Goal: Task Accomplishment & Management: Use online tool/utility

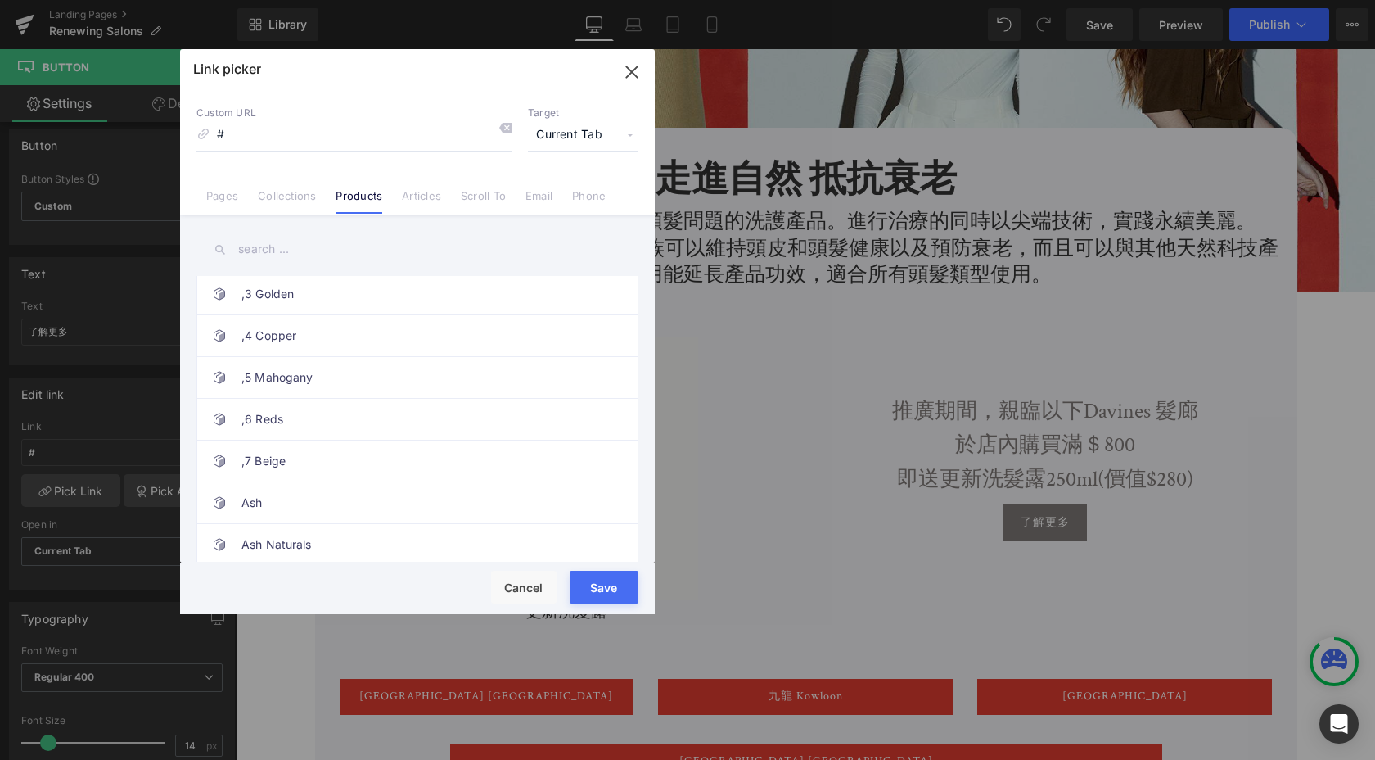
click at [631, 74] on icon "button" at bounding box center [632, 72] width 26 height 26
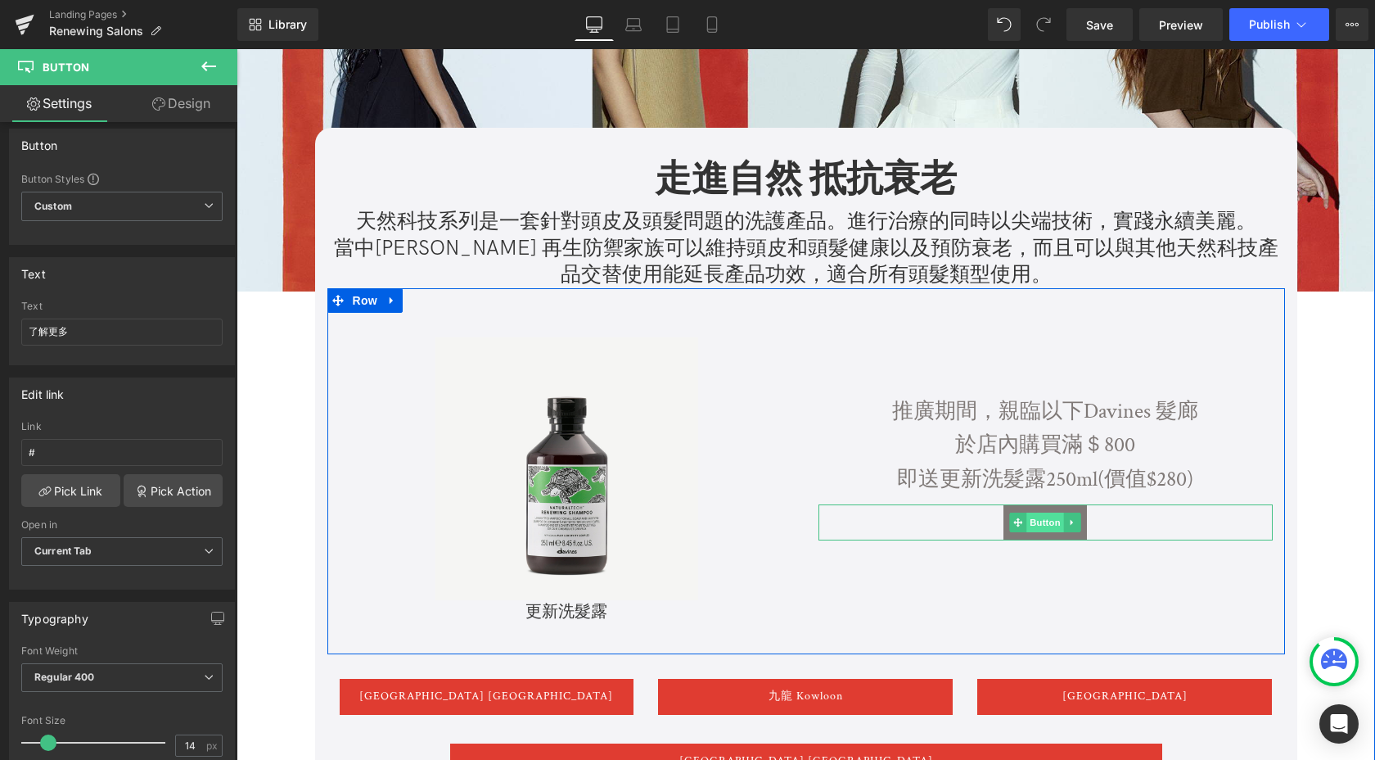
click at [1046, 521] on span "Button" at bounding box center [1045, 522] width 38 height 20
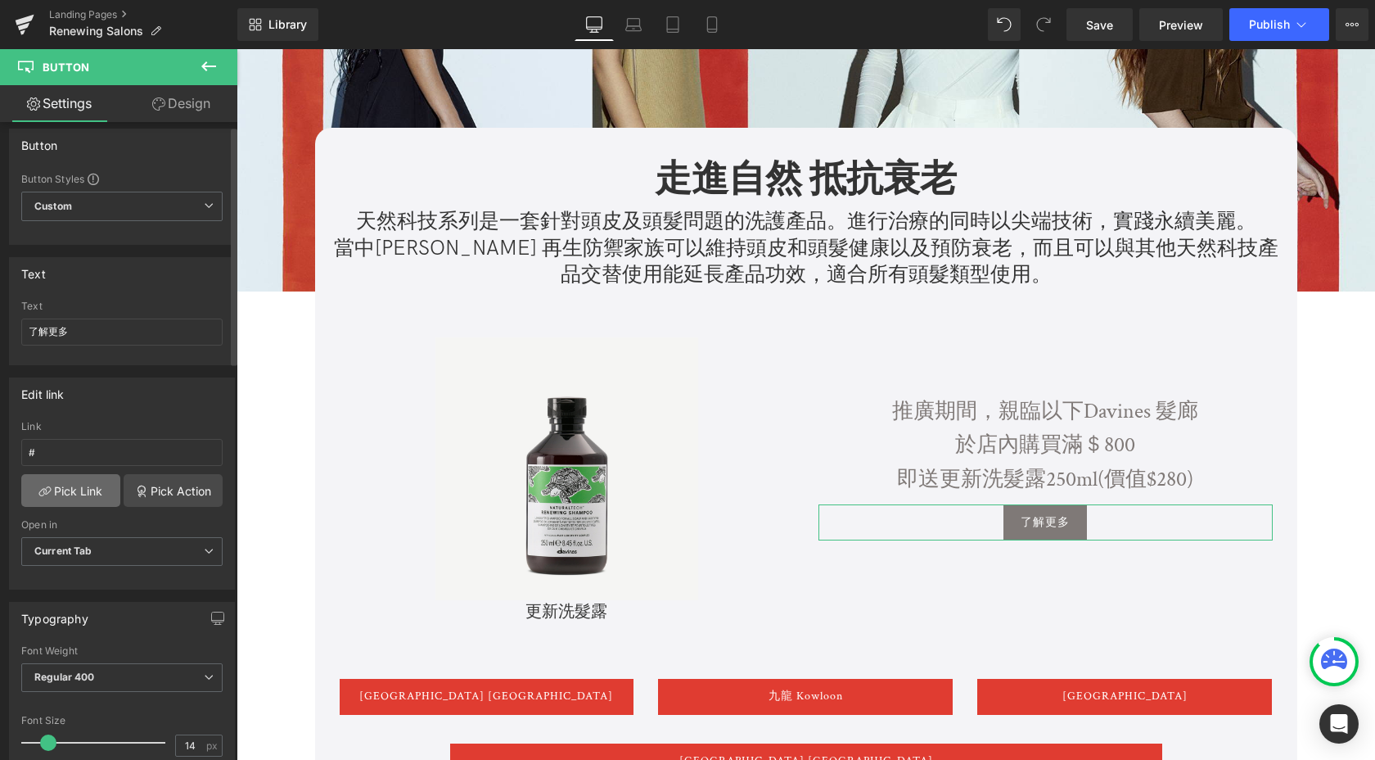
click at [71, 492] on link "Pick Link" at bounding box center [70, 490] width 99 height 33
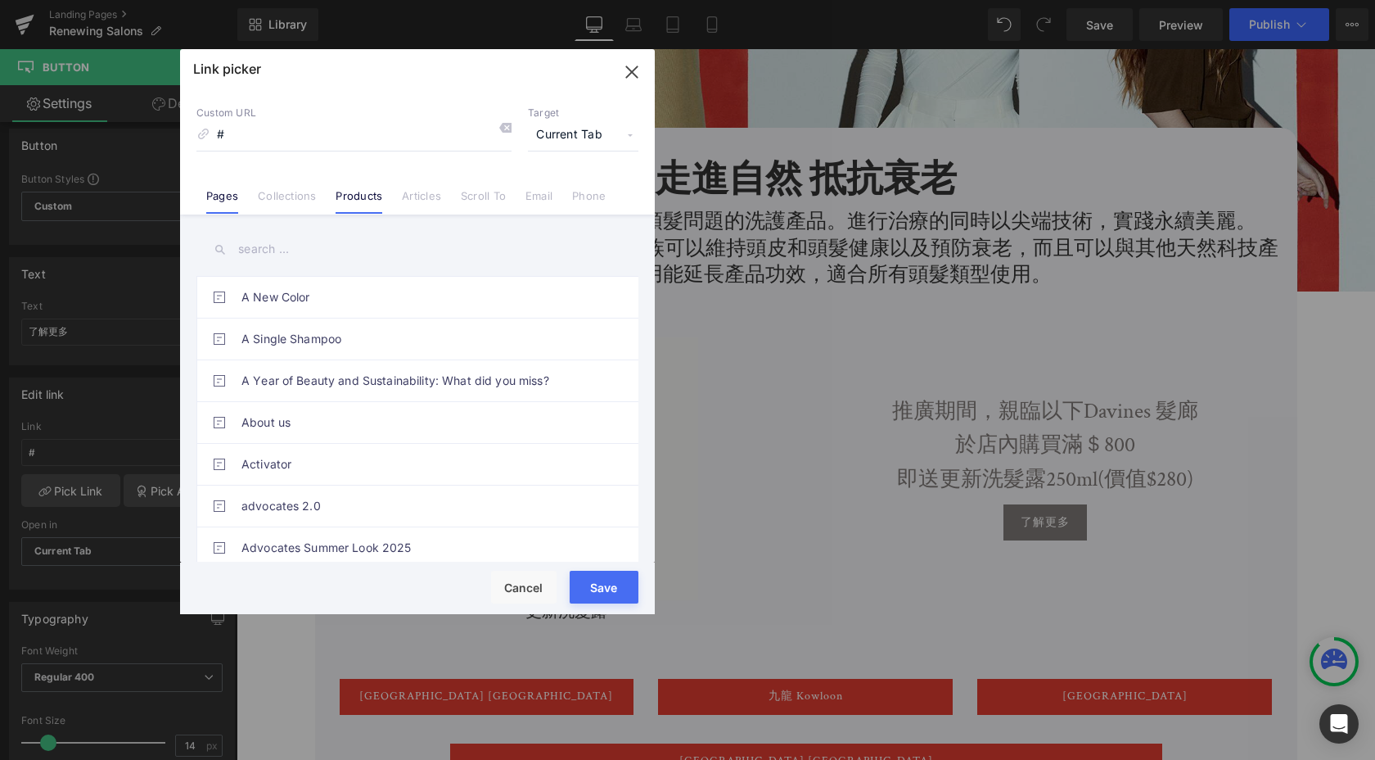
click at [362, 205] on link "Products" at bounding box center [359, 201] width 47 height 25
click at [313, 233] on input "text" at bounding box center [417, 249] width 442 height 37
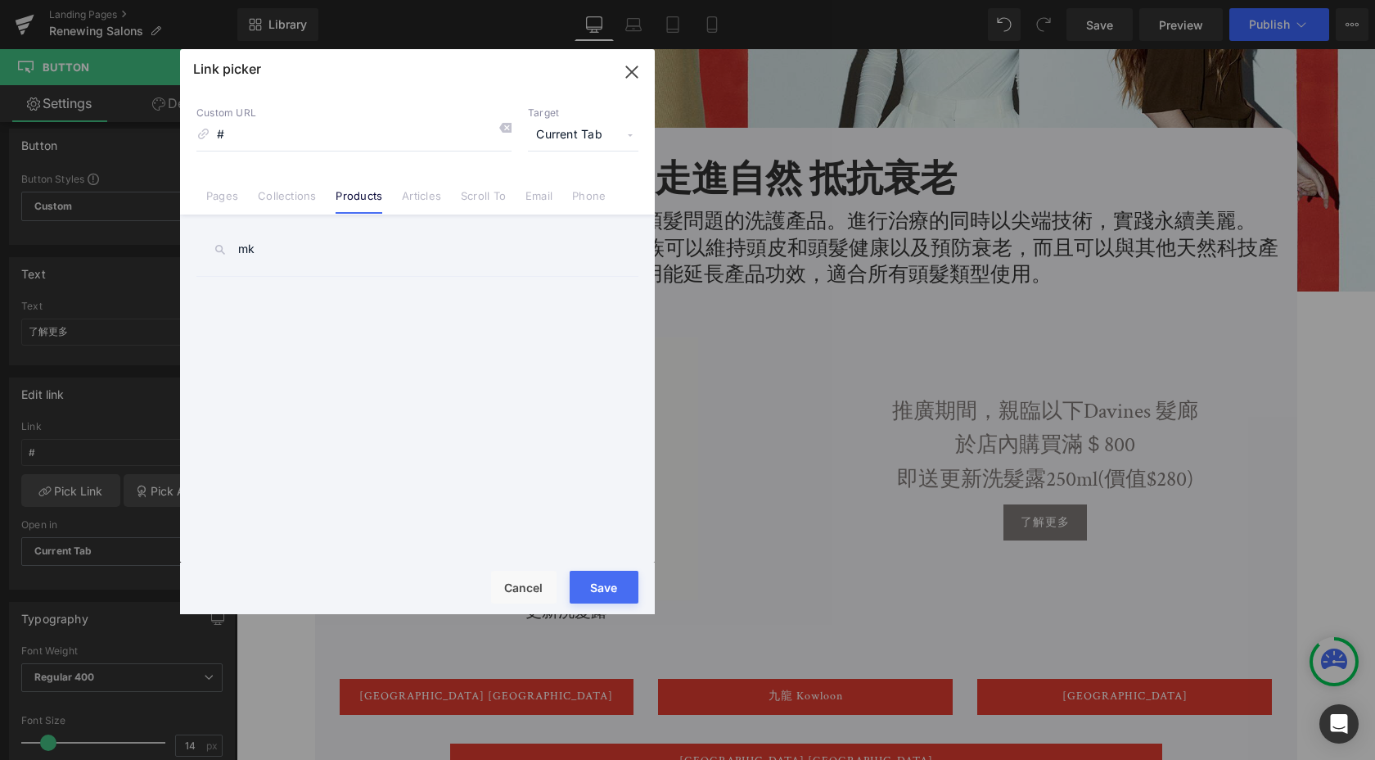
type input "m"
type input "天"
type input "更新洗髮"
click at [437, 320] on div "#回魂 #好動 #快閃 #排毒 #放開 #自拍 #重生 ,0 Naturals ,1 Ash ,2 Irisé ,3 Golden ,4 Copper ,5 …" at bounding box center [420, 422] width 449 height 292
click at [355, 268] on div "更新洗髮 A New Color A Single Shampoo A Year of Beauty and Sustainability: What did…" at bounding box center [417, 389] width 475 height 351
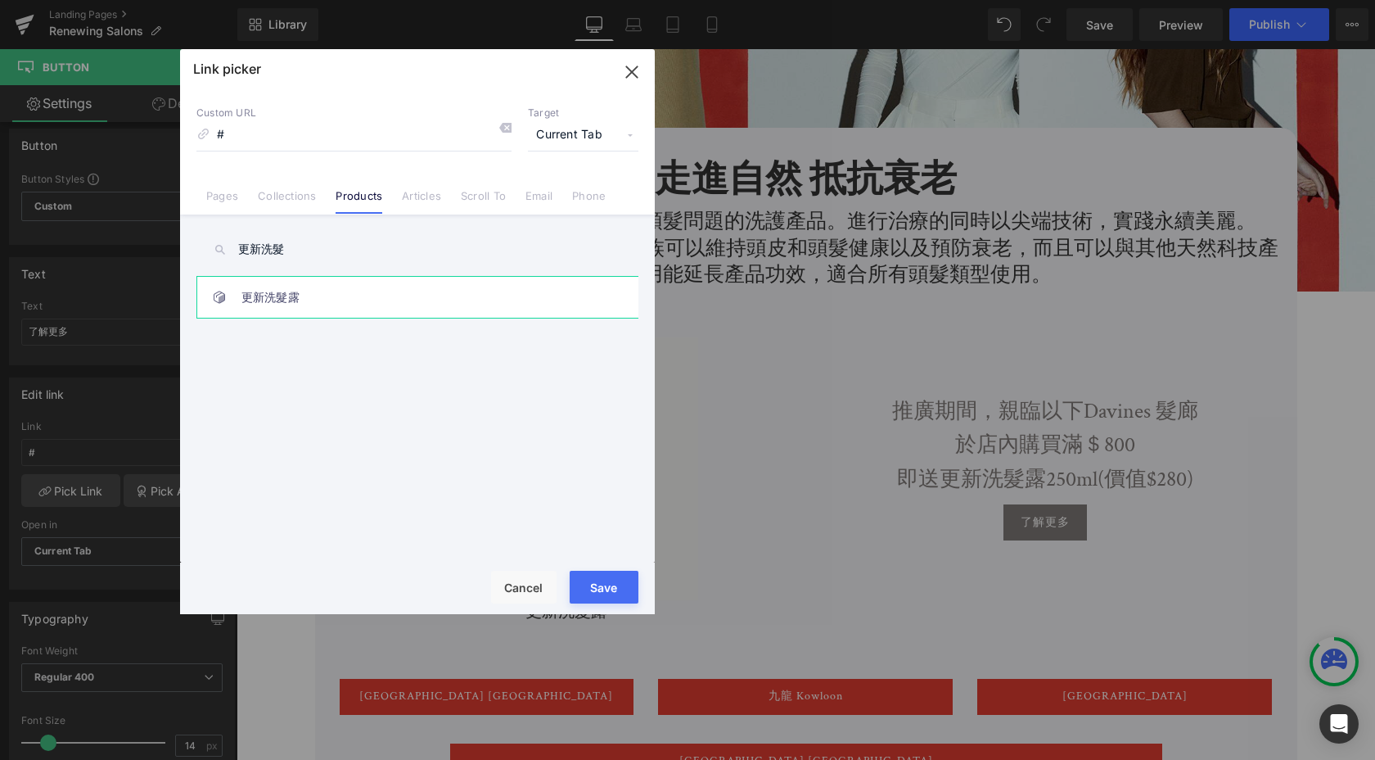
click at [337, 295] on link "更新洗髮露" at bounding box center [421, 297] width 360 height 41
type input "/products/renewing-shampoo"
click at [602, 600] on button "Save" at bounding box center [604, 587] width 69 height 33
type input "/products/renewing-shampoo"
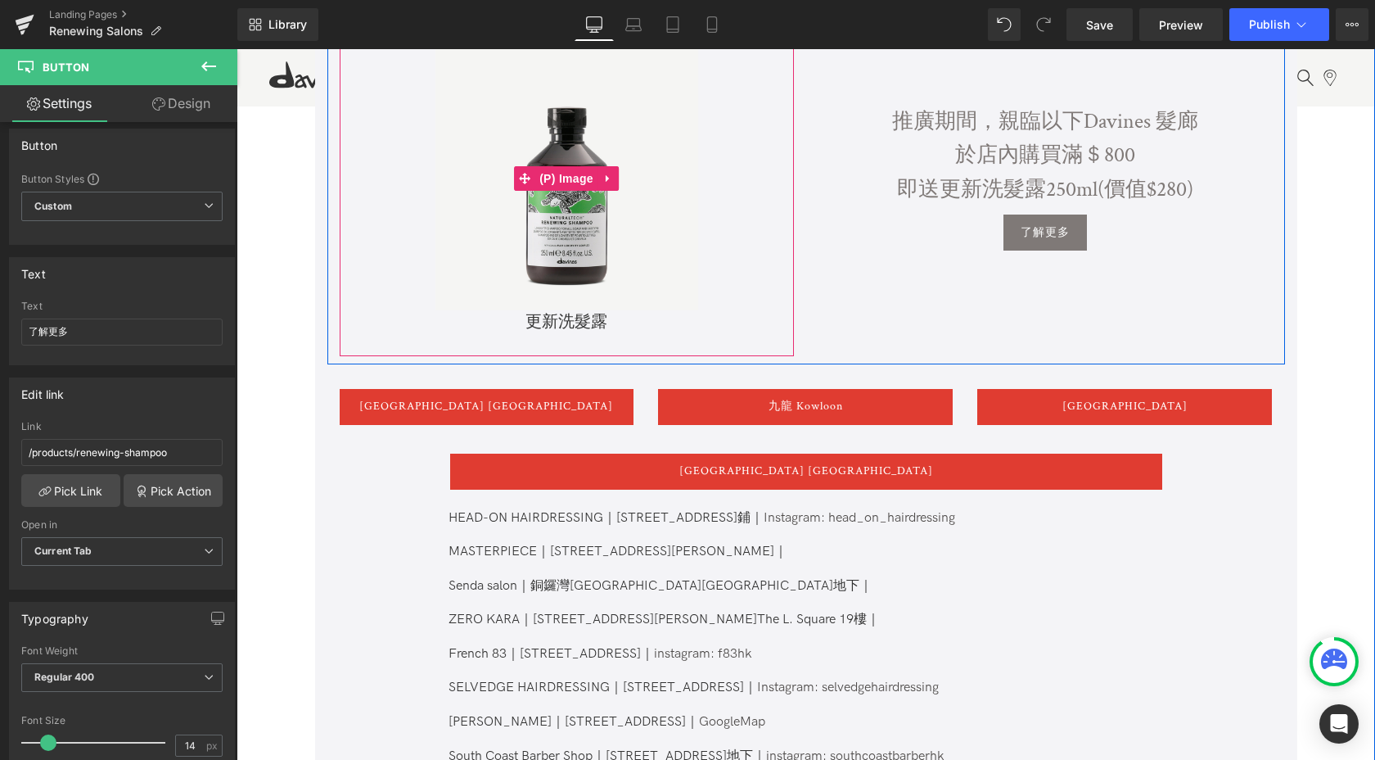
scroll to position [482, 0]
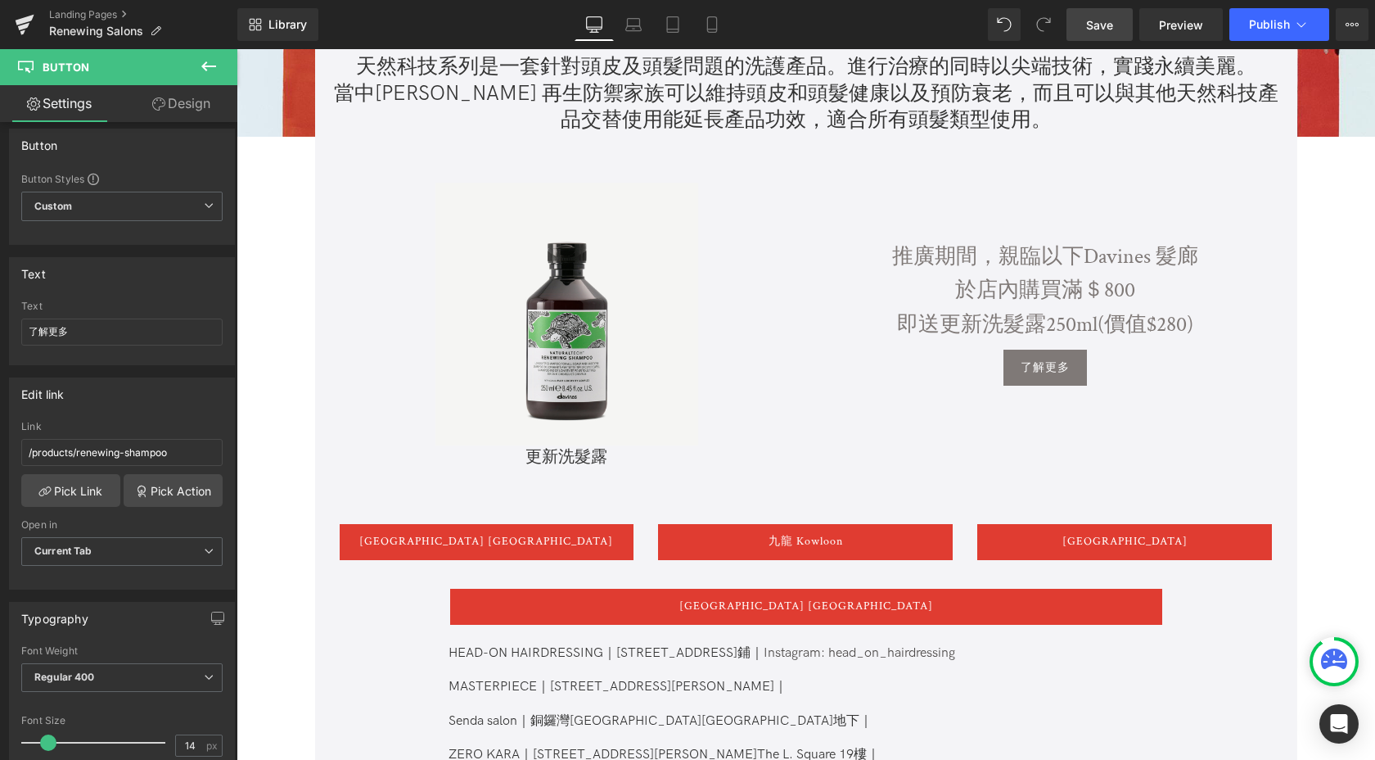
click at [1097, 29] on span "Save" at bounding box center [1099, 24] width 27 height 17
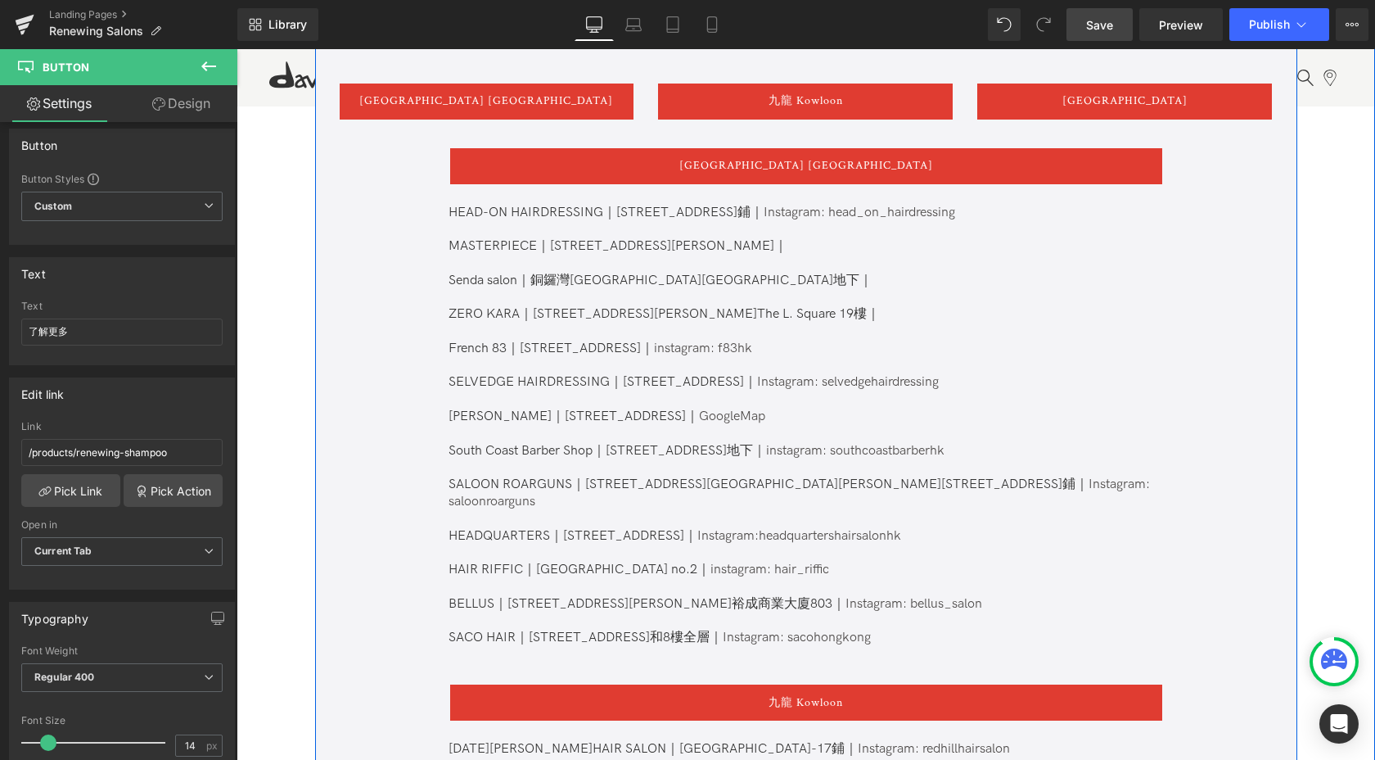
scroll to position [824, 0]
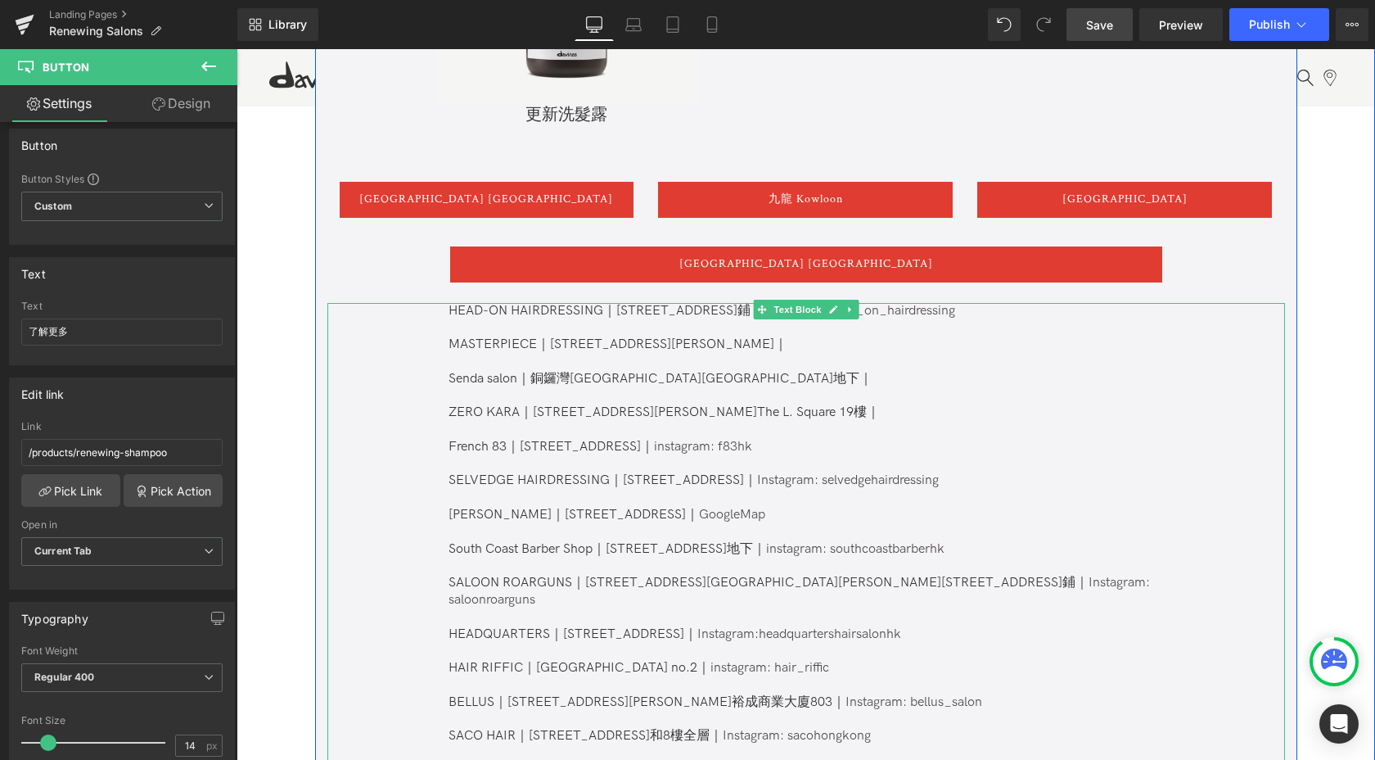
click at [527, 315] on p "HEAD-ON HAIRDRESSING｜[STREET_ADDRESS]鋪｜ Instagram: head_on_hairdressing" at bounding box center [805, 311] width 713 height 17
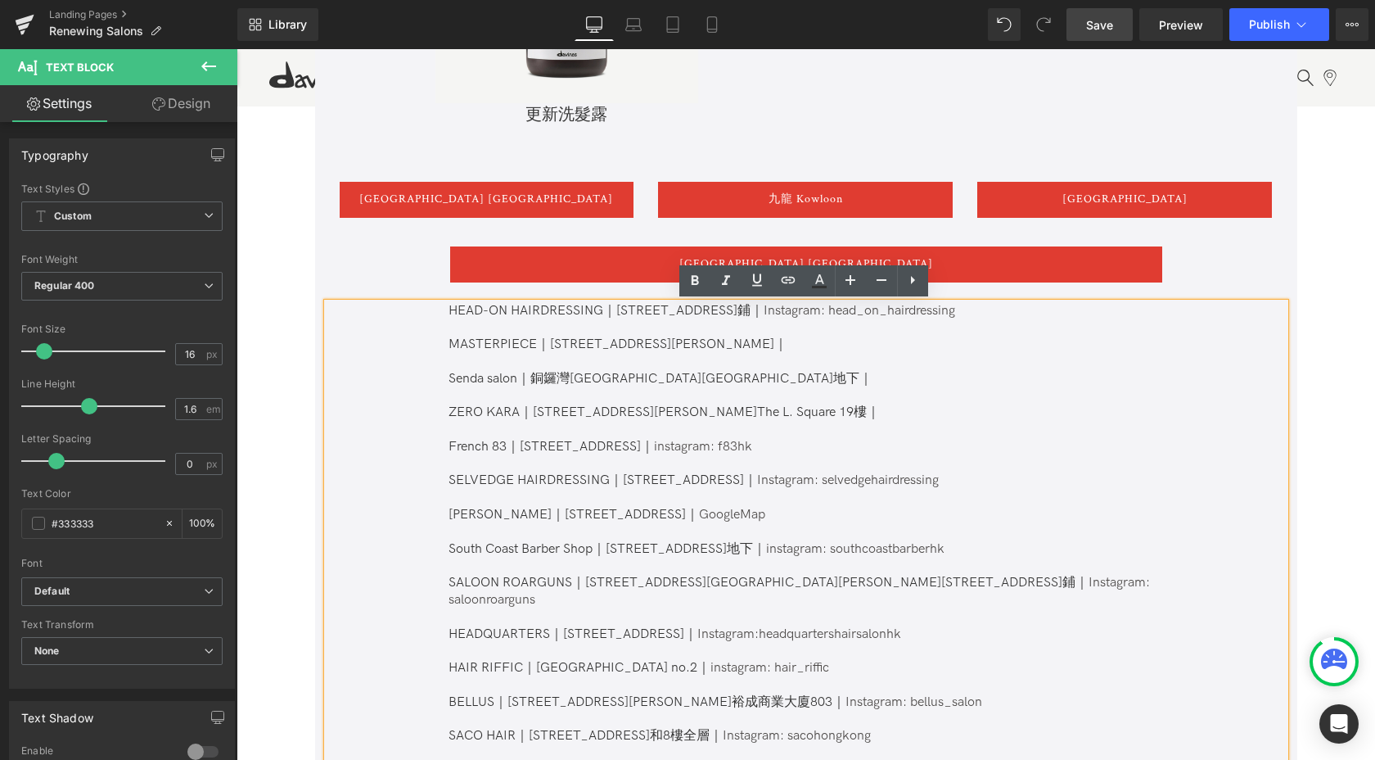
click at [478, 316] on p "HEAD-ON HAIRDRESSING｜[STREET_ADDRESS]鋪｜ Instagram: head_on_hairdressing" at bounding box center [805, 311] width 713 height 17
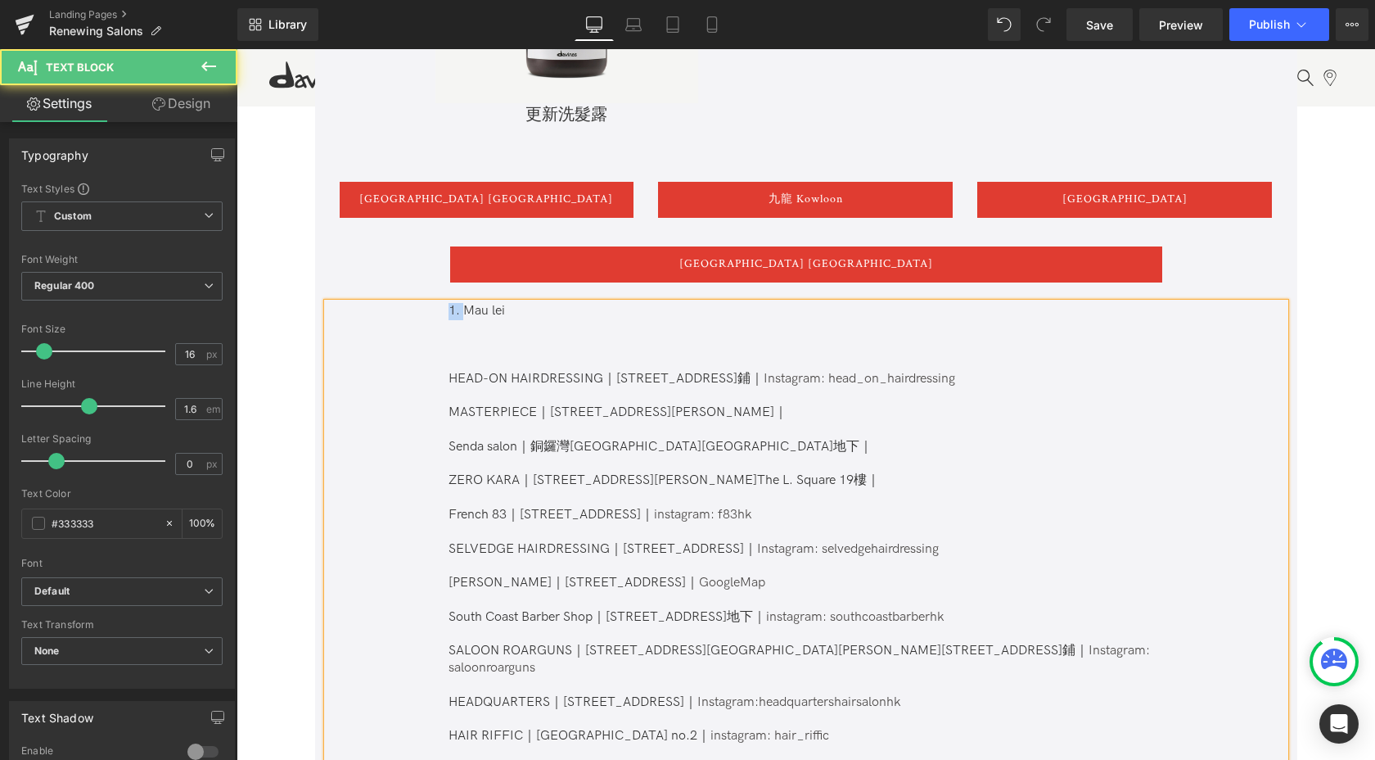
drag, startPoint x: 458, startPoint y: 309, endPoint x: 414, endPoint y: 309, distance: 44.2
click at [419, 309] on div "1. Mau lei HEAD-ON HAIRDRESSING｜[STREET_ADDRESS]鋪｜ Instagram: head_on_hairdress…" at bounding box center [806, 567] width 958 height 528
drag, startPoint x: 602, startPoint y: 380, endPoint x: 619, endPoint y: 380, distance: 16.4
click at [619, 380] on p "HEAD-ON HAIRDRESSING｜[STREET_ADDRESS]鋪｜ Instagram: head_on_hairdressing" at bounding box center [805, 379] width 713 height 17
copy p "｜"
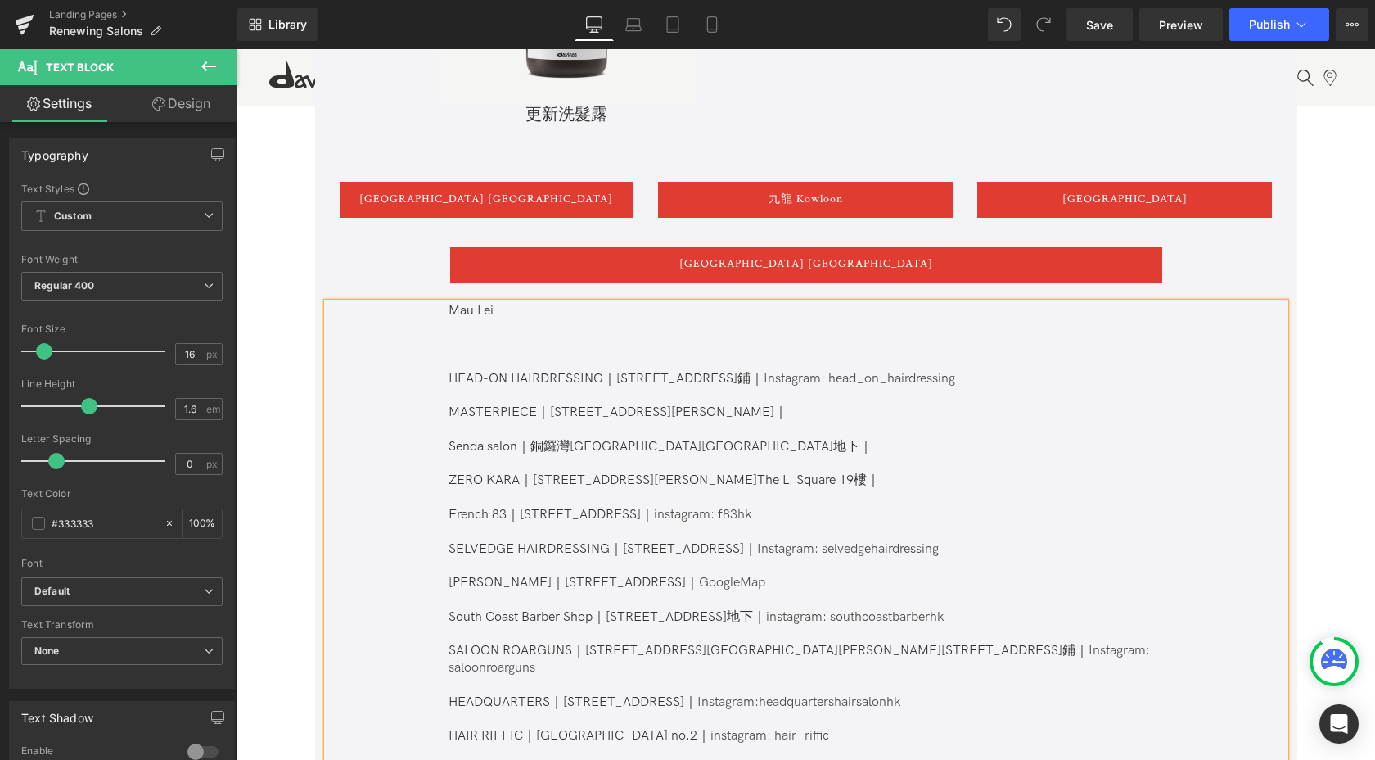
click at [551, 307] on p "Mau Lei" at bounding box center [805, 311] width 713 height 17
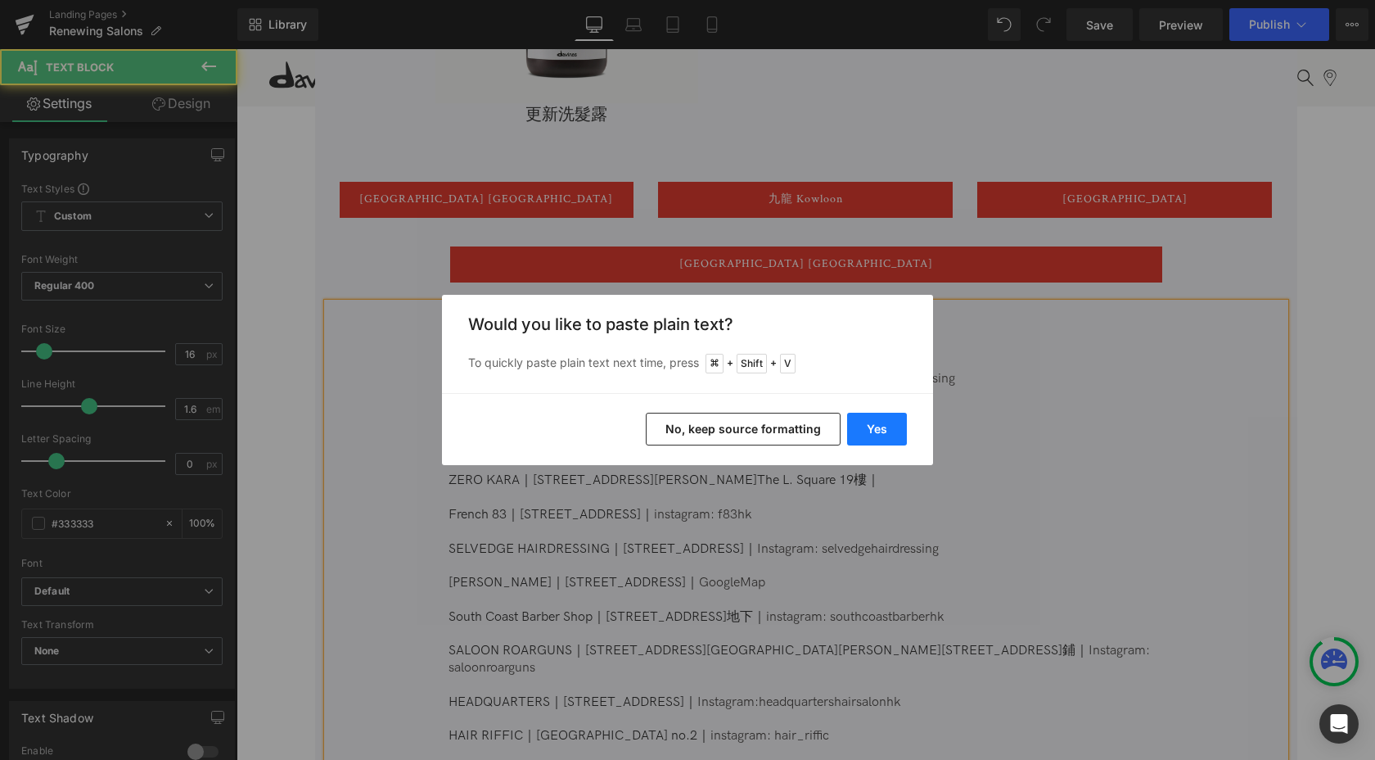
click at [874, 440] on button "Yes" at bounding box center [877, 429] width 60 height 33
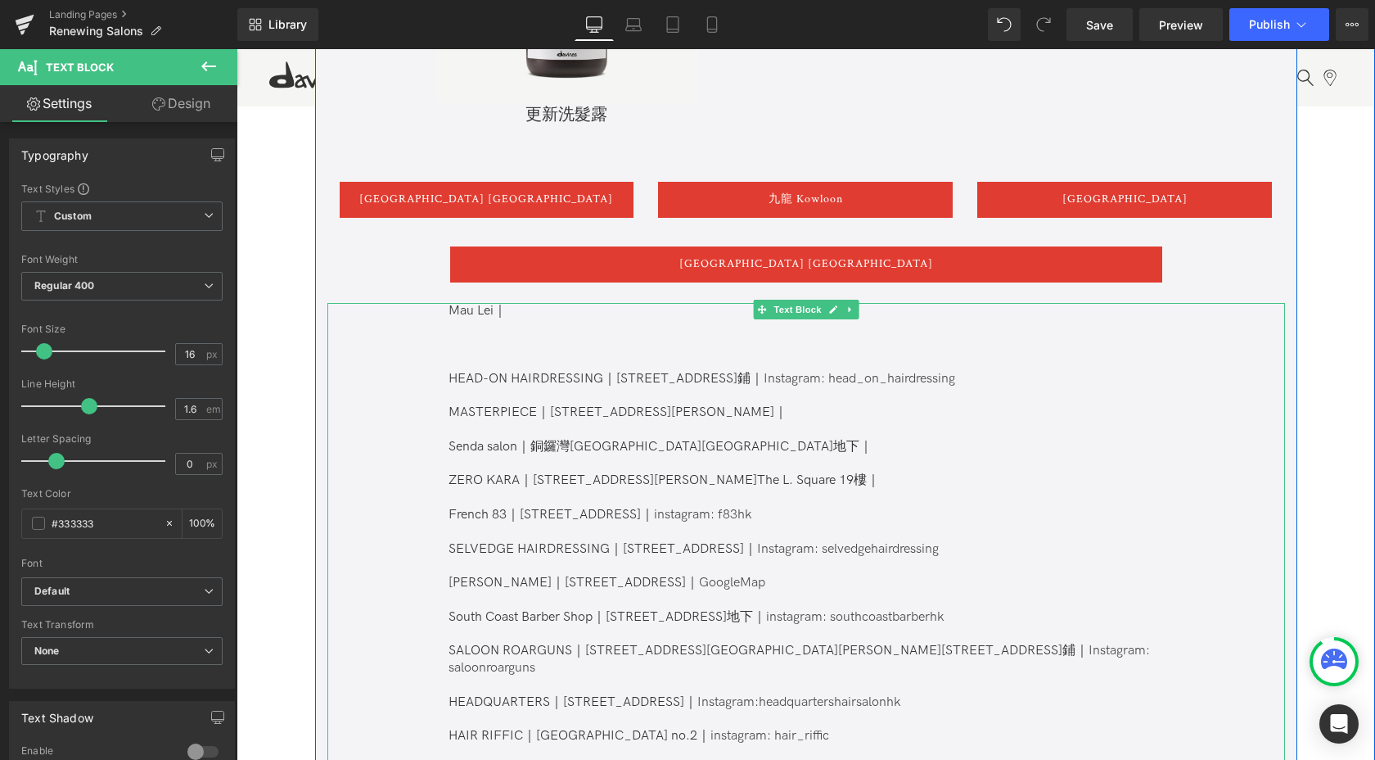
click at [710, 325] on p at bounding box center [805, 327] width 713 height 17
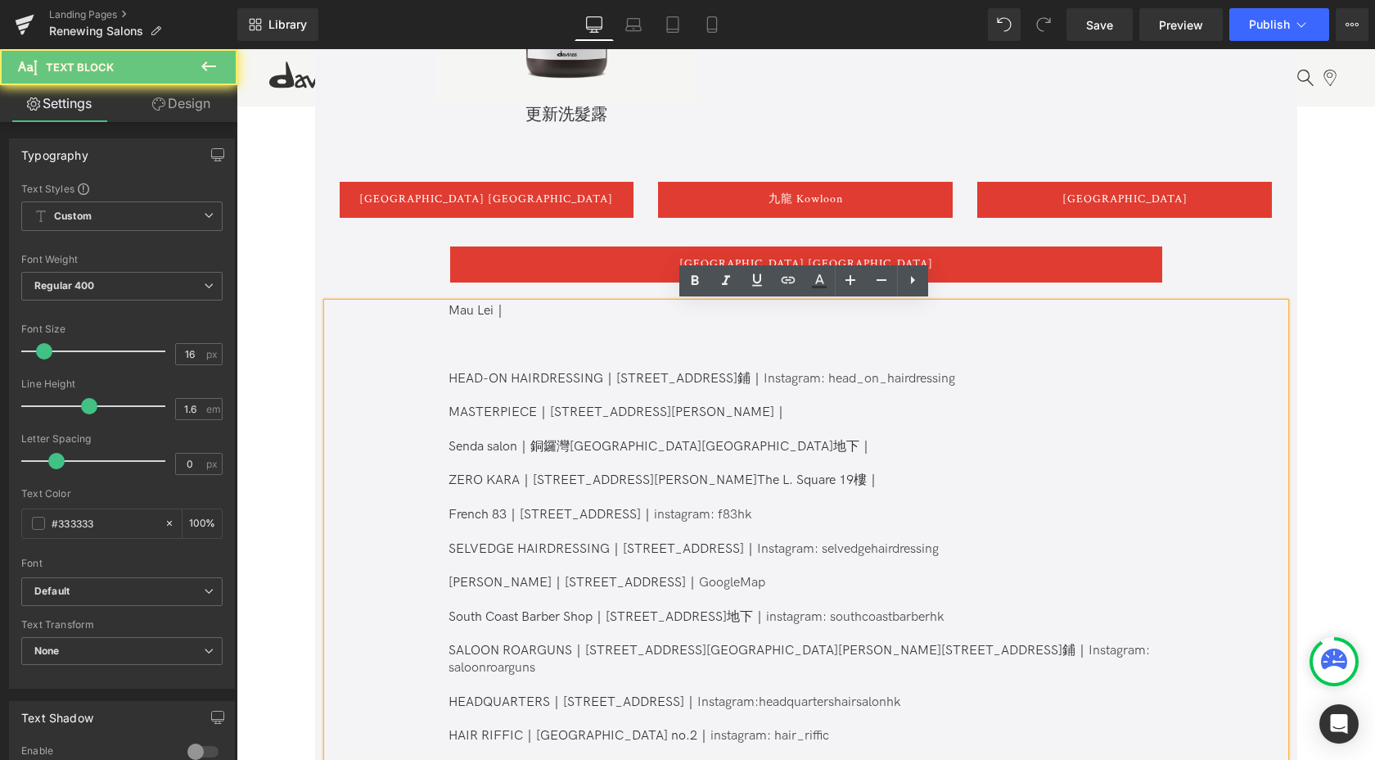
click at [702, 318] on p "Mau Lei｜" at bounding box center [805, 311] width 713 height 17
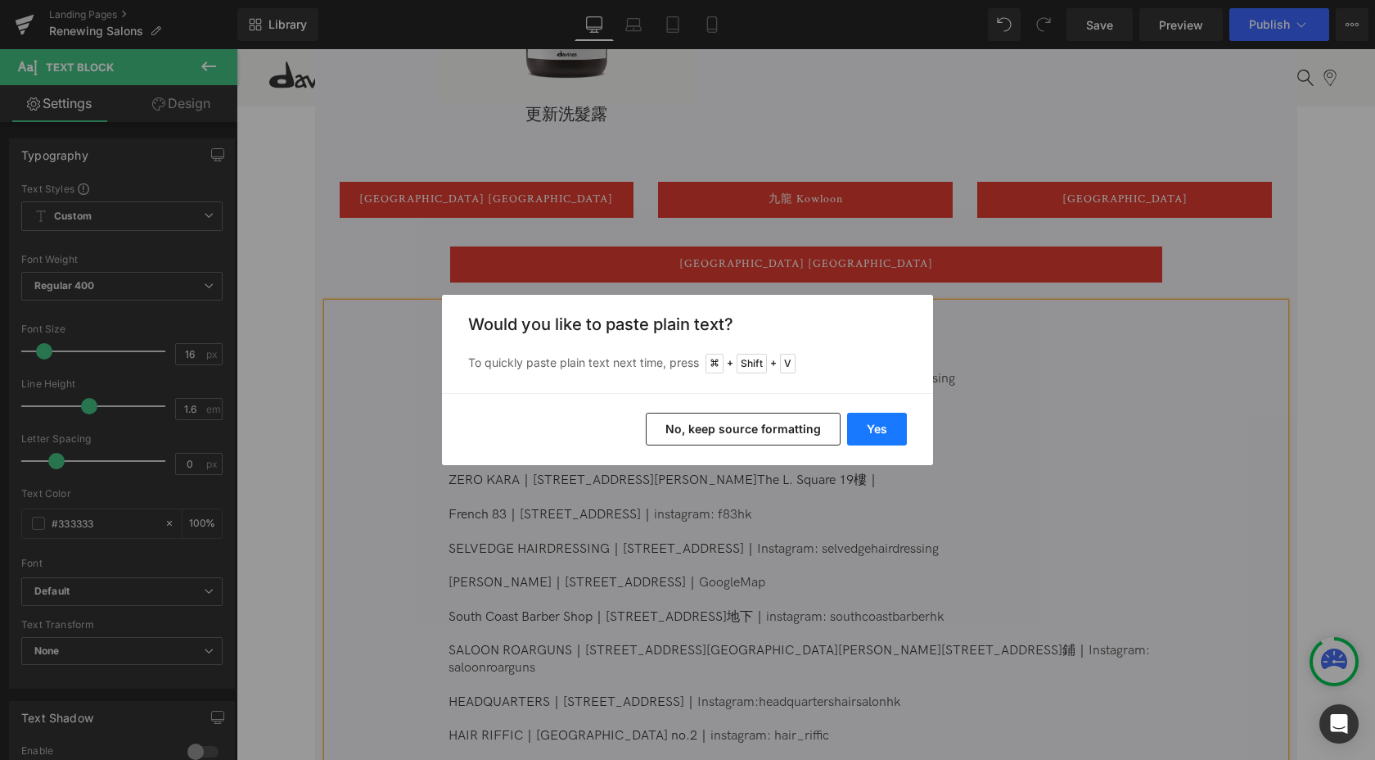
click at [877, 440] on button "Yes" at bounding box center [877, 429] width 60 height 33
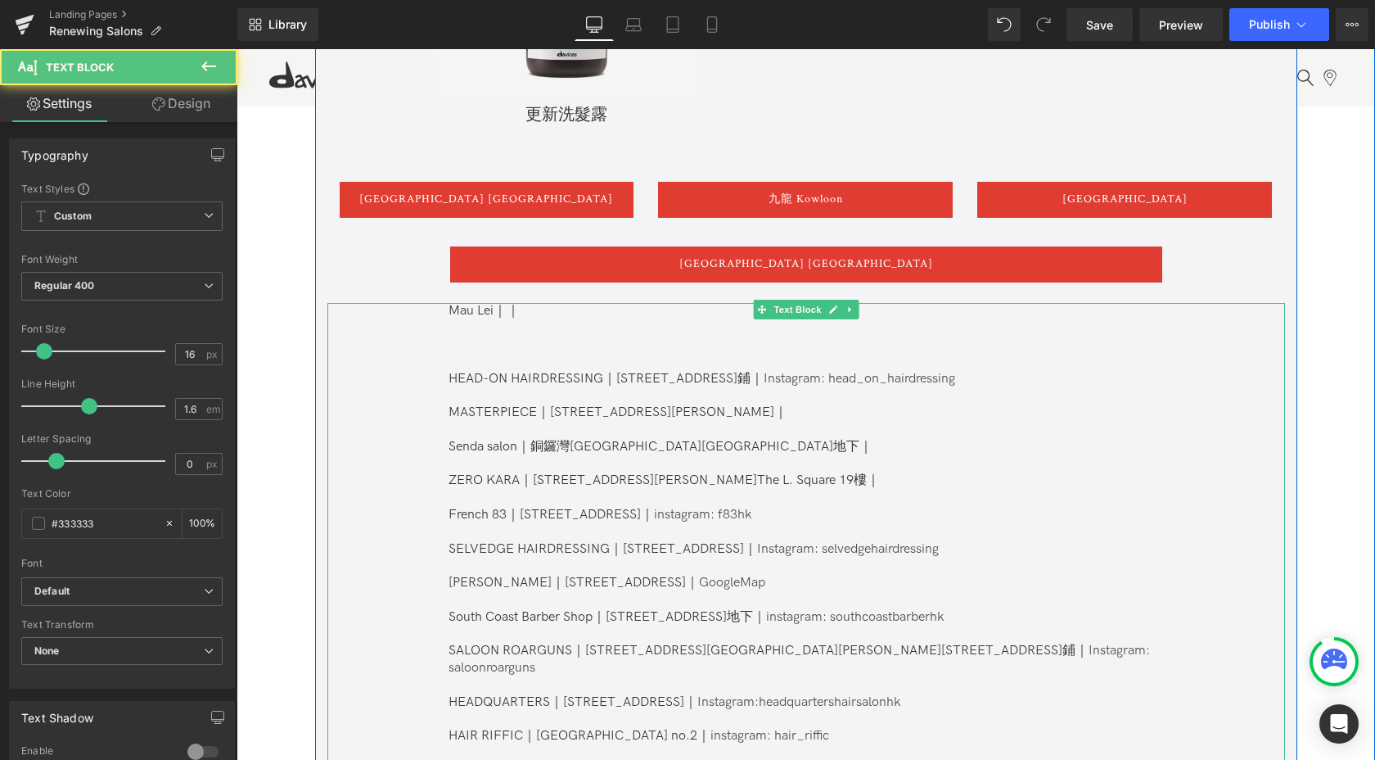
click at [595, 317] on p "Mau Lei｜｜" at bounding box center [805, 311] width 713 height 17
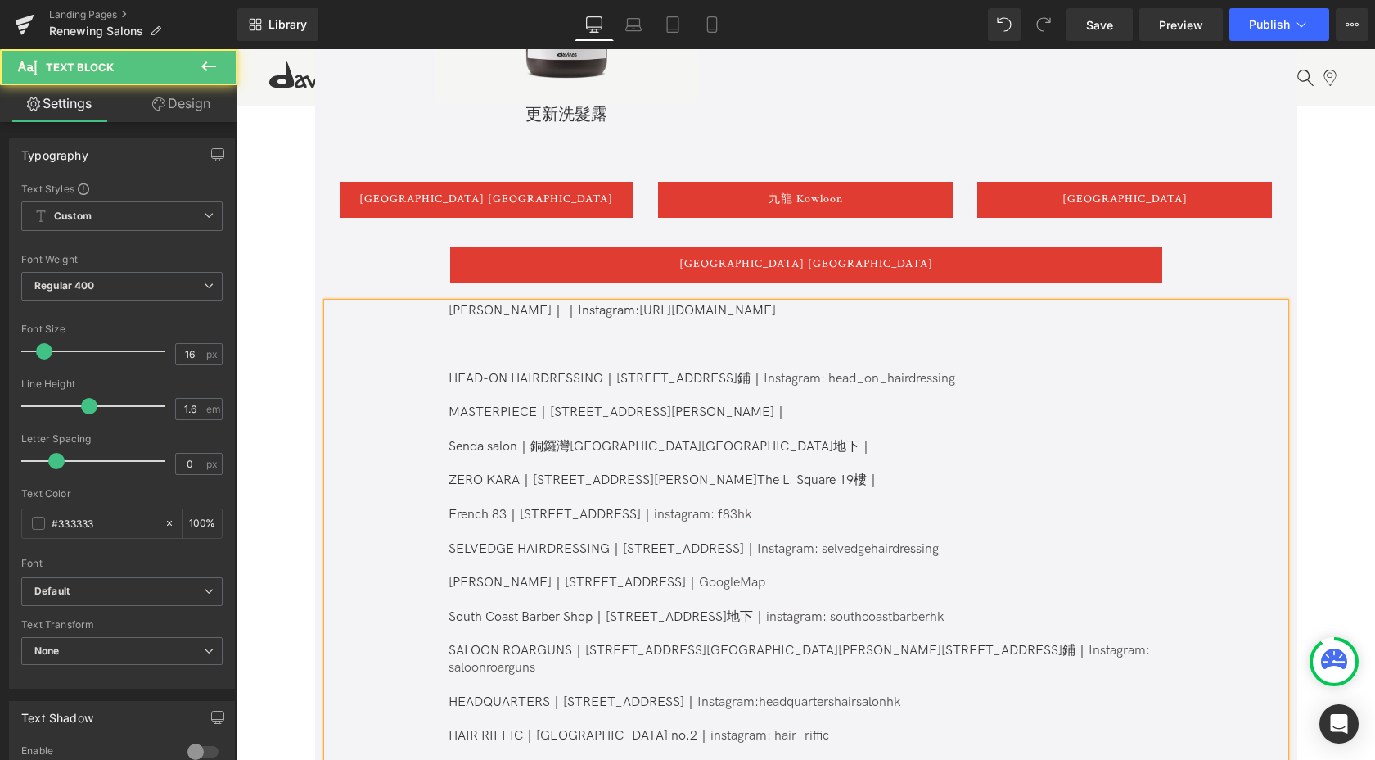
click at [746, 313] on p "[PERSON_NAME]｜｜Instagram:[URL][DOMAIN_NAME]" at bounding box center [805, 311] width 713 height 17
drag, startPoint x: 514, startPoint y: 311, endPoint x: 752, endPoint y: 316, distance: 238.3
click at [752, 316] on p "[PERSON_NAME]｜｜Instagram: mau_lei_hair_product" at bounding box center [805, 311] width 713 height 17
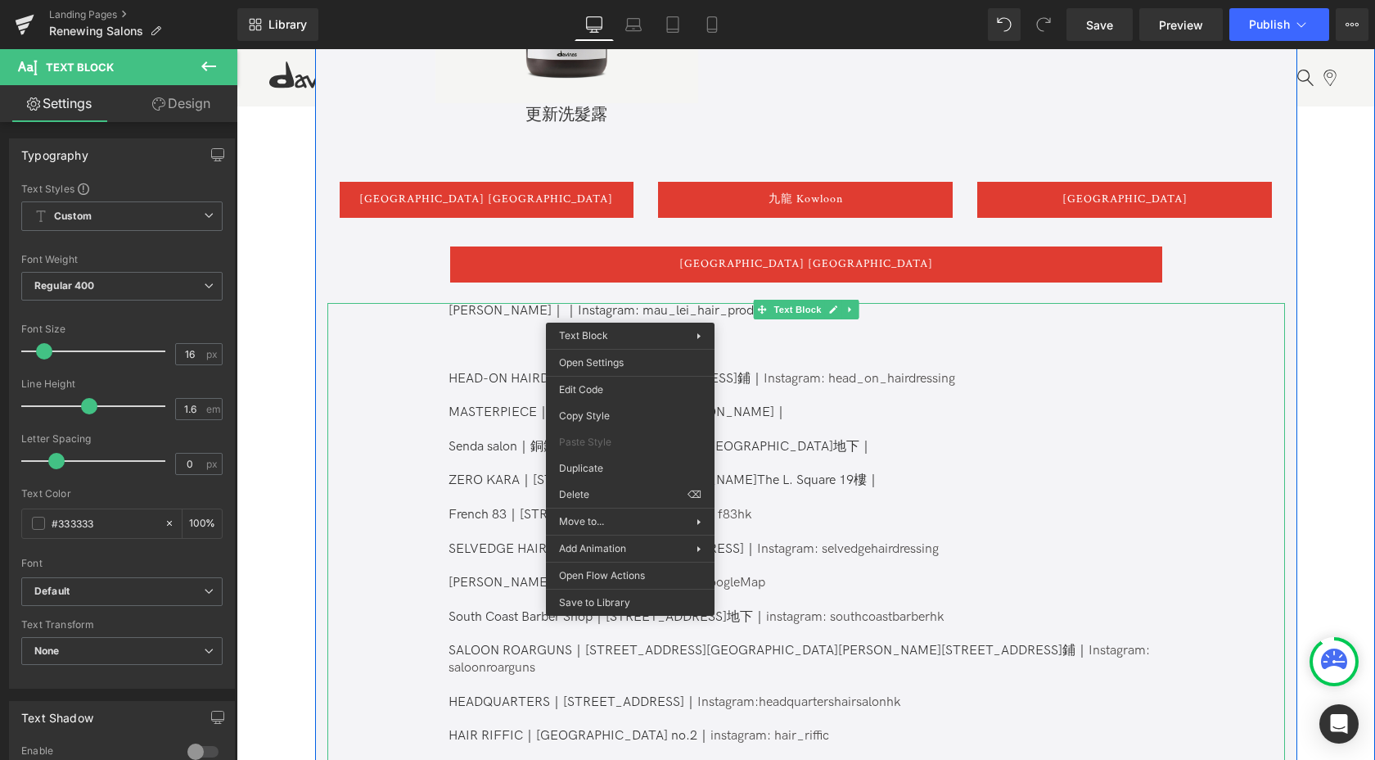
click at [622, 307] on p "[PERSON_NAME]｜｜Instagram: mau_lei_hair_product" at bounding box center [805, 311] width 713 height 17
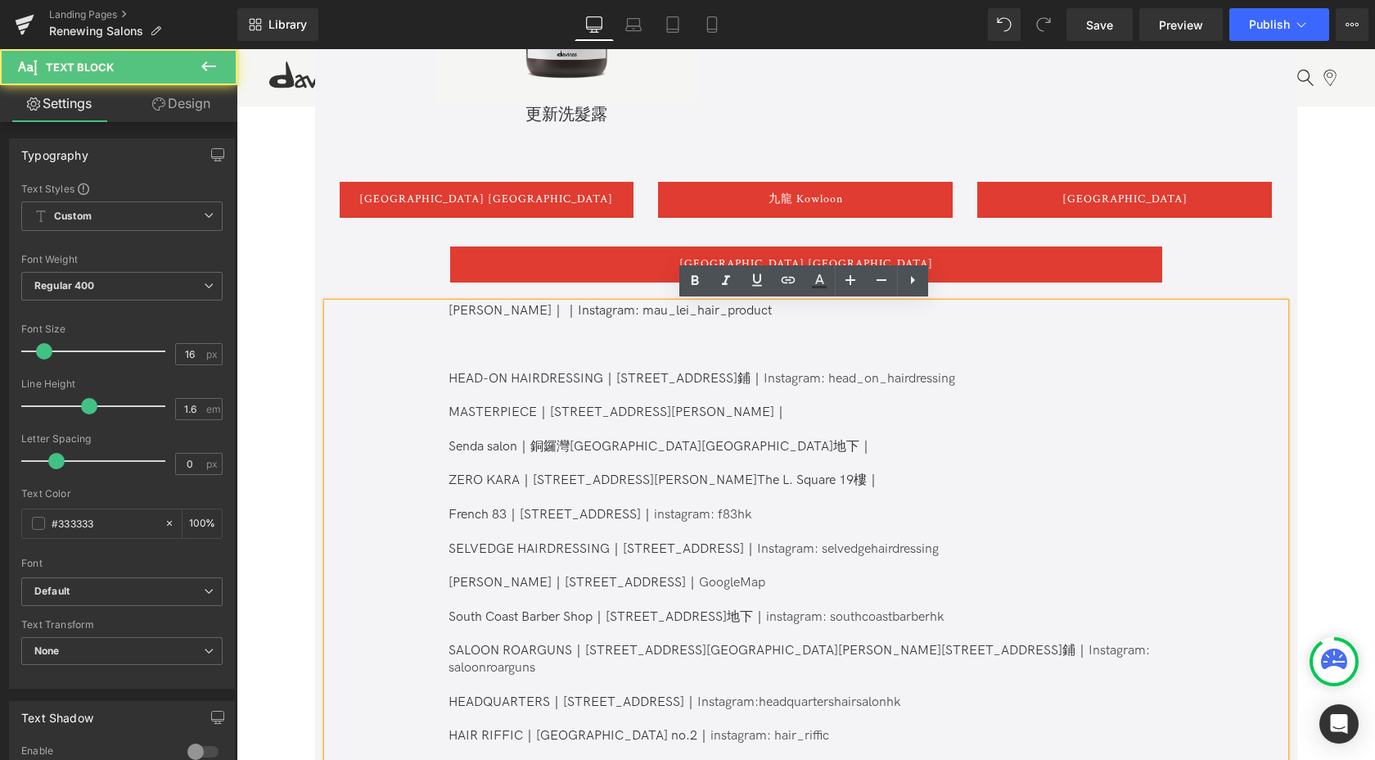
click at [621, 310] on p "[PERSON_NAME]｜｜Instagram: mau_lei_hair_product" at bounding box center [805, 311] width 713 height 17
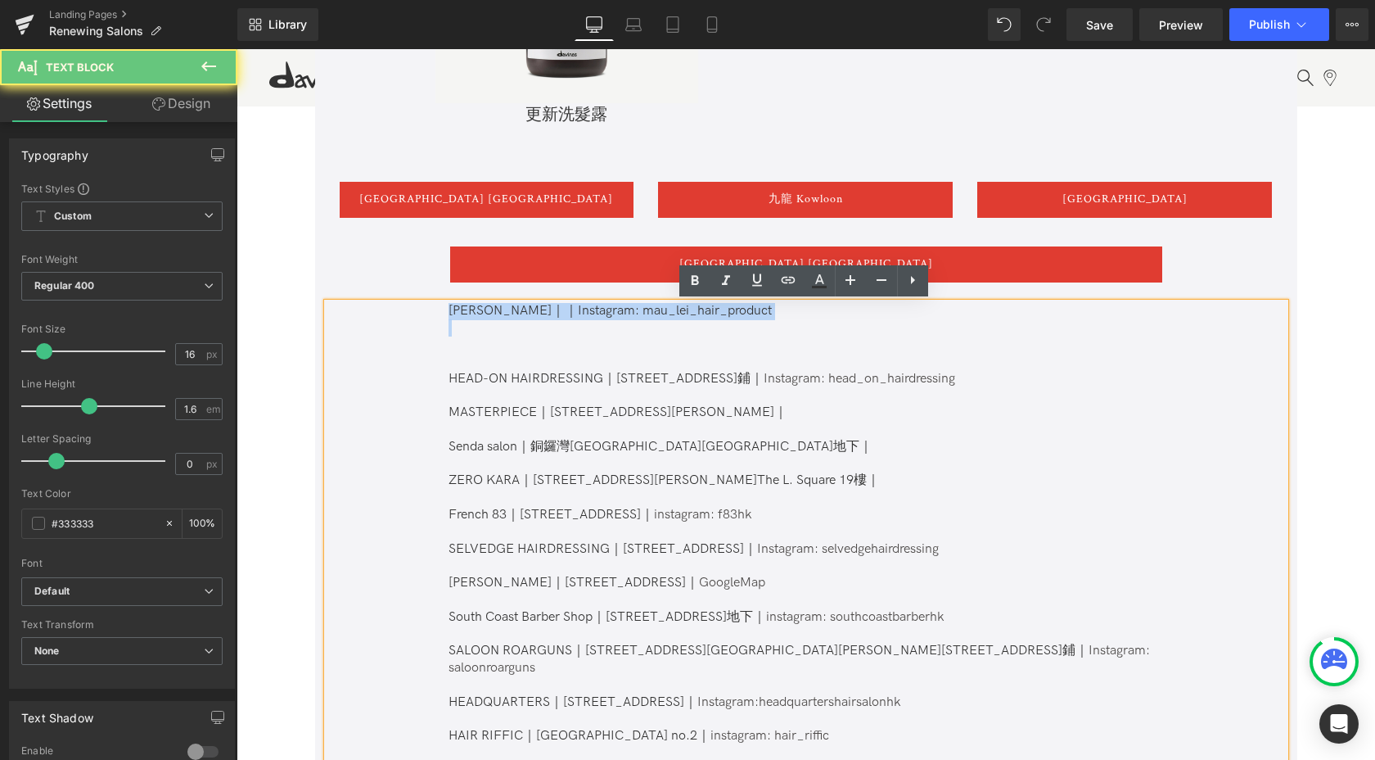
click at [529, 310] on p "[PERSON_NAME]｜｜Instagram: mau_lei_hair_product" at bounding box center [805, 311] width 713 height 17
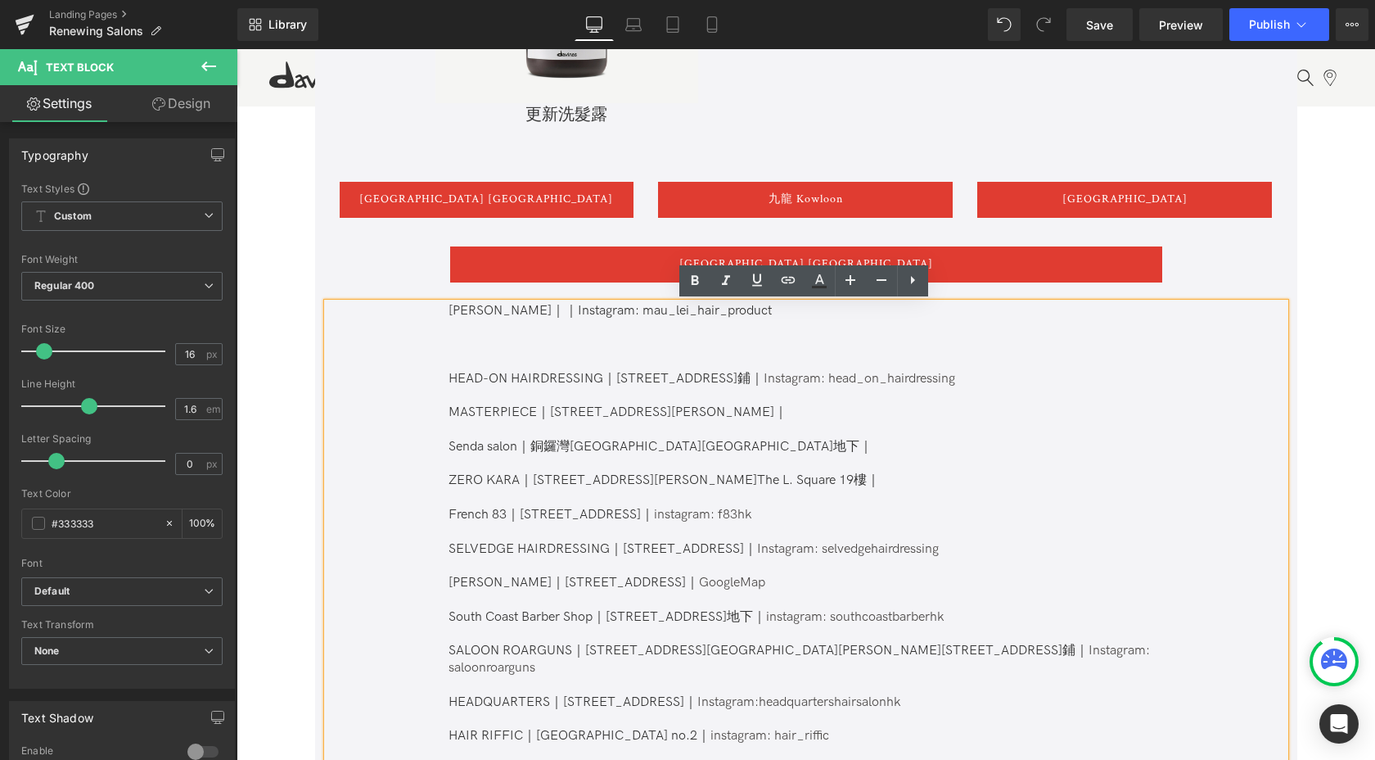
drag, startPoint x: 519, startPoint y: 309, endPoint x: 688, endPoint y: 318, distance: 168.8
click at [688, 318] on p "[PERSON_NAME]｜｜Instagram: mau_lei_hair_product" at bounding box center [805, 311] width 713 height 17
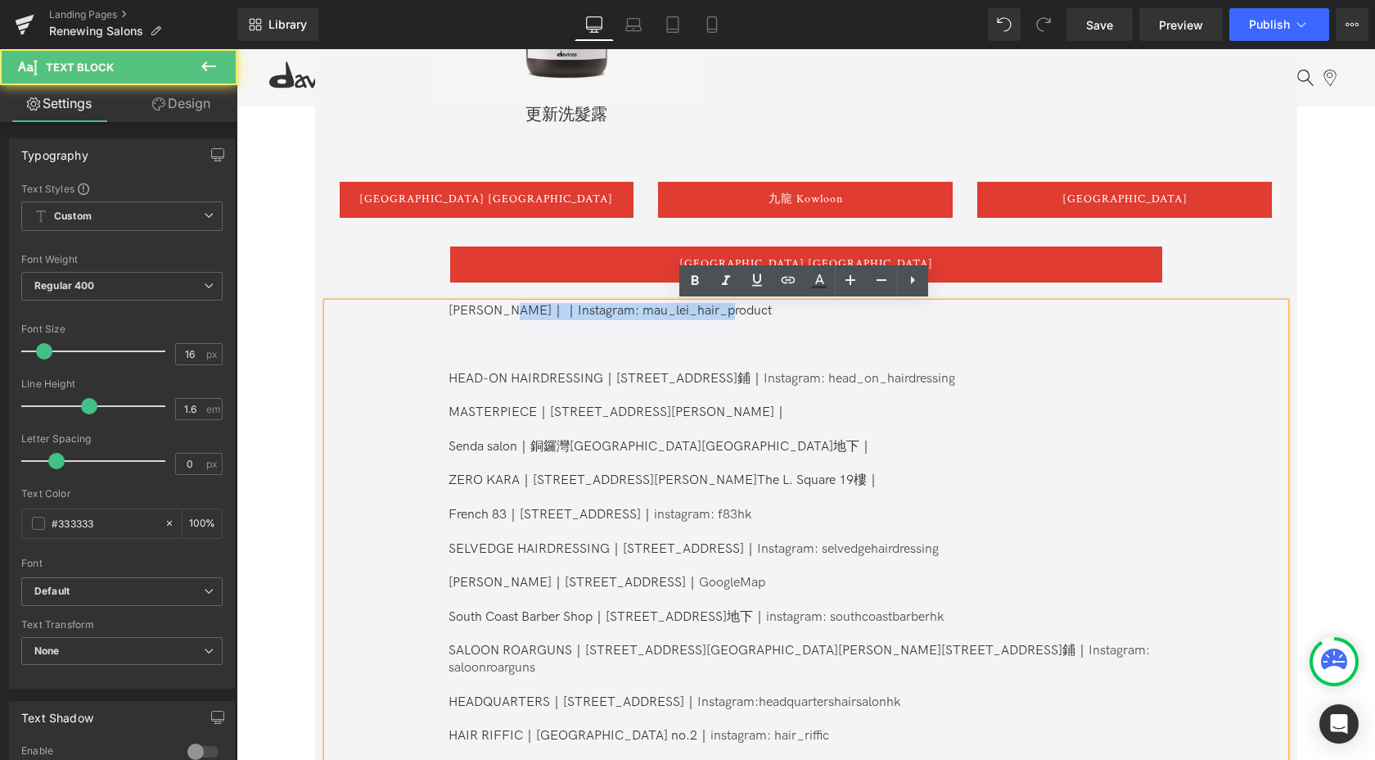
drag, startPoint x: 516, startPoint y: 310, endPoint x: 731, endPoint y: 313, distance: 215.3
click at [731, 313] on p "[PERSON_NAME]｜｜Instagram: mau_lei_hair_product" at bounding box center [805, 311] width 713 height 17
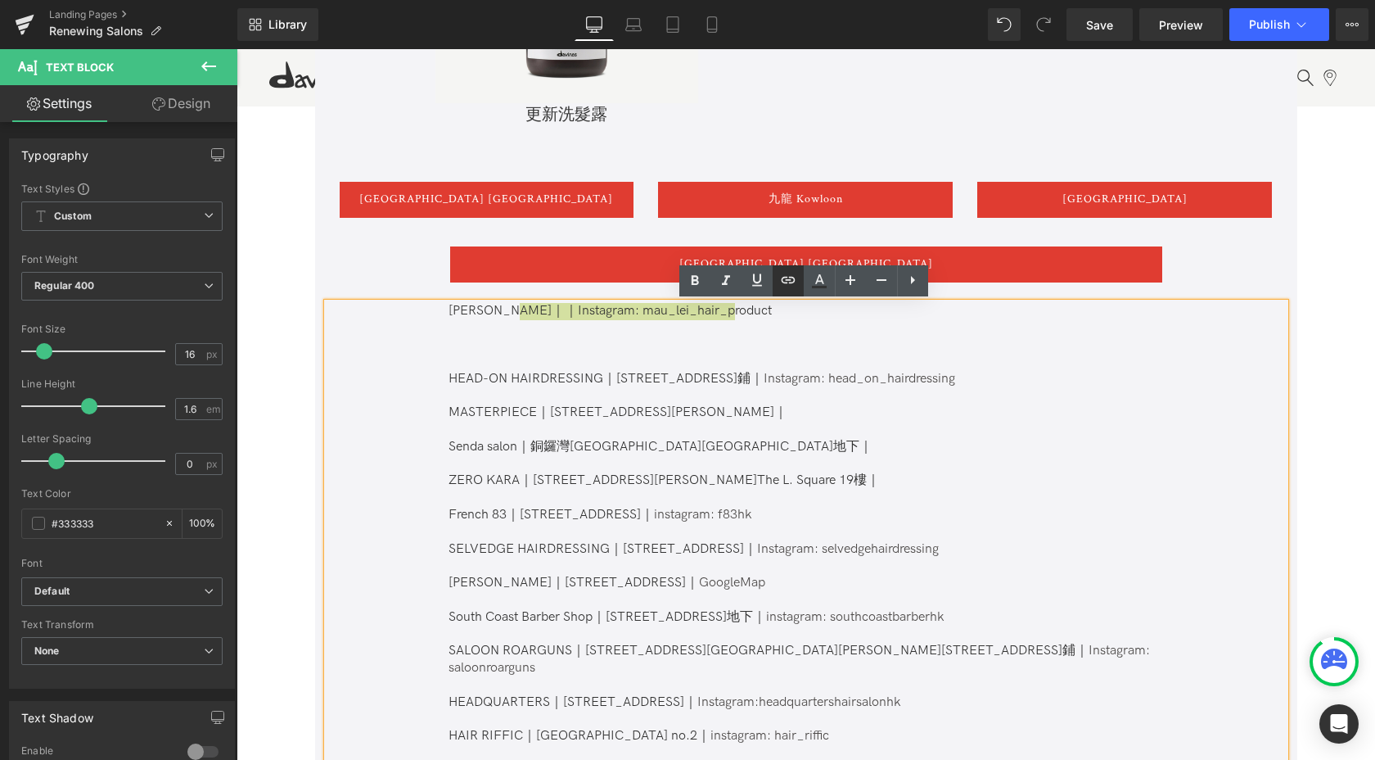
click at [787, 282] on icon at bounding box center [788, 279] width 14 height 7
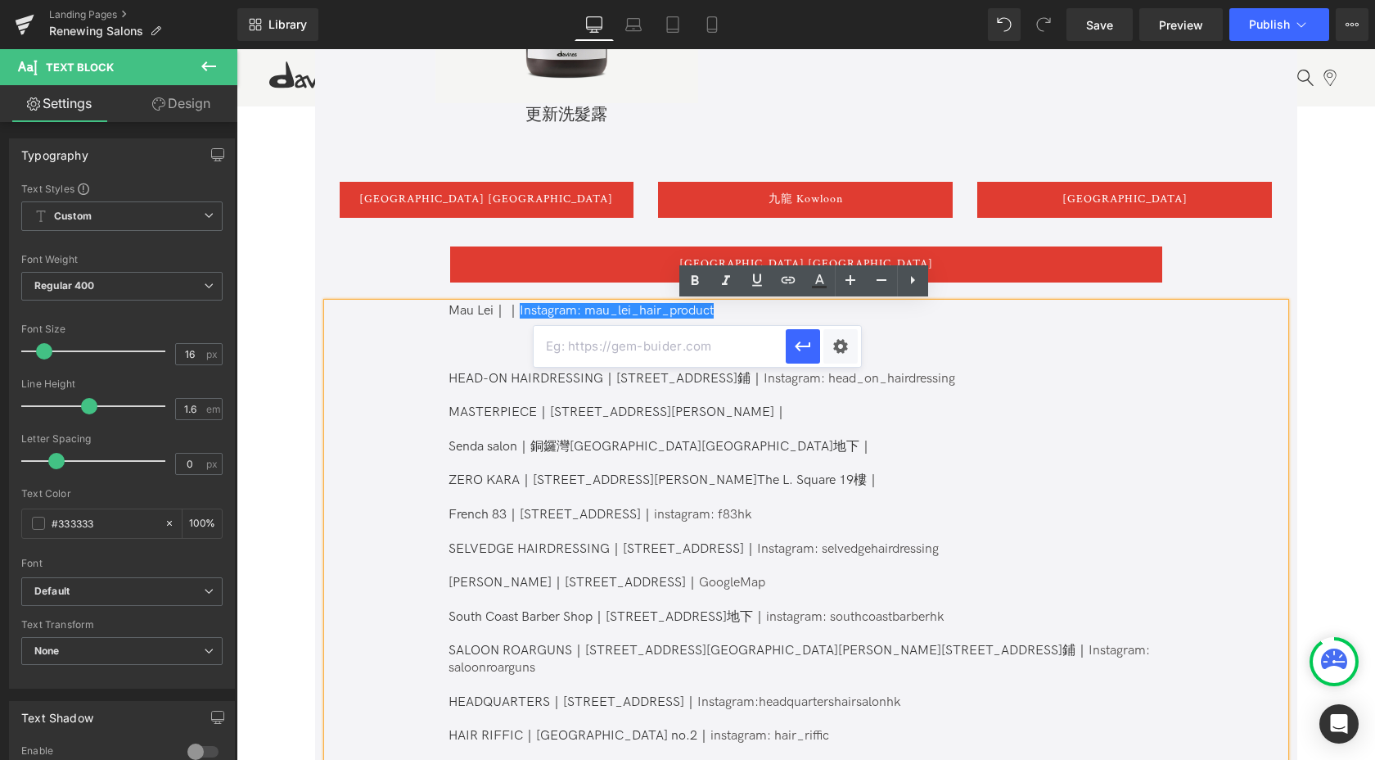
click at [729, 350] on input "text" at bounding box center [660, 346] width 252 height 41
paste input "[URL][DOMAIN_NAME]"
type input "[URL][DOMAIN_NAME]"
click at [806, 354] on icon "button" at bounding box center [803, 346] width 20 height 20
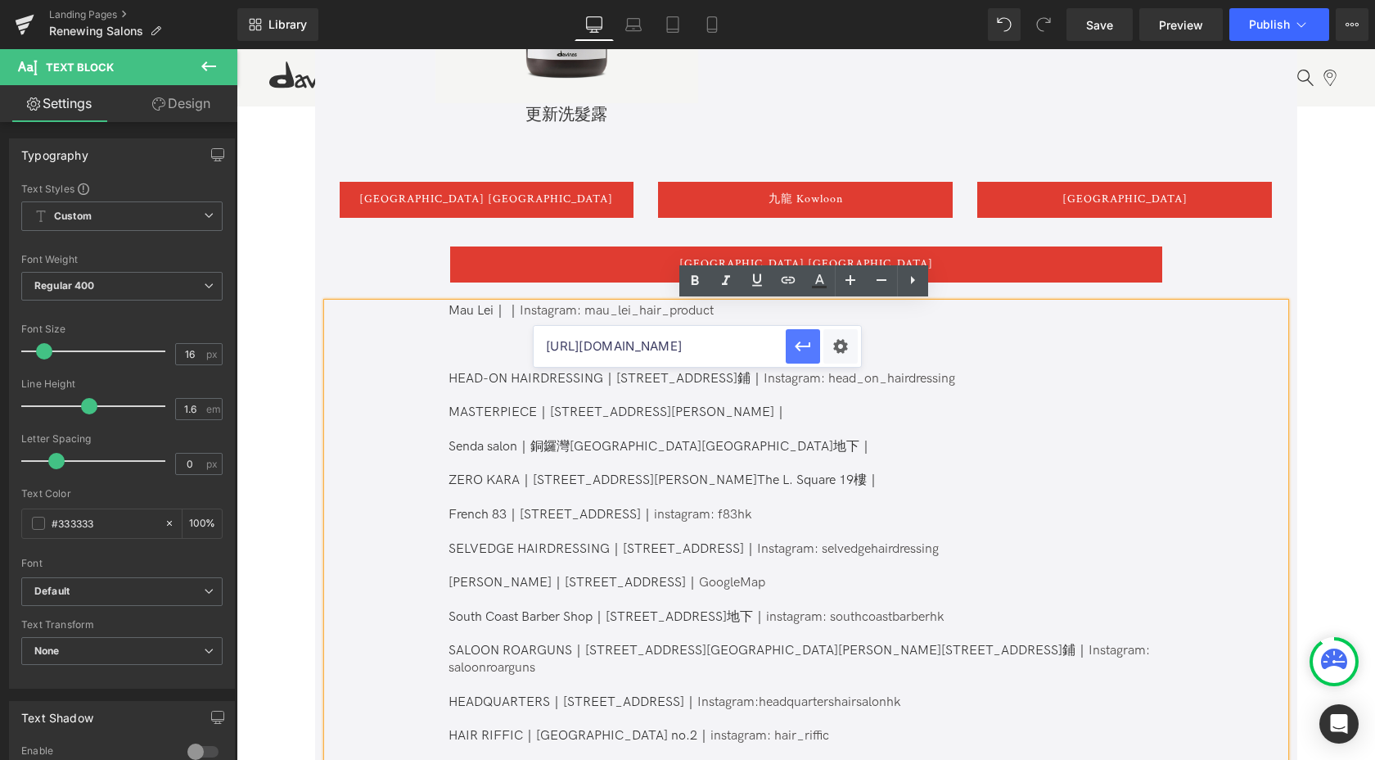
scroll to position [0, 0]
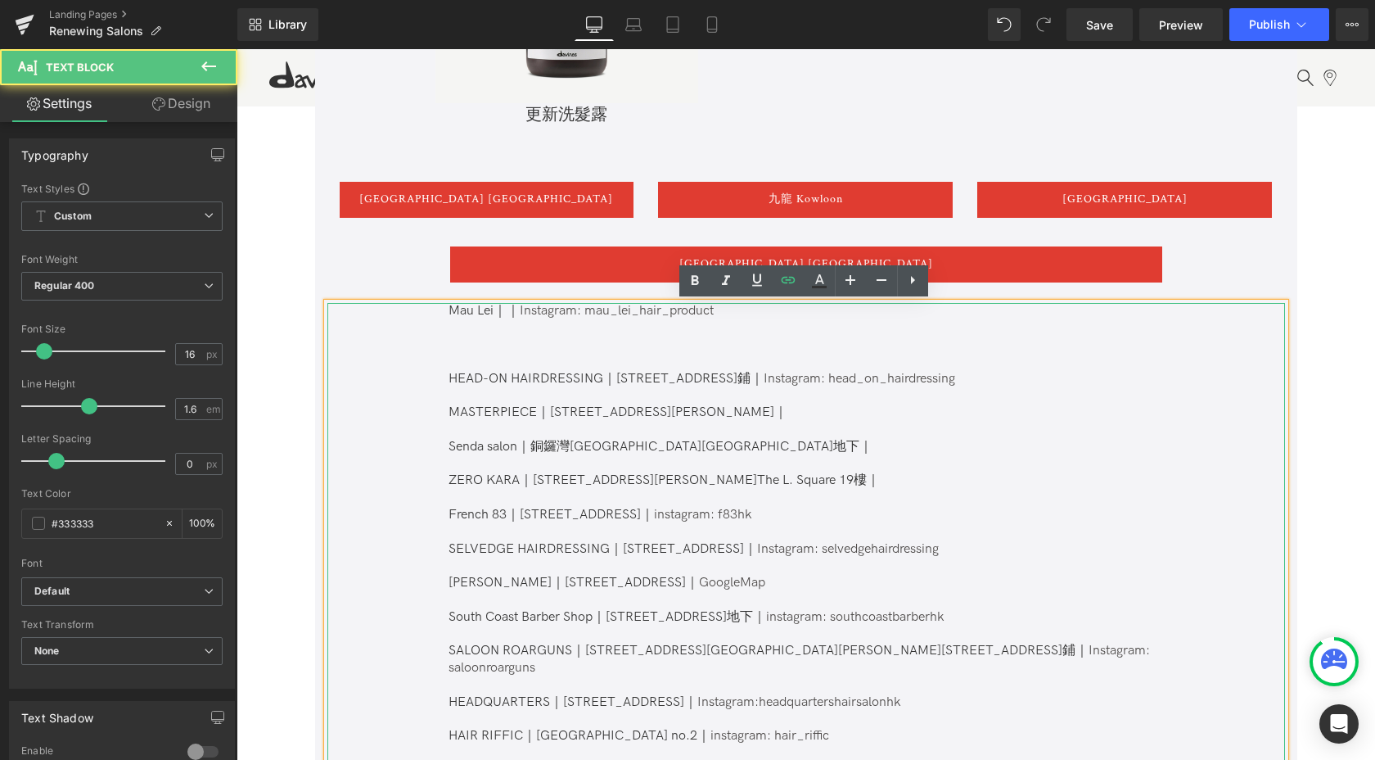
click at [504, 311] on p "[PERSON_NAME]｜｜ Instagram: mau_lei_hair_product" at bounding box center [805, 311] width 713 height 17
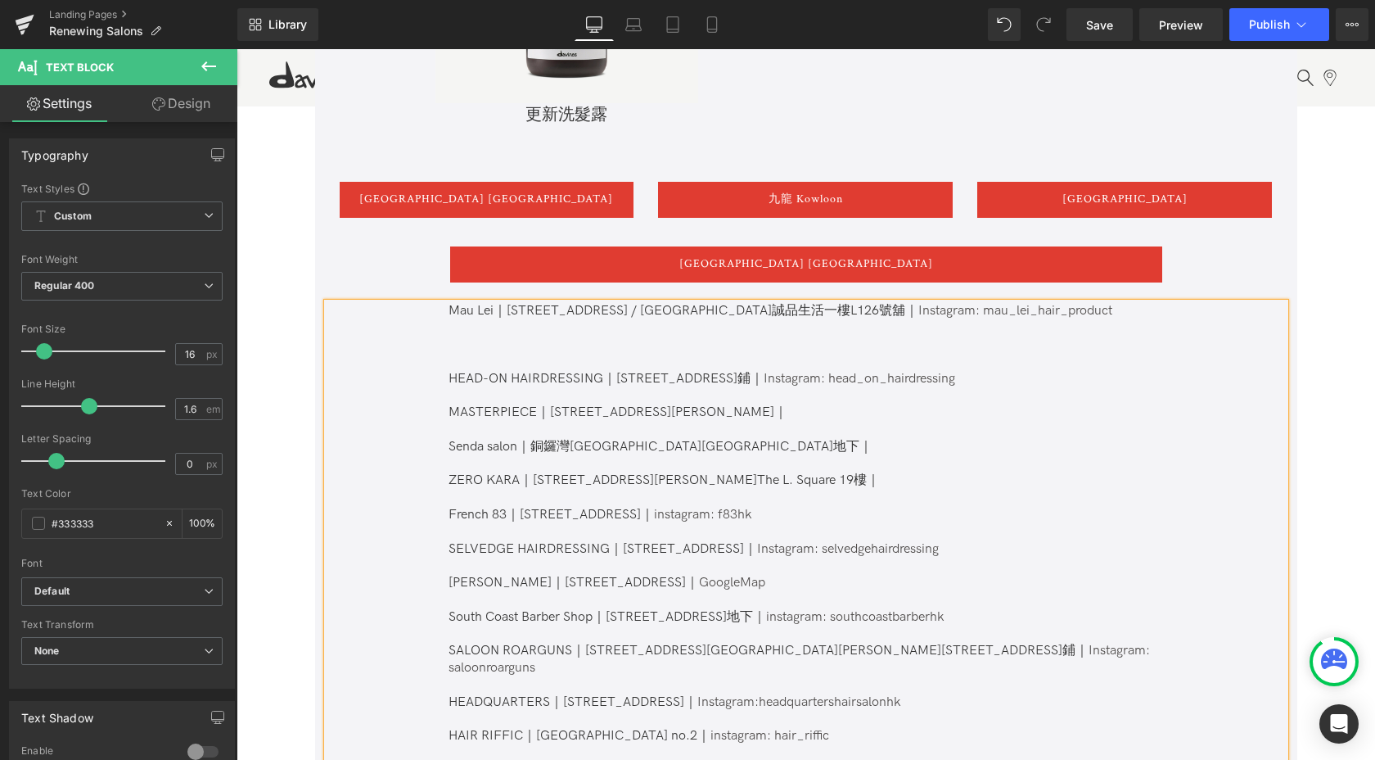
click at [558, 338] on p at bounding box center [805, 344] width 713 height 17
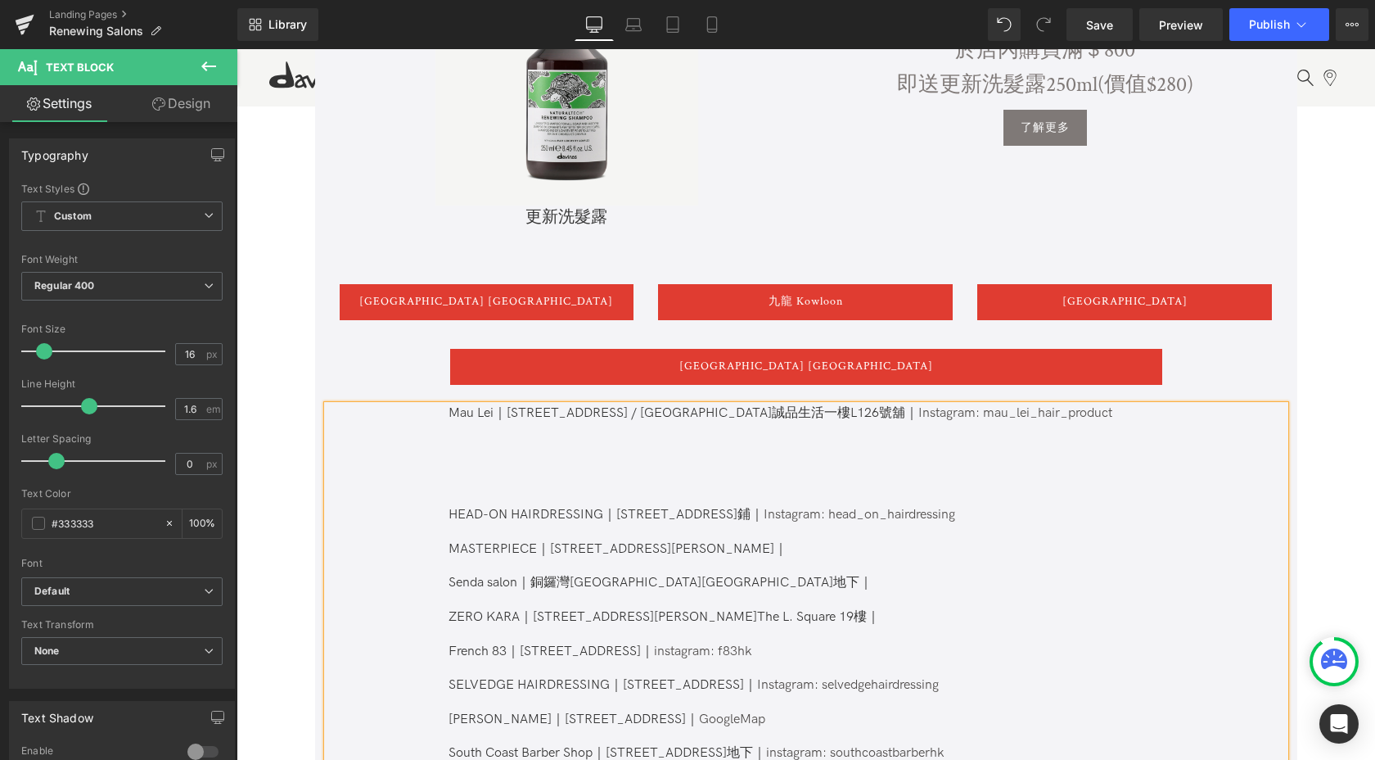
scroll to position [744, 0]
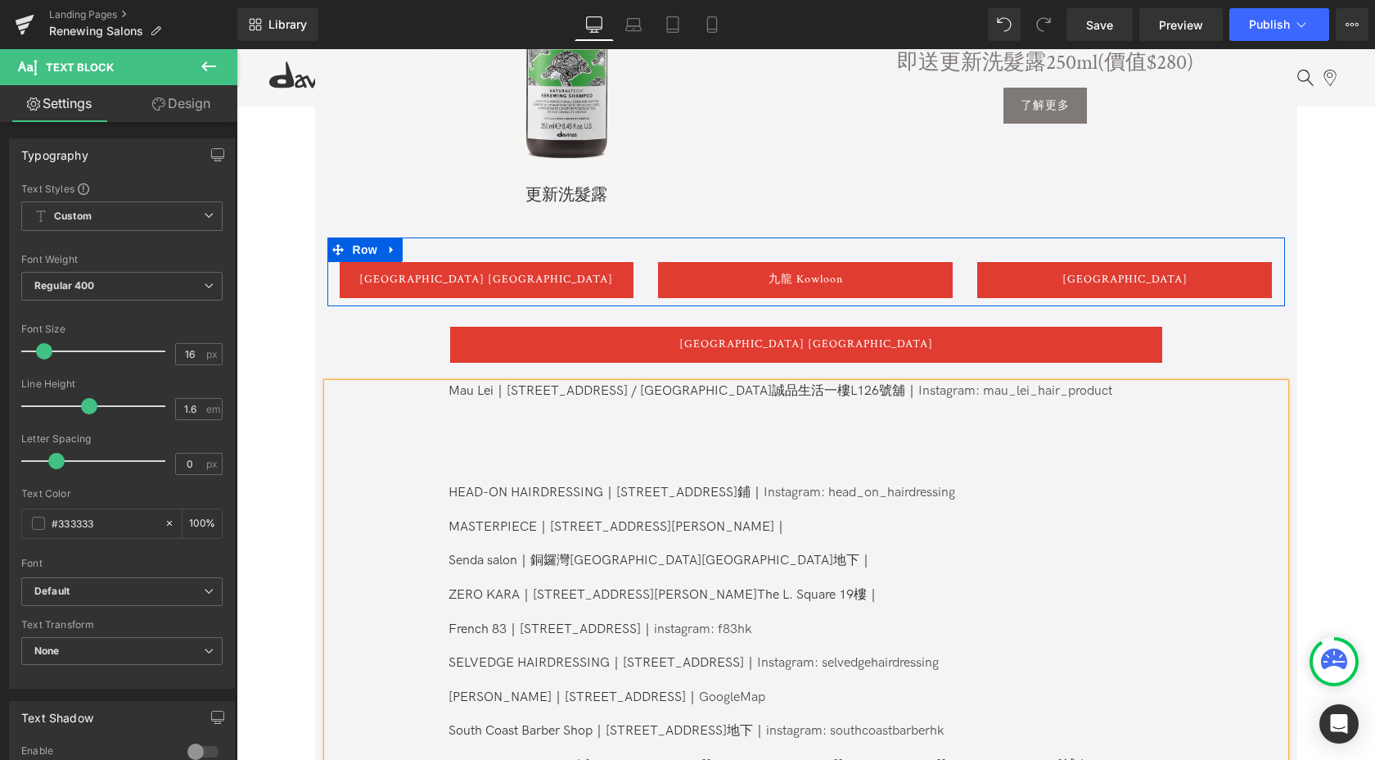
click at [954, 268] on div "九龍 Kowloon Button" at bounding box center [805, 280] width 319 height 36
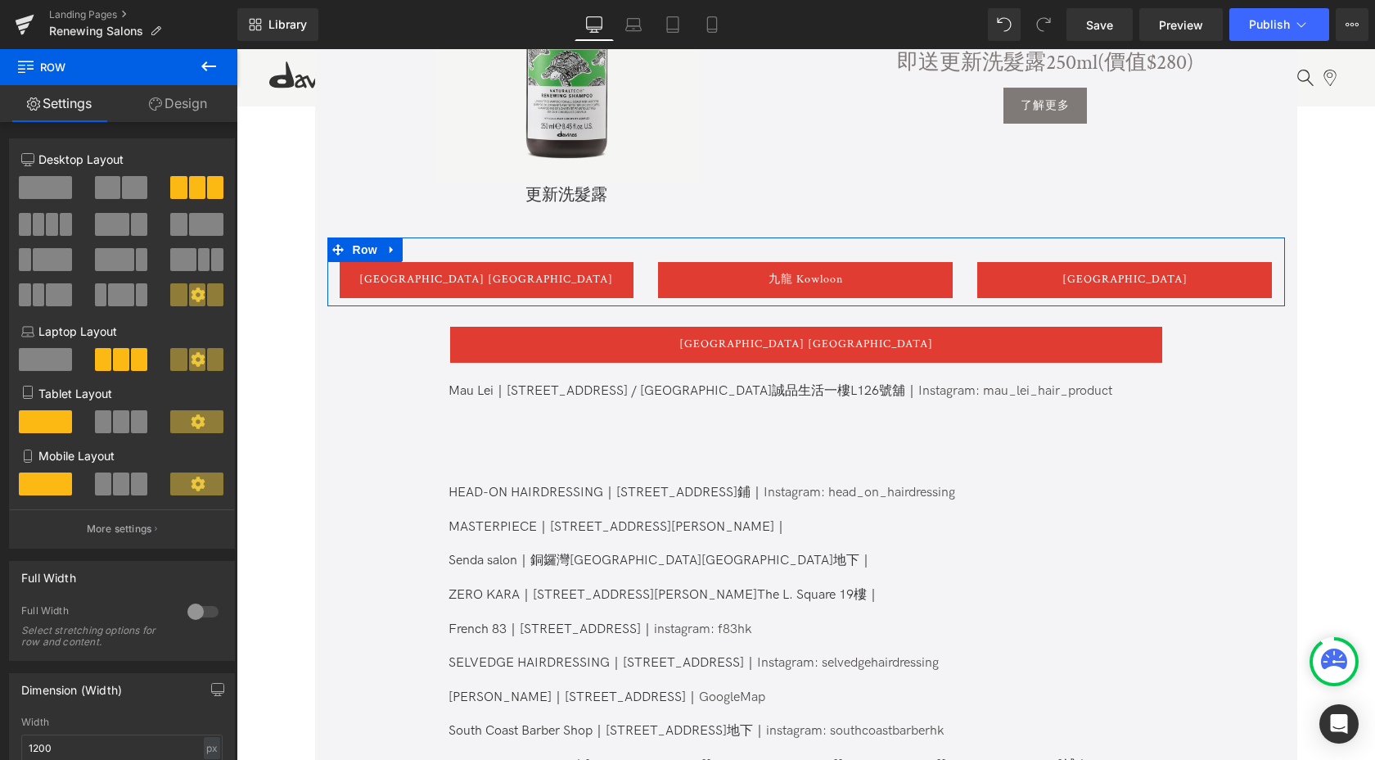
click at [191, 92] on link "Design" at bounding box center [178, 103] width 119 height 37
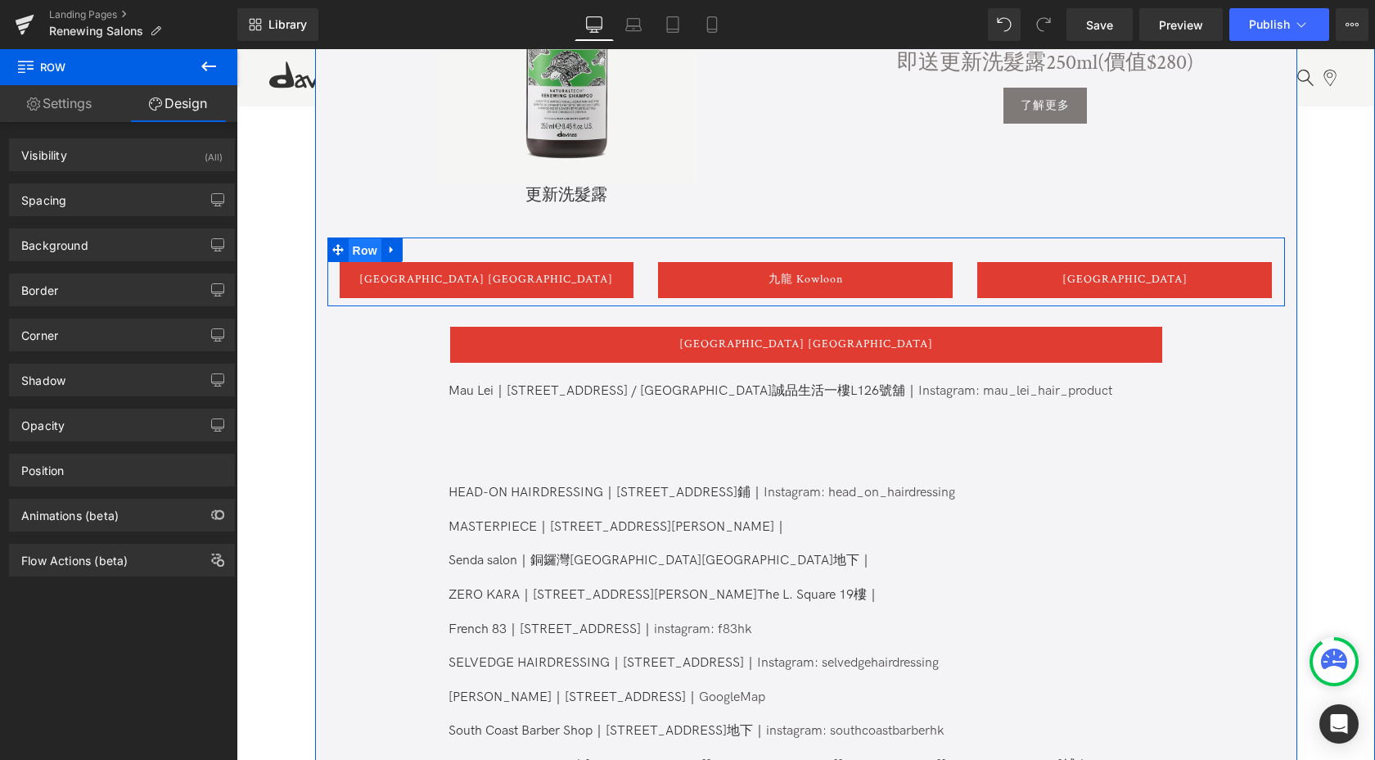
click at [367, 257] on span "Row" at bounding box center [365, 250] width 33 height 25
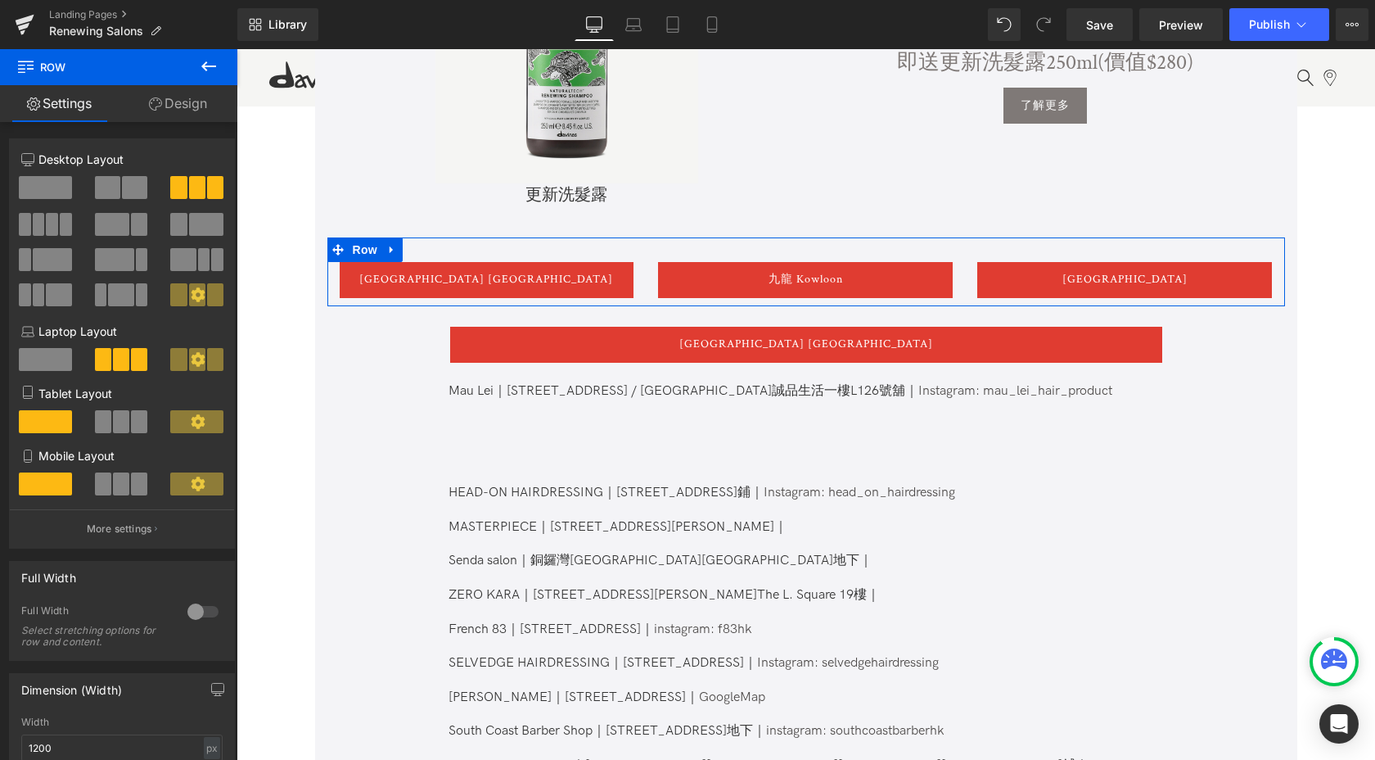
click at [38, 218] on span at bounding box center [39, 224] width 12 height 23
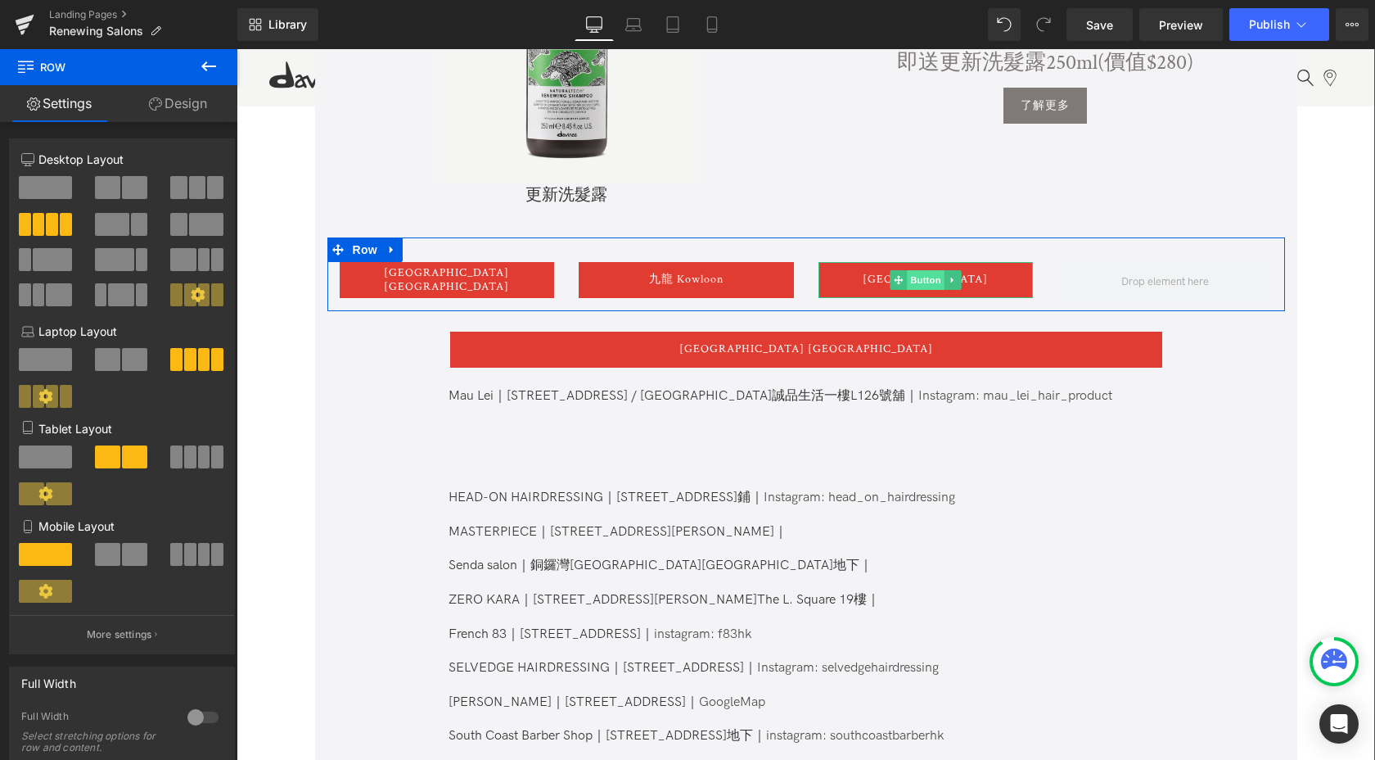
click at [924, 278] on span "Button" at bounding box center [926, 280] width 38 height 20
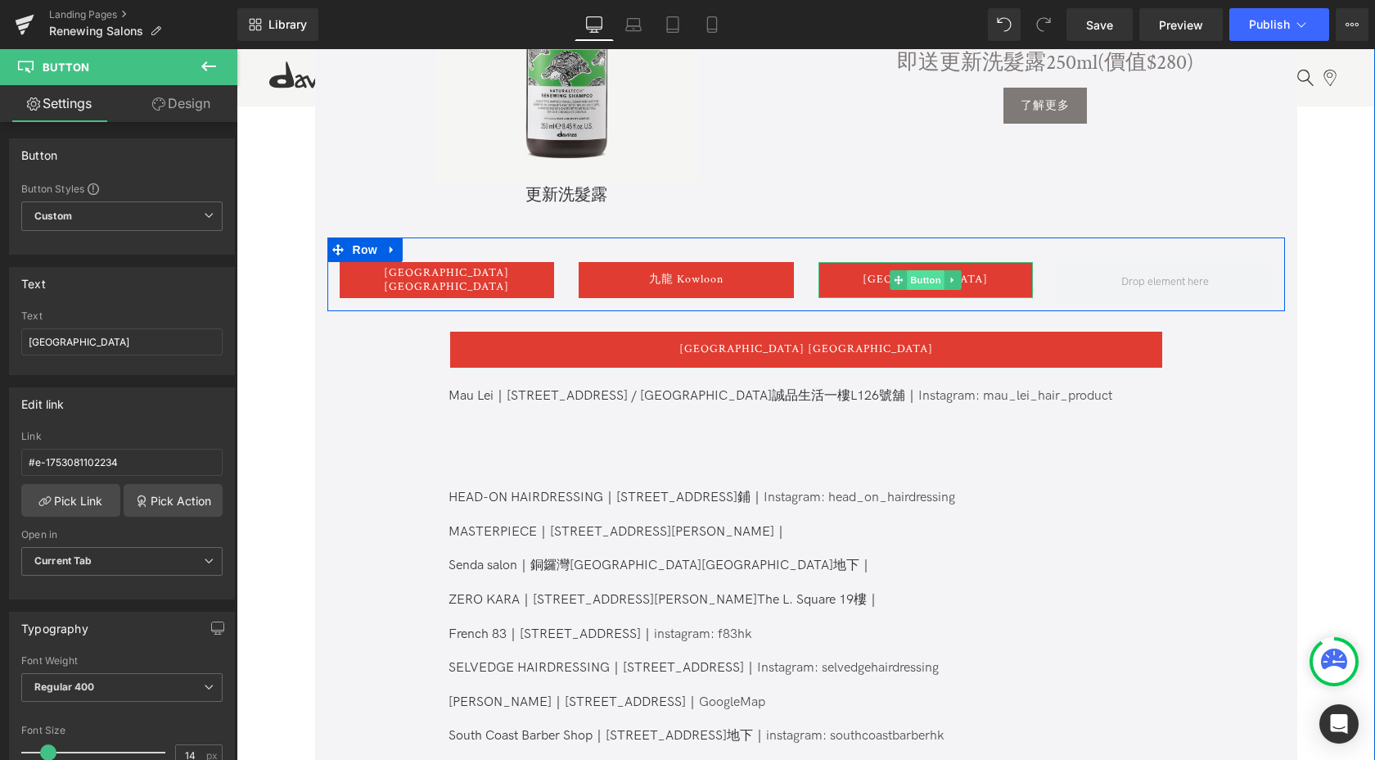
click at [921, 288] on div "新界 New Territories Button" at bounding box center [926, 280] width 215 height 36
click at [945, 281] on link at bounding box center [953, 280] width 17 height 20
click at [941, 280] on icon at bounding box center [944, 279] width 9 height 9
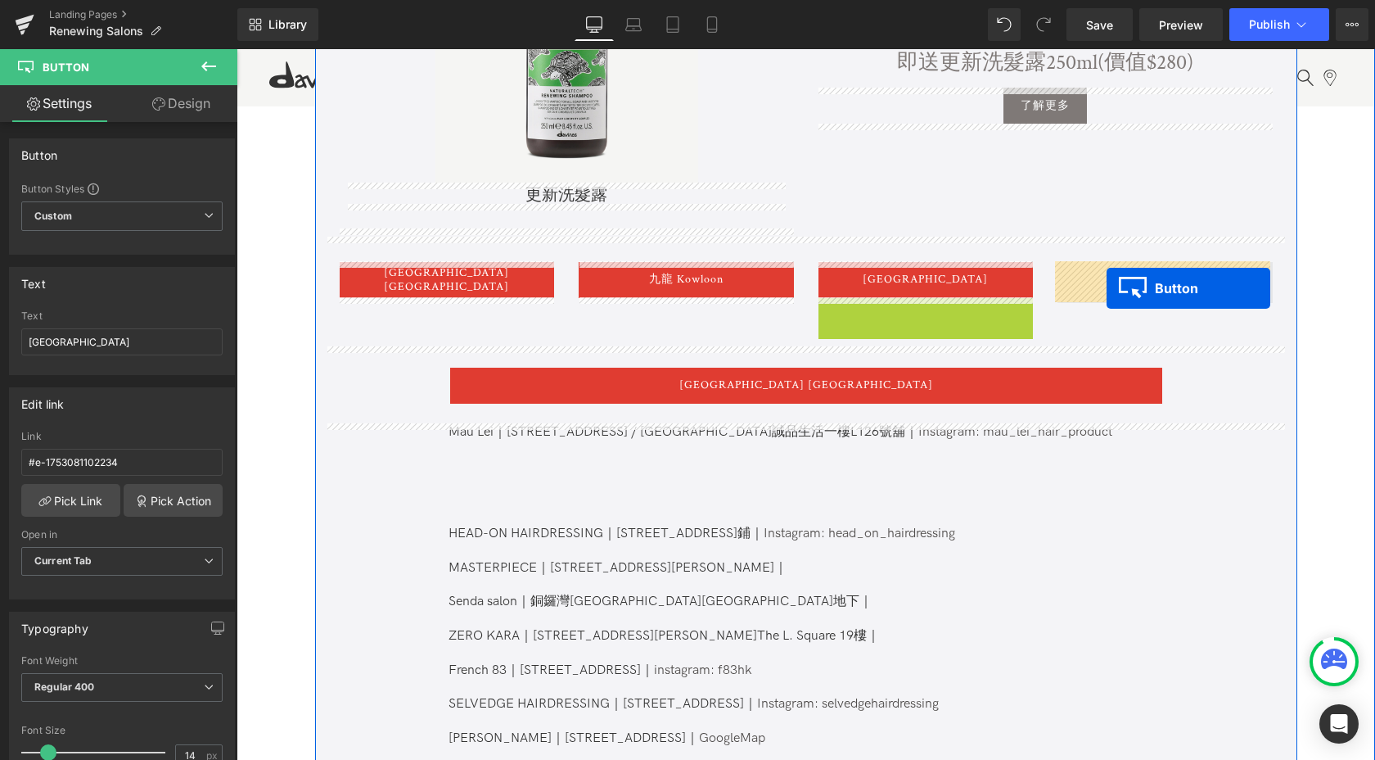
drag, startPoint x: 896, startPoint y: 315, endPoint x: 1105, endPoint y: 287, distance: 210.6
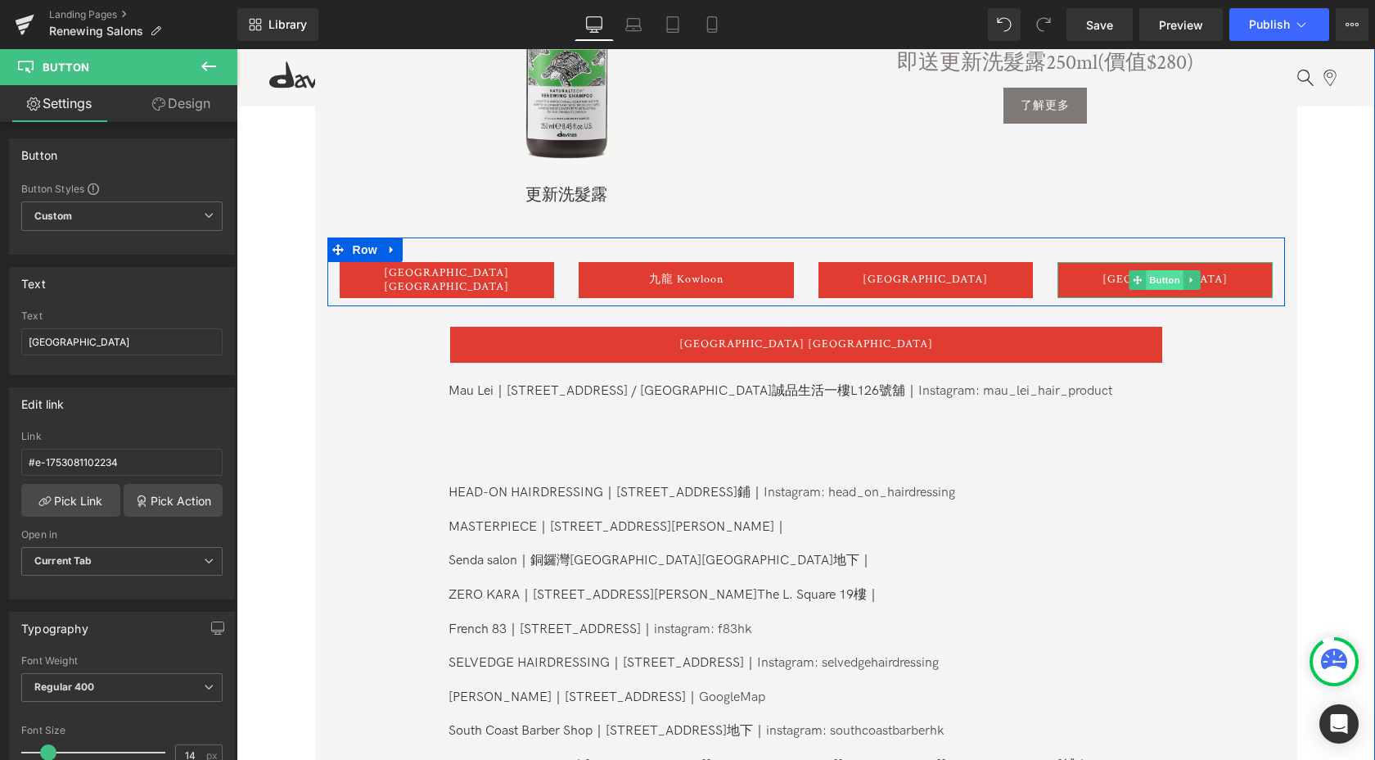
click at [1147, 277] on span "Button" at bounding box center [1165, 280] width 38 height 20
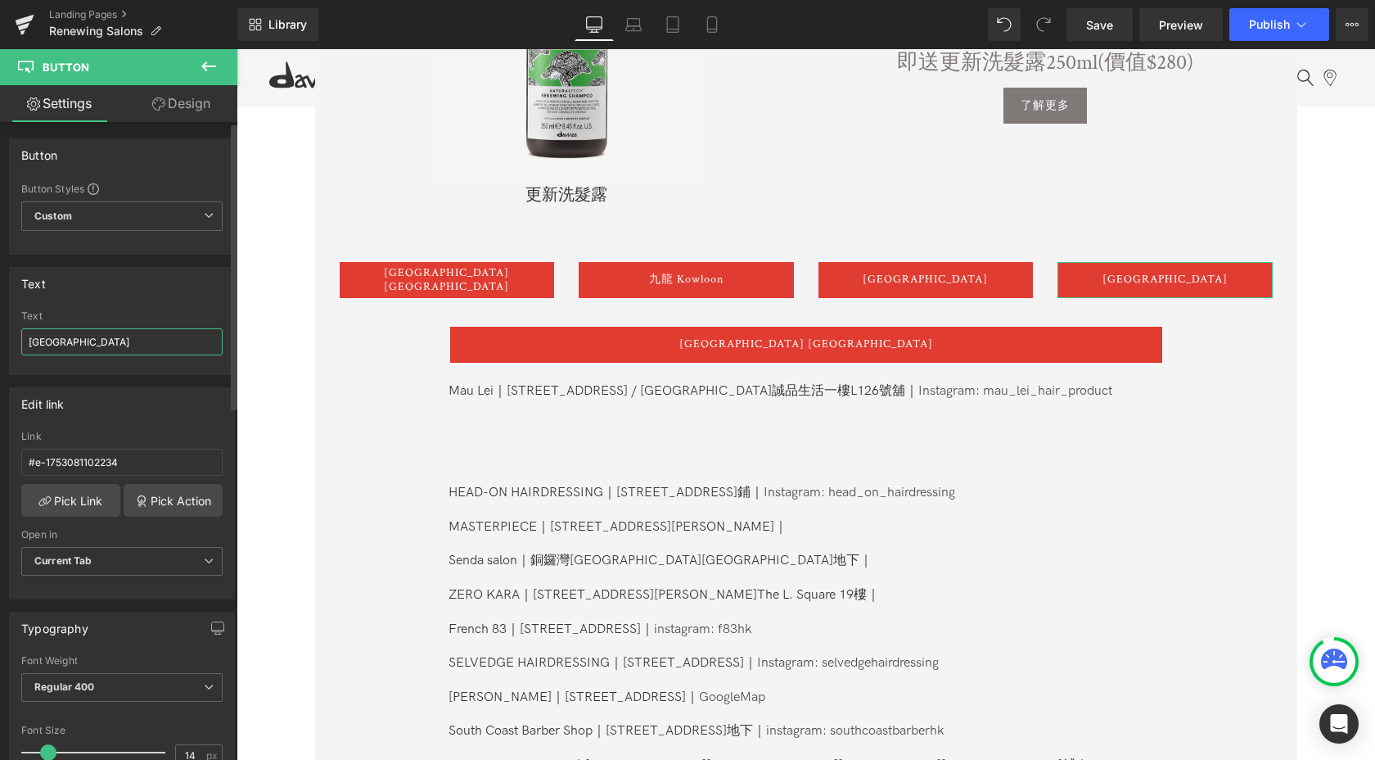
click at [74, 334] on input "[GEOGRAPHIC_DATA]" at bounding box center [121, 341] width 201 height 27
click at [36, 341] on input "[GEOGRAPHIC_DATA]" at bounding box center [121, 341] width 201 height 27
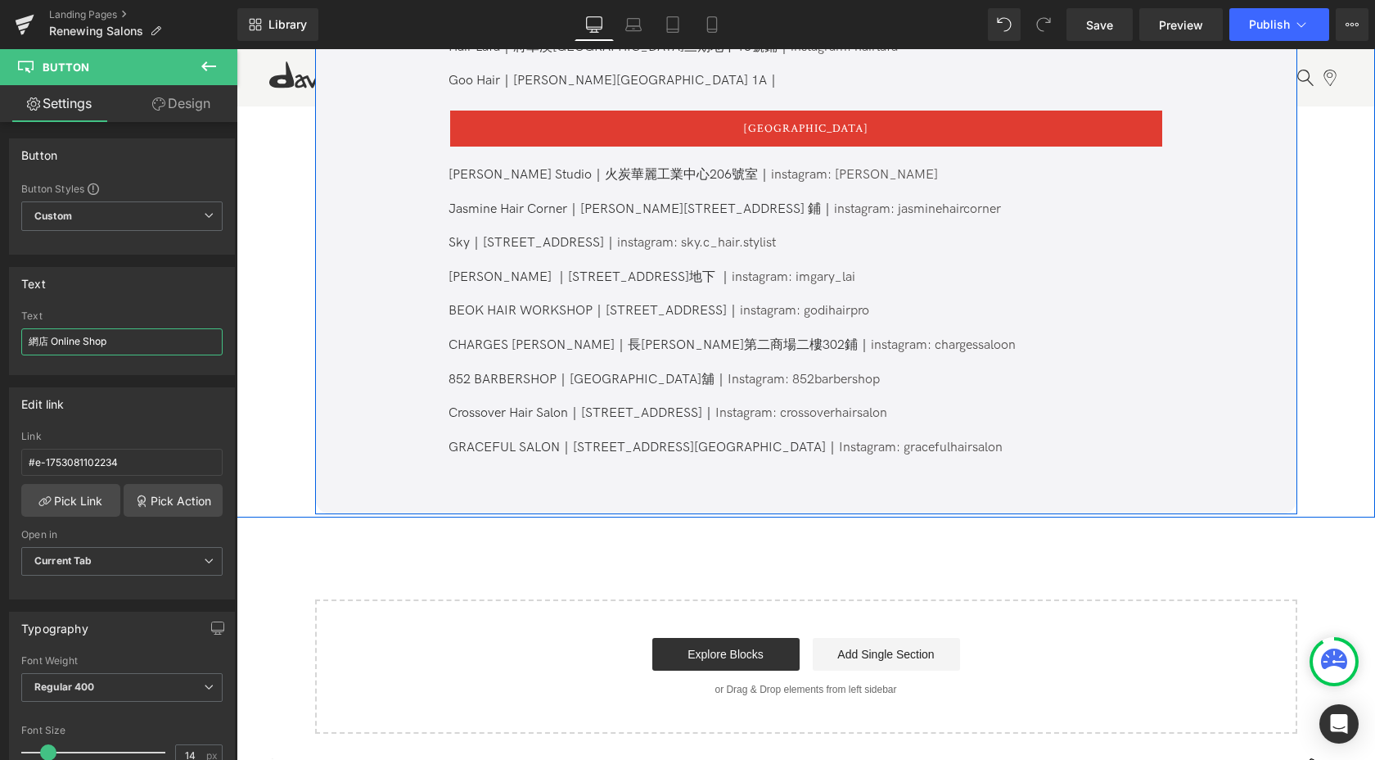
scroll to position [1681, 0]
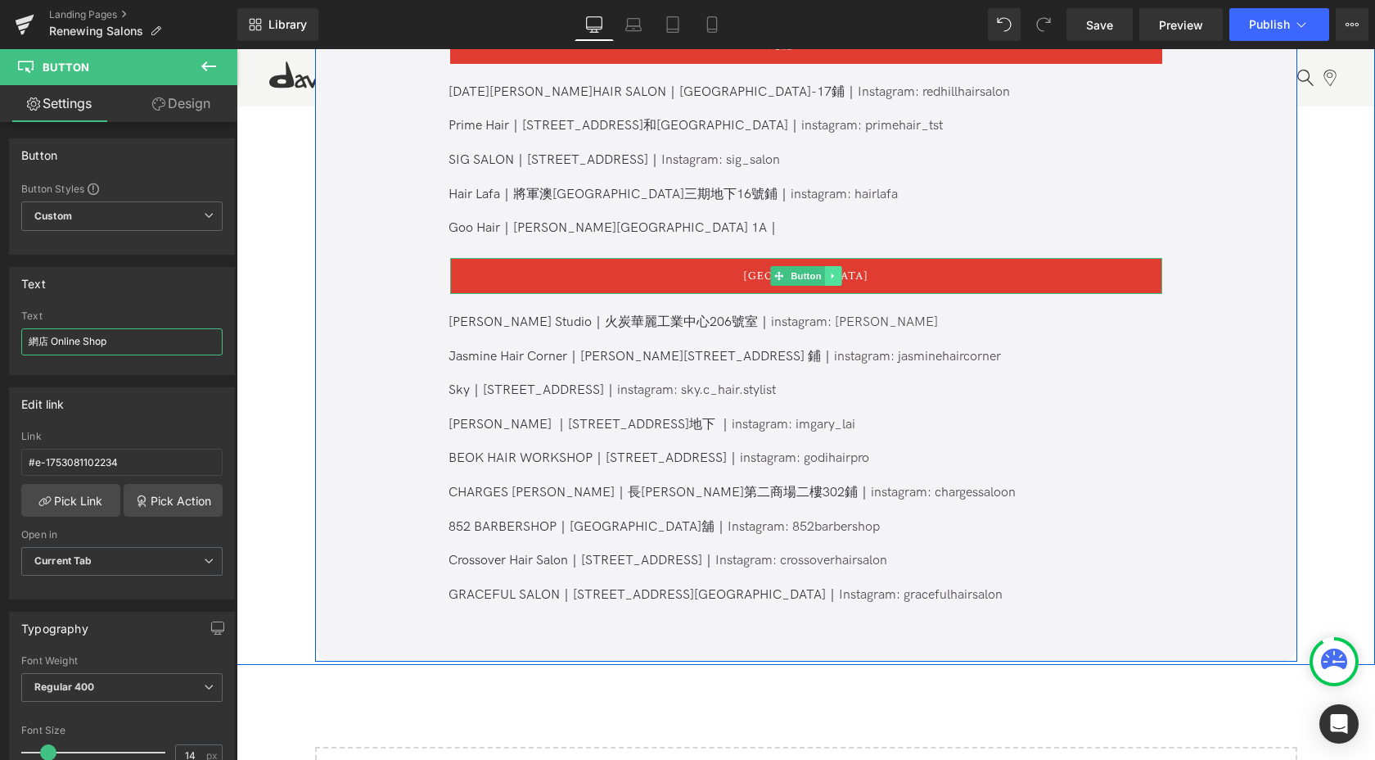
type input "網店 Online Shop"
click at [833, 271] on icon at bounding box center [832, 276] width 9 height 10
click at [820, 271] on icon at bounding box center [824, 276] width 9 height 10
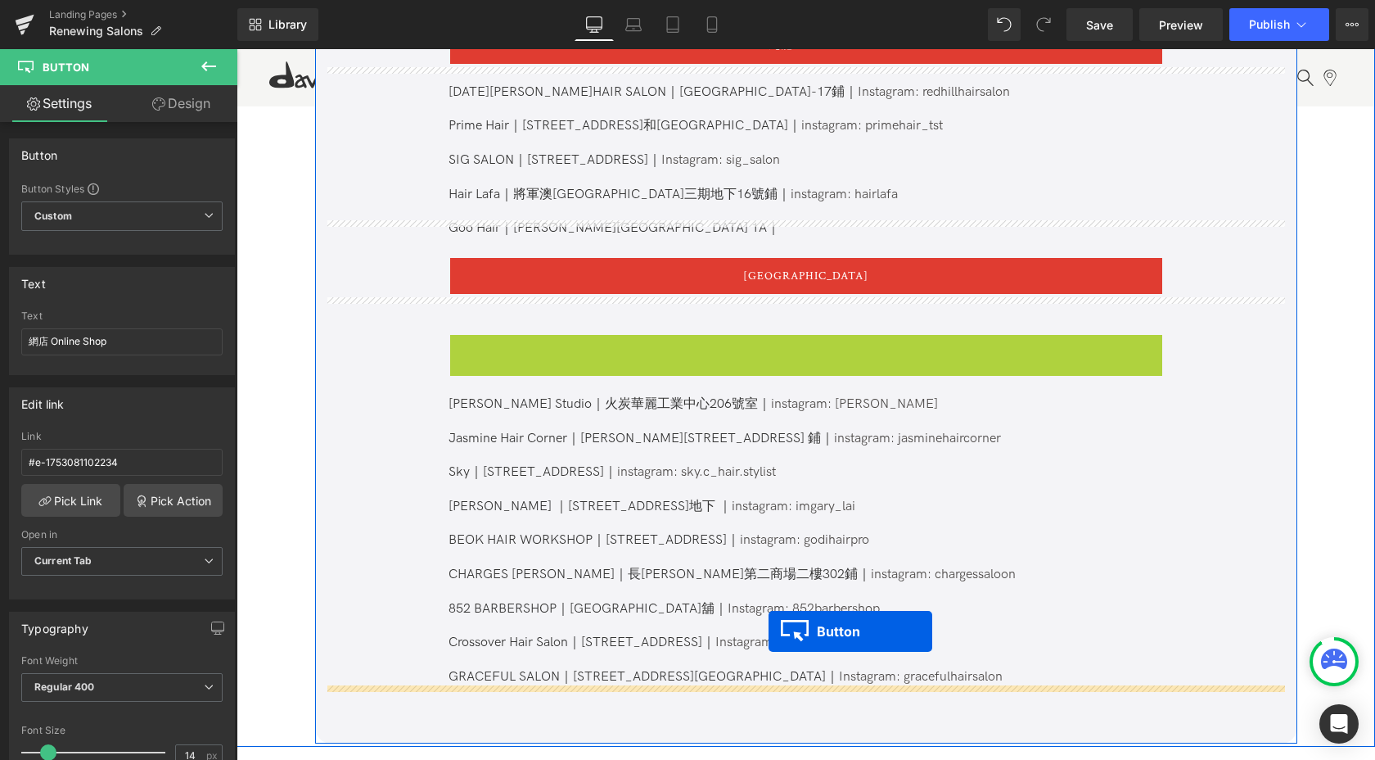
drag, startPoint x: 776, startPoint y: 336, endPoint x: 810, endPoint y: 355, distance: 38.9
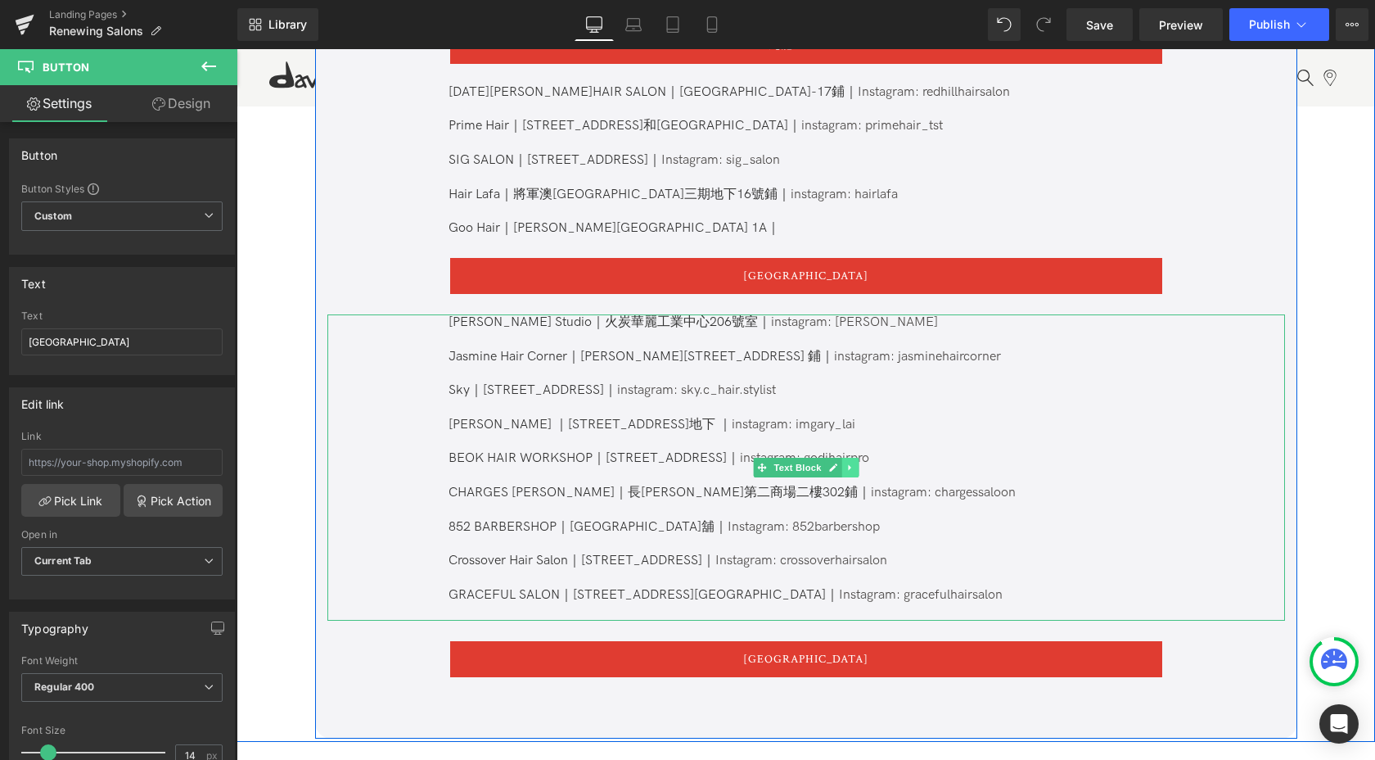
click at [848, 462] on icon at bounding box center [850, 467] width 9 height 10
click at [839, 463] on icon at bounding box center [841, 467] width 9 height 9
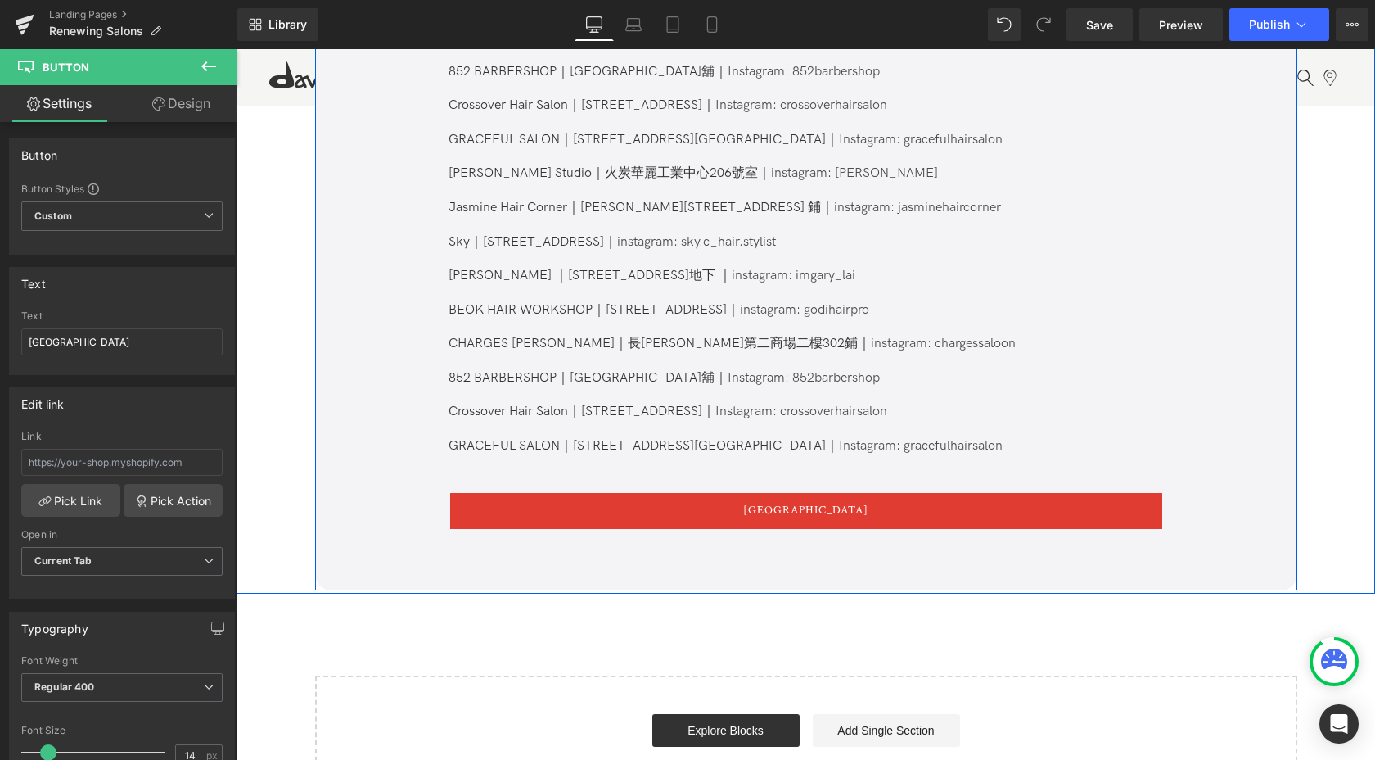
scroll to position [2170, 0]
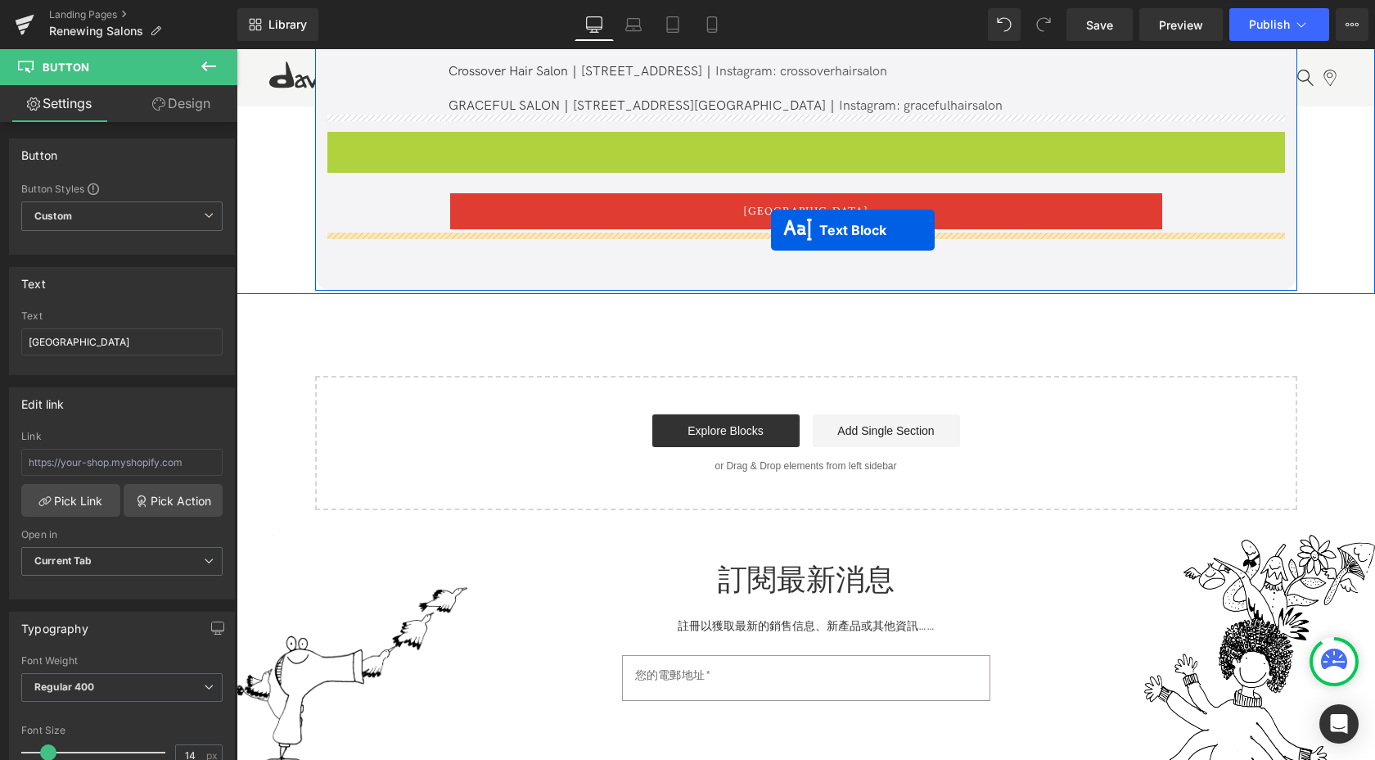
drag, startPoint x: 756, startPoint y: 264, endPoint x: 771, endPoint y: 230, distance: 37.0
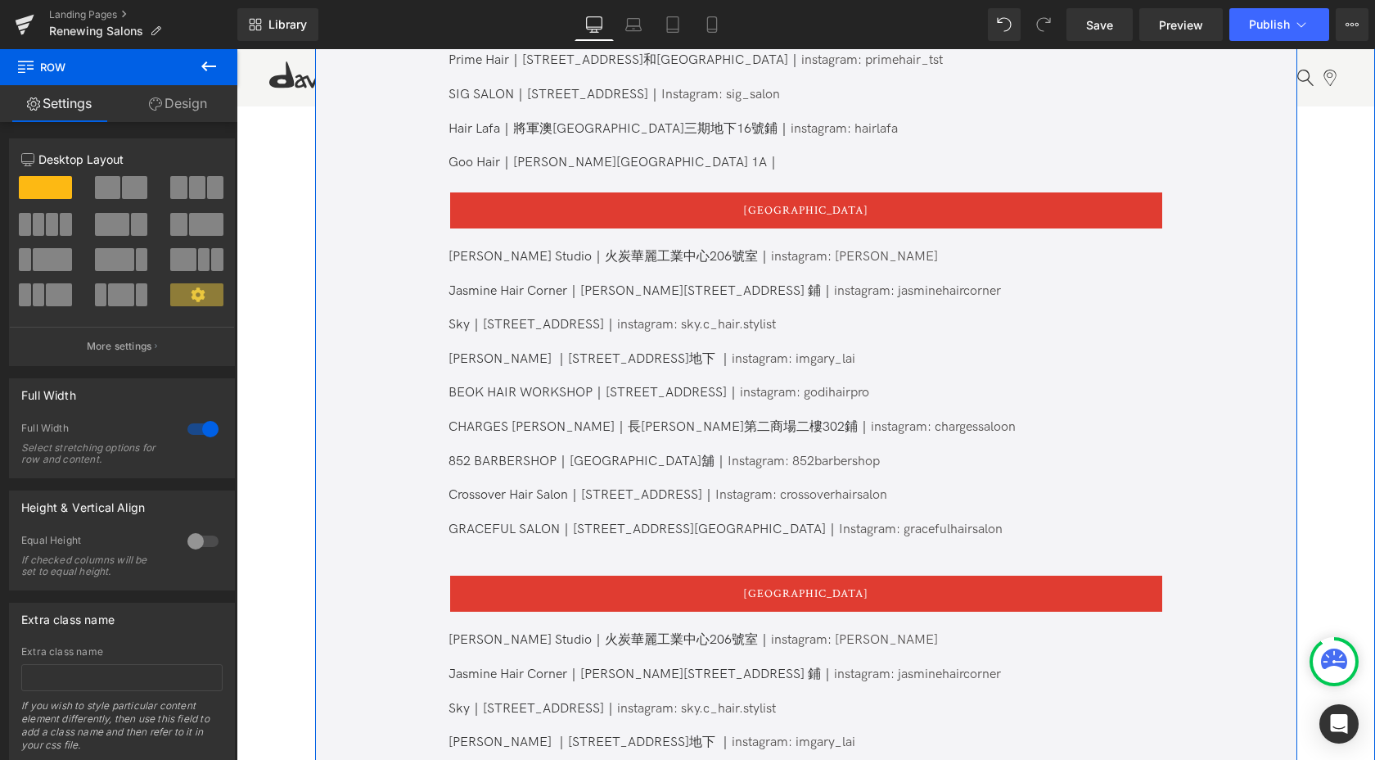
scroll to position [1734, 0]
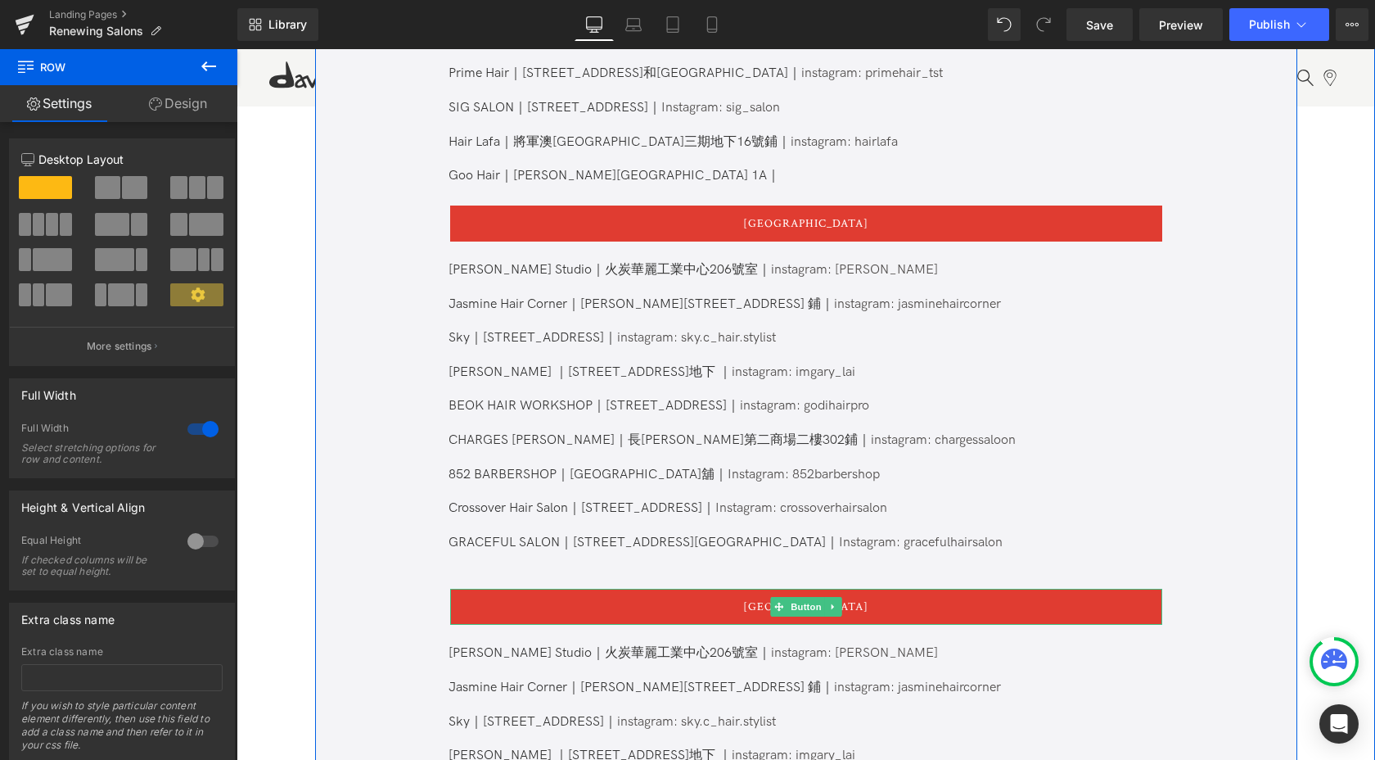
click at [758, 600] on span "[GEOGRAPHIC_DATA]" at bounding box center [805, 607] width 125 height 14
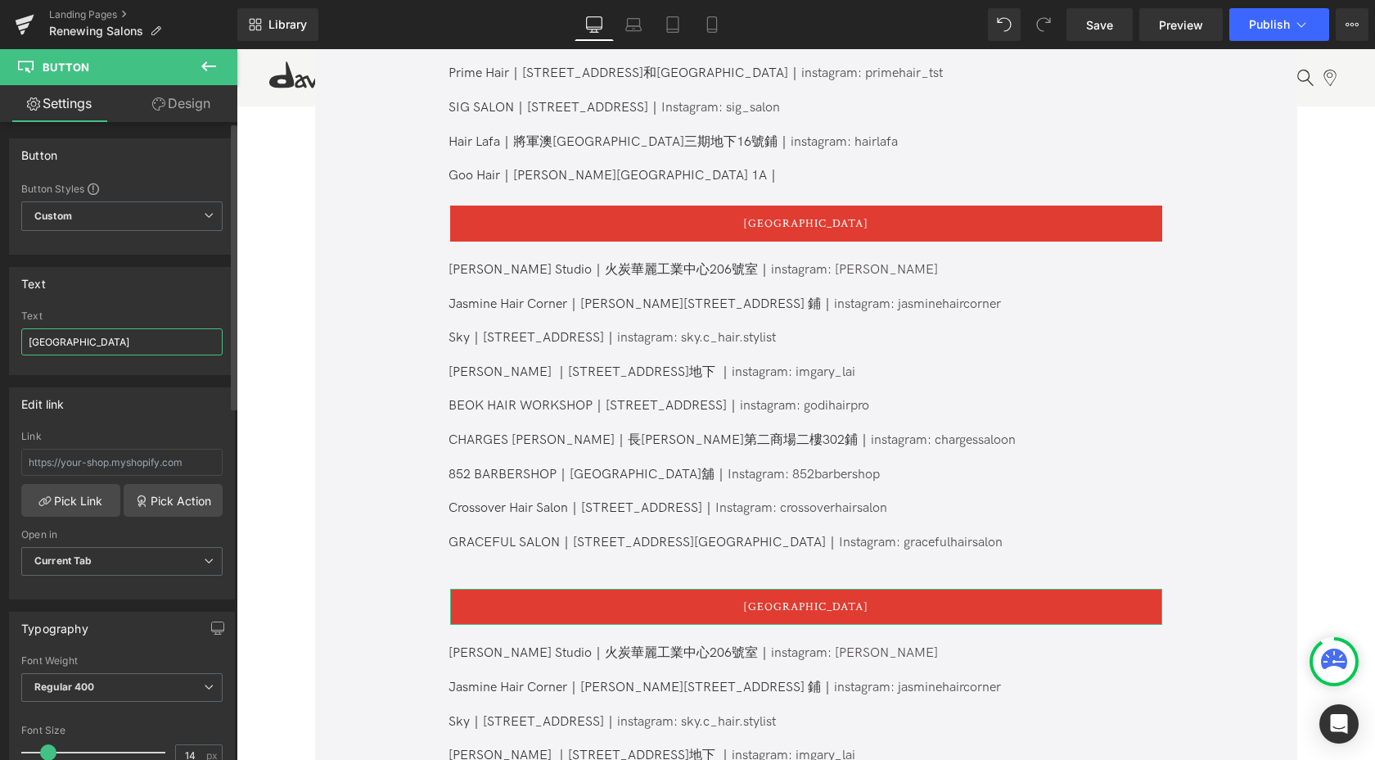
drag, startPoint x: 43, startPoint y: 343, endPoint x: 0, endPoint y: 343, distance: 43.4
click at [0, 343] on div "Text [GEOGRAPHIC_DATA] Text [GEOGRAPHIC_DATA]" at bounding box center [122, 315] width 245 height 120
type input "網店 Online Shop"
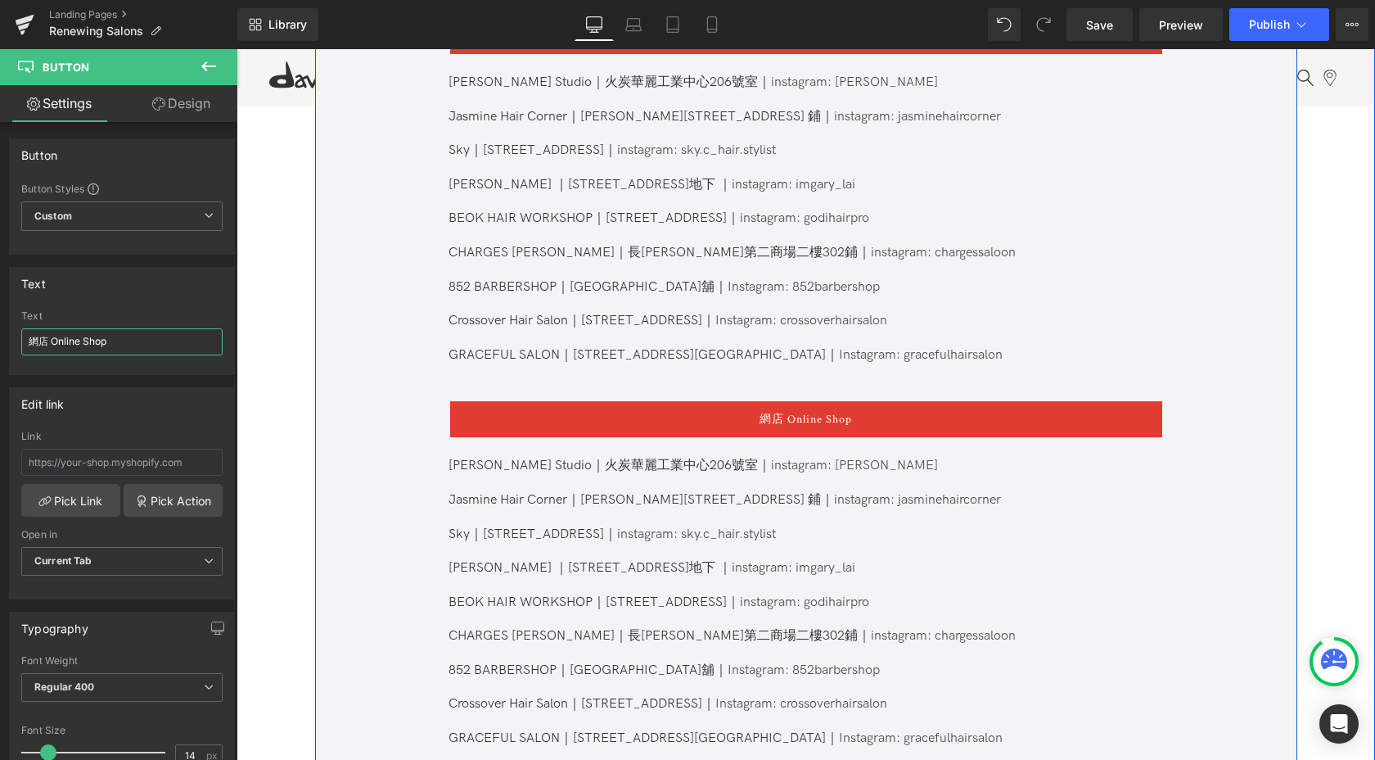
scroll to position [2072, 0]
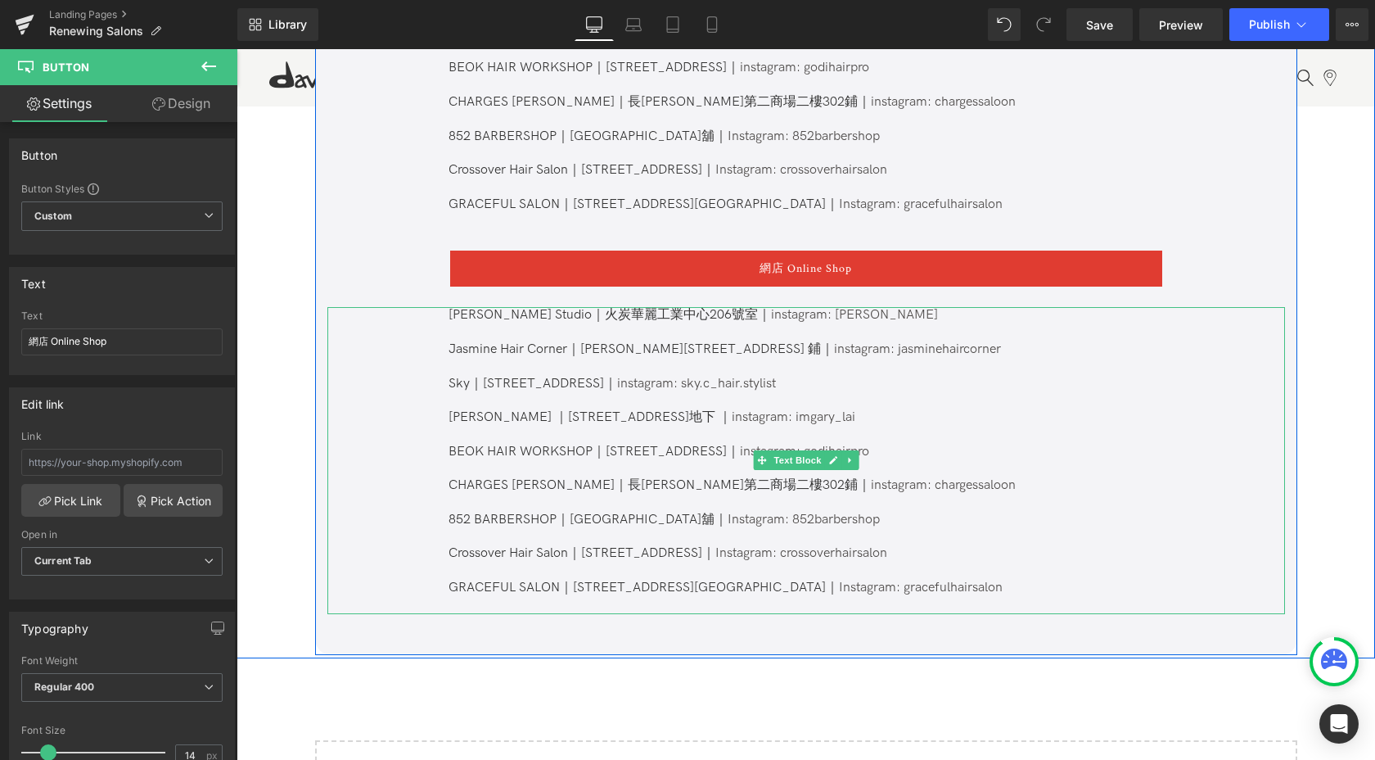
drag, startPoint x: 876, startPoint y: 569, endPoint x: 440, endPoint y: 359, distance: 484.4
click at [440, 359] on div "[PERSON_NAME] Studio｜火炭[STREET_ADDRESS]｜ instagram: [PERSON_NAME] Hair Corner ｜…" at bounding box center [806, 460] width 958 height 306
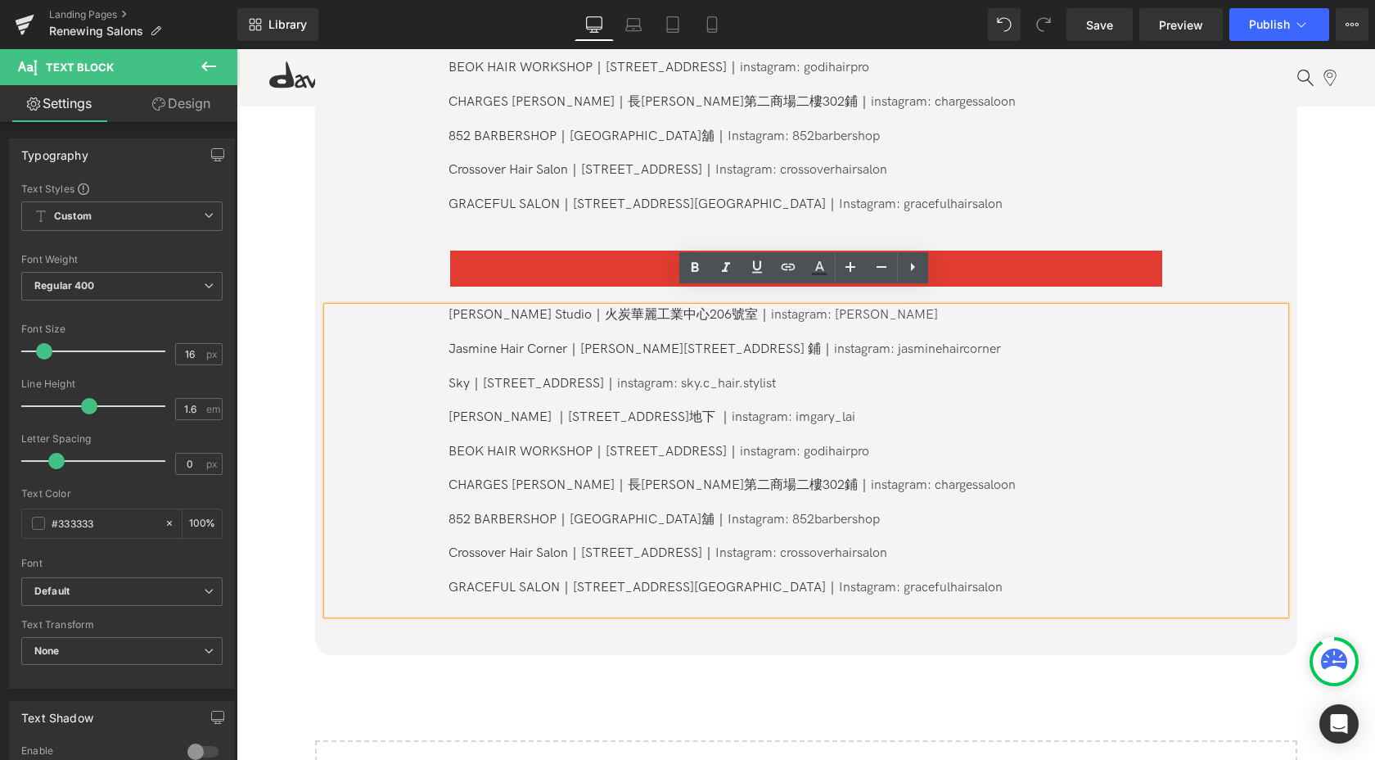
click at [449, 341] on span "Jasmine Hair Corner" at bounding box center [508, 349] width 119 height 16
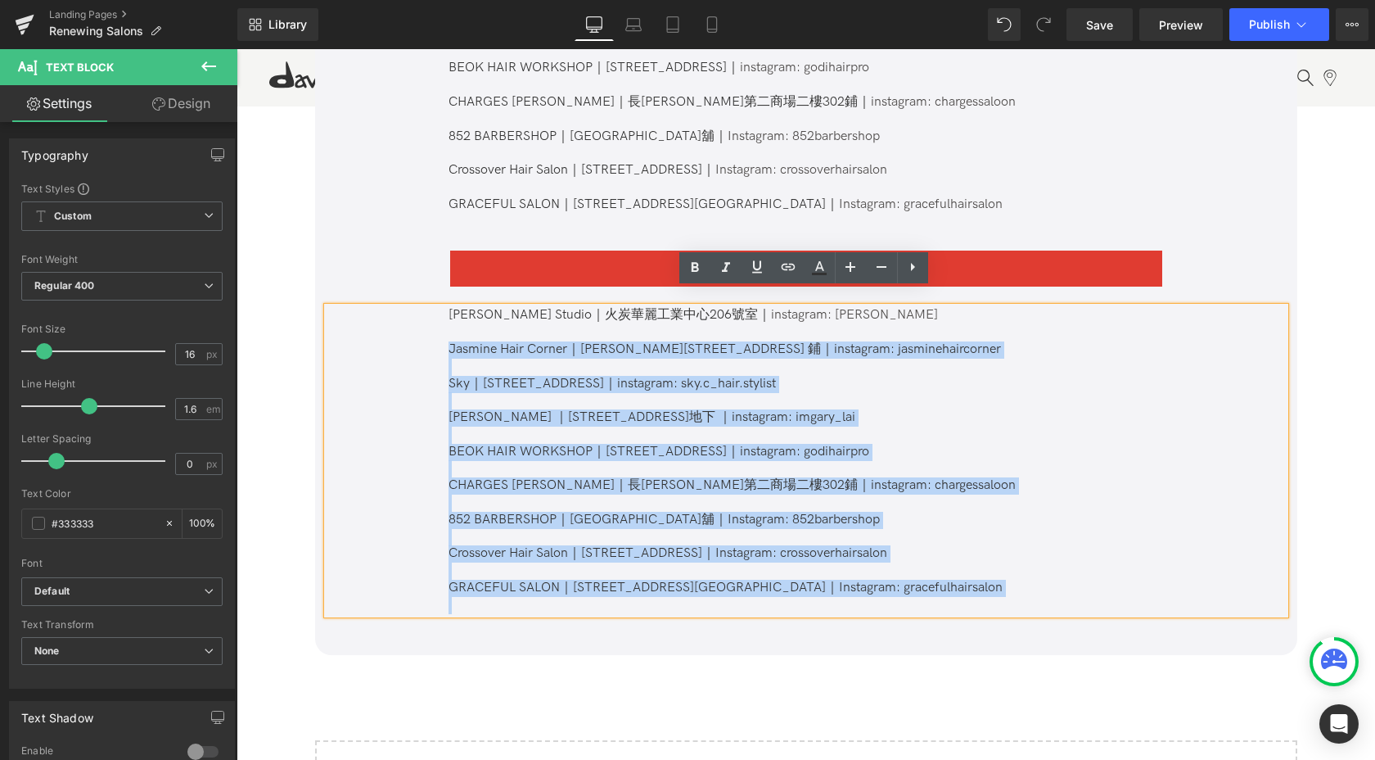
drag, startPoint x: 448, startPoint y: 332, endPoint x: 967, endPoint y: 608, distance: 587.7
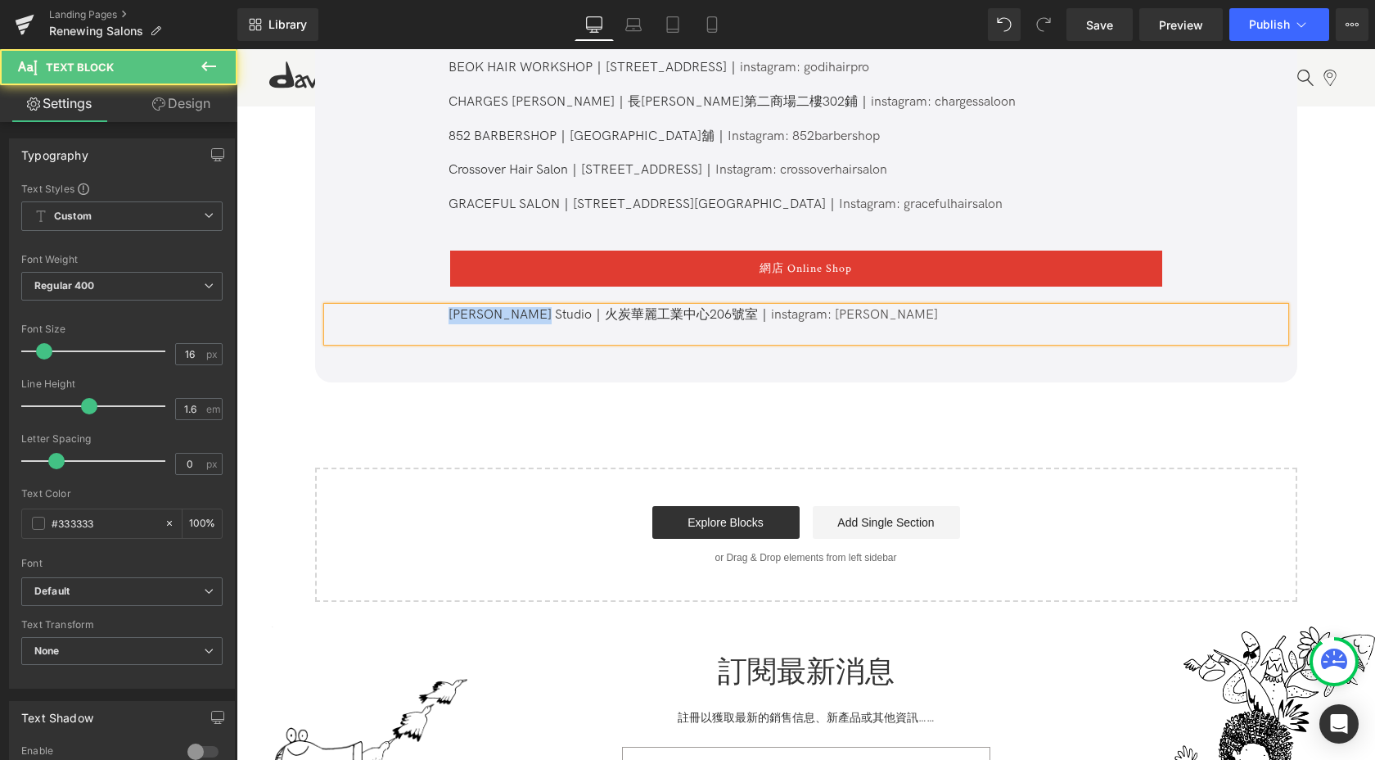
drag, startPoint x: 526, startPoint y: 299, endPoint x: 417, endPoint y: 298, distance: 109.7
click at [417, 307] on div "[PERSON_NAME] Studio｜火炭華麗工業中心206號室｜ instagram: henrytsehk" at bounding box center [806, 324] width 958 height 34
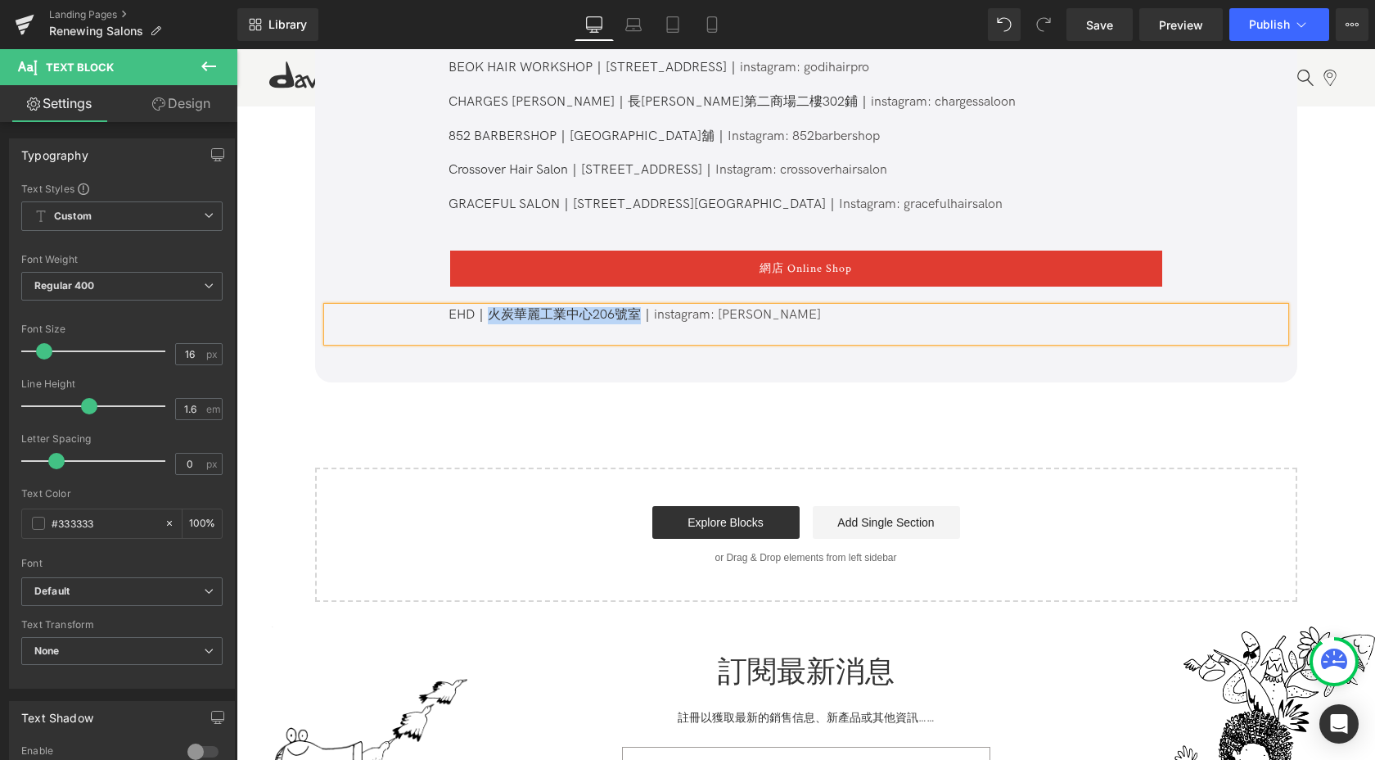
drag, startPoint x: 486, startPoint y: 300, endPoint x: 636, endPoint y: 301, distance: 149.8
click at [636, 307] on p "EHD｜火炭華麗工業中心206號室｜ instagram: henrytsehk" at bounding box center [805, 315] width 713 height 17
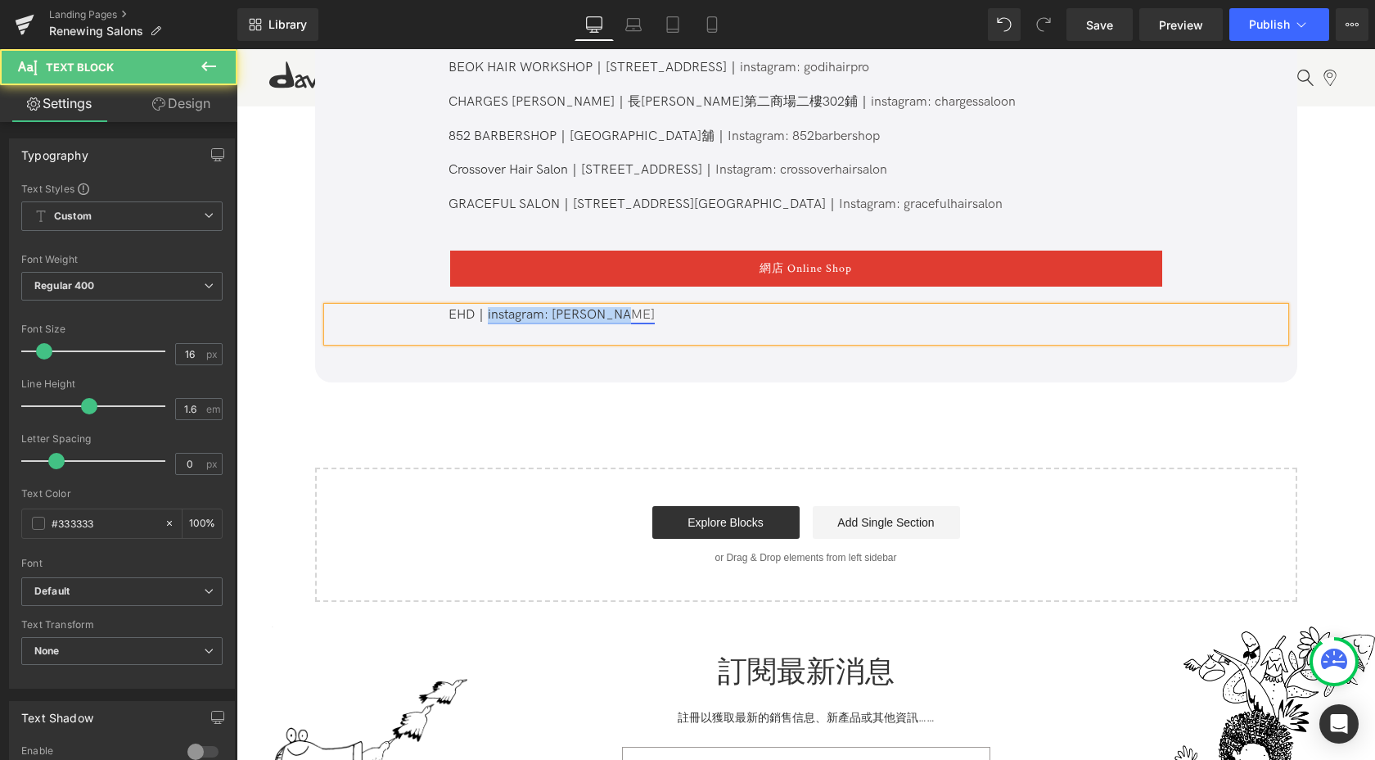
drag, startPoint x: 622, startPoint y: 296, endPoint x: 486, endPoint y: 298, distance: 135.9
click at [486, 307] on p "EHD｜ instagram: [PERSON_NAME]" at bounding box center [805, 315] width 713 height 17
drag, startPoint x: 493, startPoint y: 298, endPoint x: 574, endPoint y: 300, distance: 81.1
click at [574, 307] on p "EHD｜網頁連結" at bounding box center [805, 315] width 713 height 17
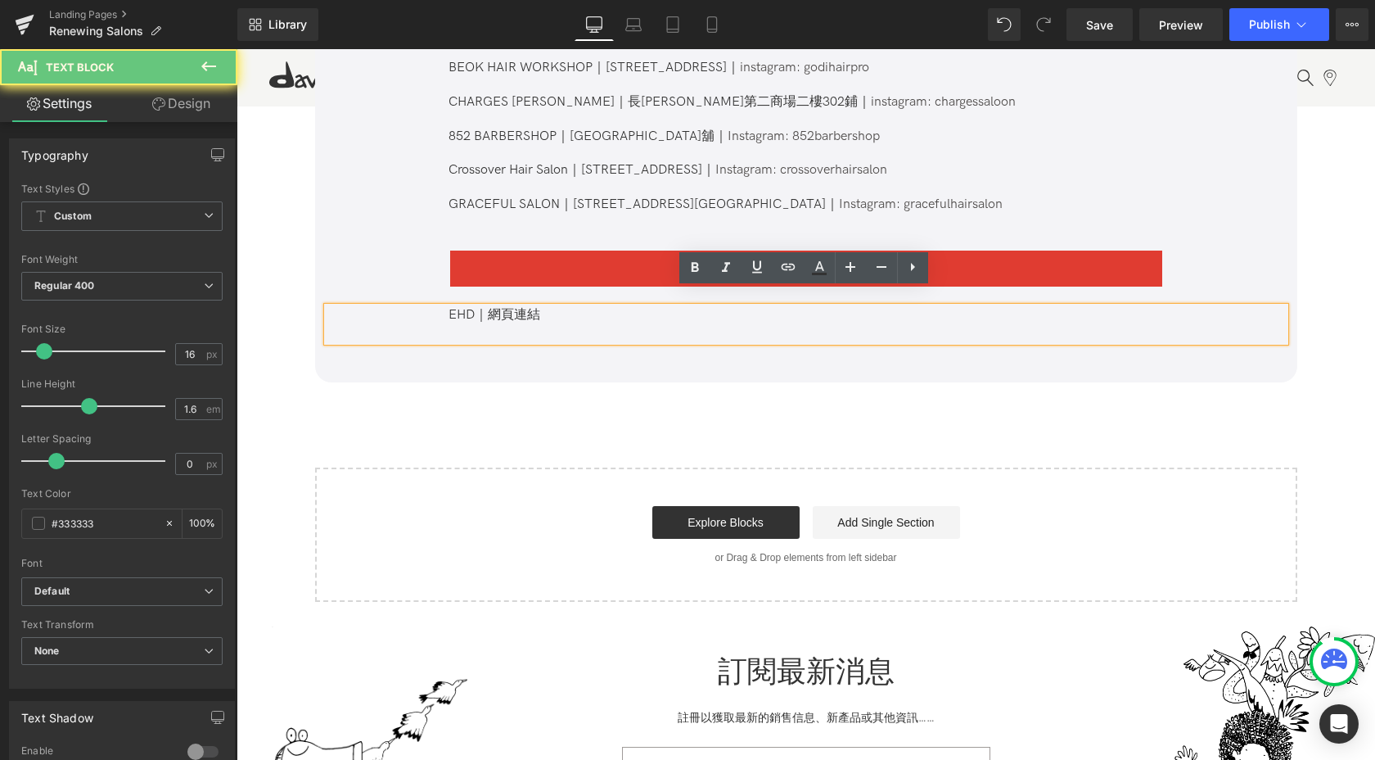
click at [502, 307] on p "EHD｜網頁連結" at bounding box center [805, 315] width 713 height 17
drag, startPoint x: 485, startPoint y: 300, endPoint x: 581, endPoint y: 300, distance: 96.6
click at [581, 307] on p "EHD｜網頁連結" at bounding box center [805, 315] width 713 height 17
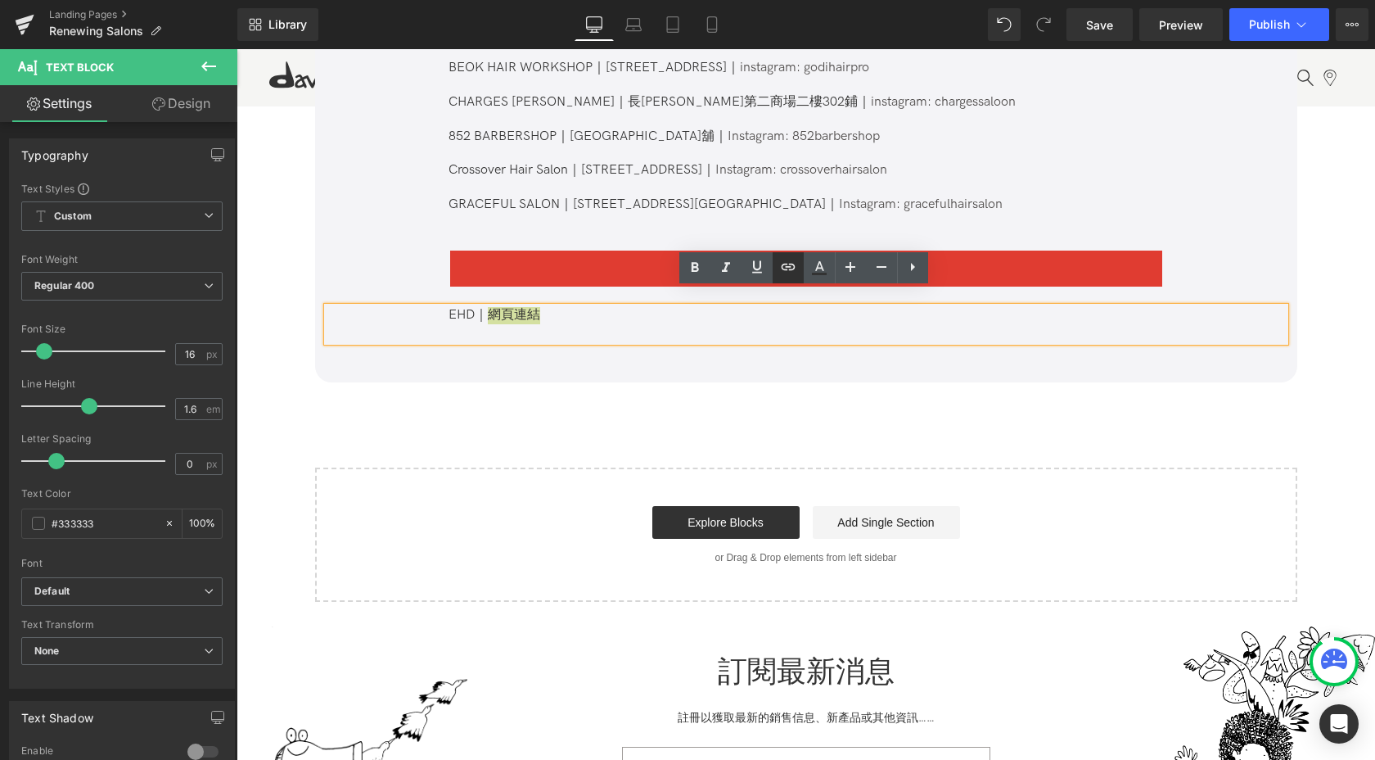
click at [780, 277] on link at bounding box center [788, 267] width 31 height 31
click at [589, 338] on input "text" at bounding box center [556, 334] width 252 height 41
paste input "[URL][DOMAIN_NAME][DATE][DATE]"
type input "[URL][DOMAIN_NAME][DATE][DATE]"
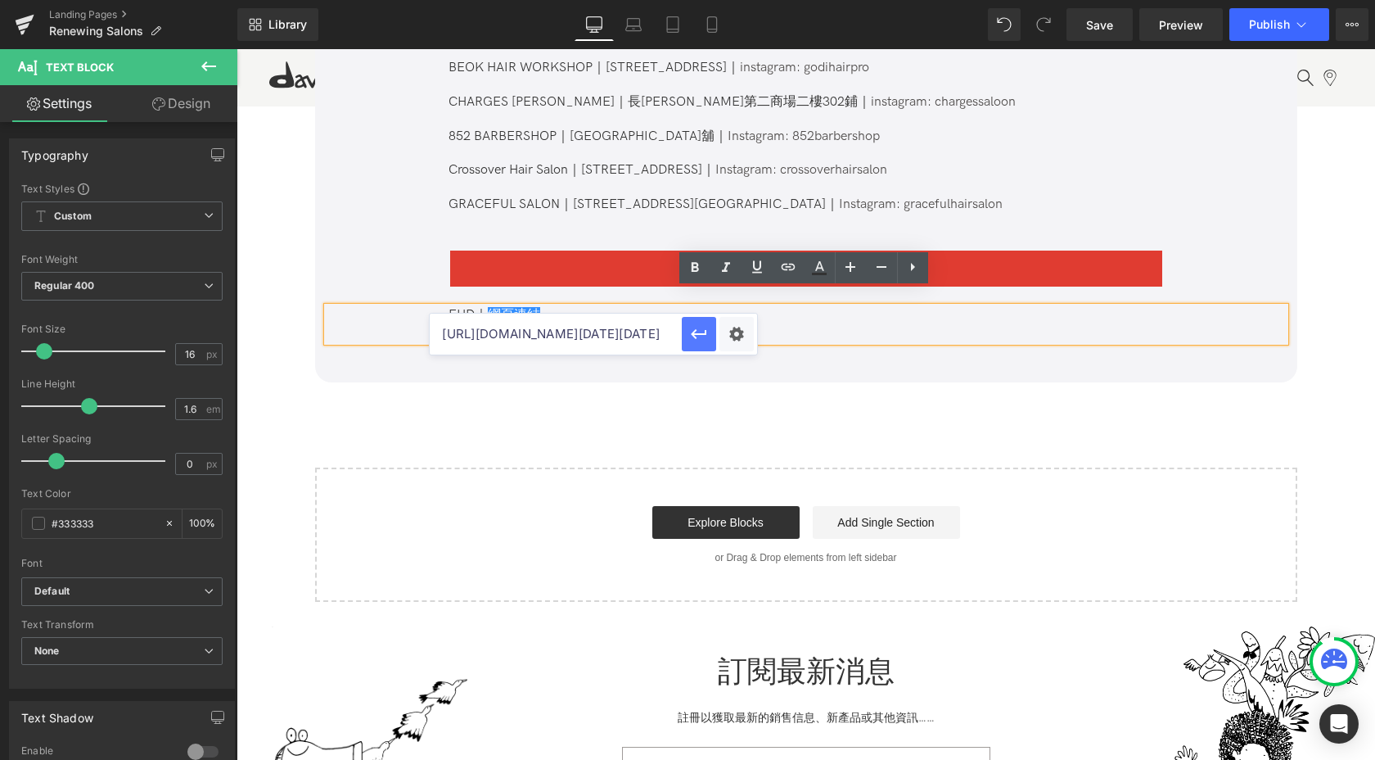
click at [695, 330] on icon "button" at bounding box center [699, 334] width 16 height 10
click at [572, 307] on p "EHD｜ 網頁連結" at bounding box center [805, 315] width 713 height 17
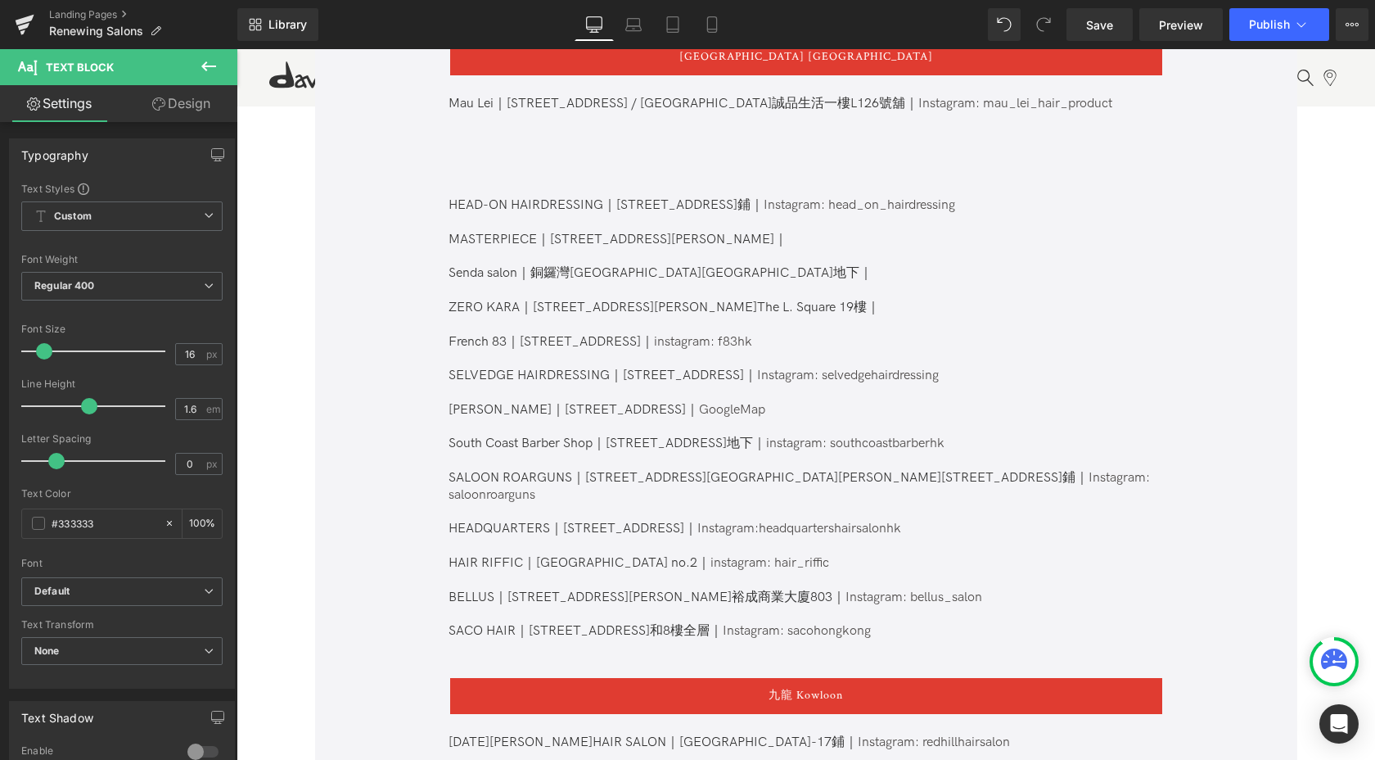
scroll to position [1004, 0]
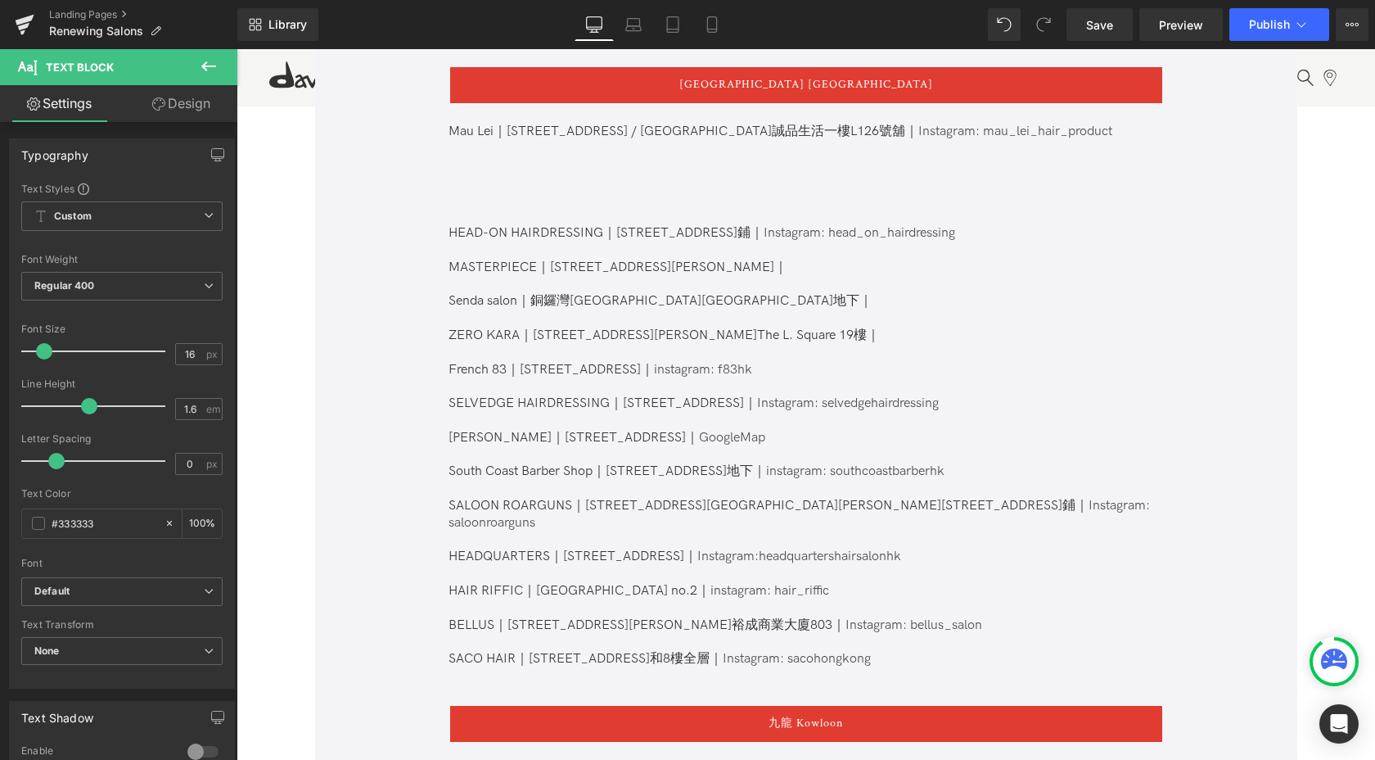
click at [552, 162] on p at bounding box center [805, 165] width 713 height 17
click at [535, 183] on p at bounding box center [805, 182] width 713 height 17
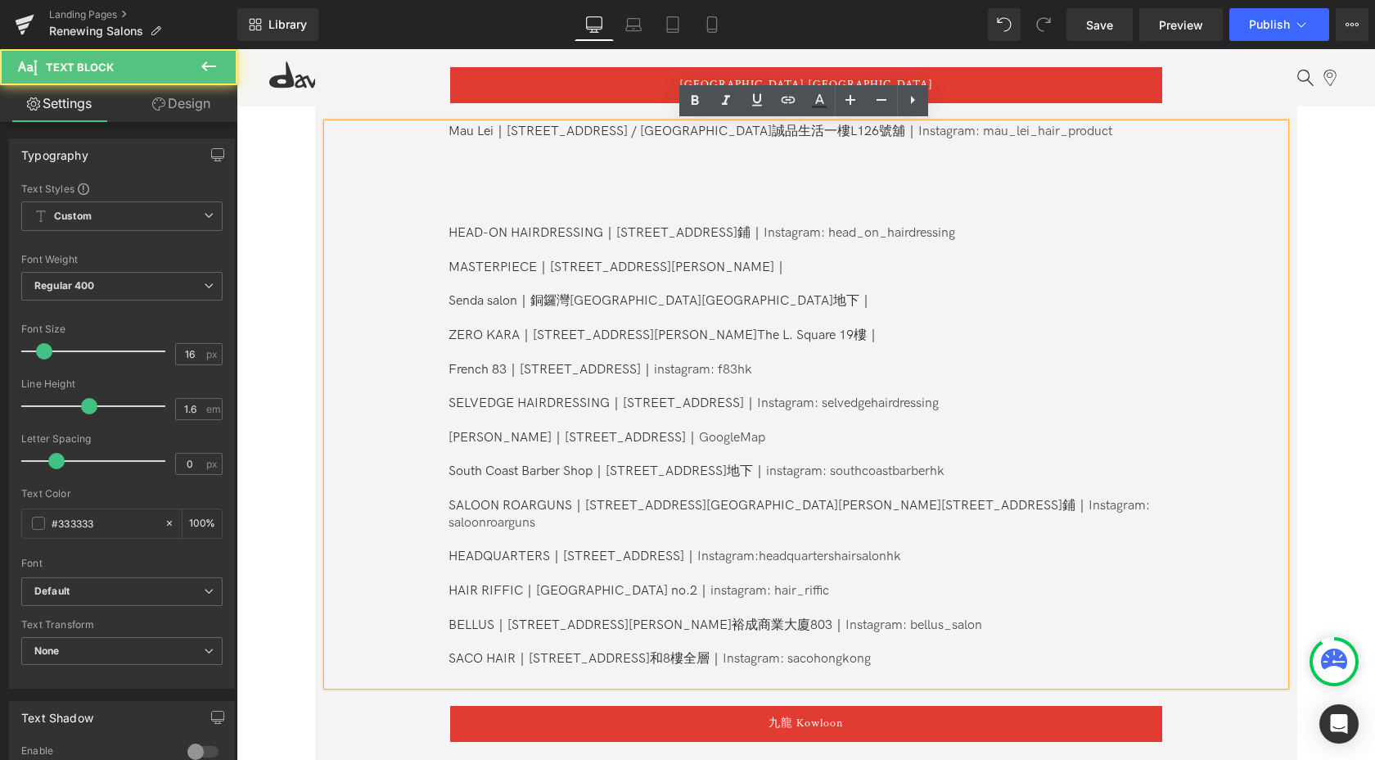
click at [1089, 138] on p "Mau Lei｜[STREET_ADDRESS] / [GEOGRAPHIC_DATA]誠品生活一樓L126號舖｜ Instagram: mau_lei_ha…" at bounding box center [805, 132] width 713 height 17
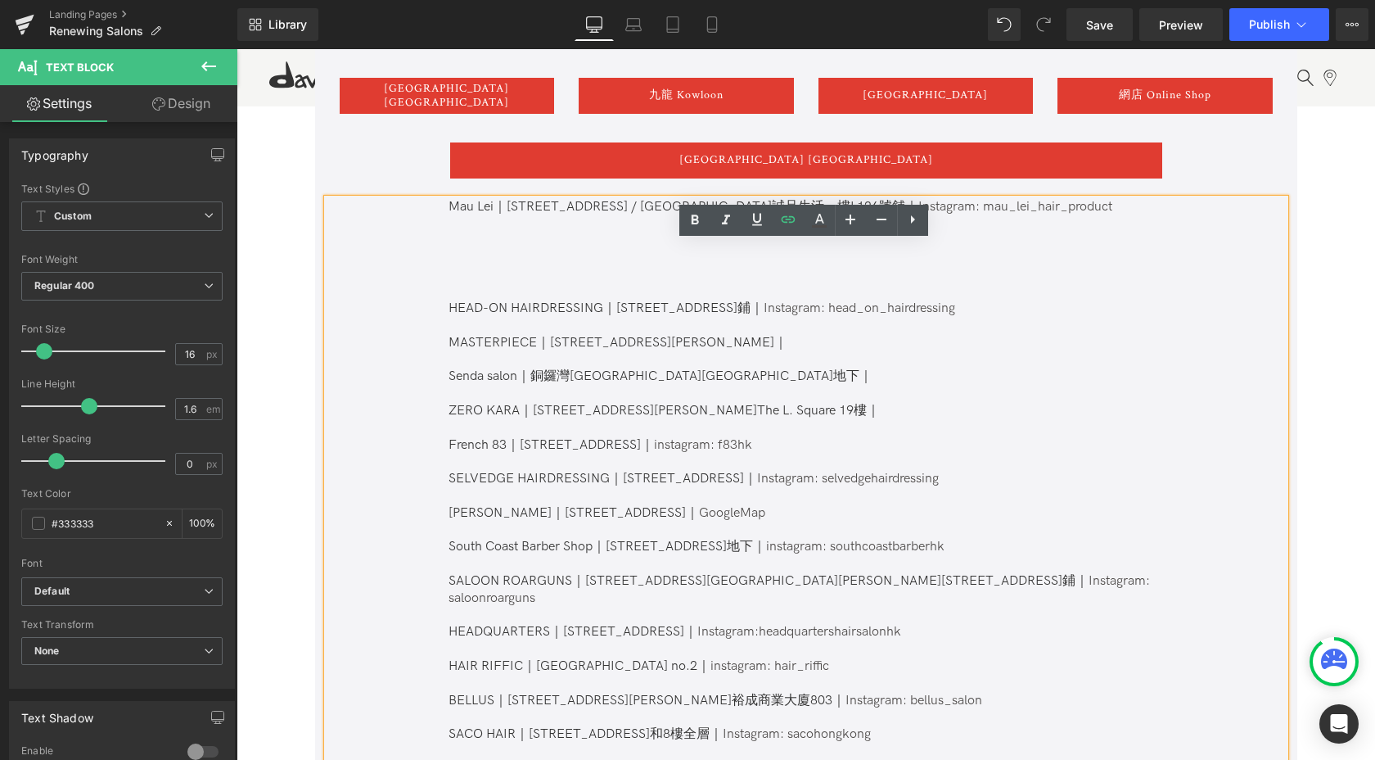
scroll to position [807, 0]
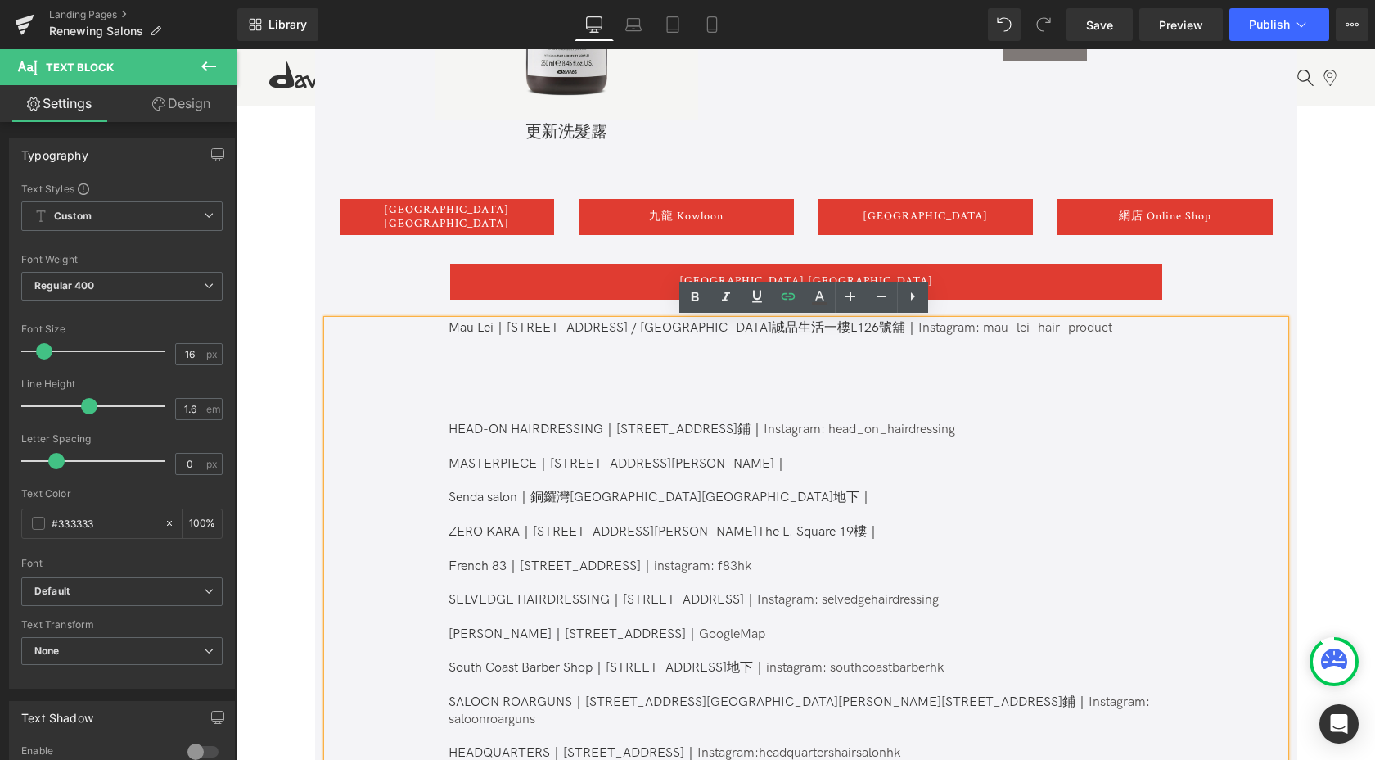
click at [463, 219] on div "[GEOGRAPHIC_DATA] [GEOGRAPHIC_DATA] Button" at bounding box center [447, 217] width 215 height 36
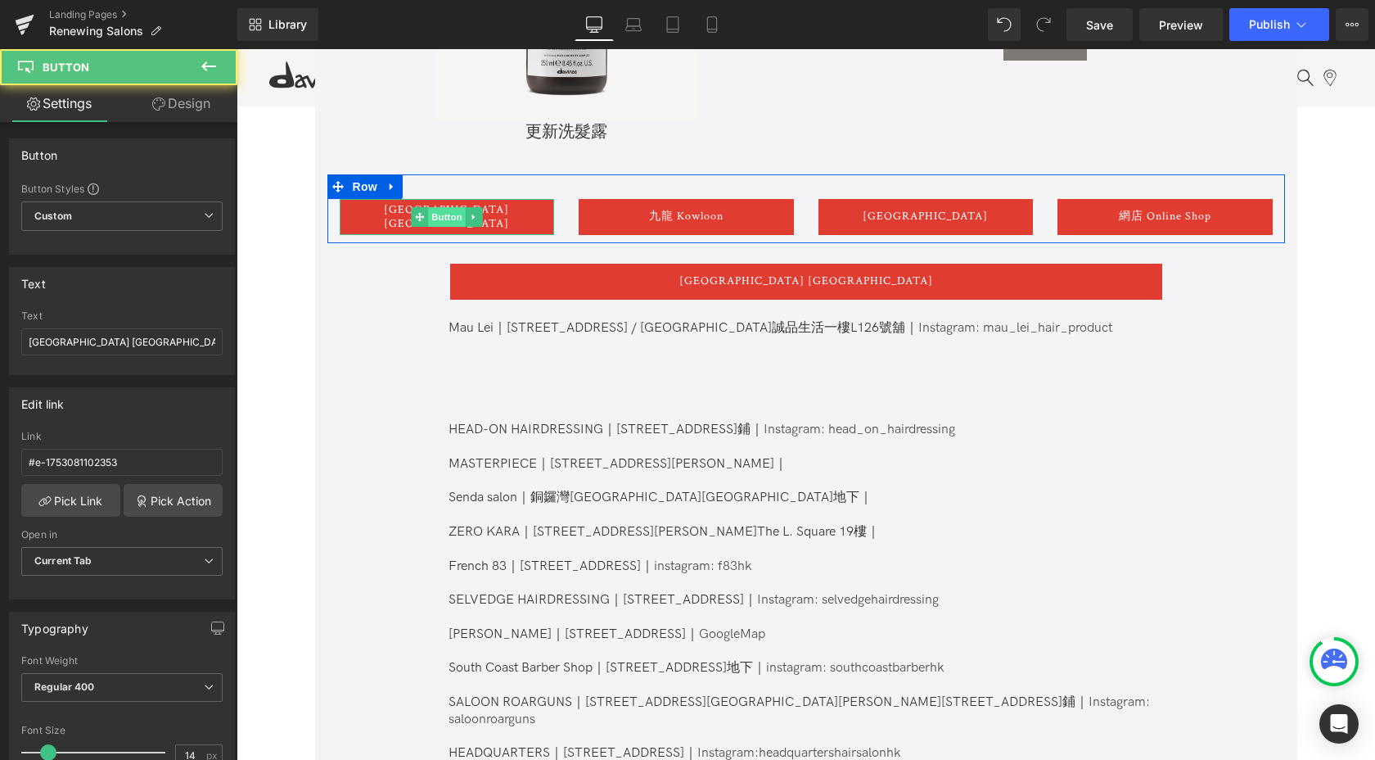
click at [438, 216] on span "Button" at bounding box center [447, 217] width 38 height 20
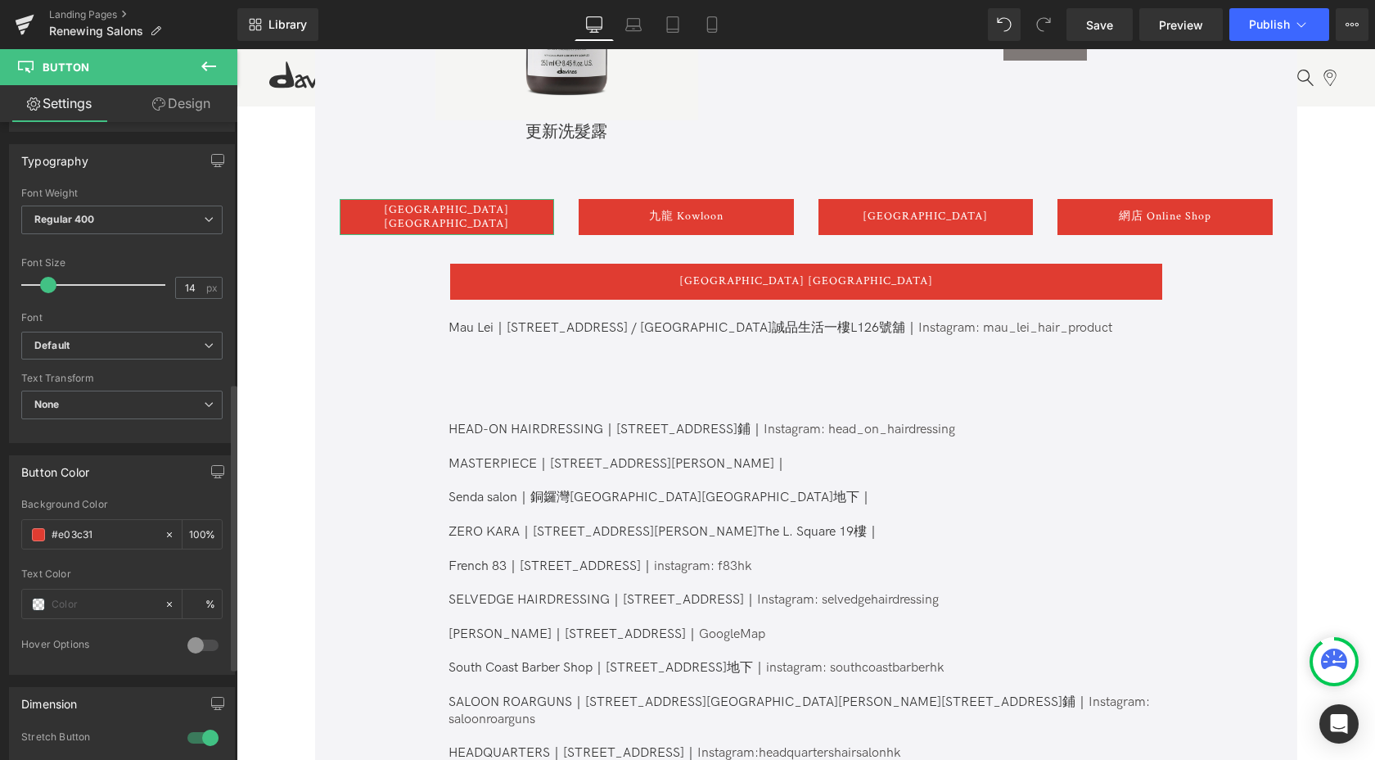
scroll to position [579, 0]
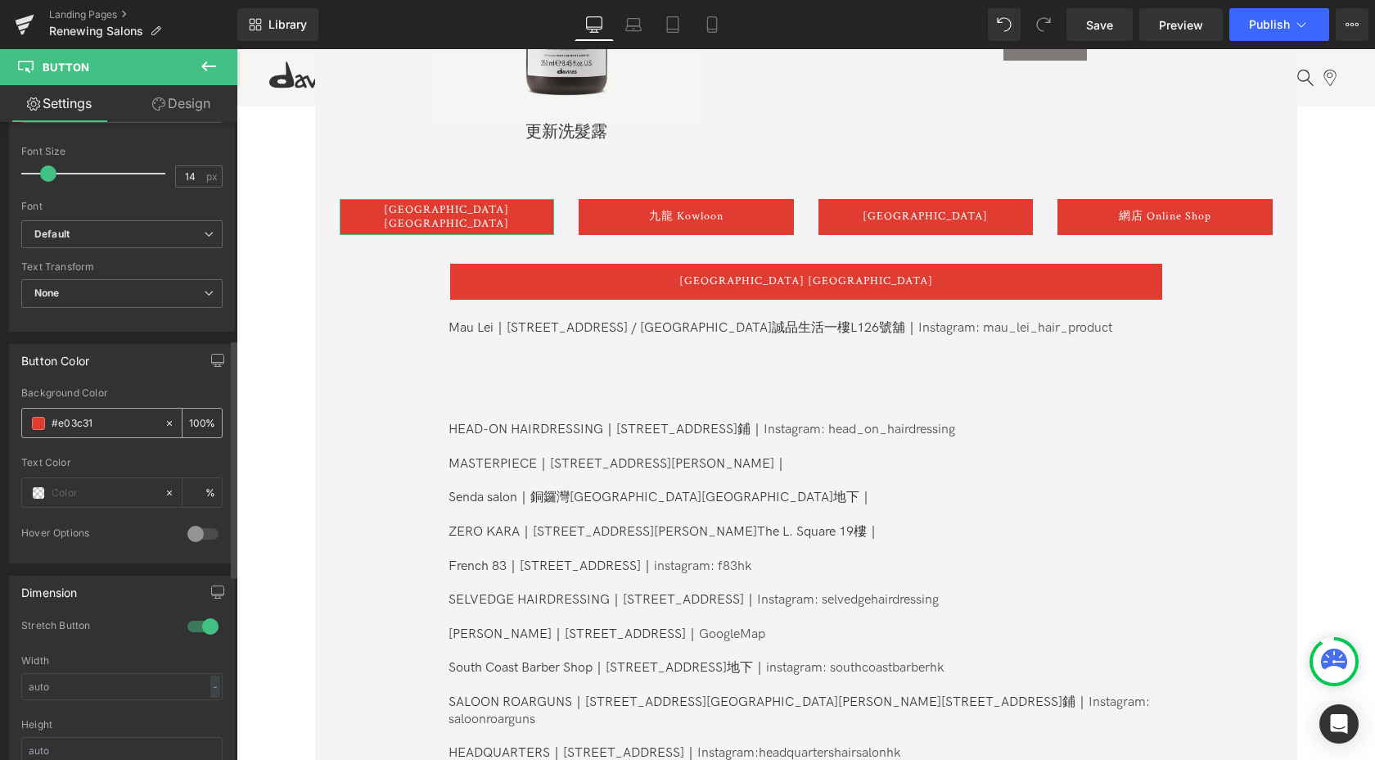
click at [84, 414] on input "#e03c31" at bounding box center [104, 423] width 105 height 18
click at [99, 422] on input "#e03c31" at bounding box center [104, 423] width 105 height 18
click at [87, 429] on input "#e03c31" at bounding box center [104, 423] width 105 height 18
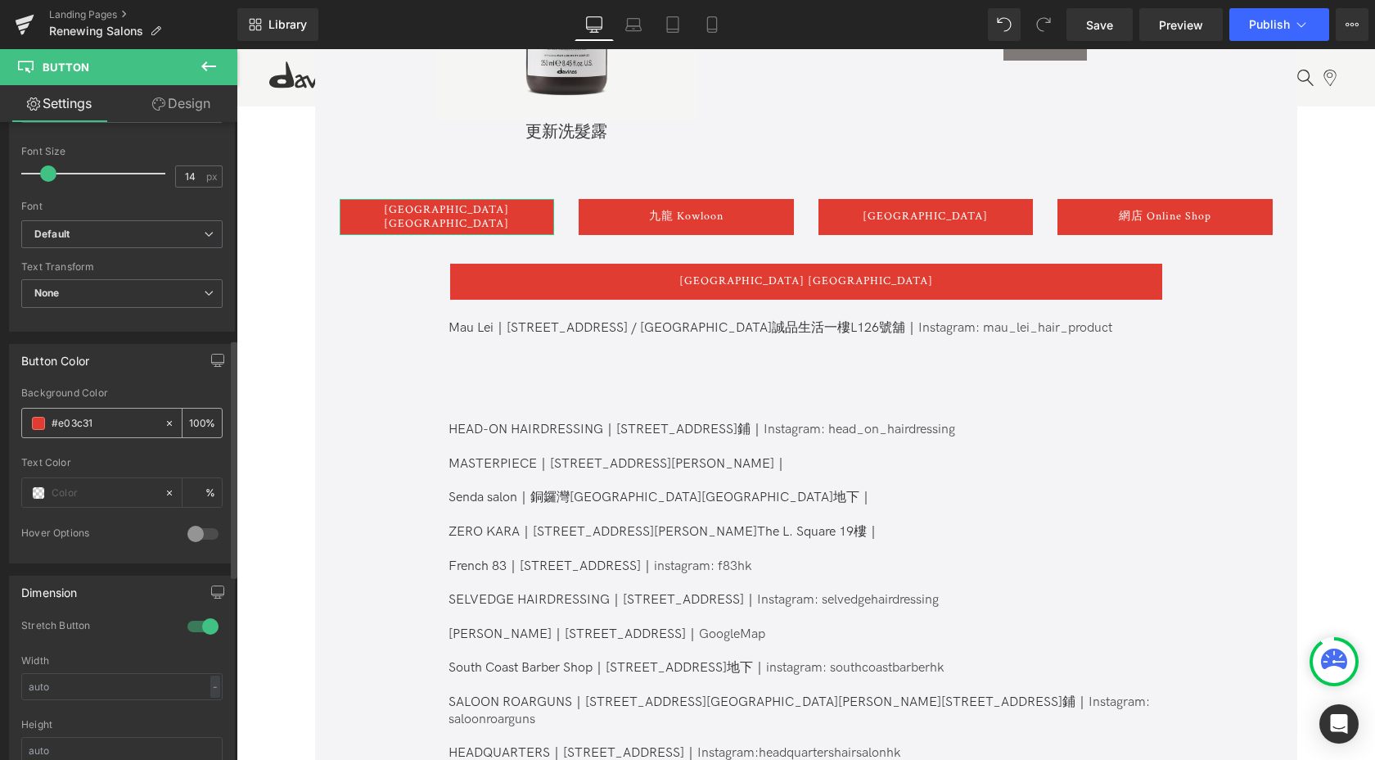
click at [147, 423] on input "#e03c31" at bounding box center [104, 423] width 105 height 18
click at [29, 417] on div "#e03c31" at bounding box center [93, 422] width 142 height 29
click at [37, 420] on span at bounding box center [38, 423] width 13 height 13
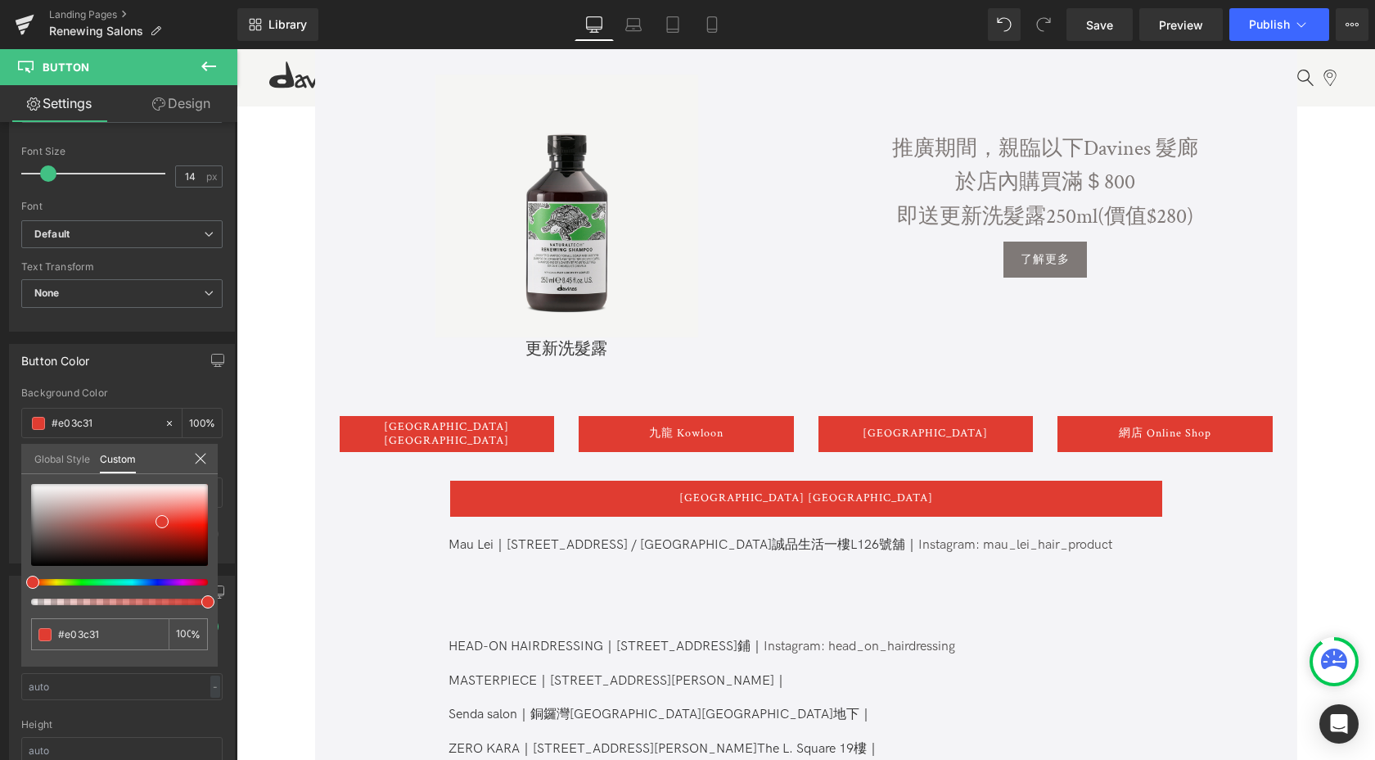
scroll to position [571, 0]
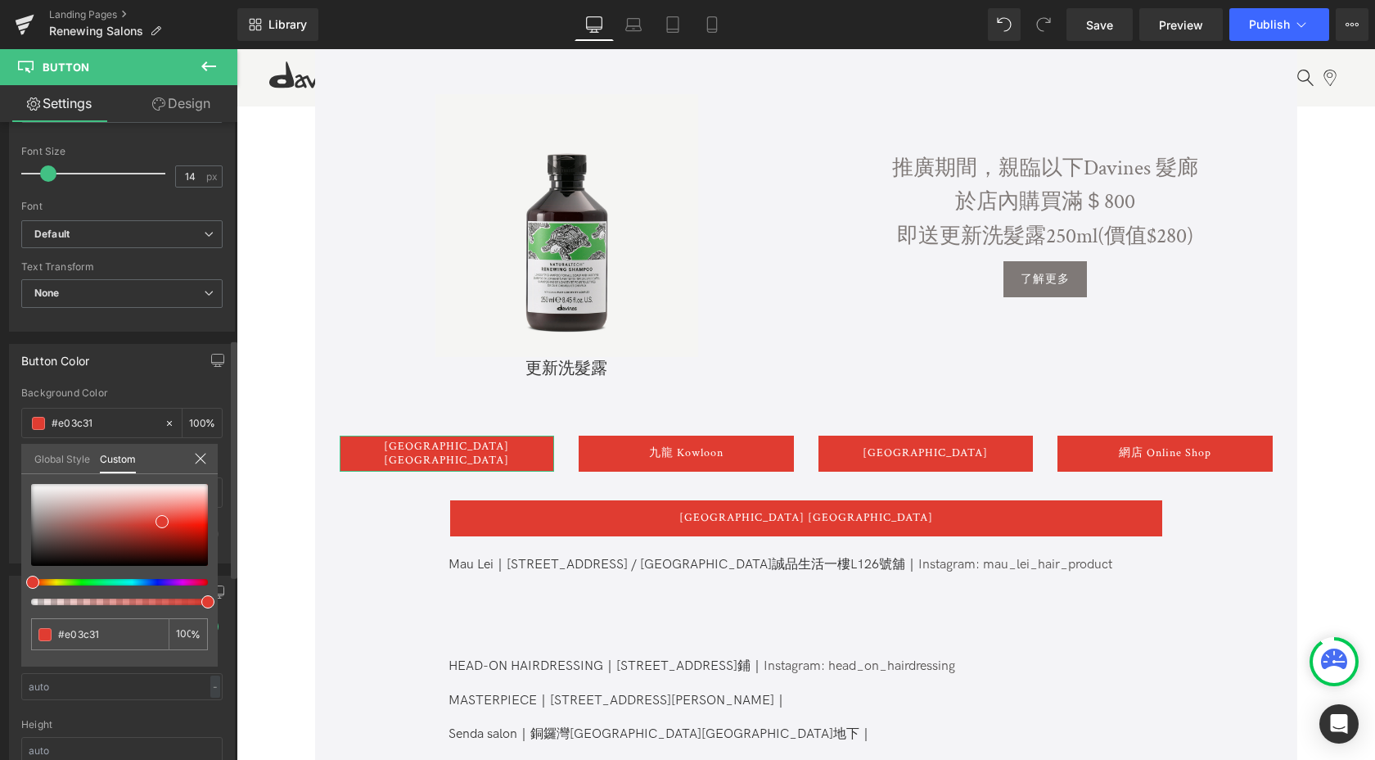
click at [81, 585] on div at bounding box center [119, 544] width 177 height 121
type input "#32e05e"
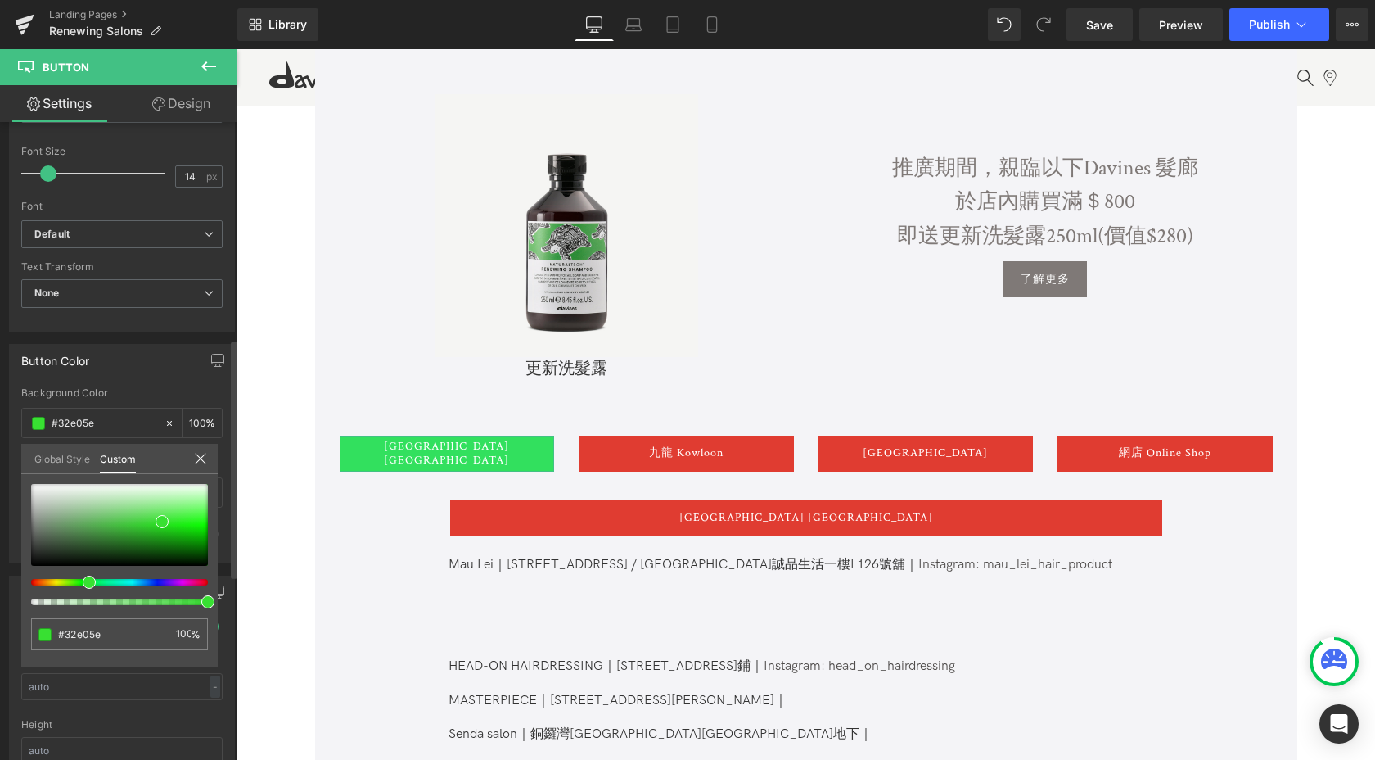
drag, startPoint x: 92, startPoint y: 583, endPoint x: 82, endPoint y: 580, distance: 10.1
click at [82, 580] on div at bounding box center [113, 582] width 177 height 7
type input "#38e032"
drag, startPoint x: 163, startPoint y: 524, endPoint x: 162, endPoint y: 533, distance: 9.0
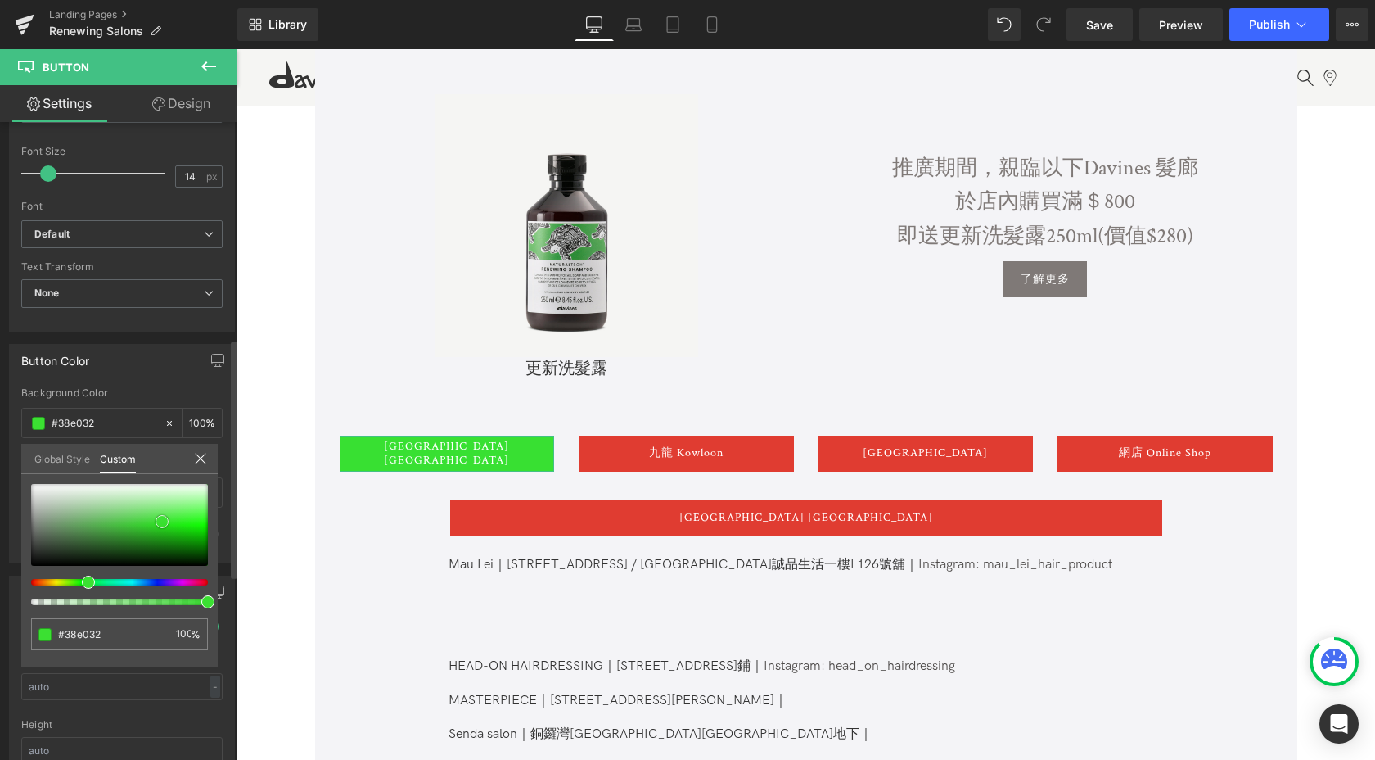
click at [162, 528] on span at bounding box center [162, 521] width 13 height 13
type input "#3be032"
type input "#24be1c"
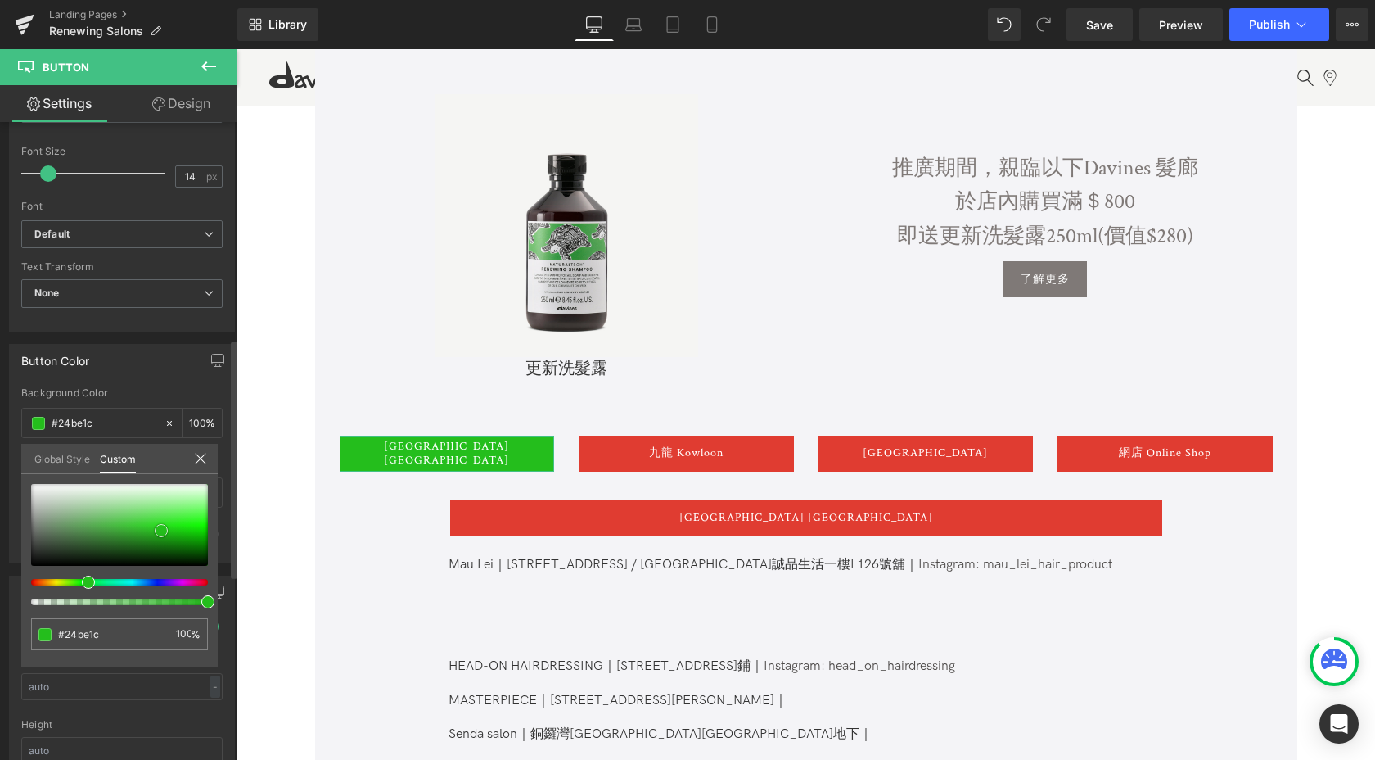
type input "#25bd1d"
drag, startPoint x: 162, startPoint y: 530, endPoint x: 141, endPoint y: 539, distance: 23.1
click at [141, 539] on span at bounding box center [139, 539] width 13 height 13
type input "#24841f"
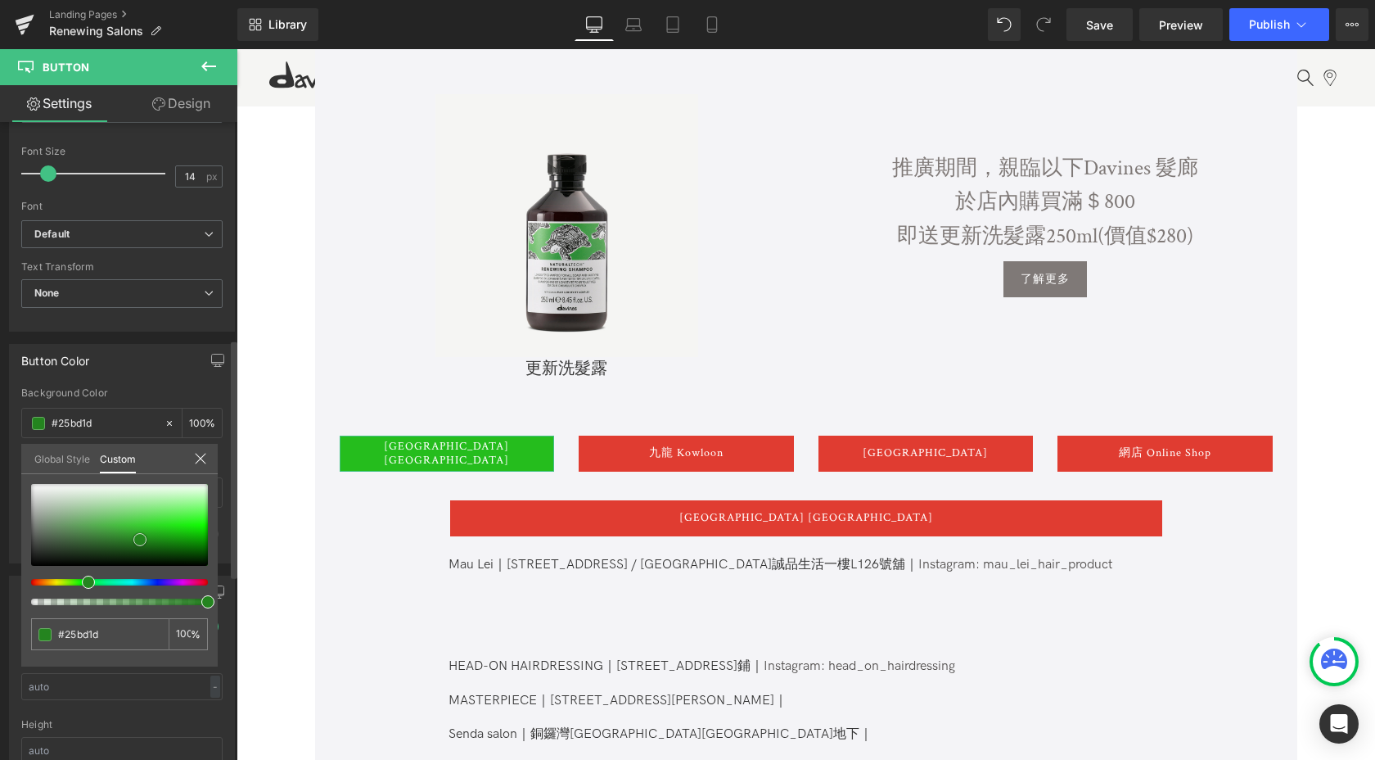
type input "#24841f"
drag, startPoint x: 141, startPoint y: 539, endPoint x: 168, endPoint y: 539, distance: 27.0
click at [168, 539] on span at bounding box center [166, 539] width 13 height 13
type input "#189111"
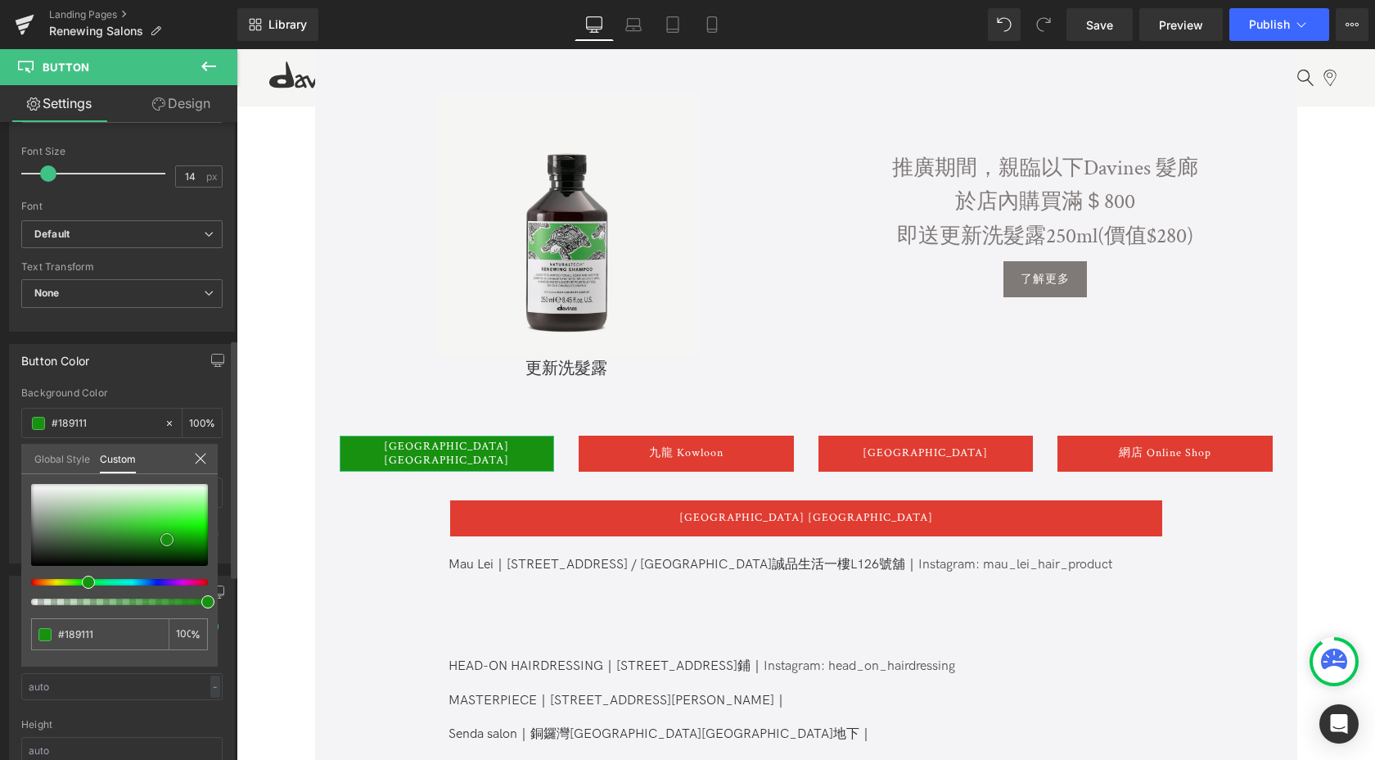
type input "#199512"
drag, startPoint x: 168, startPoint y: 539, endPoint x: 168, endPoint y: 525, distance: 14.7
click at [168, 525] on span at bounding box center [166, 526] width 13 height 13
type input "#24d41b"
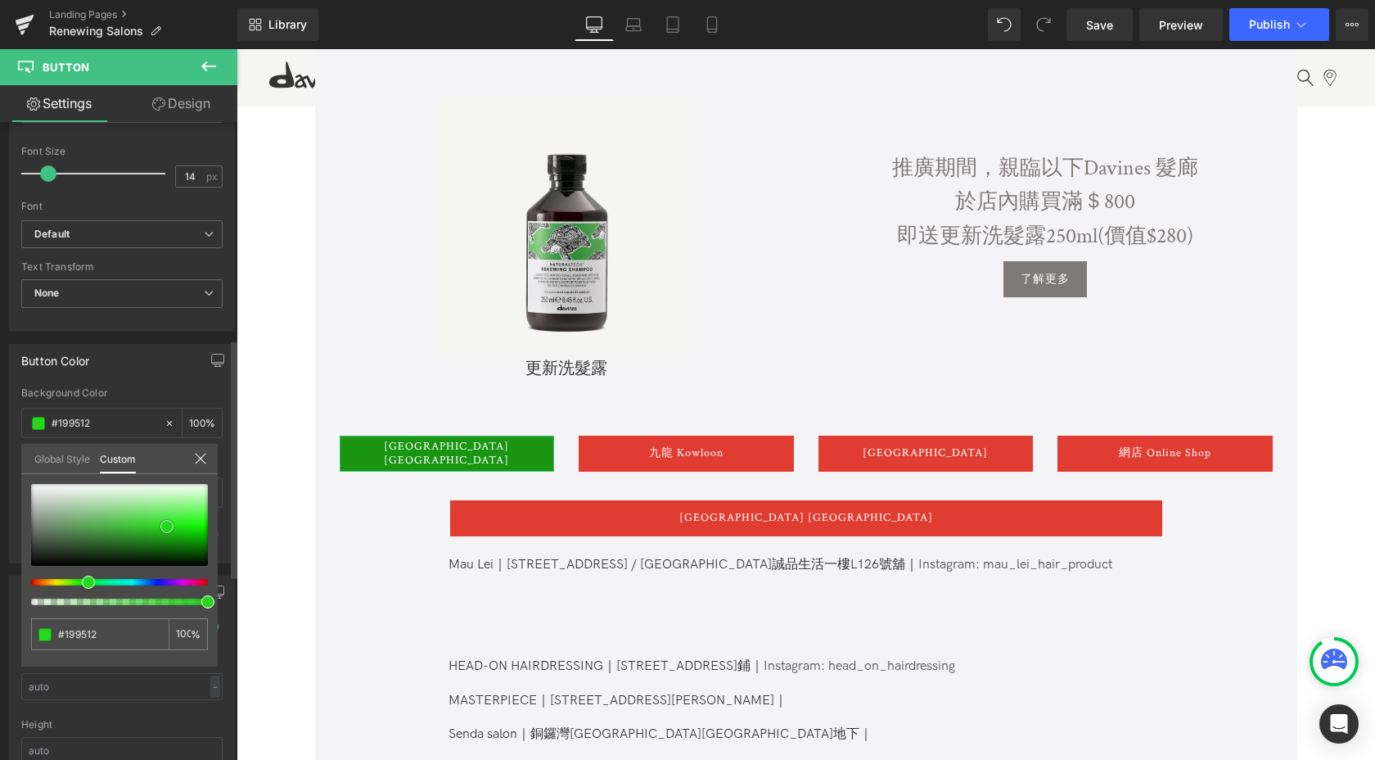
type input "#24d41b"
type input "#27e11d"
type input "#26dd1c"
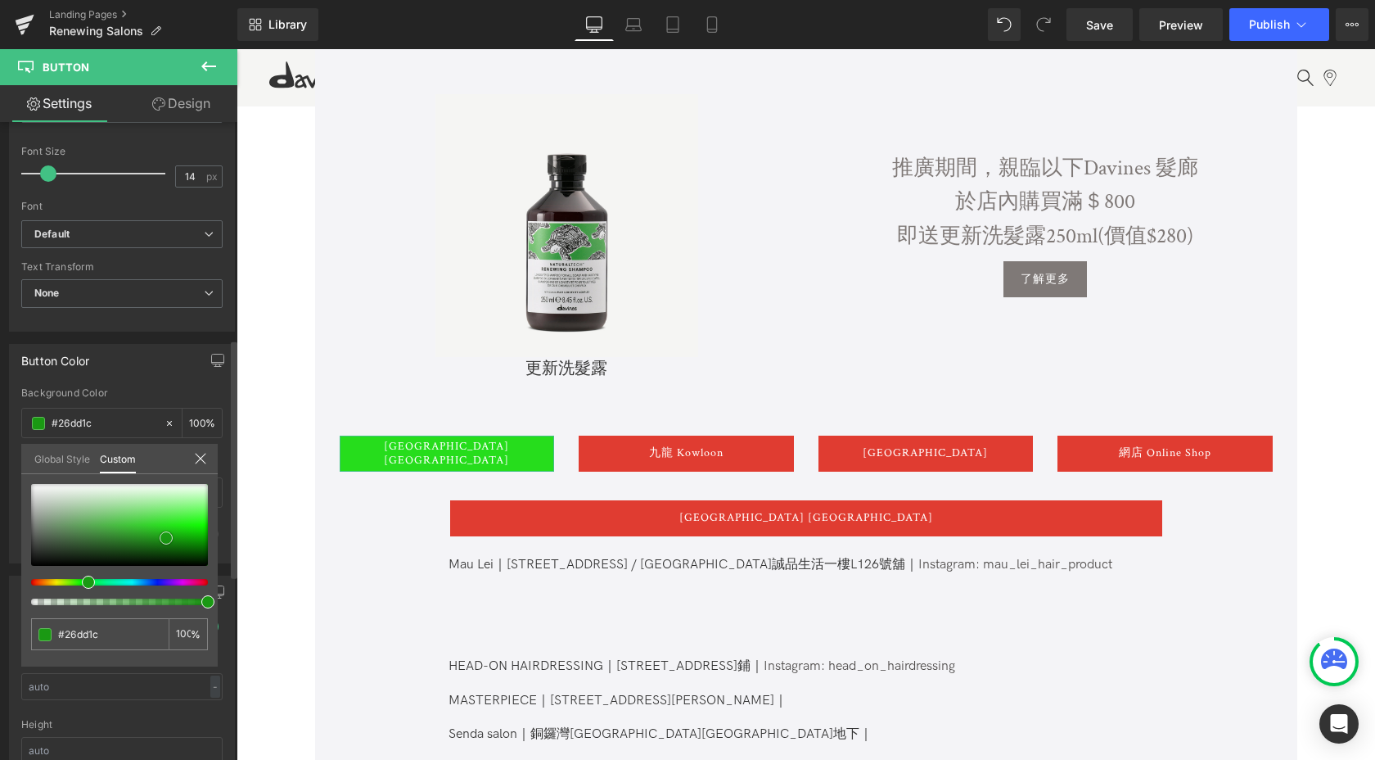
drag, startPoint x: 168, startPoint y: 525, endPoint x: 167, endPoint y: 538, distance: 13.1
click at [167, 538] on span at bounding box center [166, 537] width 13 height 13
type input "#1a9913"
click at [165, 534] on span at bounding box center [166, 537] width 13 height 13
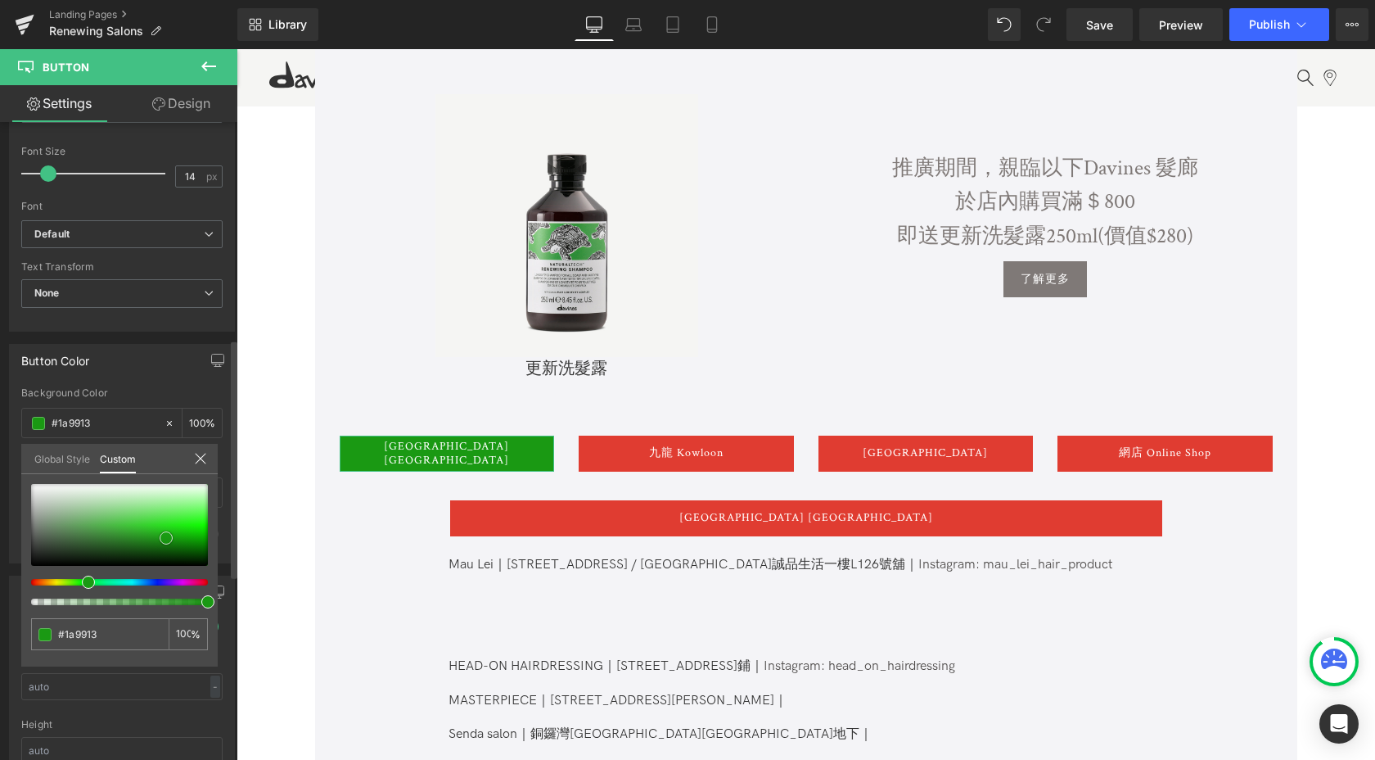
type input "#1b9d14"
type input "#1faf17"
type input "#1dab16"
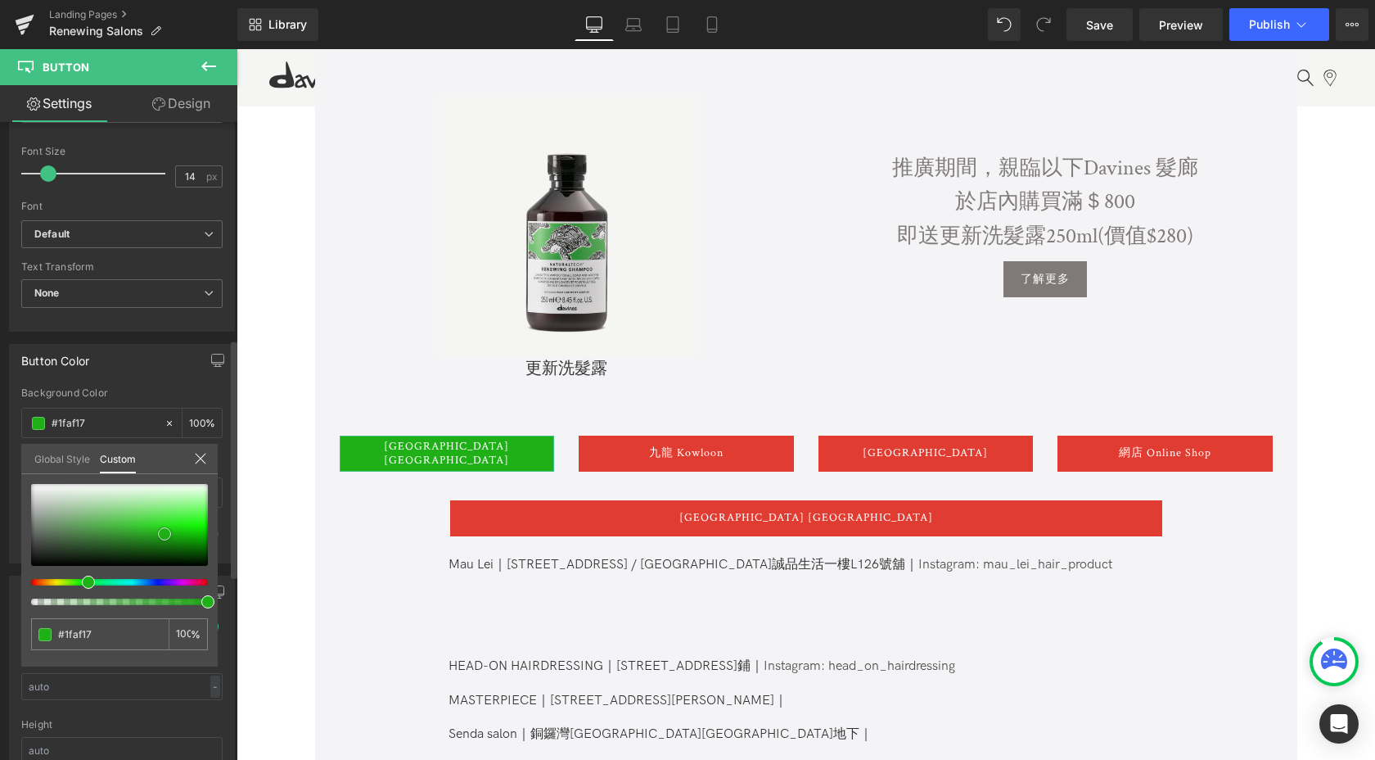
type input "#1dab16"
click at [169, 538] on span at bounding box center [164, 533] width 13 height 13
type input "#1a9913"
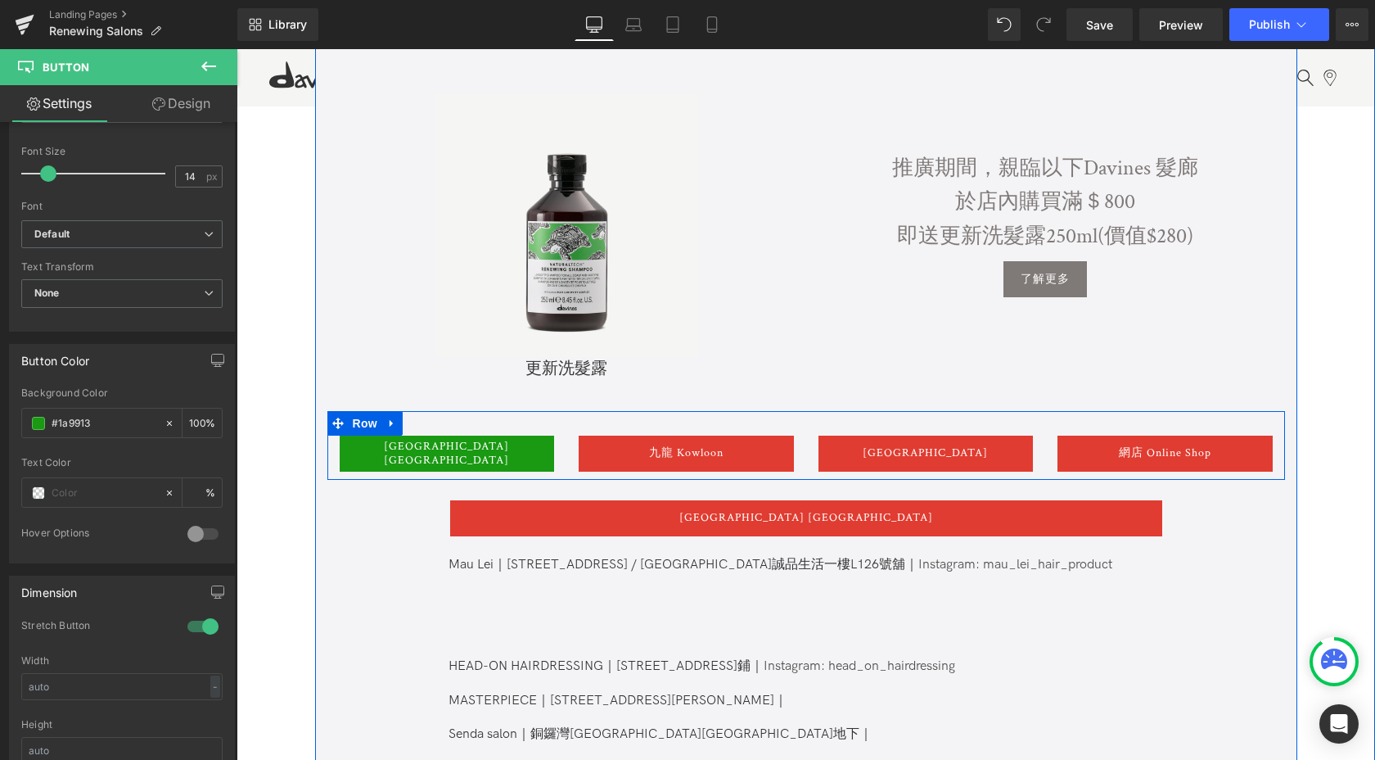
click at [456, 456] on span "Button" at bounding box center [447, 454] width 38 height 20
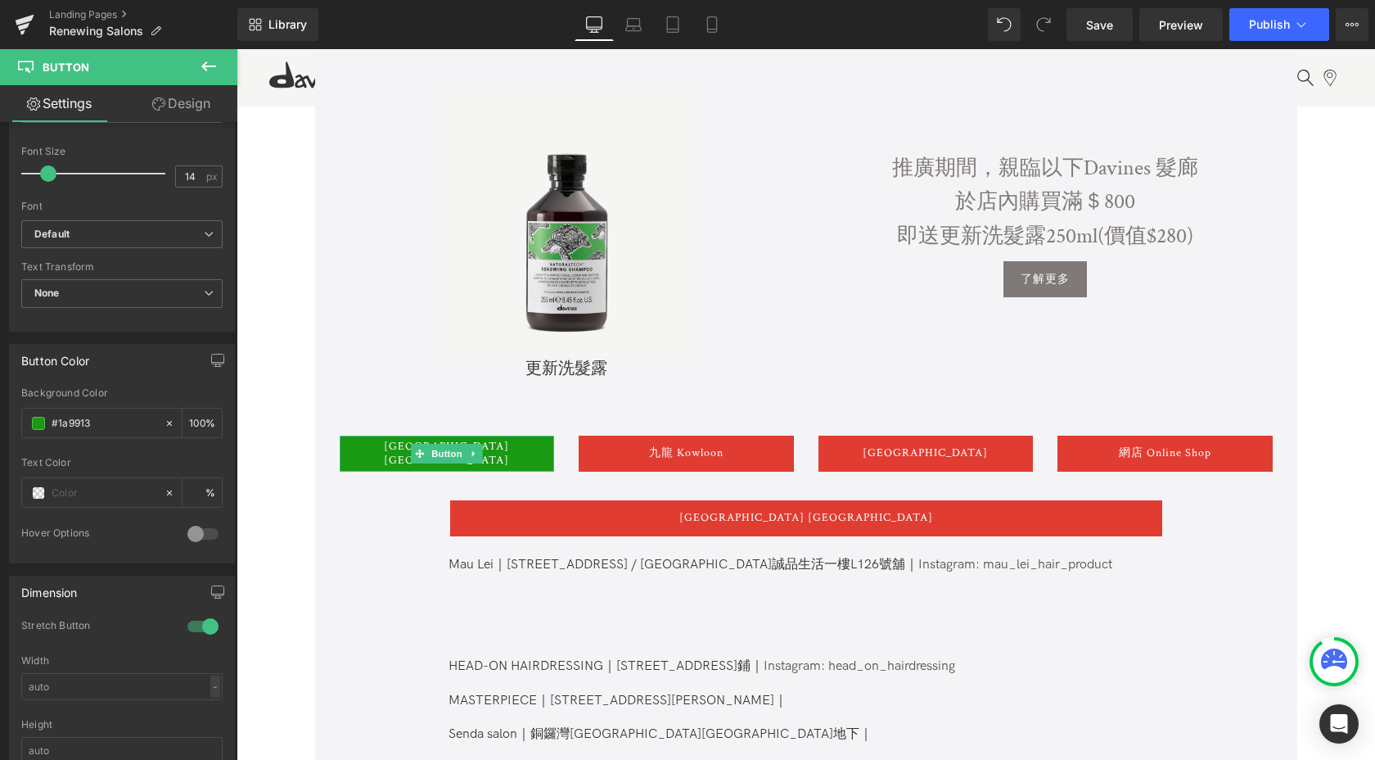
drag, startPoint x: 665, startPoint y: 592, endPoint x: 429, endPoint y: 543, distance: 241.6
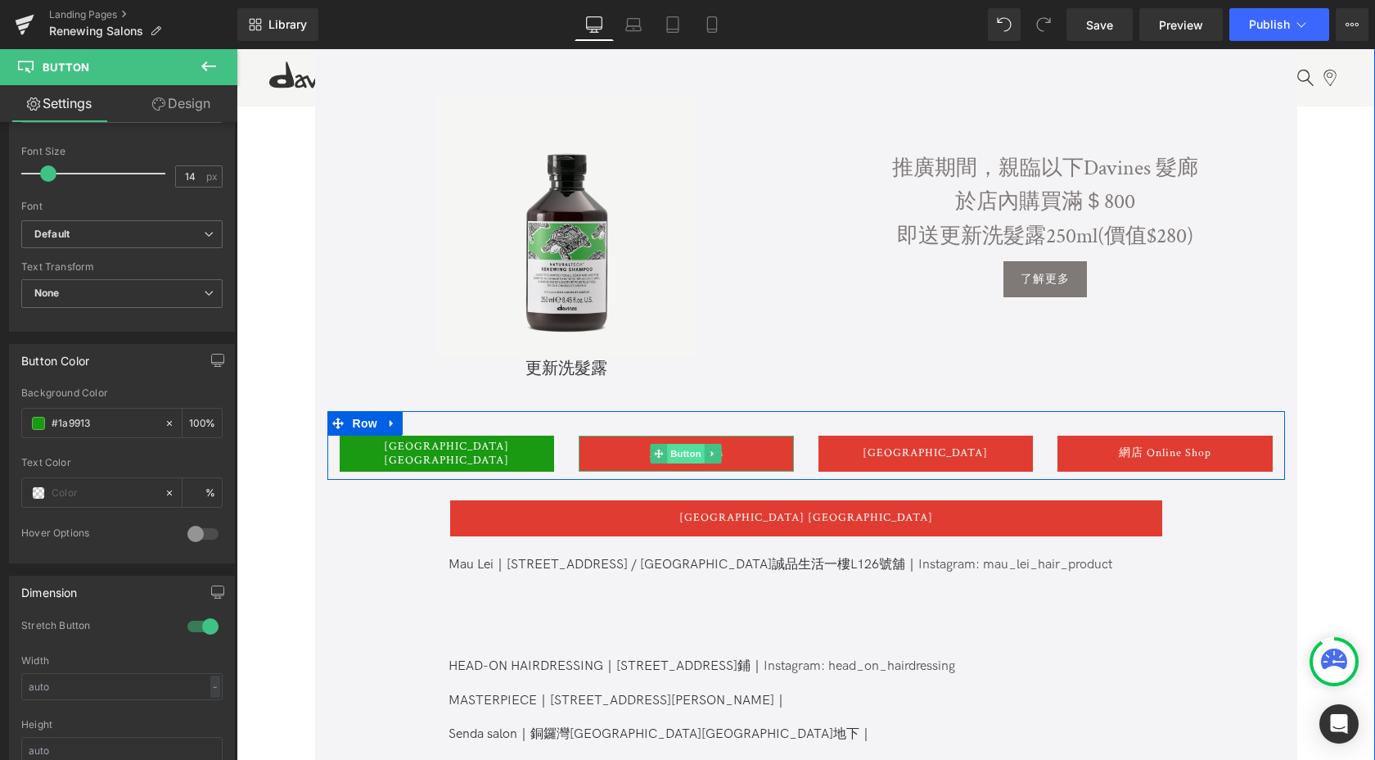
click at [674, 449] on span "Button" at bounding box center [686, 454] width 38 height 20
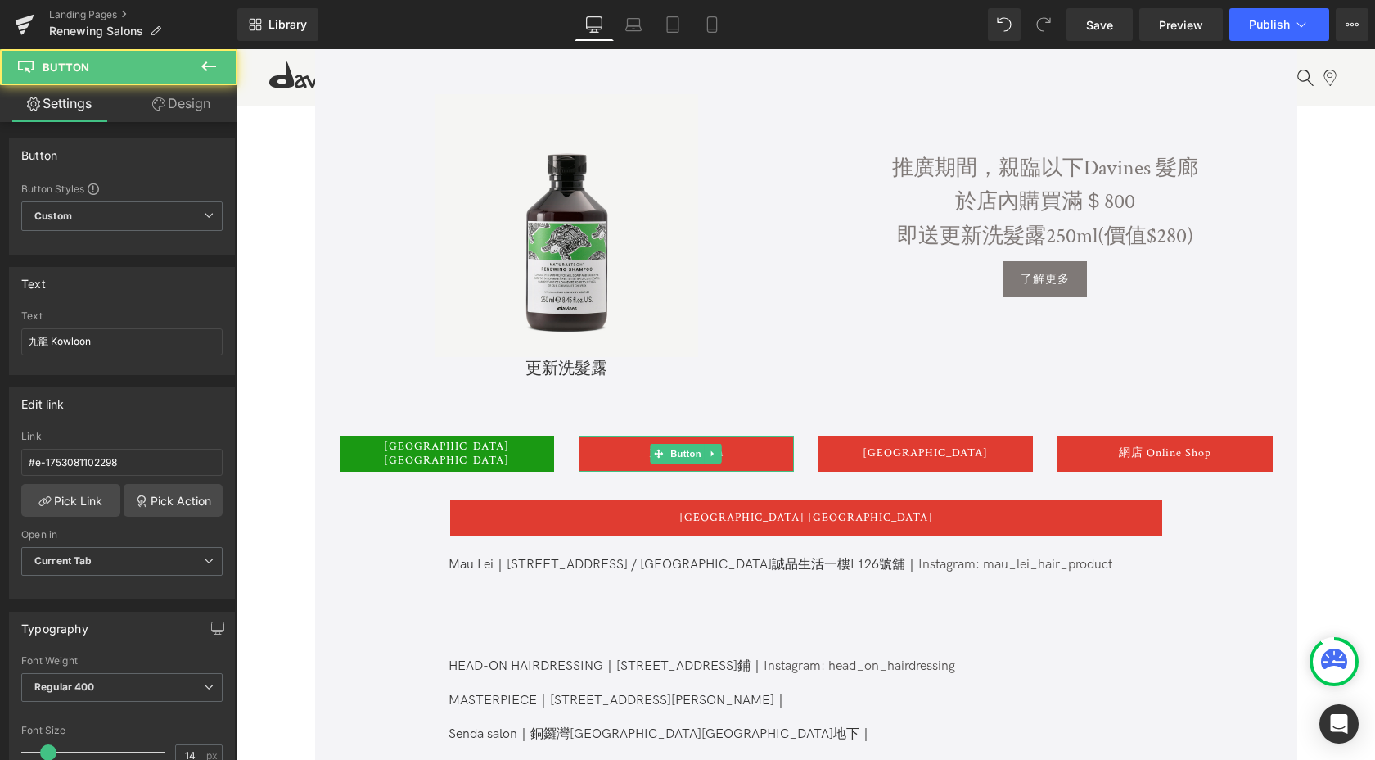
drag, startPoint x: 933, startPoint y: 628, endPoint x: 697, endPoint y: 579, distance: 241.6
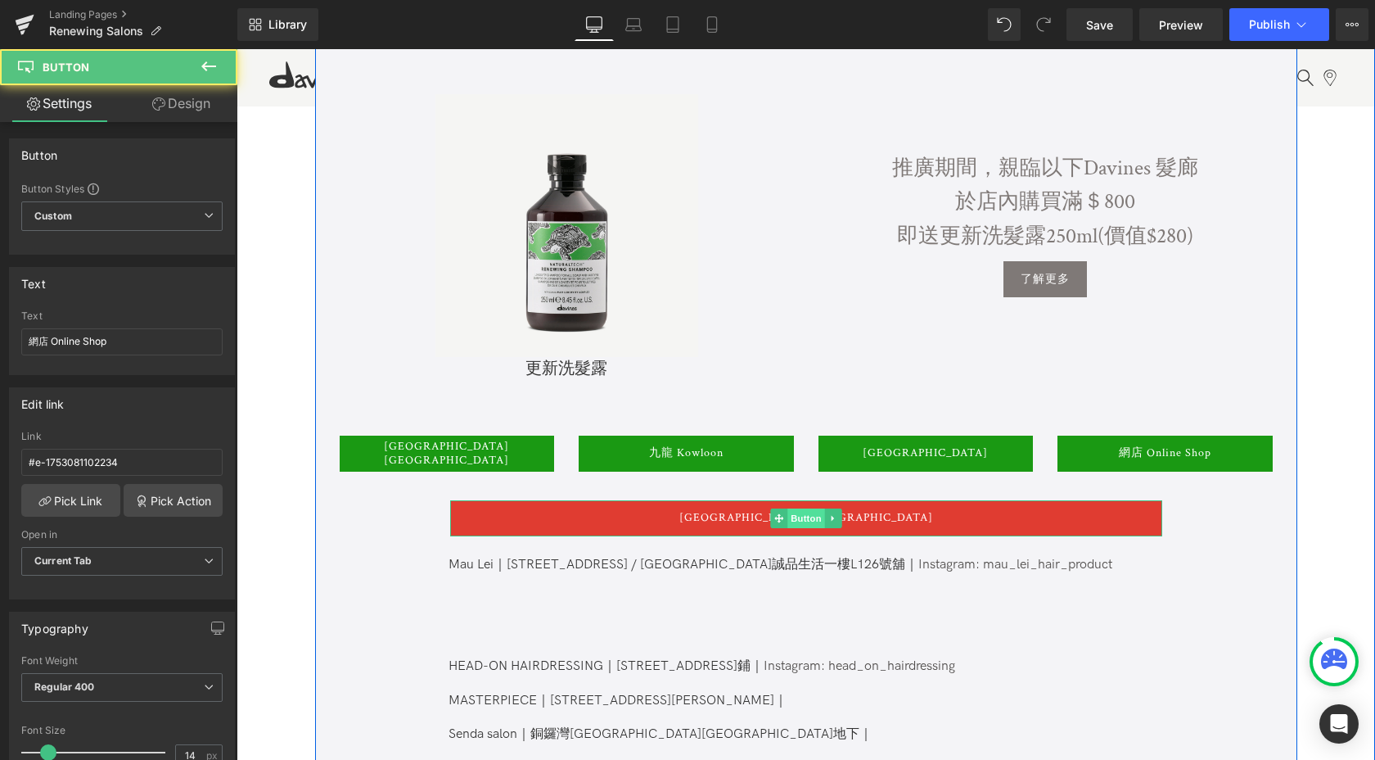
drag, startPoint x: 1377, startPoint y: 634, endPoint x: 805, endPoint y: 513, distance: 583.9
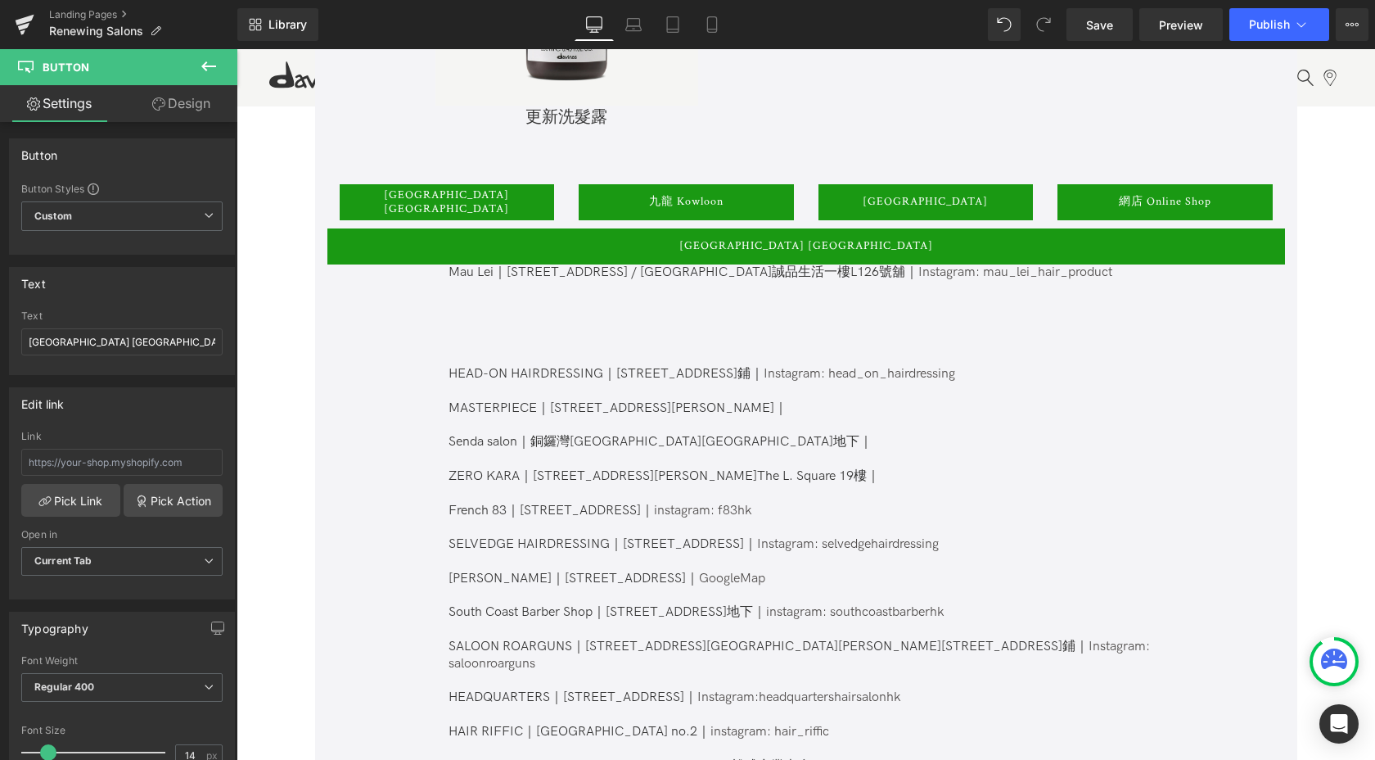
scroll to position [817, 0]
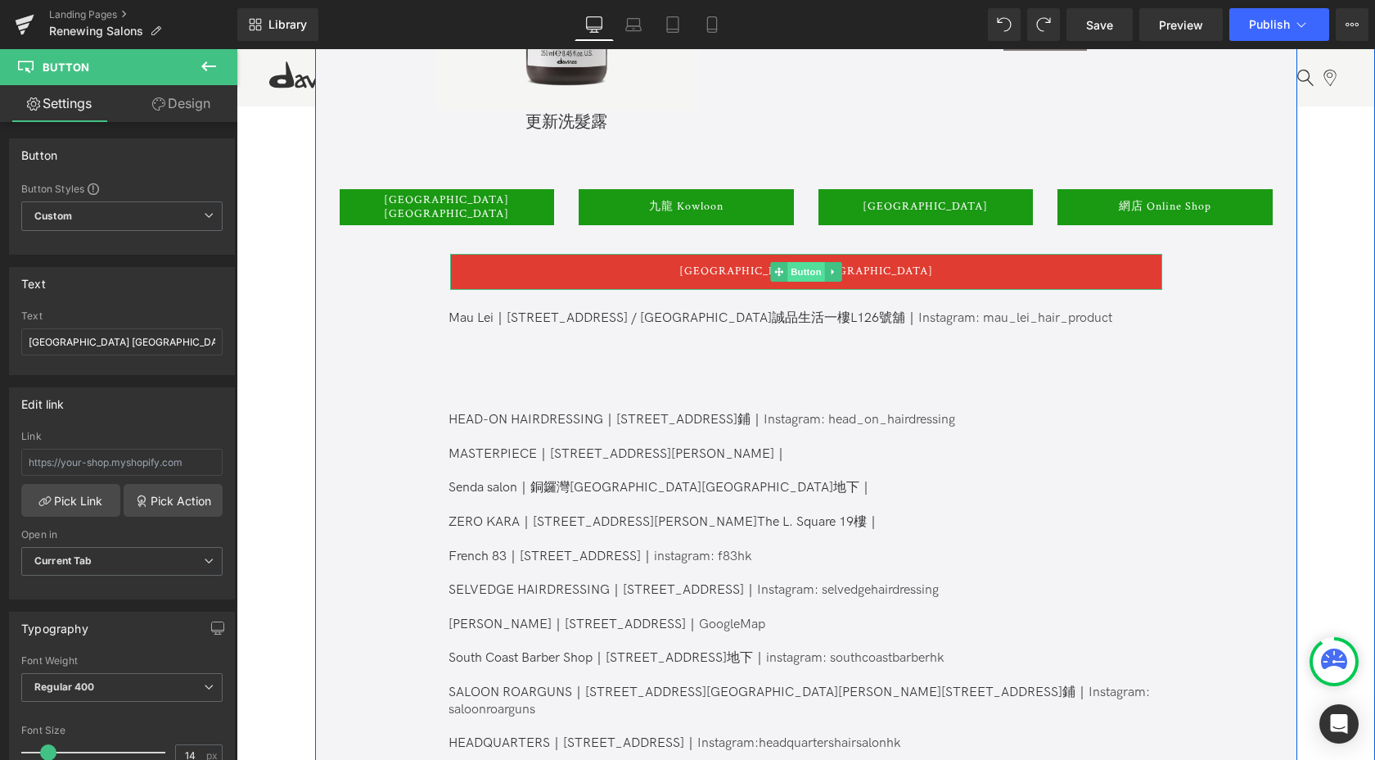
click at [804, 273] on span "Button" at bounding box center [806, 272] width 38 height 20
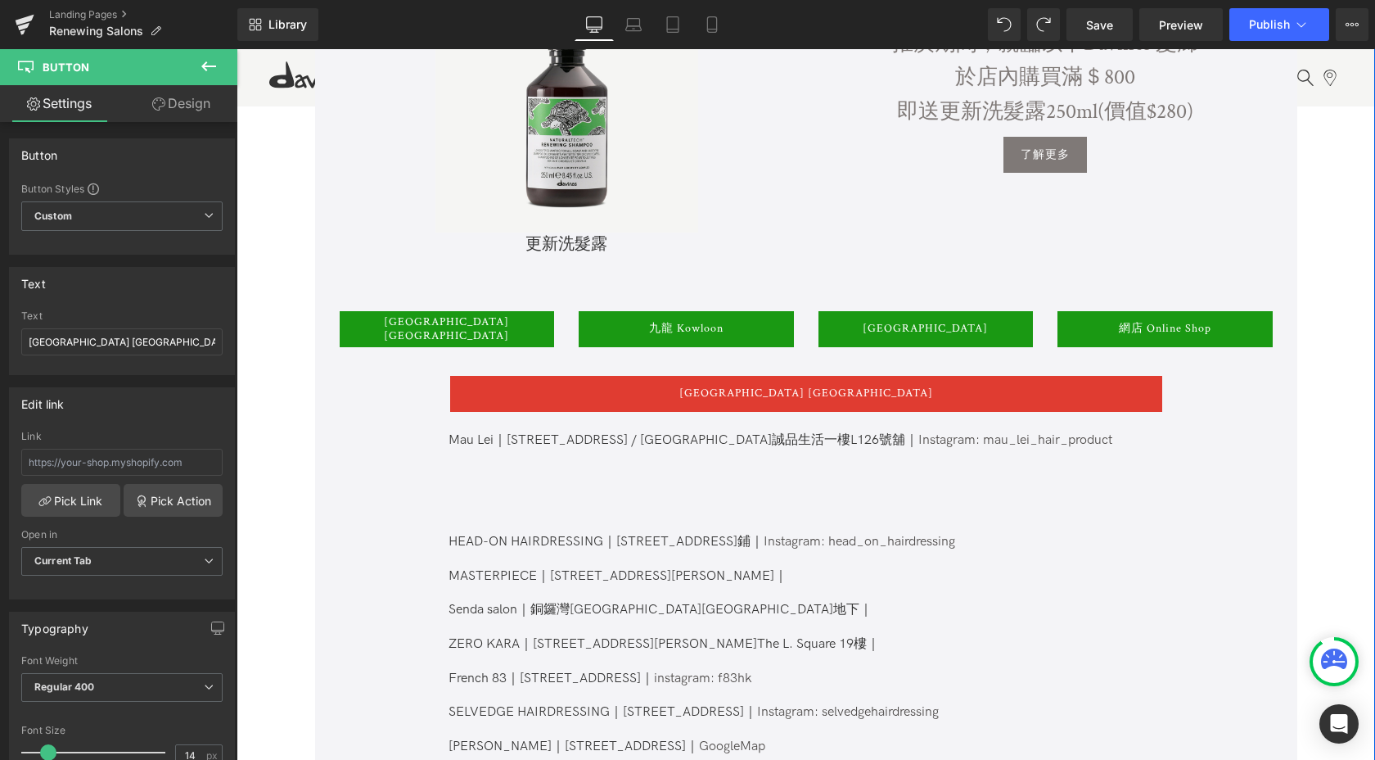
scroll to position [663, 0]
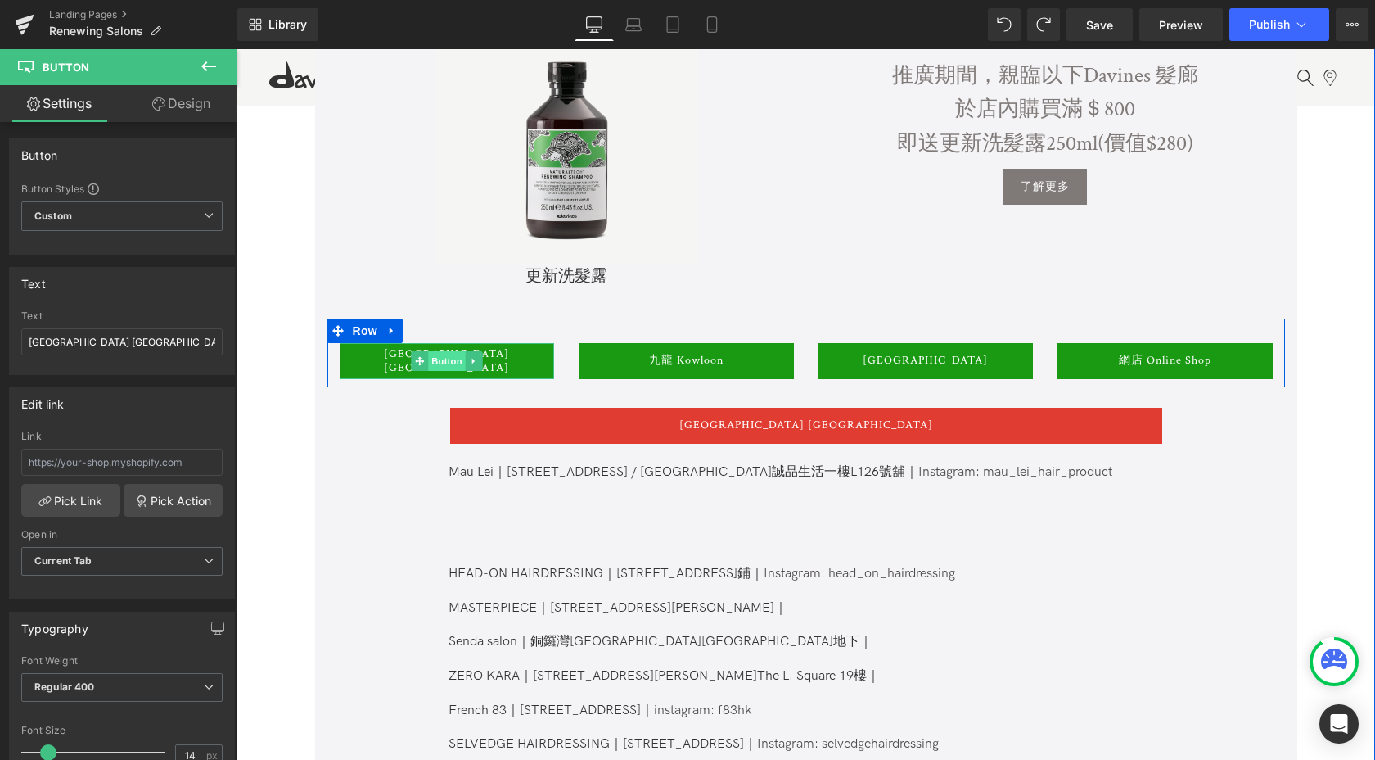
click at [454, 361] on span "Button" at bounding box center [447, 361] width 38 height 20
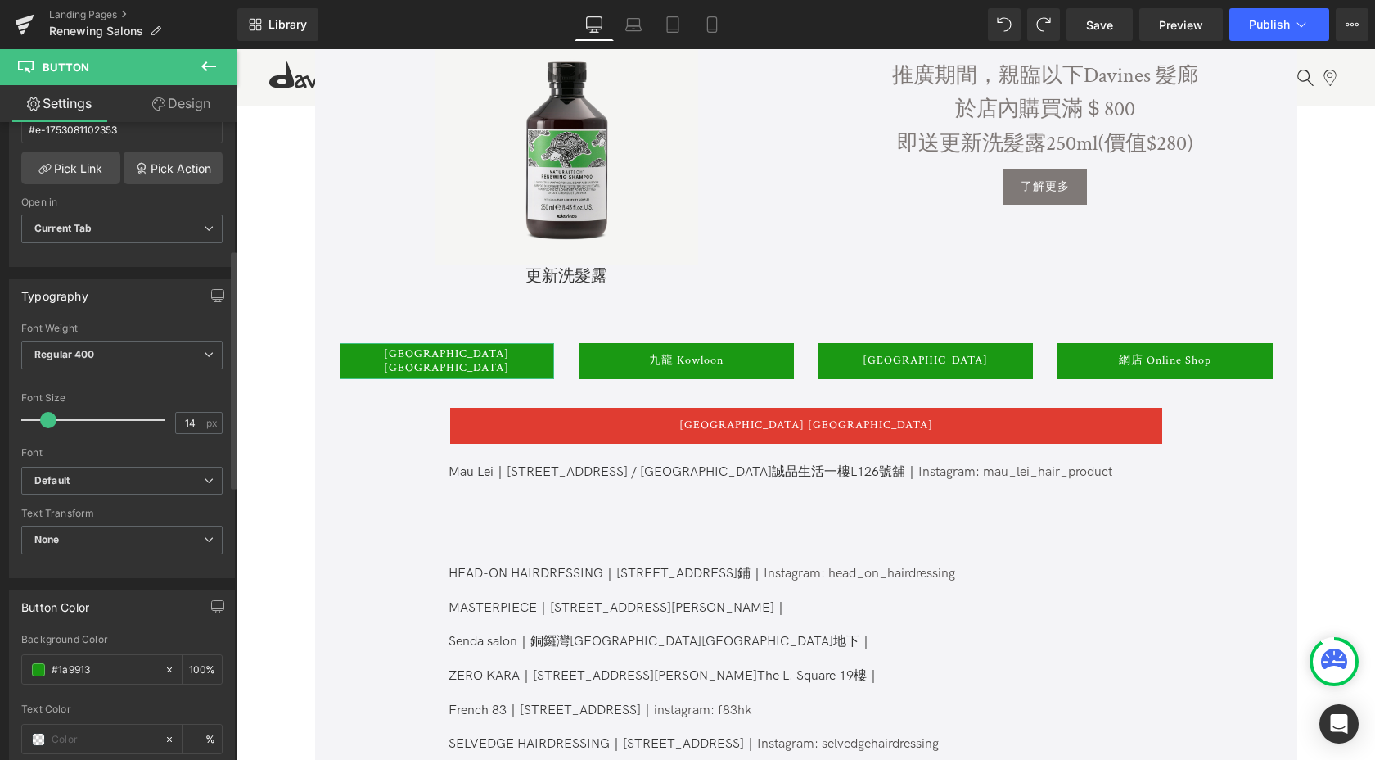
scroll to position [457, 0]
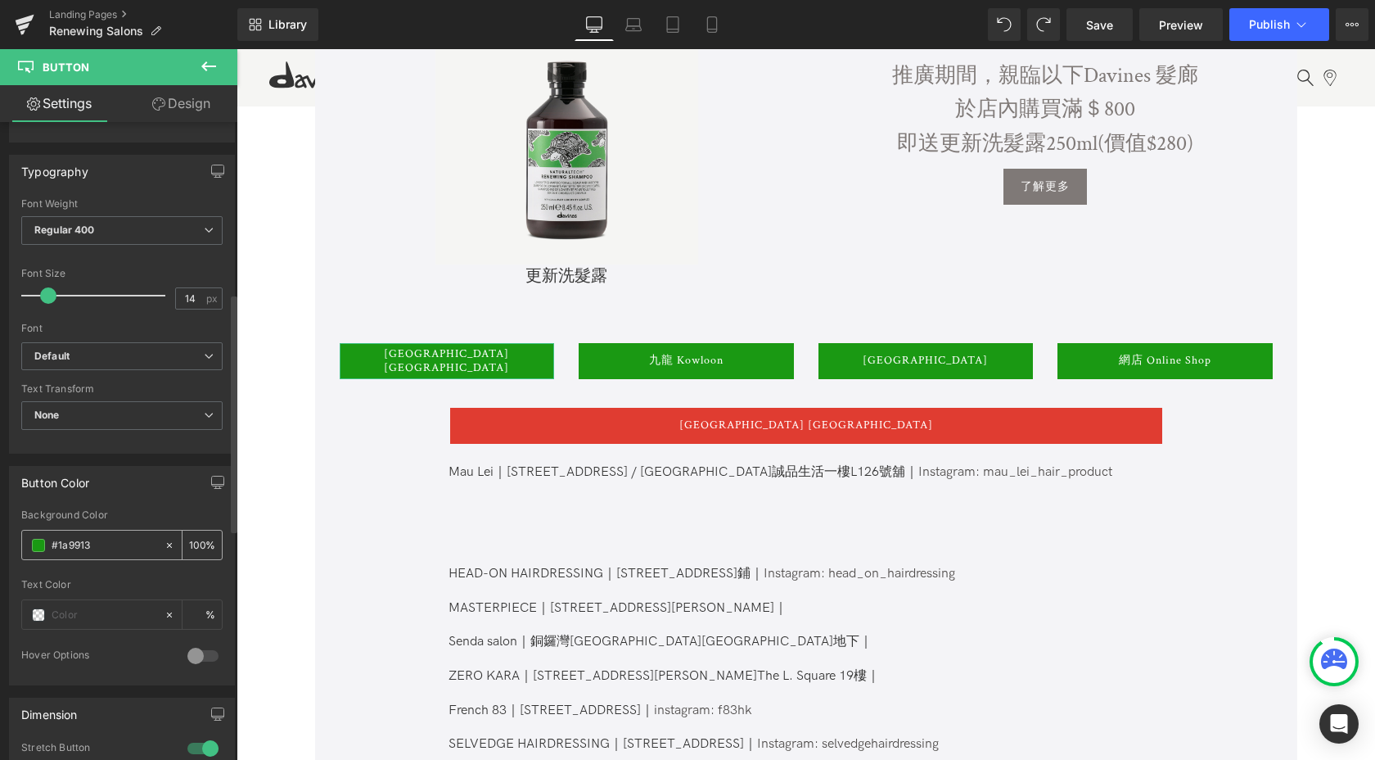
click at [44, 535] on div "#1a9913" at bounding box center [93, 544] width 142 height 29
click at [40, 545] on span at bounding box center [38, 545] width 13 height 13
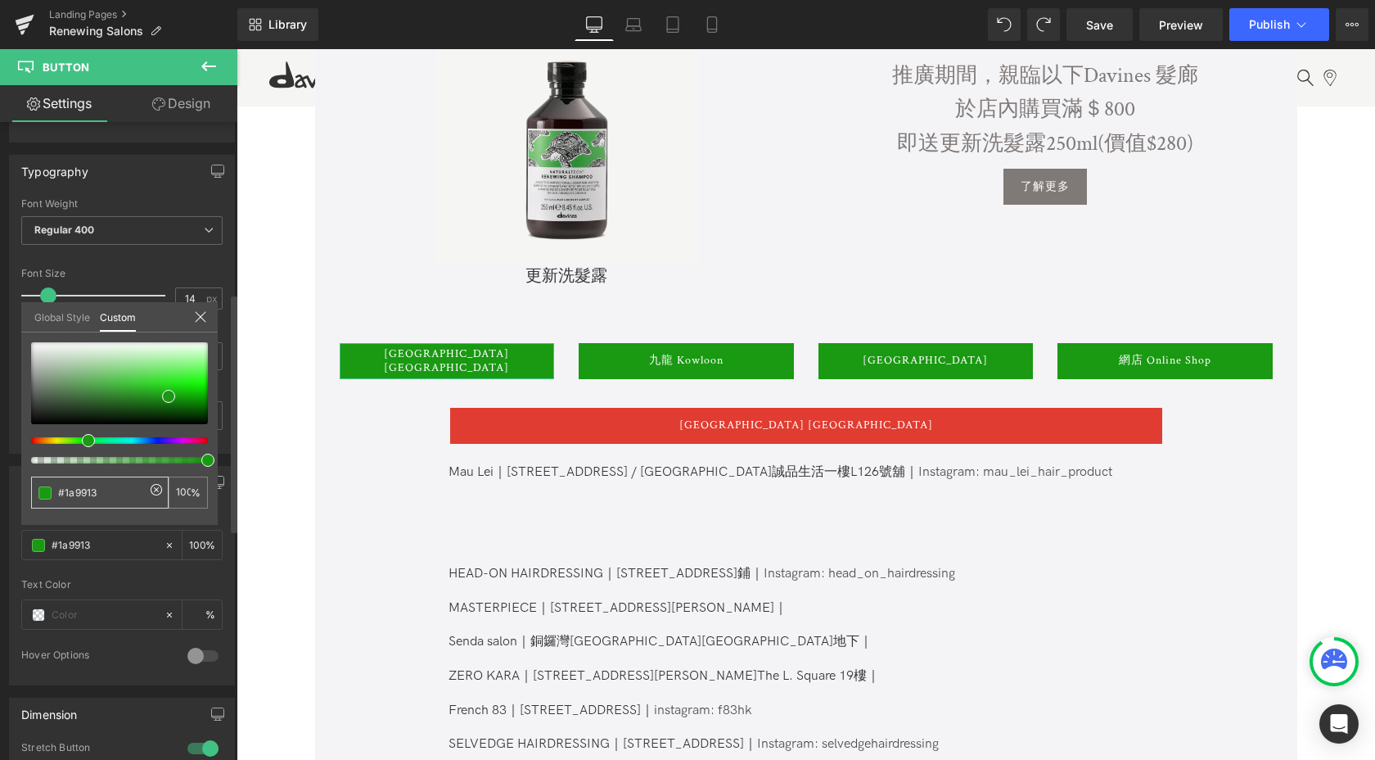
click at [90, 499] on input "#1a9913" at bounding box center [101, 492] width 87 height 17
paste input "7BBA4B"
type input "#7BBA4B"
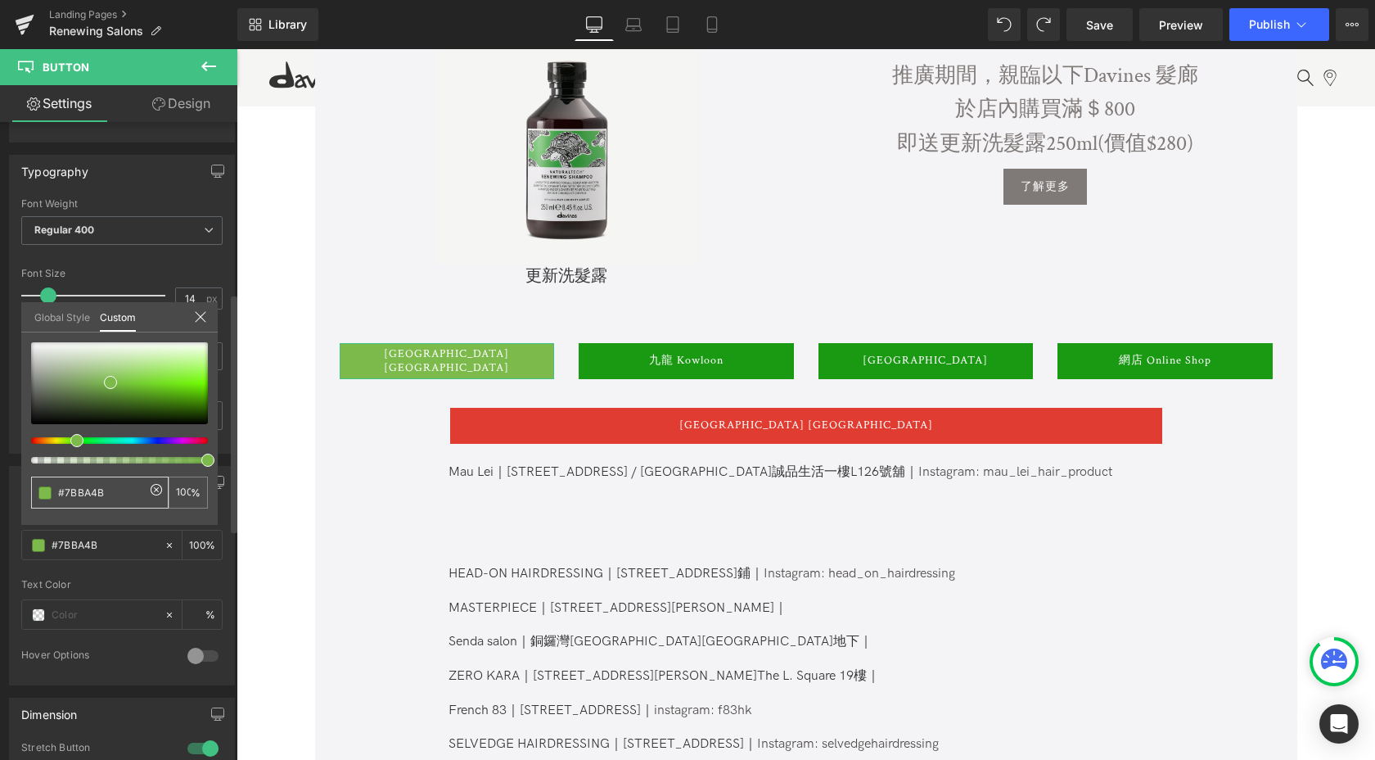
type input "#7BBA4B"
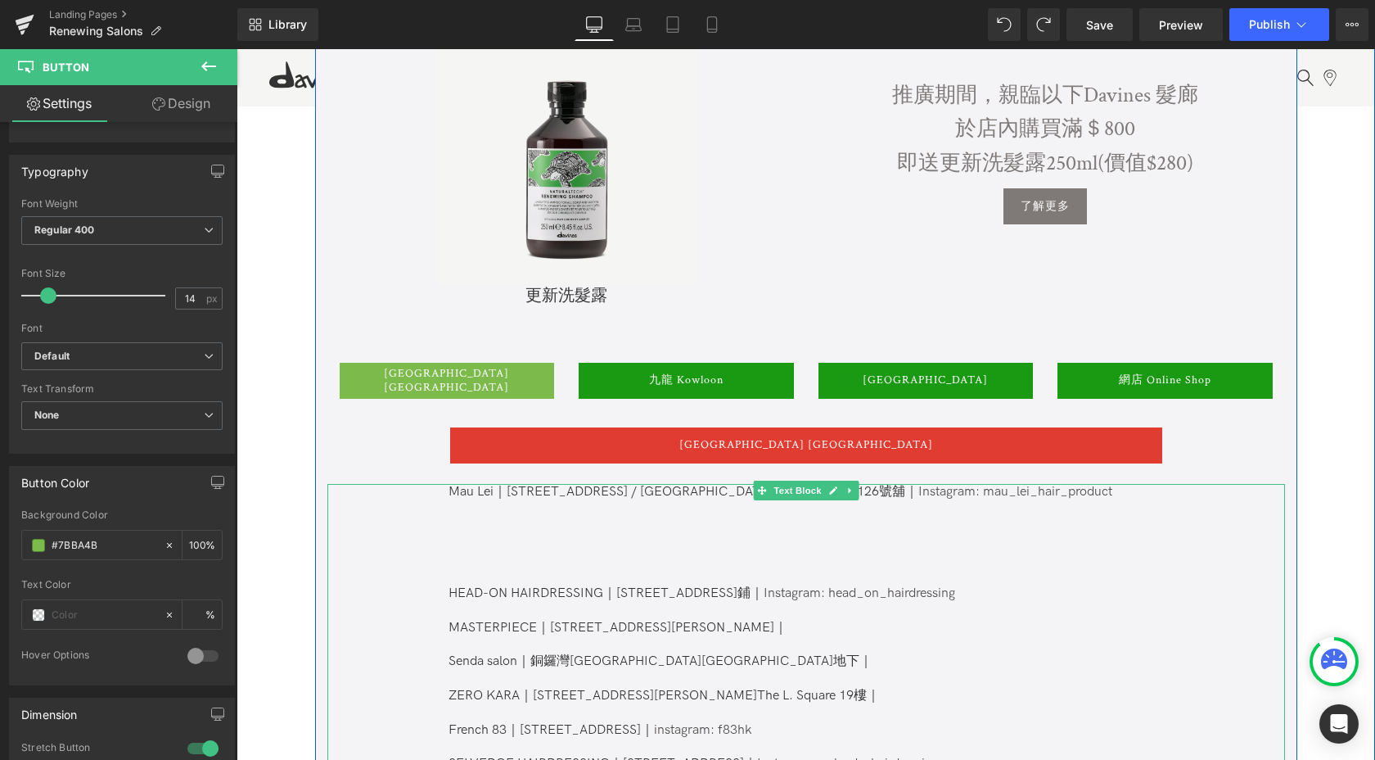
scroll to position [636, 0]
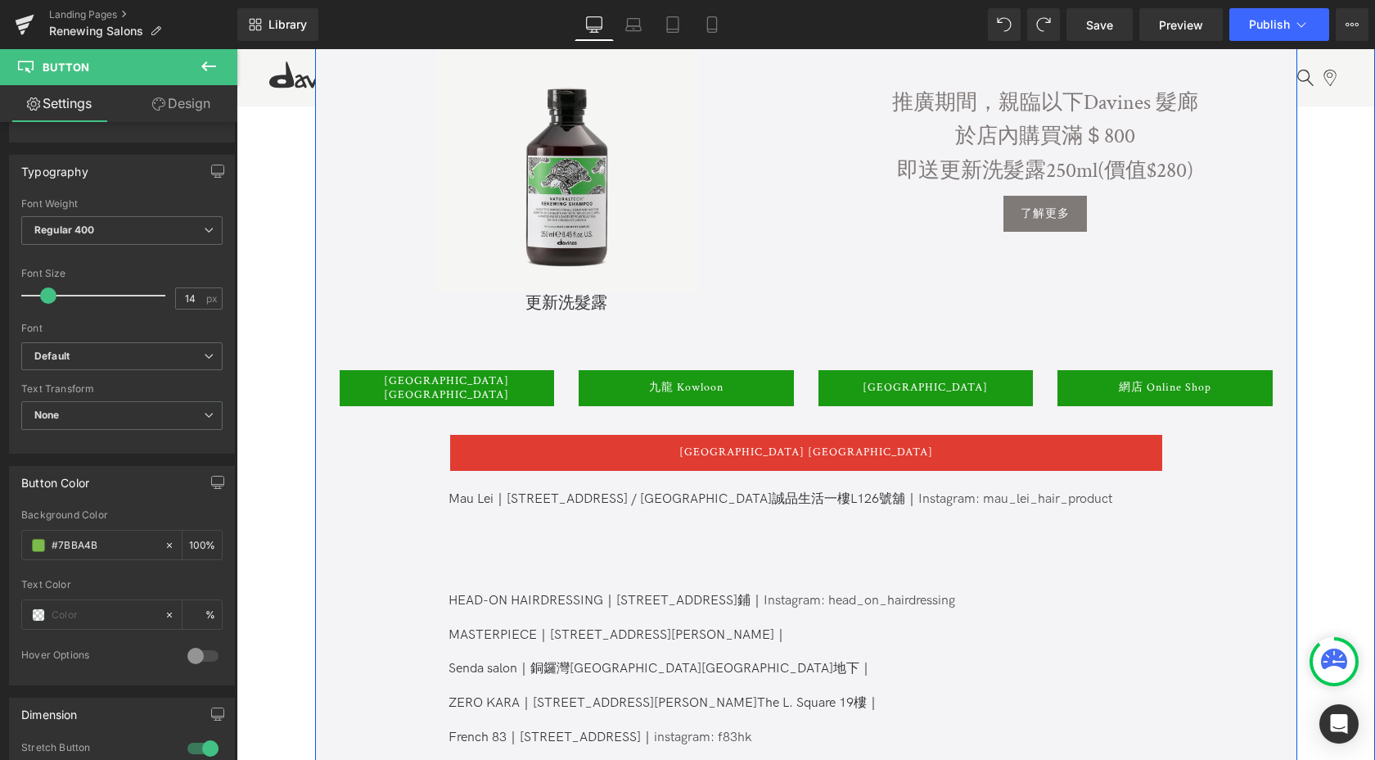
type input "#1a9913"
type input "100"
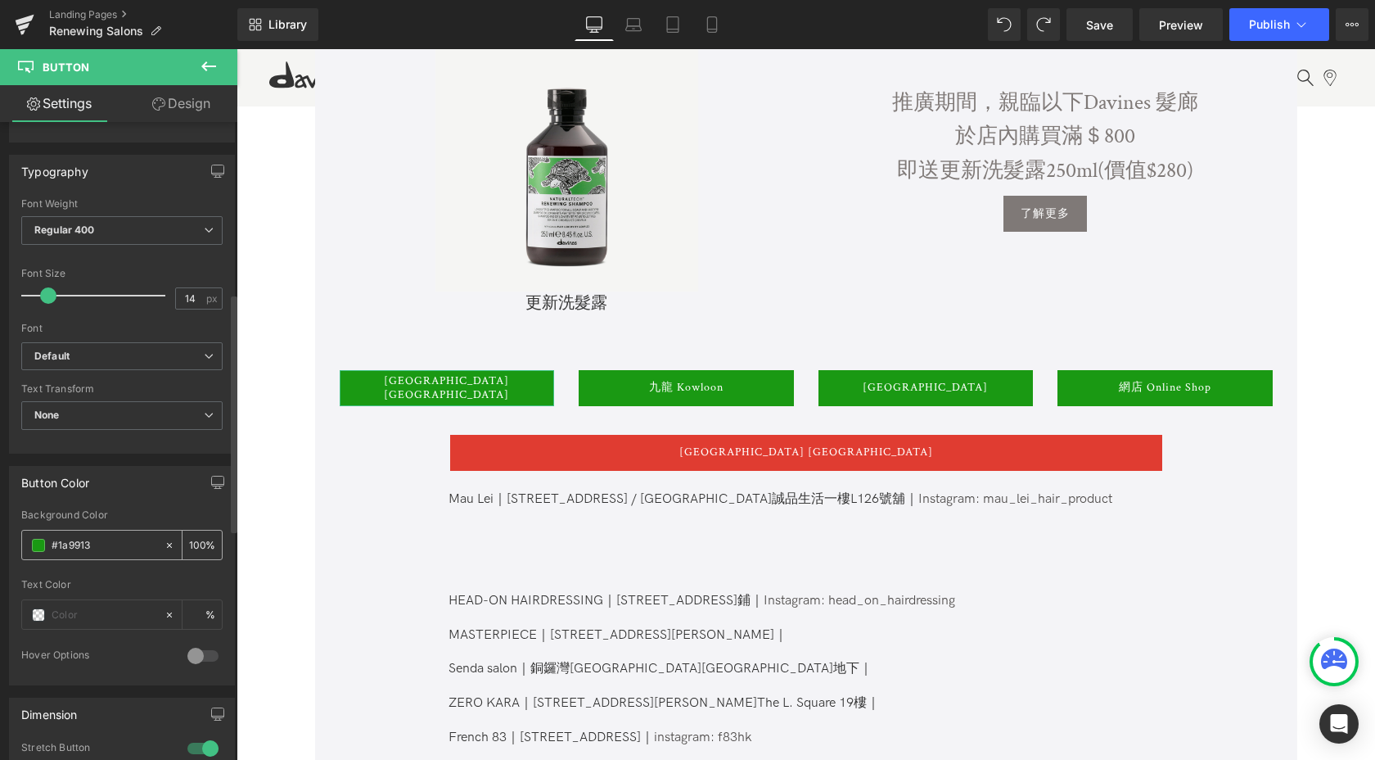
click at [73, 548] on input "#1a9913" at bounding box center [104, 545] width 105 height 18
click at [52, 548] on input "#1a9913" at bounding box center [104, 545] width 105 height 18
drag, startPoint x: 59, startPoint y: 548, endPoint x: 165, endPoint y: 549, distance: 106.4
click at [165, 549] on div "#1a9913 100 %" at bounding box center [121, 545] width 201 height 30
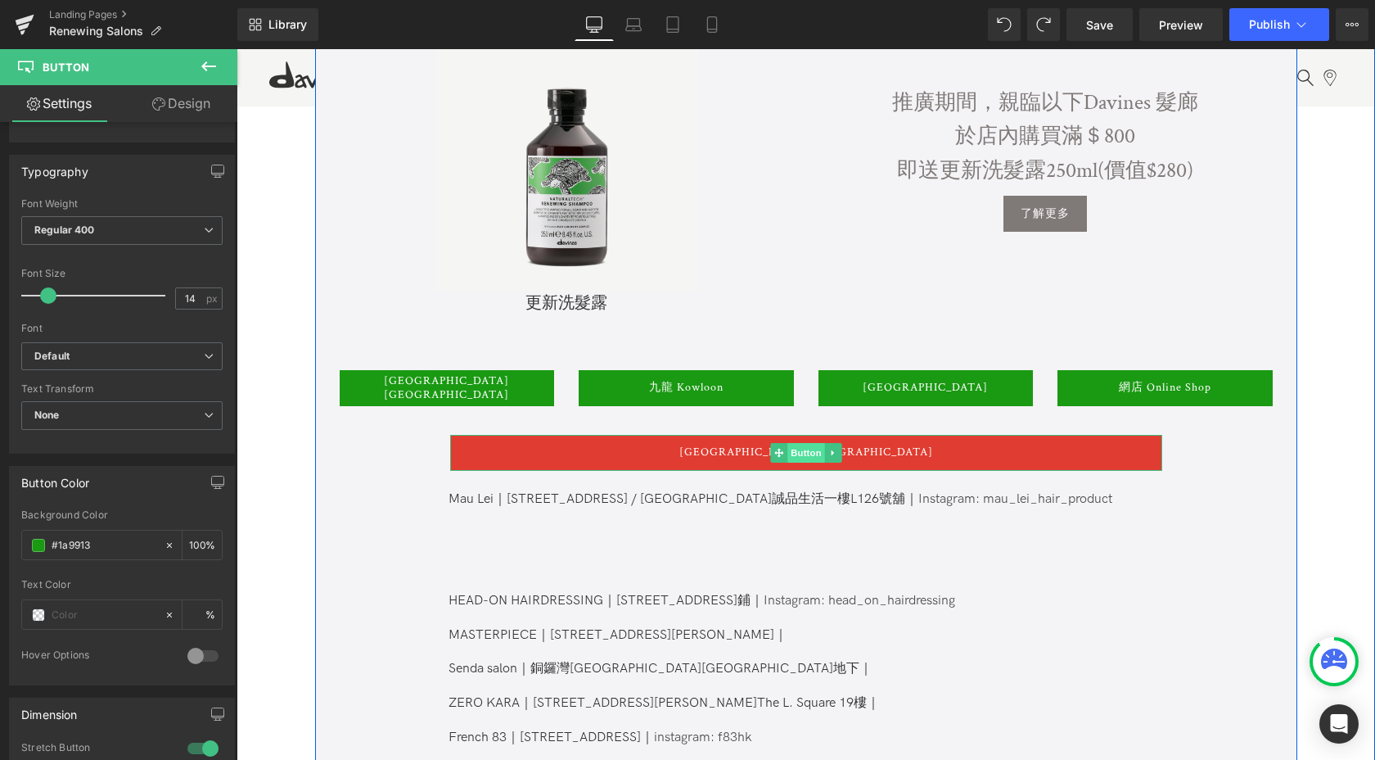
click at [808, 453] on span "Button" at bounding box center [806, 453] width 38 height 20
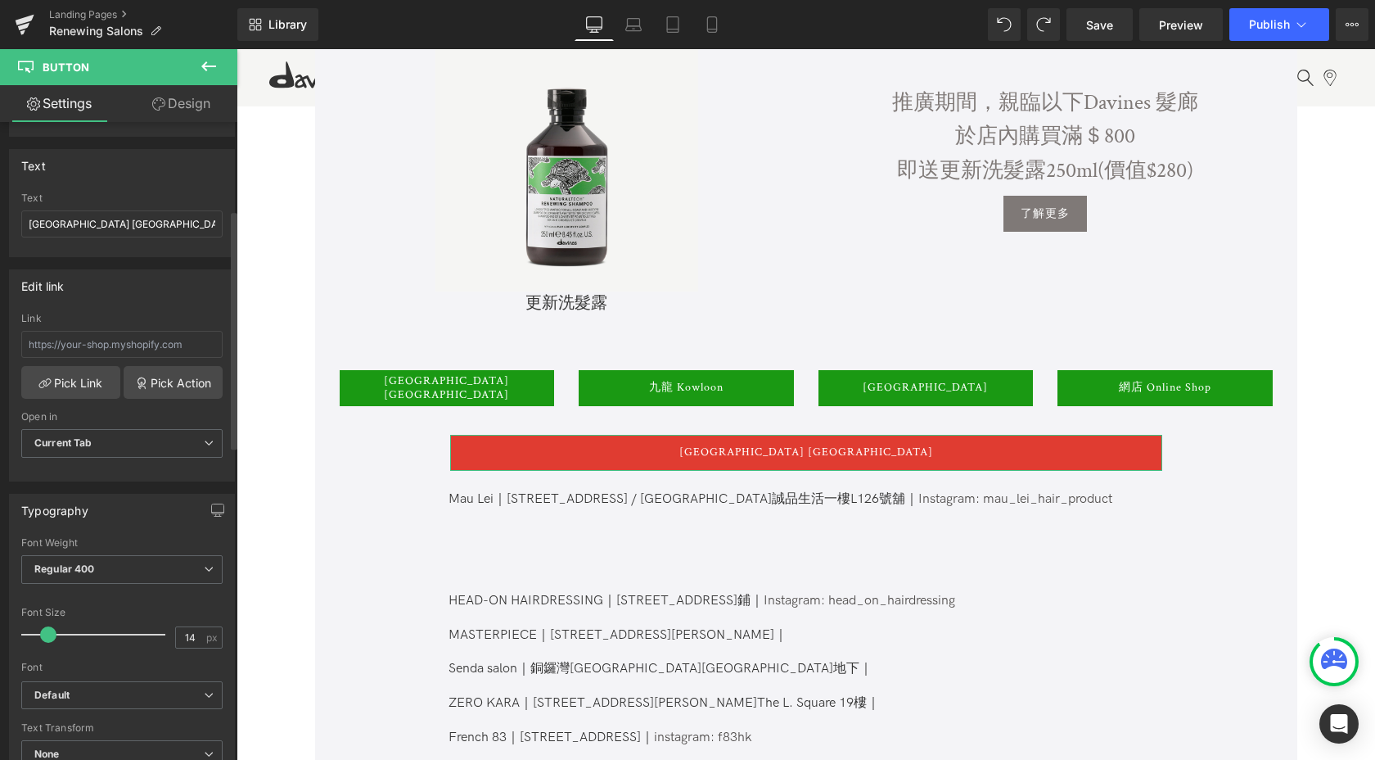
scroll to position [494, 0]
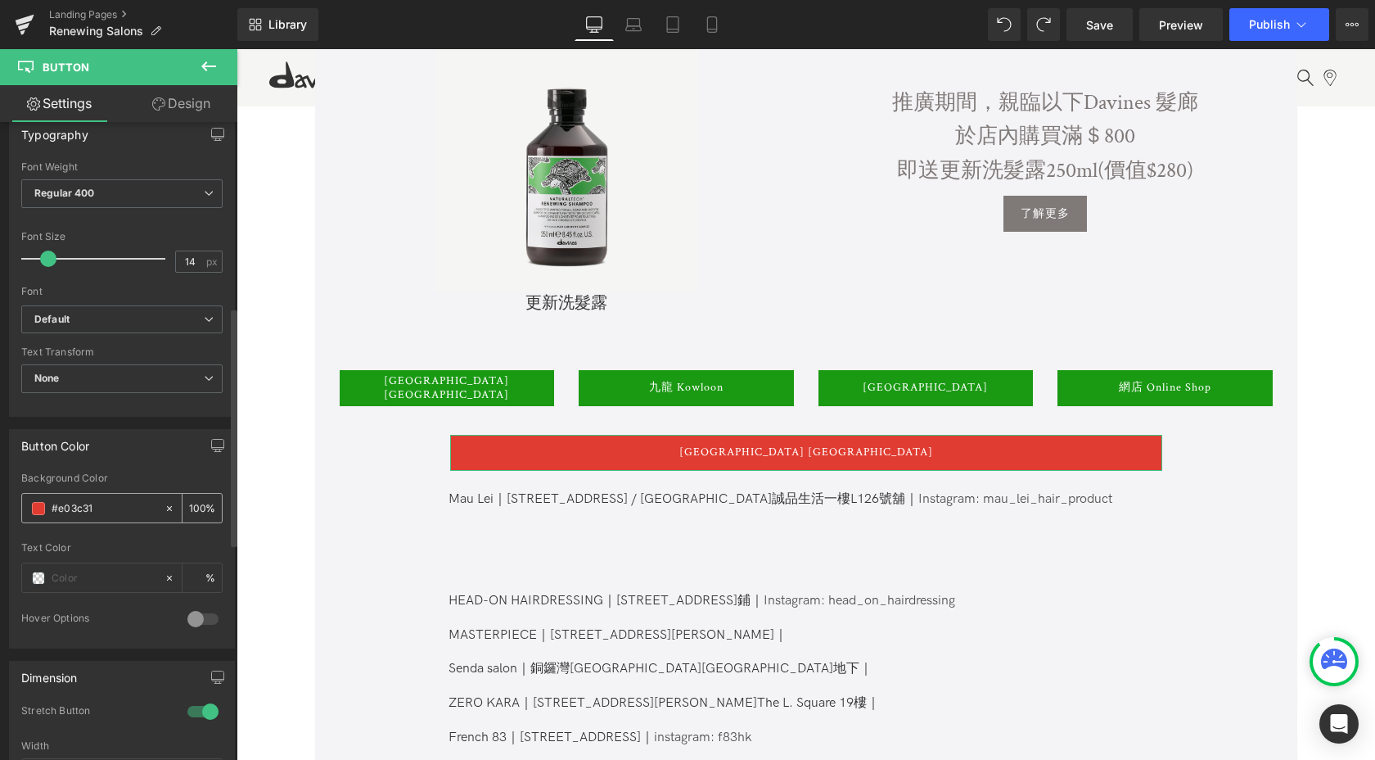
click at [96, 503] on input "#e03c31" at bounding box center [104, 508] width 105 height 18
paste input "1a9913"
type input "#1a9913"
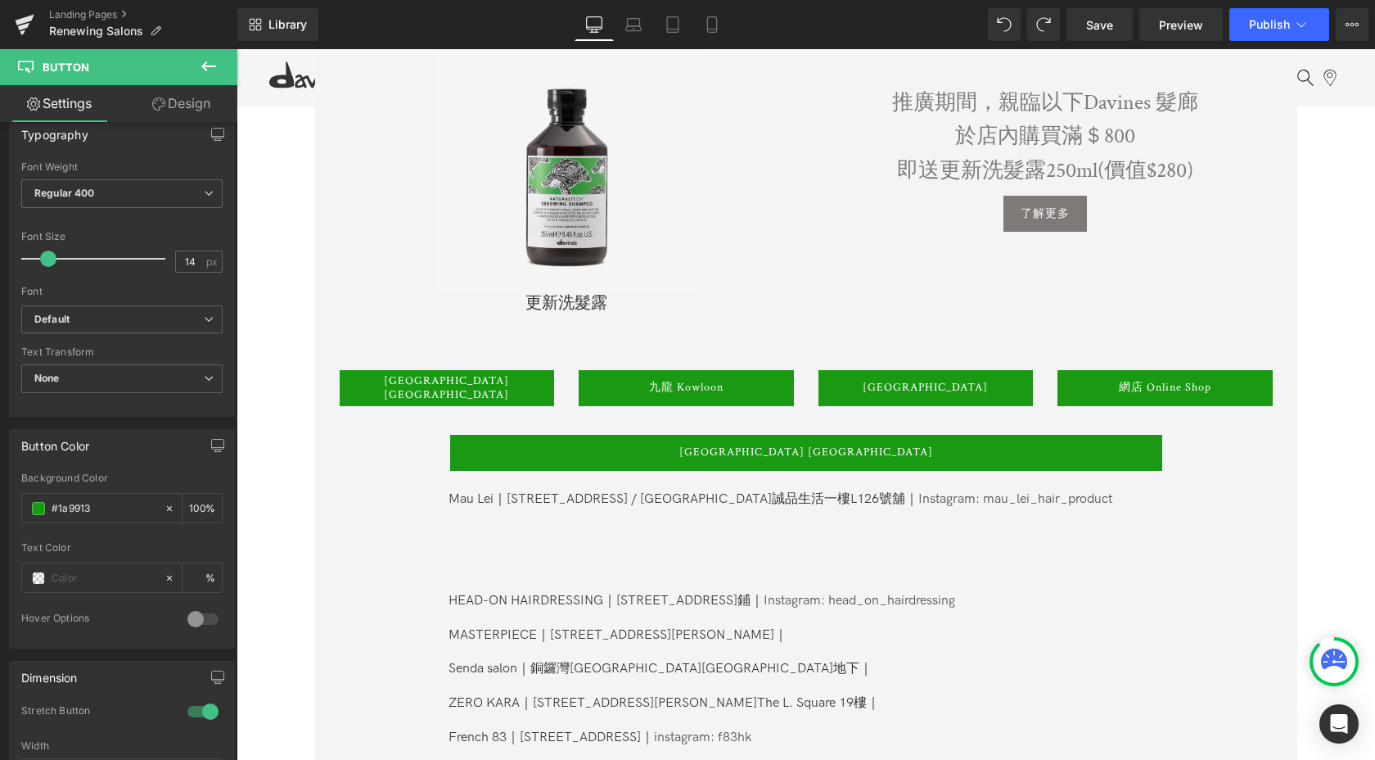
drag, startPoint x: 314, startPoint y: 499, endPoint x: 703, endPoint y: 449, distance: 392.0
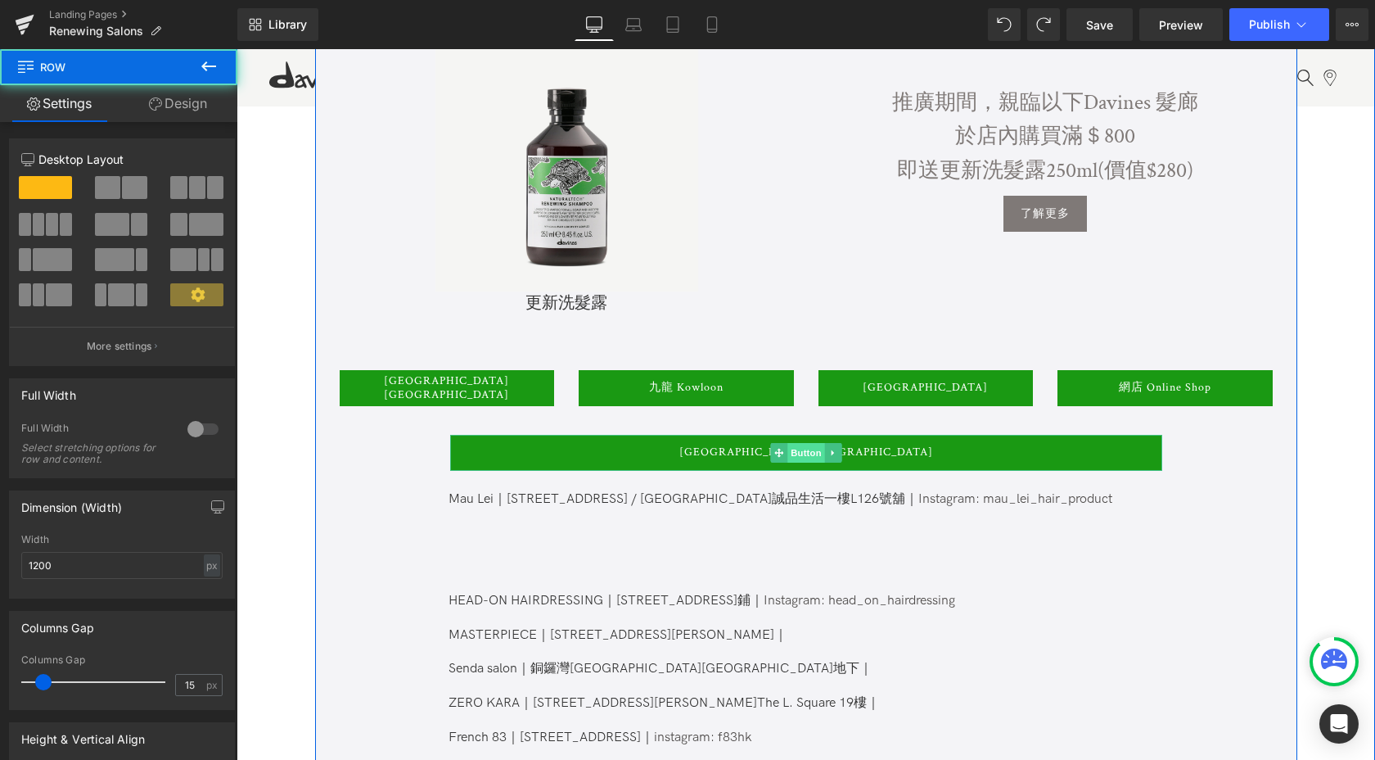
click at [801, 456] on span "Button" at bounding box center [806, 453] width 38 height 20
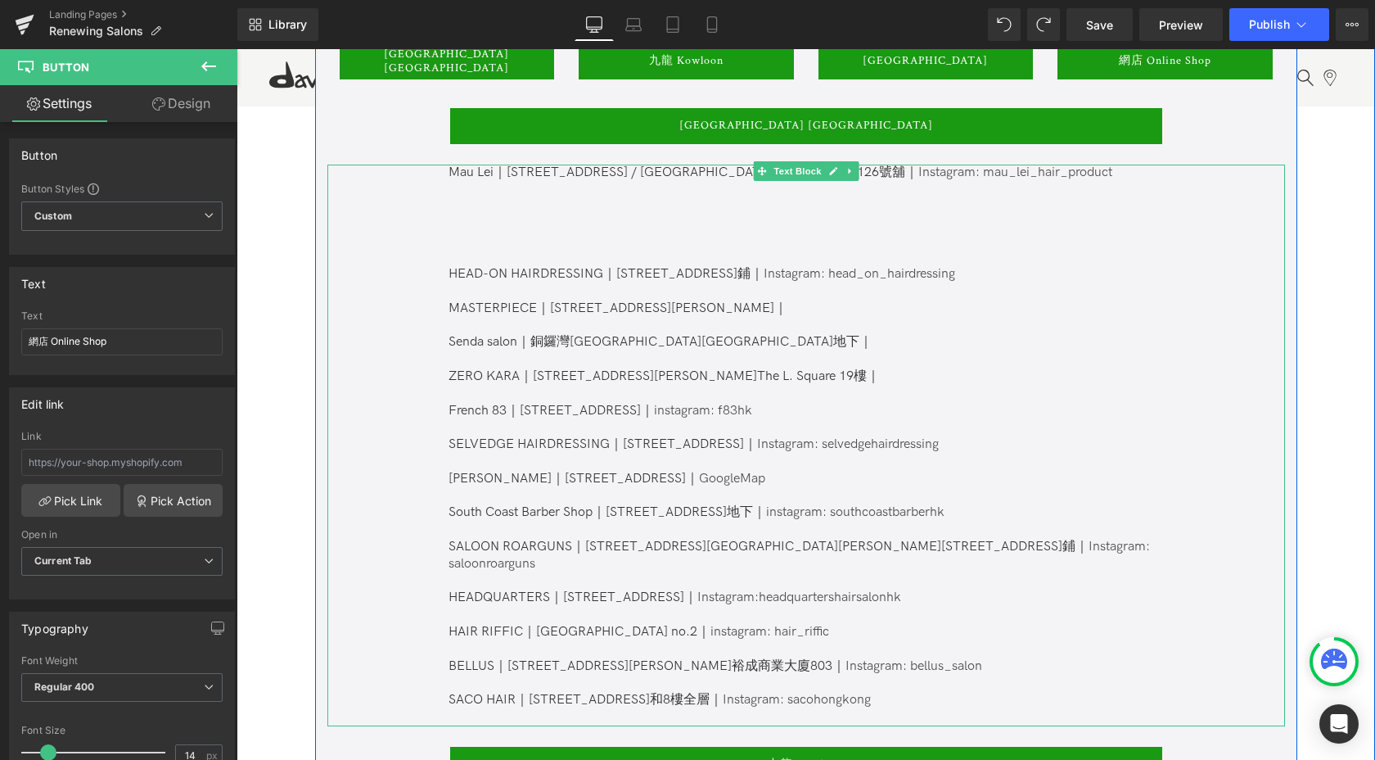
scroll to position [964, 0]
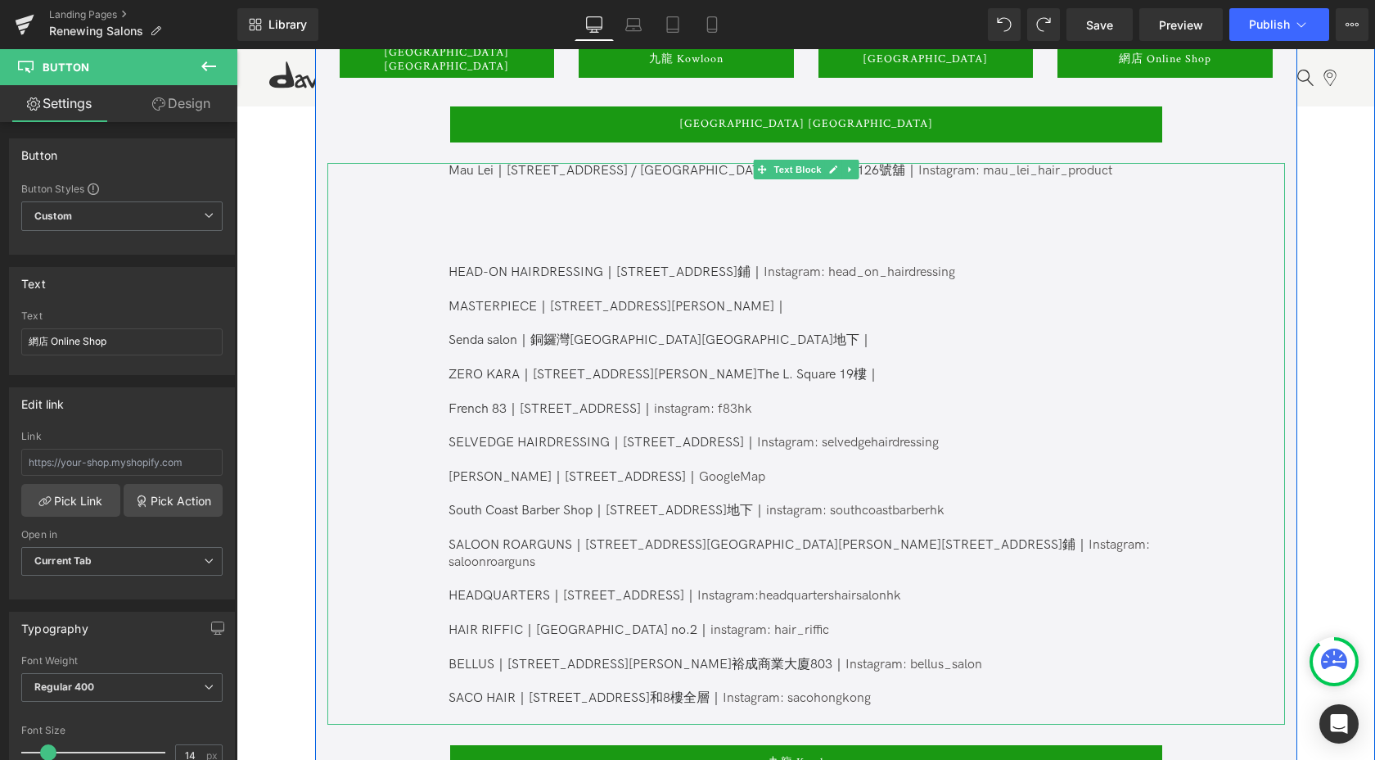
click at [422, 282] on div "Mau Lei｜[STREET_ADDRESS] / [GEOGRAPHIC_DATA]誠品生活一樓L126號舖｜ Instagram: mau_lei_ha…" at bounding box center [806, 444] width 958 height 562
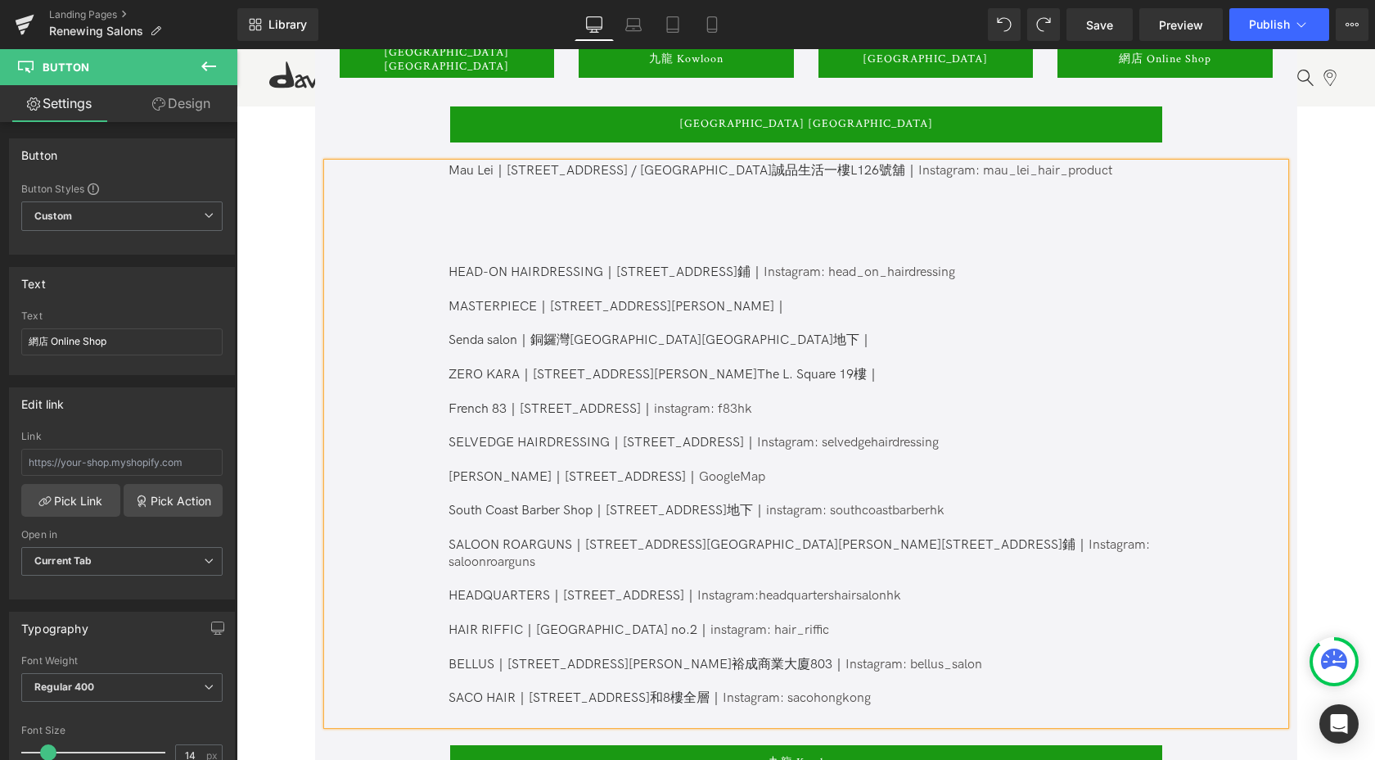
click at [461, 273] on p "HEAD-ON HAIRDRESSING｜[STREET_ADDRESS]鋪｜ Instagram: head_on_hairdressing" at bounding box center [805, 272] width 713 height 17
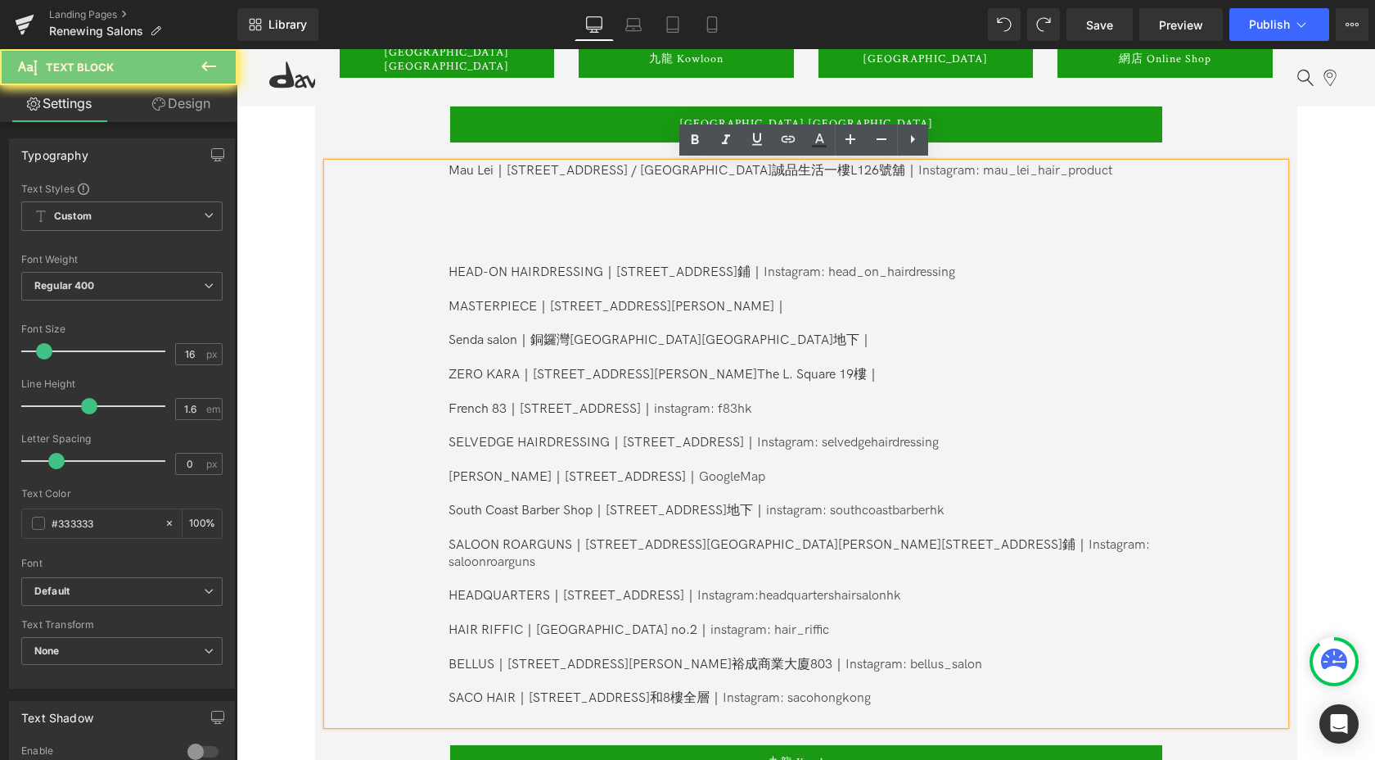
click at [461, 273] on p "HEAD-ON HAIRDRESSING｜[STREET_ADDRESS]鋪｜ Instagram: head_on_hairdressing" at bounding box center [805, 272] width 713 height 17
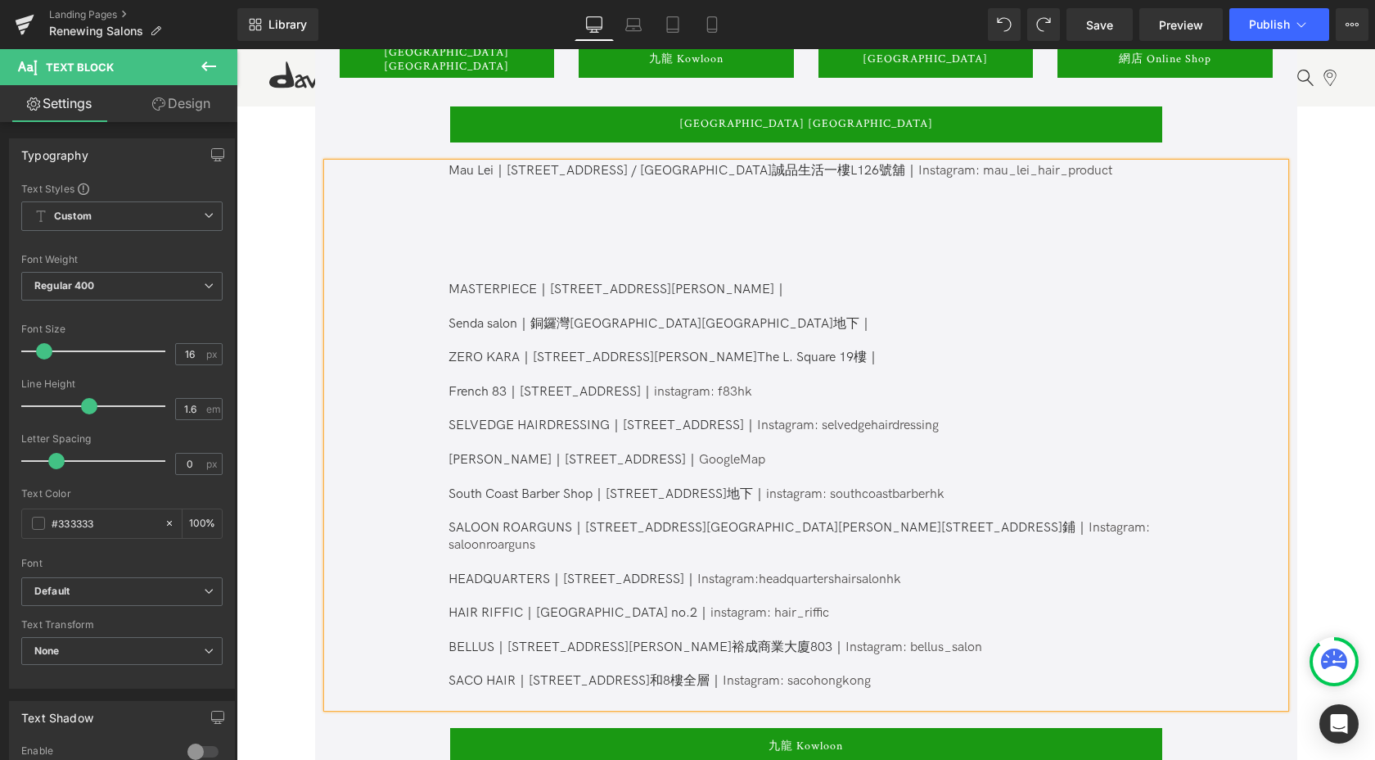
click at [492, 284] on p "MASTERPIECE｜[STREET_ADDRESS][PERSON_NAME]｜" at bounding box center [805, 290] width 713 height 17
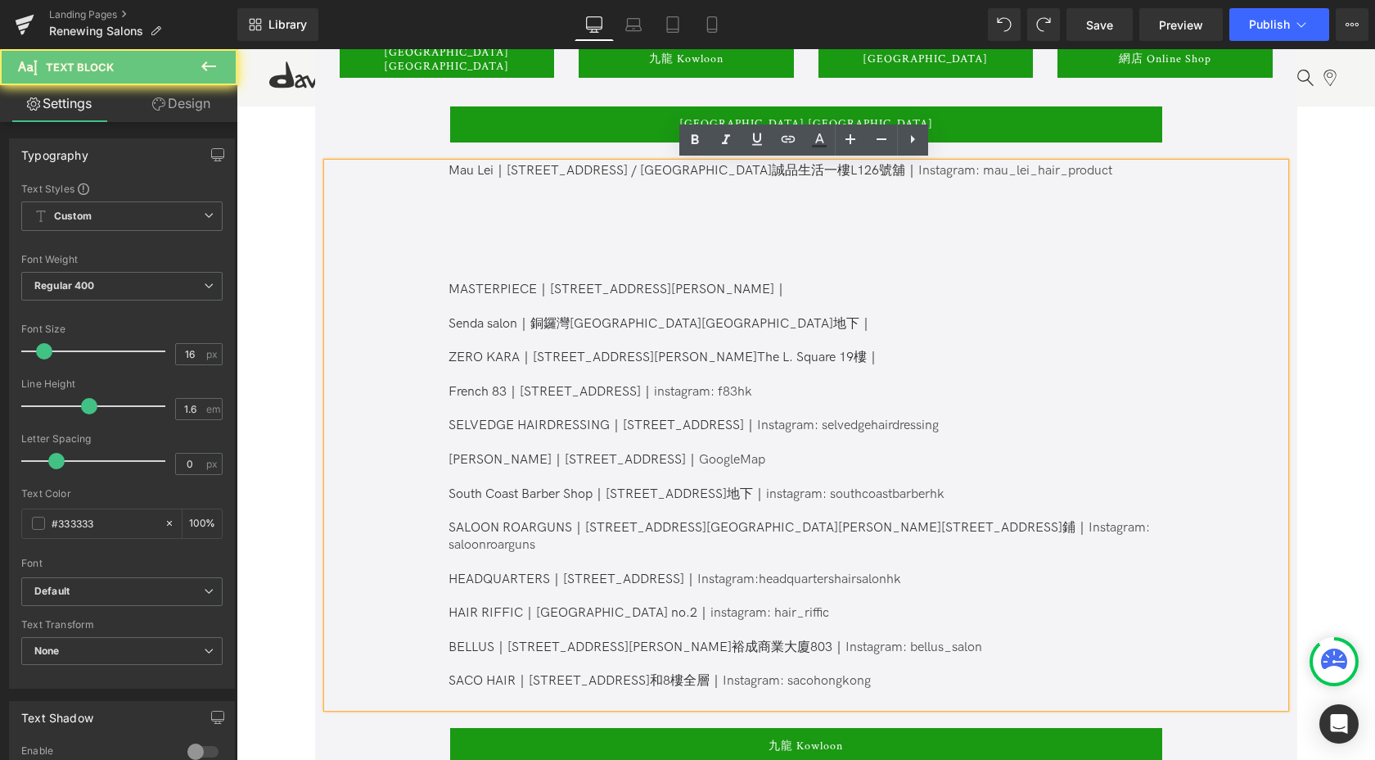
click at [492, 284] on p "MASTERPIECE｜[STREET_ADDRESS][PERSON_NAME]｜" at bounding box center [805, 290] width 713 height 17
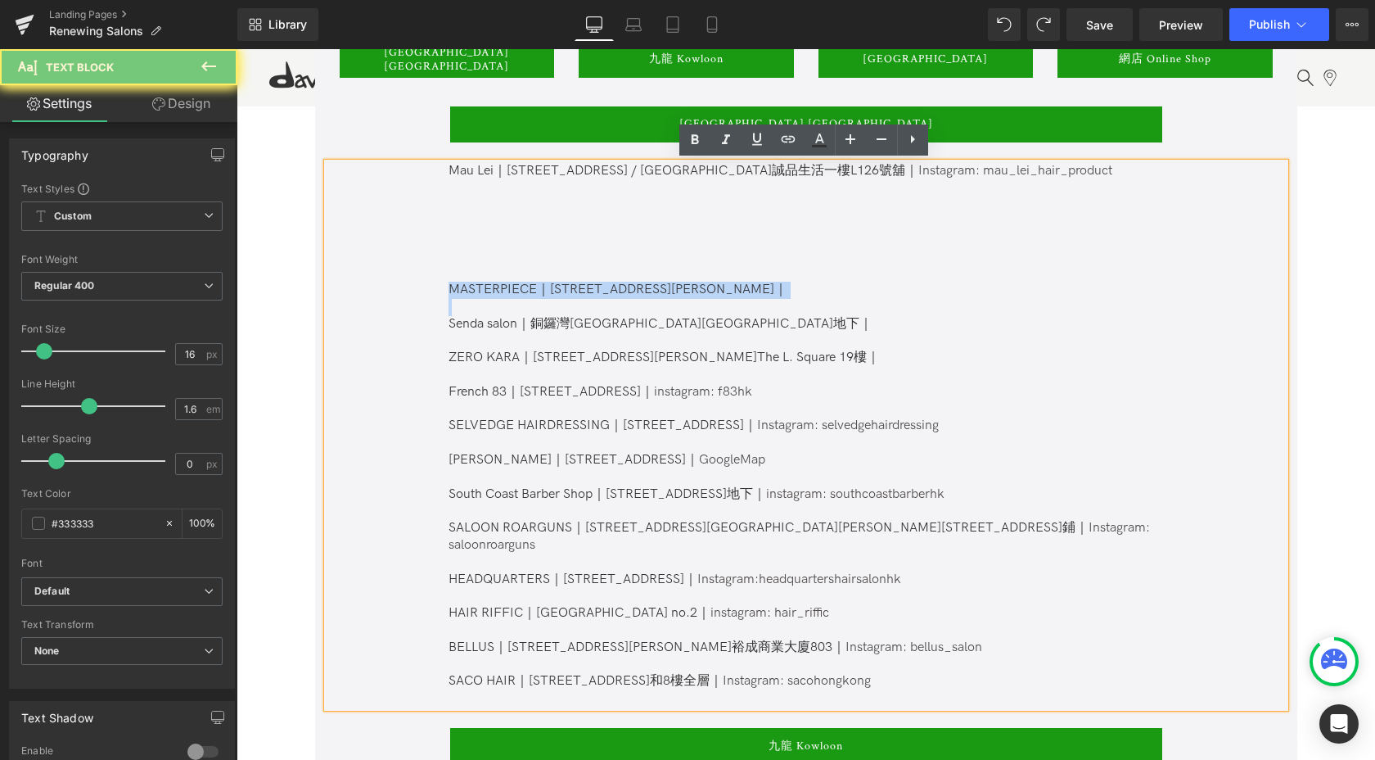
click at [492, 284] on p "MASTERPIECE｜[STREET_ADDRESS][PERSON_NAME]｜" at bounding box center [805, 290] width 713 height 17
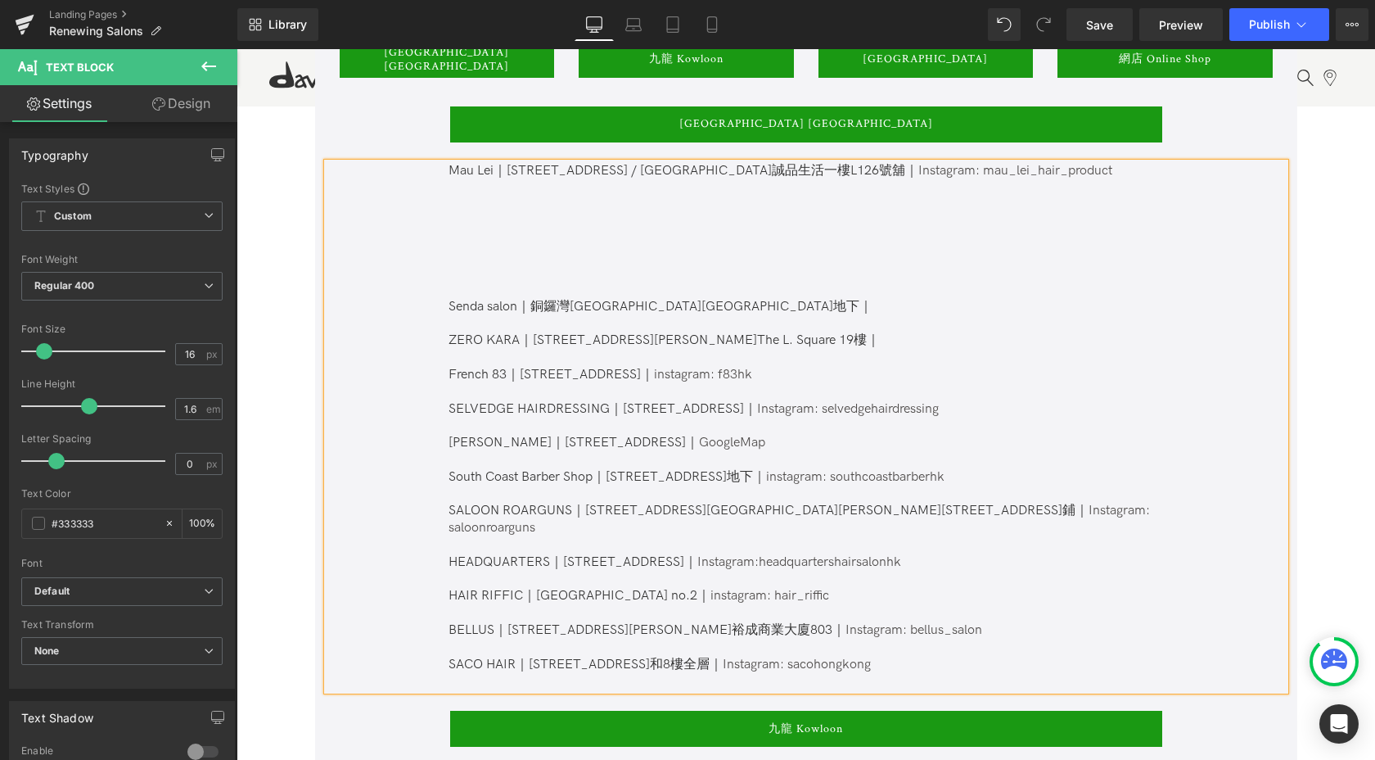
click at [576, 303] on p "Senda salon｜銅鑼灣[GEOGRAPHIC_DATA][GEOGRAPHIC_DATA]地下｜" at bounding box center [805, 307] width 713 height 17
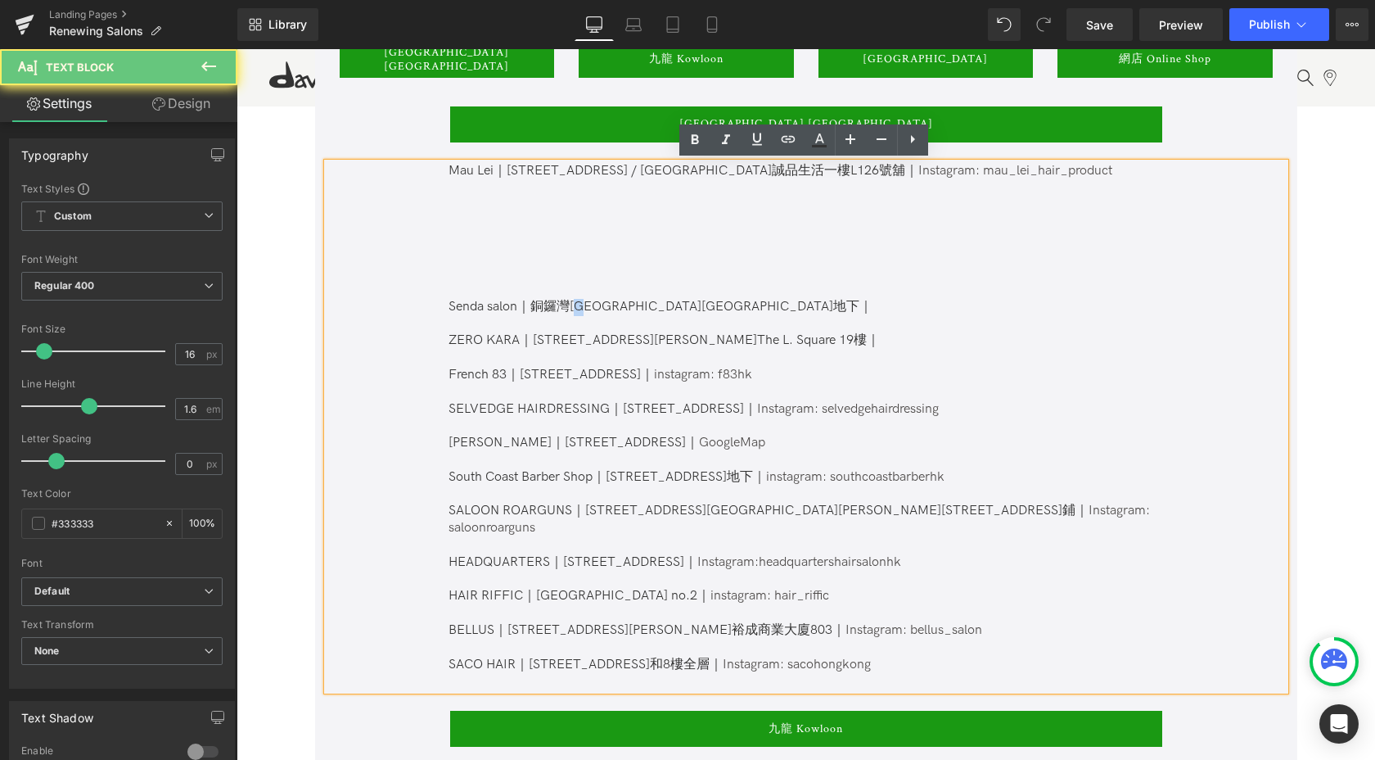
click at [576, 303] on p "Senda salon｜銅鑼灣[GEOGRAPHIC_DATA][GEOGRAPHIC_DATA]地下｜" at bounding box center [805, 307] width 713 height 17
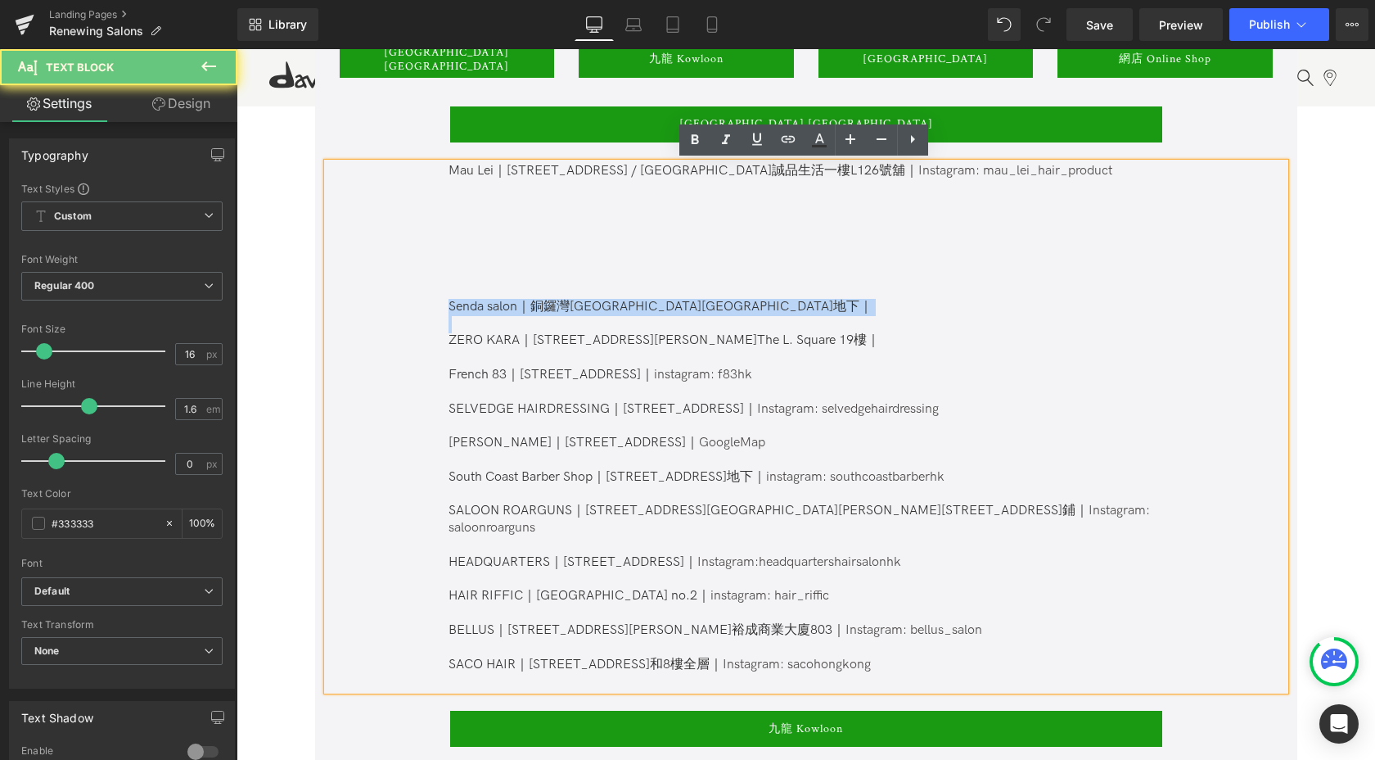
click at [576, 303] on p "Senda salon｜銅鑼灣[GEOGRAPHIC_DATA][GEOGRAPHIC_DATA]地下｜" at bounding box center [805, 307] width 713 height 17
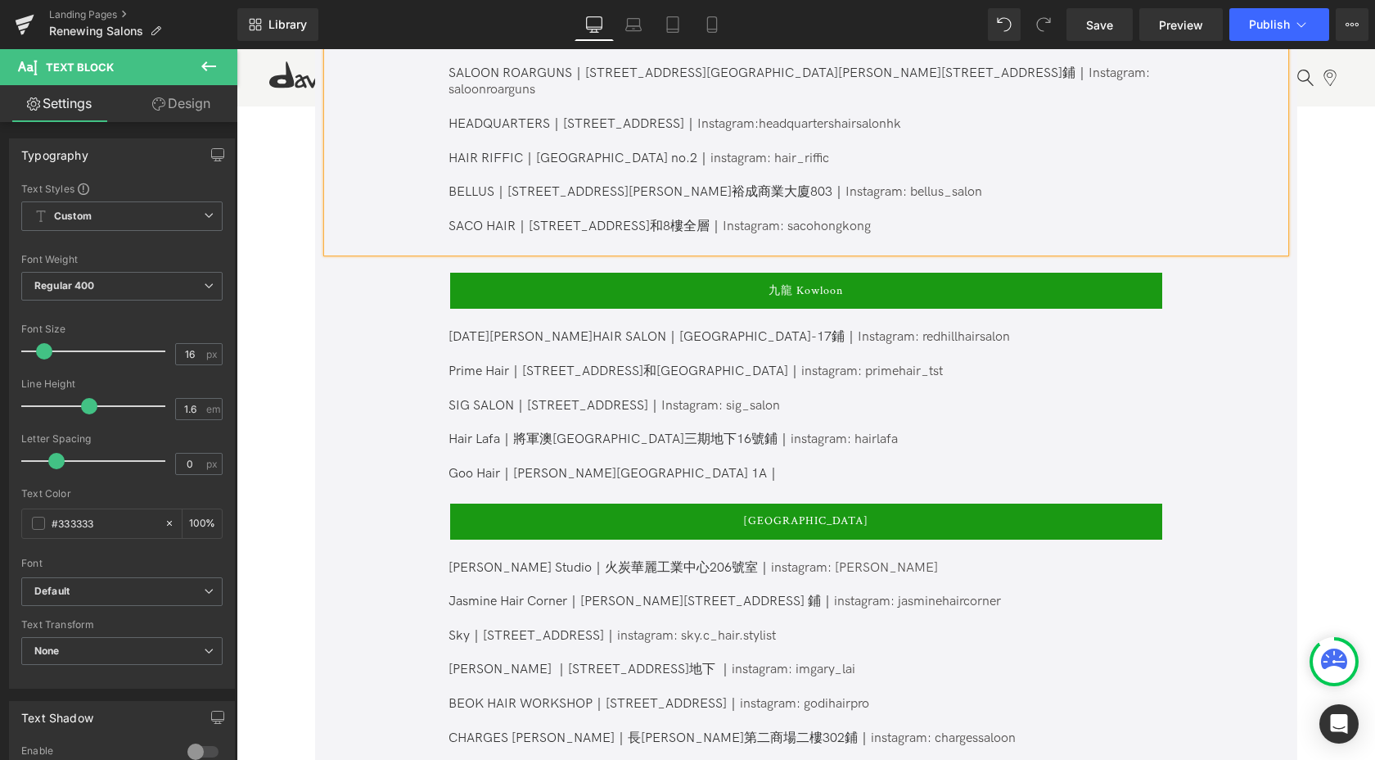
scroll to position [1391, 0]
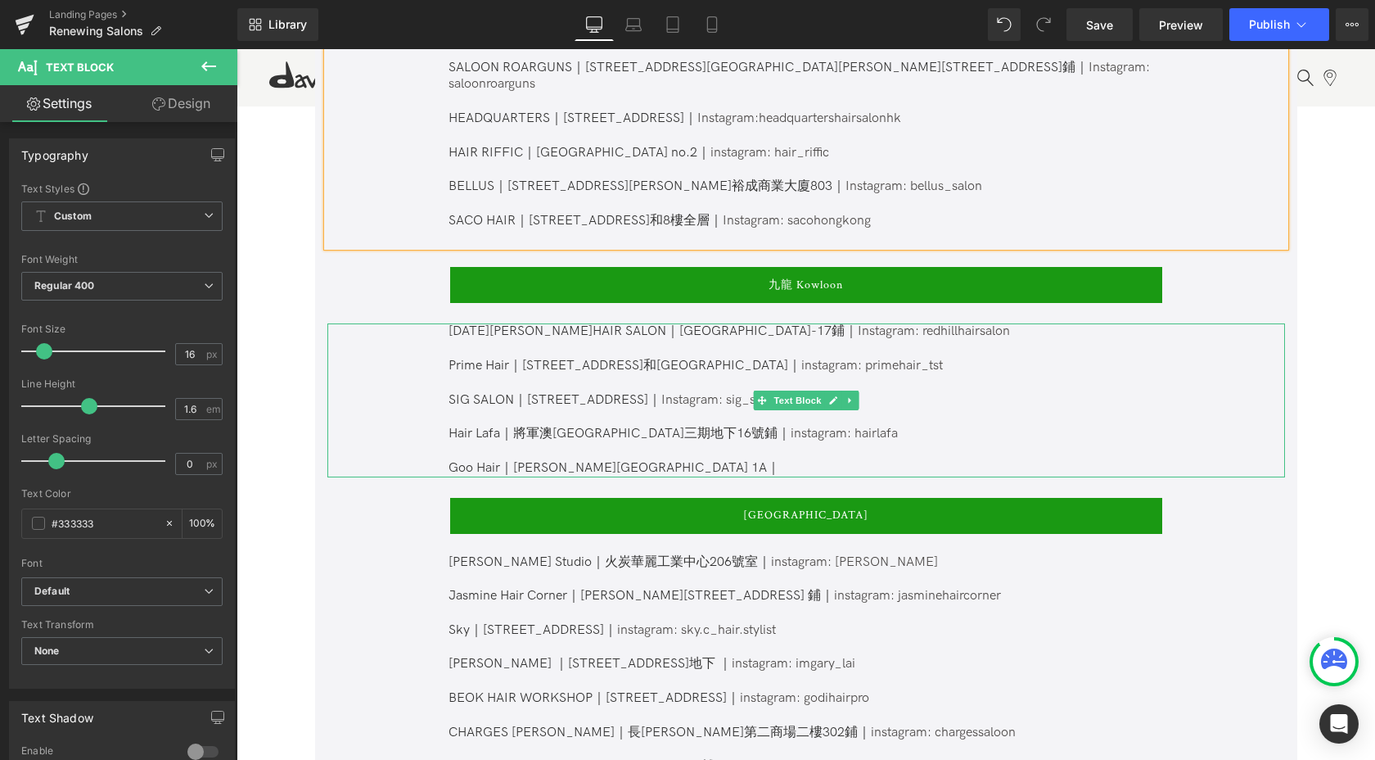
click at [530, 341] on p at bounding box center [805, 349] width 713 height 17
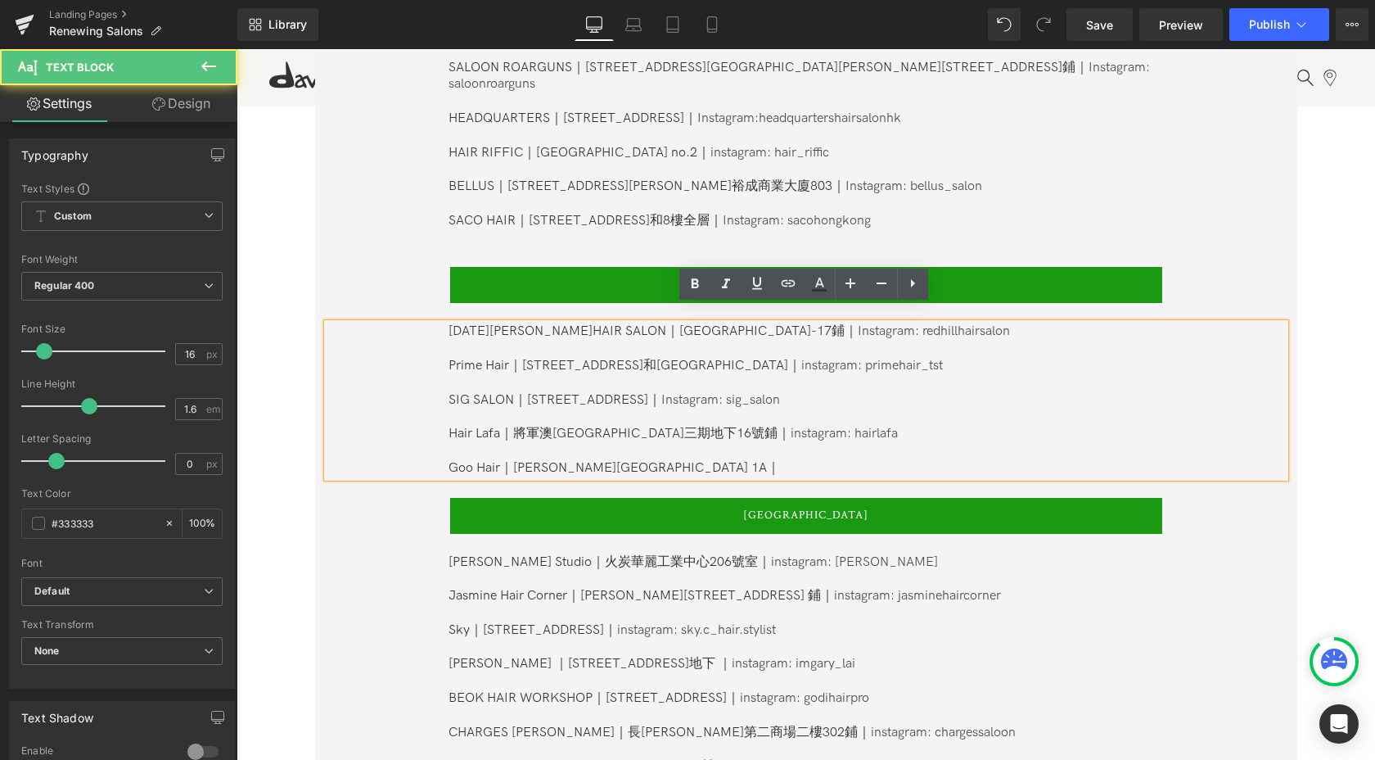
click at [495, 323] on p "[DATE][PERSON_NAME] HAIR SALON｜[GEOGRAPHIC_DATA]-17鋪｜ Instagram: redhillhairsal…" at bounding box center [805, 331] width 713 height 17
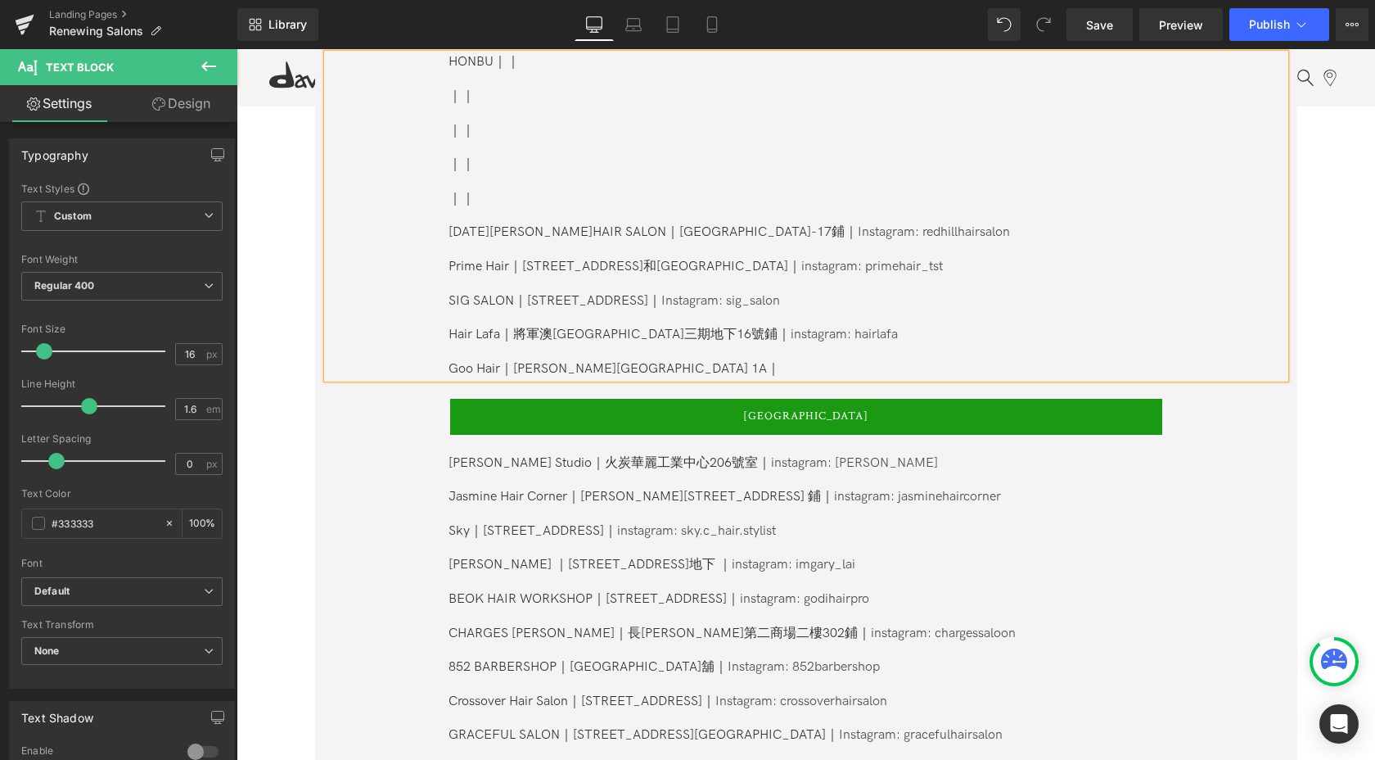
scroll to position [1751, 0]
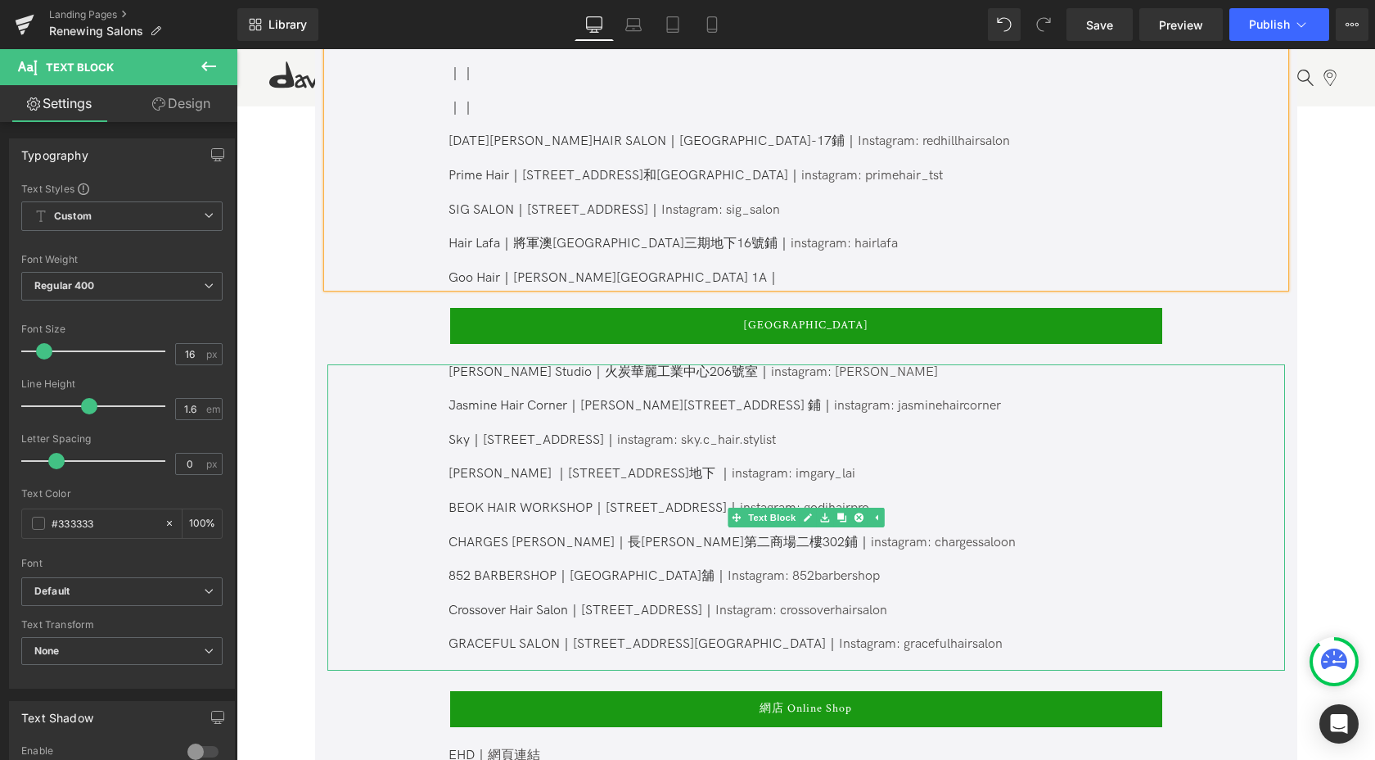
click at [951, 500] on p "BEOK HAIR WORKSHOP ｜[STREET_ADDRESS]｜ instagram: godihairpro" at bounding box center [805, 508] width 713 height 17
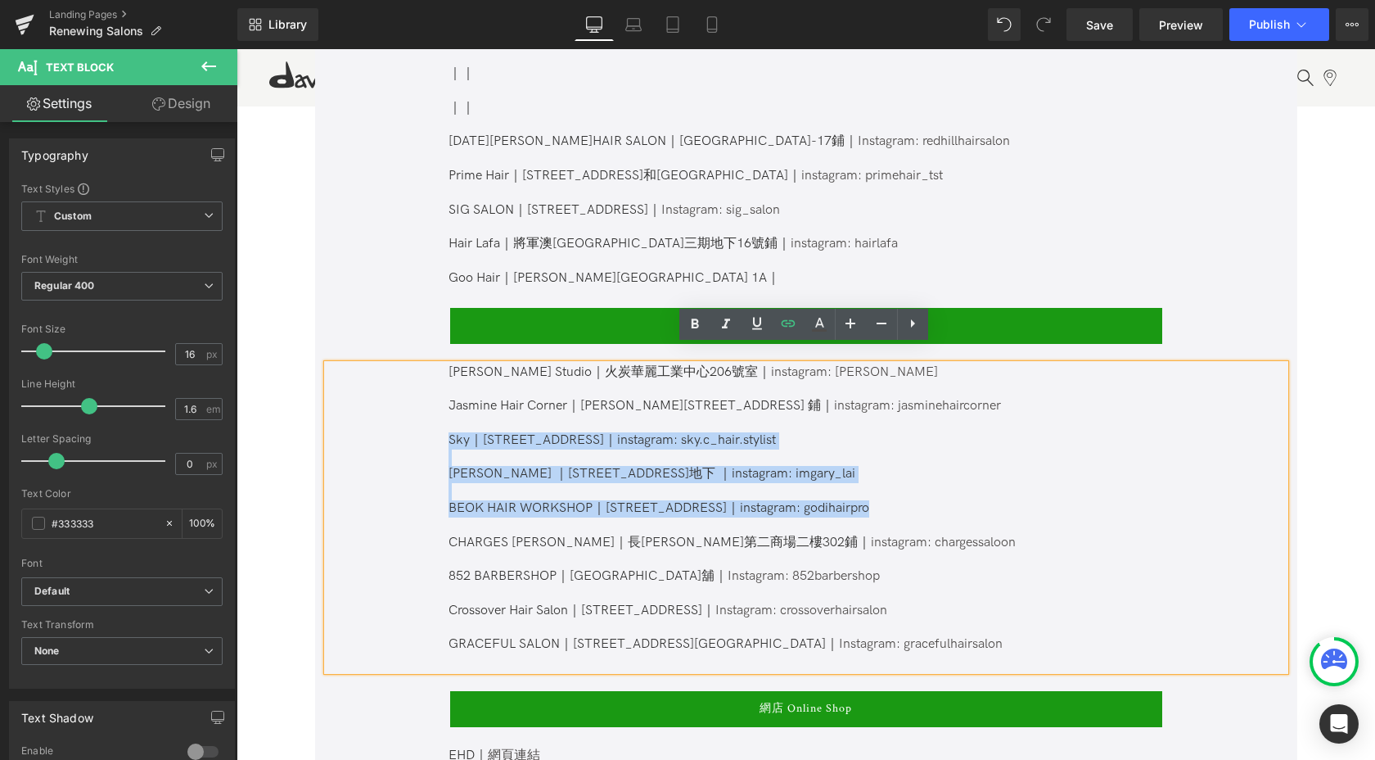
drag, startPoint x: 947, startPoint y: 488, endPoint x: 434, endPoint y: 420, distance: 517.7
click at [434, 420] on div "[PERSON_NAME] Studio｜火炭[STREET_ADDRESS]｜ instagram: [PERSON_NAME] Hair Corner ｜…" at bounding box center [806, 517] width 958 height 306
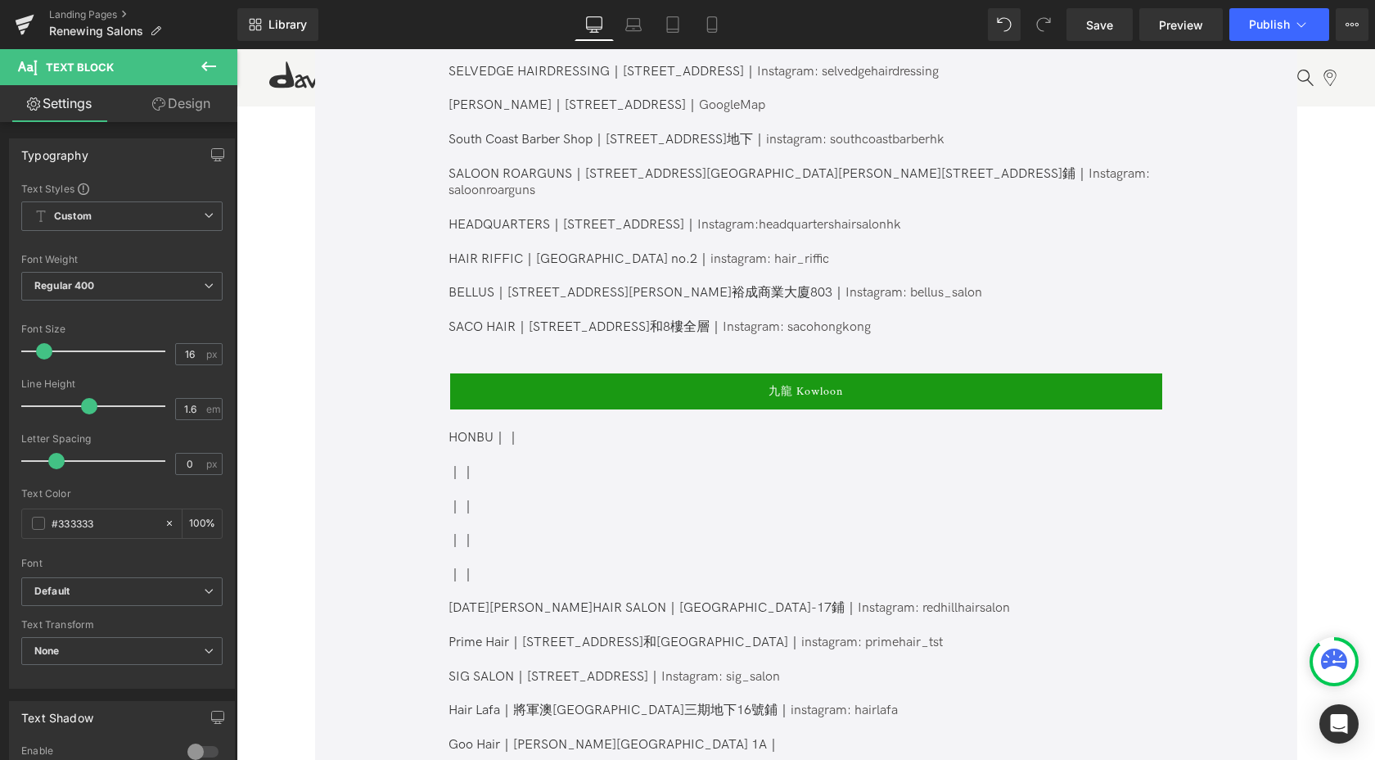
scroll to position [1302, 0]
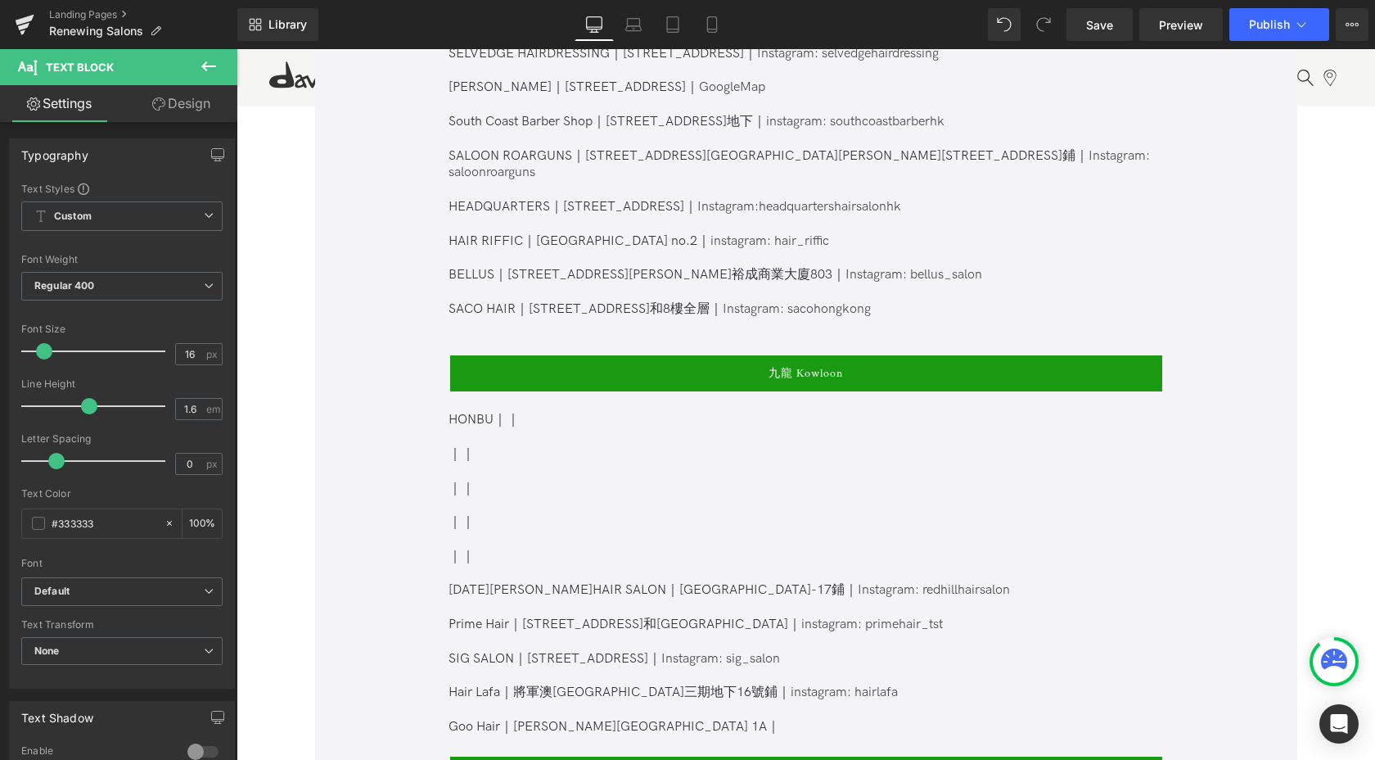
click at [573, 390] on div "走進自然 抵抗衰老 Text [GEOGRAPHIC_DATA] 天然科技系列是一套針對頭皮及頭髮問題的洗護產品。進行治療的同時以尖端技術，實踐永續美麗。 當…" at bounding box center [806, 186] width 982 height 2020
drag, startPoint x: 548, startPoint y: 403, endPoint x: 510, endPoint y: 413, distance: 39.9
click at [548, 412] on p "HONBU｜｜" at bounding box center [805, 420] width 713 height 17
click at [505, 412] on p "HONBU｜｜" at bounding box center [805, 420] width 713 height 17
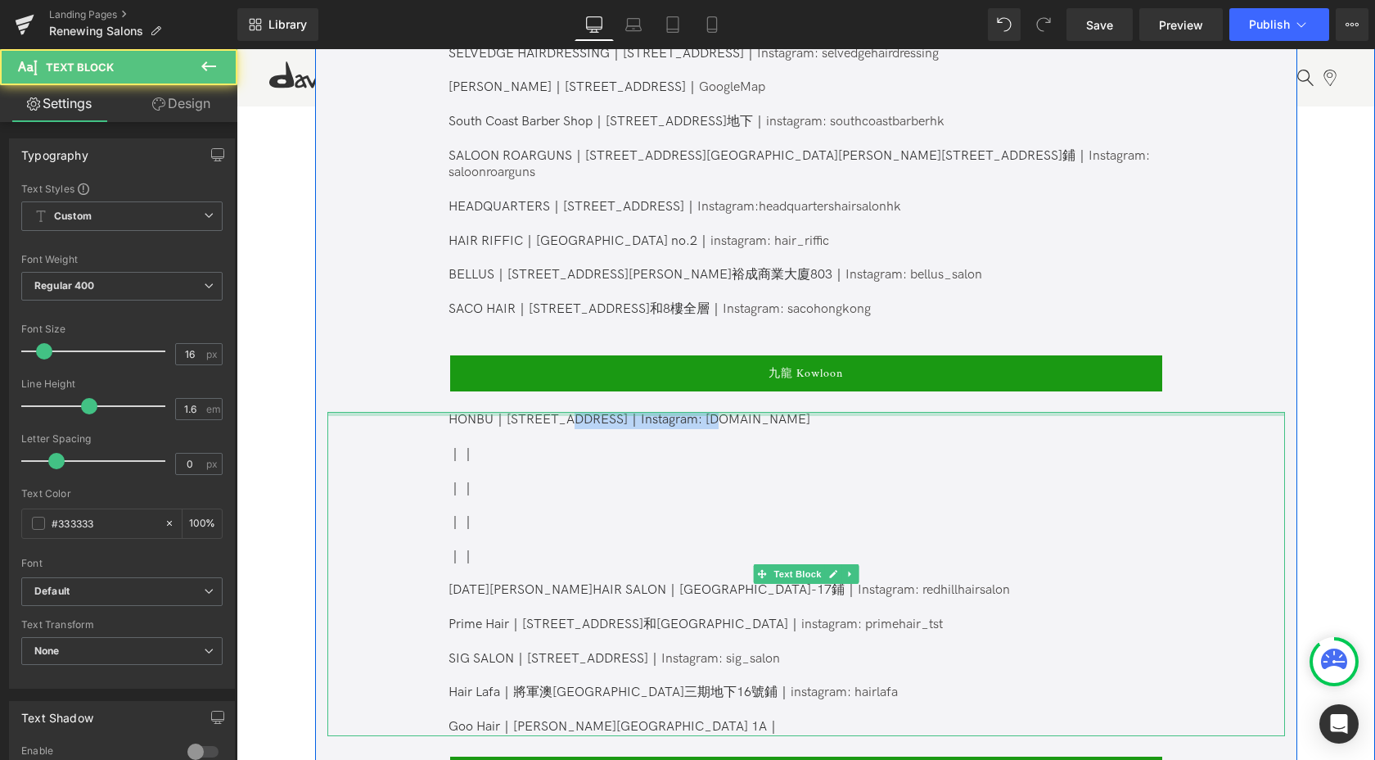
drag, startPoint x: 733, startPoint y: 404, endPoint x: 598, endPoint y: 396, distance: 134.4
click at [598, 412] on div "HONBU｜[STREET_ADDRESS]｜Instagram: [DOMAIN_NAME] ｜｜ ｜｜ ｜｜ ｜｜ [DATE][PERSON_NAME]…" at bounding box center [806, 573] width 958 height 323
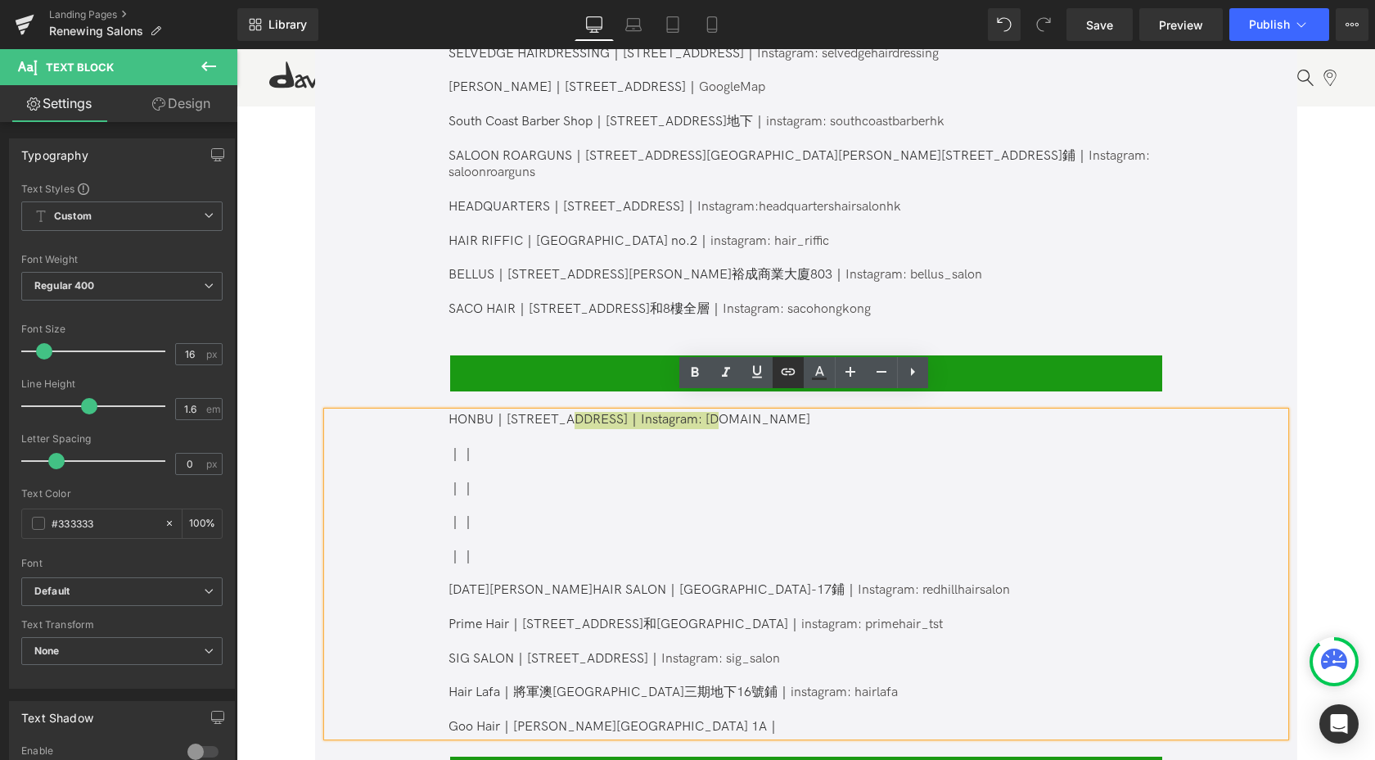
click at [788, 370] on icon at bounding box center [788, 372] width 20 height 20
click at [697, 441] on input "text" at bounding box center [708, 438] width 252 height 41
paste input "[URL][DOMAIN_NAME][DOMAIN_NAME]"
type input "[URL][DOMAIN_NAME][DOMAIN_NAME]"
click at [855, 442] on icon "button" at bounding box center [851, 439] width 20 height 20
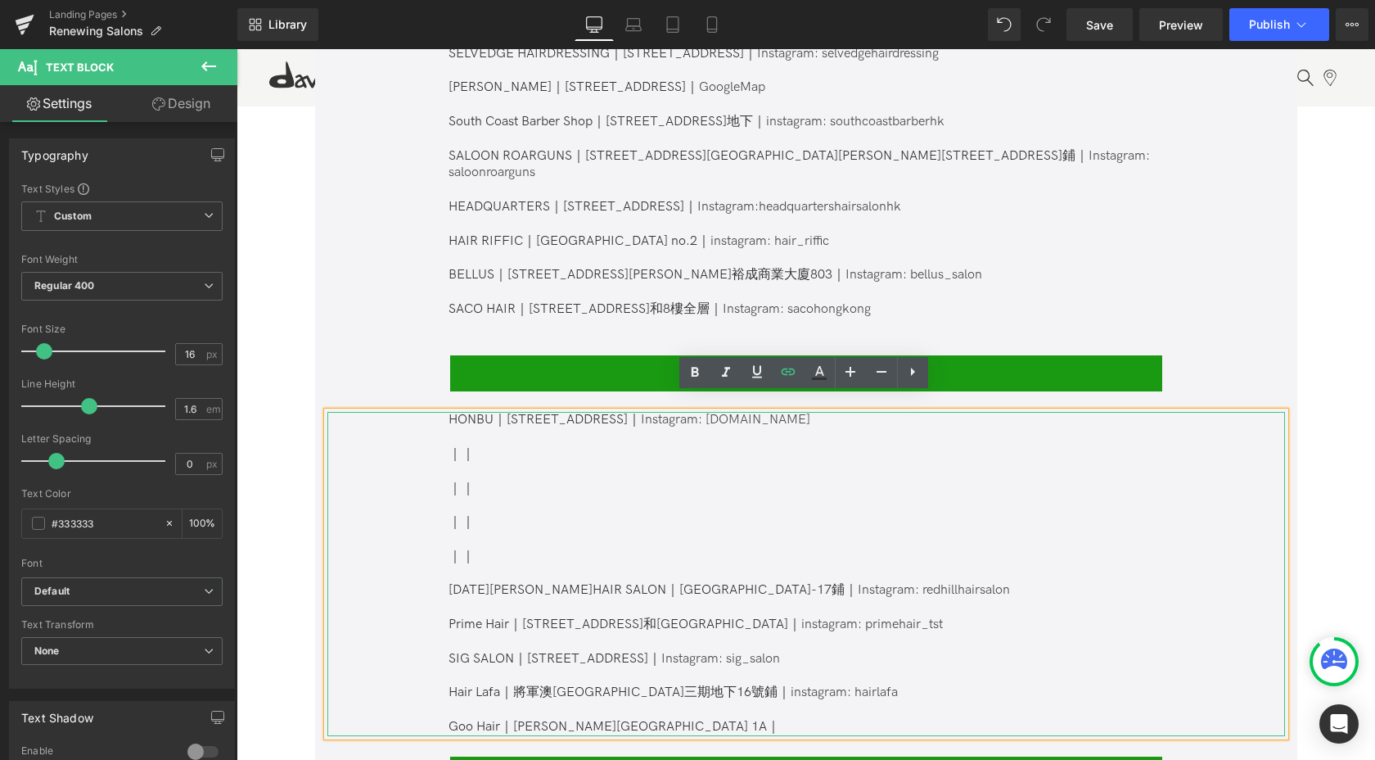
click at [602, 446] on p "｜｜" at bounding box center [805, 454] width 713 height 17
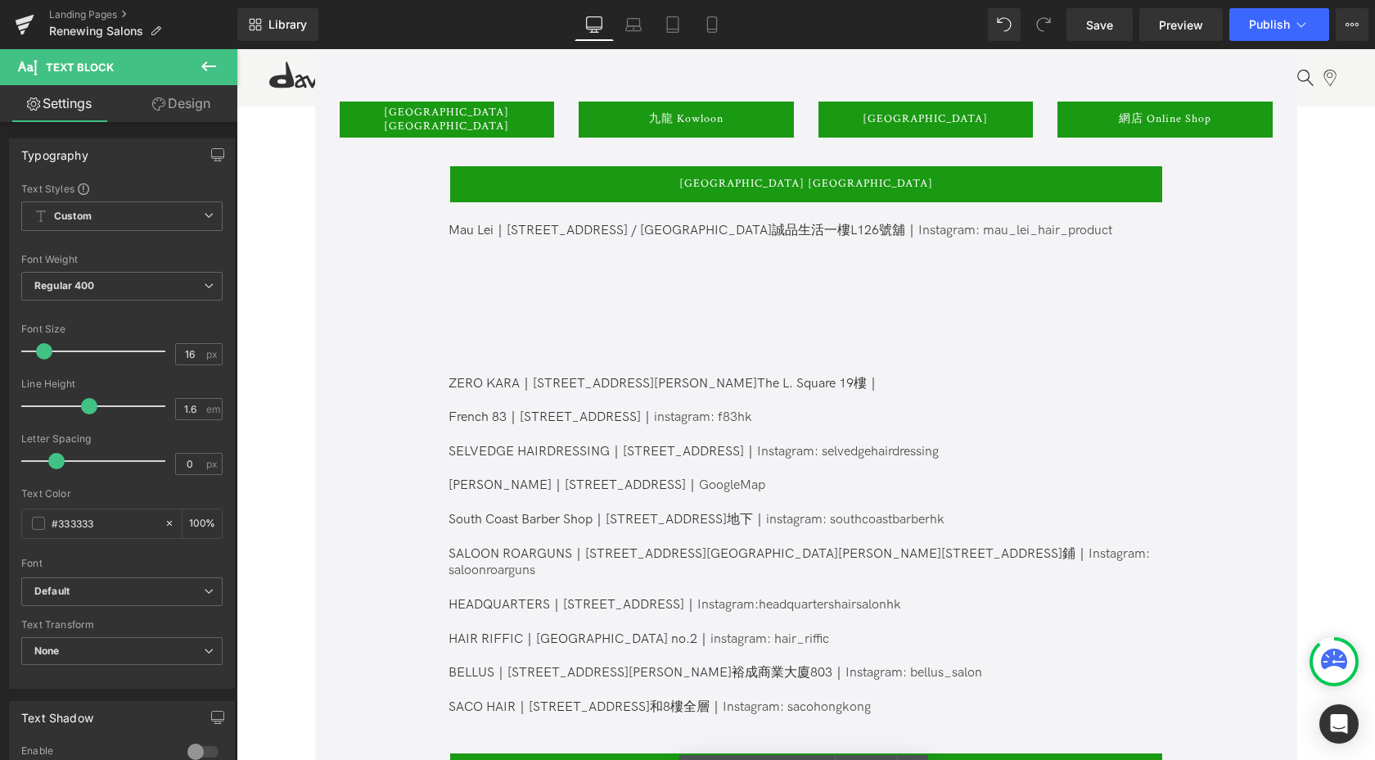
scroll to position [900, 0]
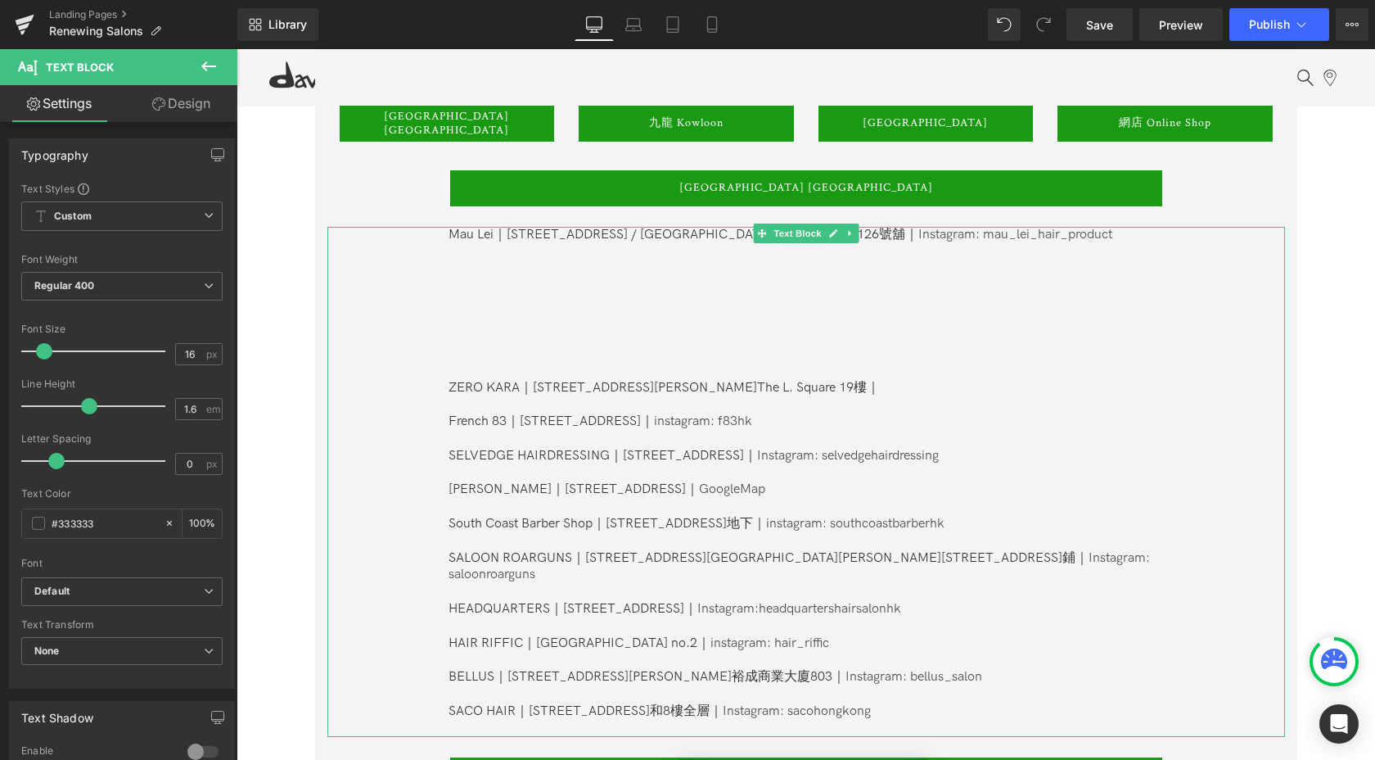
click at [521, 315] on p at bounding box center [805, 319] width 713 height 17
click at [528, 265] on p at bounding box center [805, 268] width 713 height 17
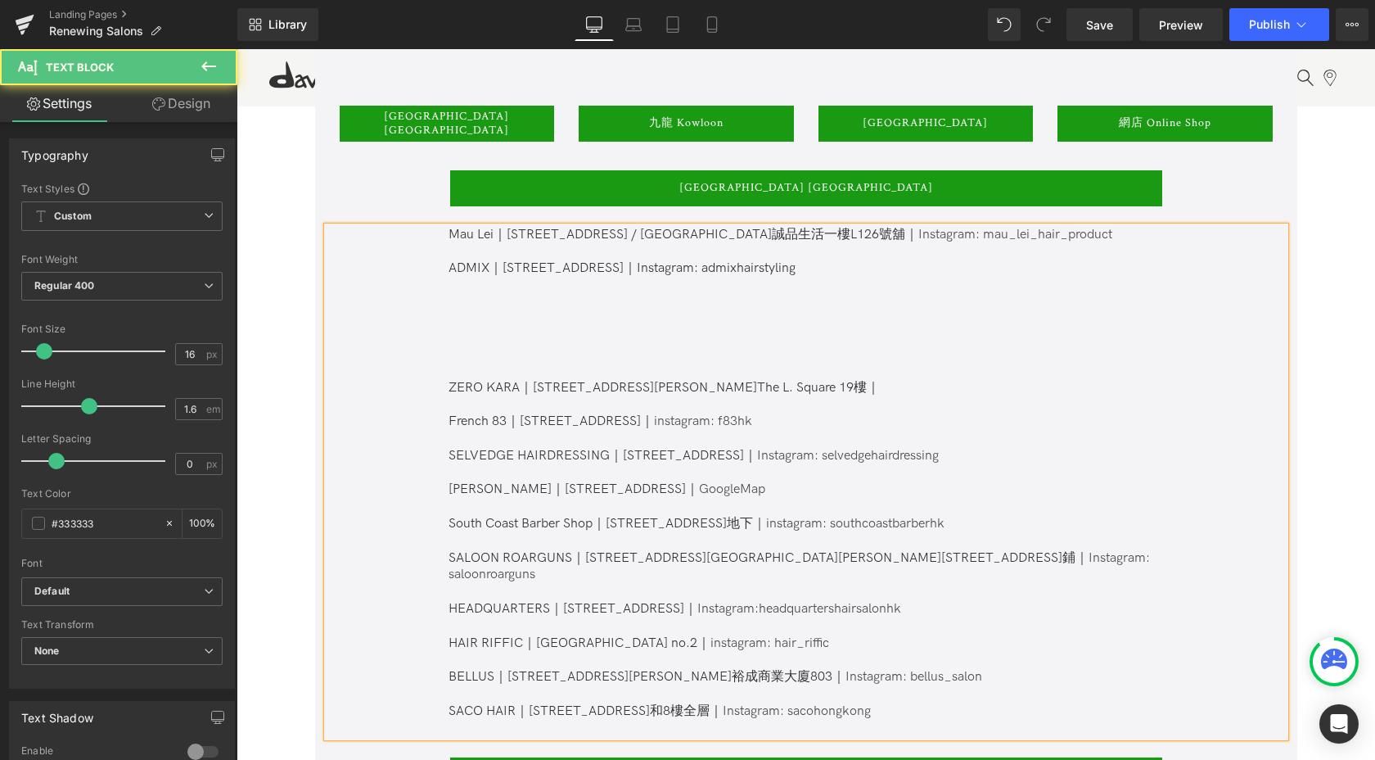
drag, startPoint x: 724, startPoint y: 268, endPoint x: 978, endPoint y: 268, distance: 253.8
click at [978, 268] on p "ADMIX｜[STREET_ADDRESS]｜Instagram: admixhairstyling" at bounding box center [805, 268] width 713 height 17
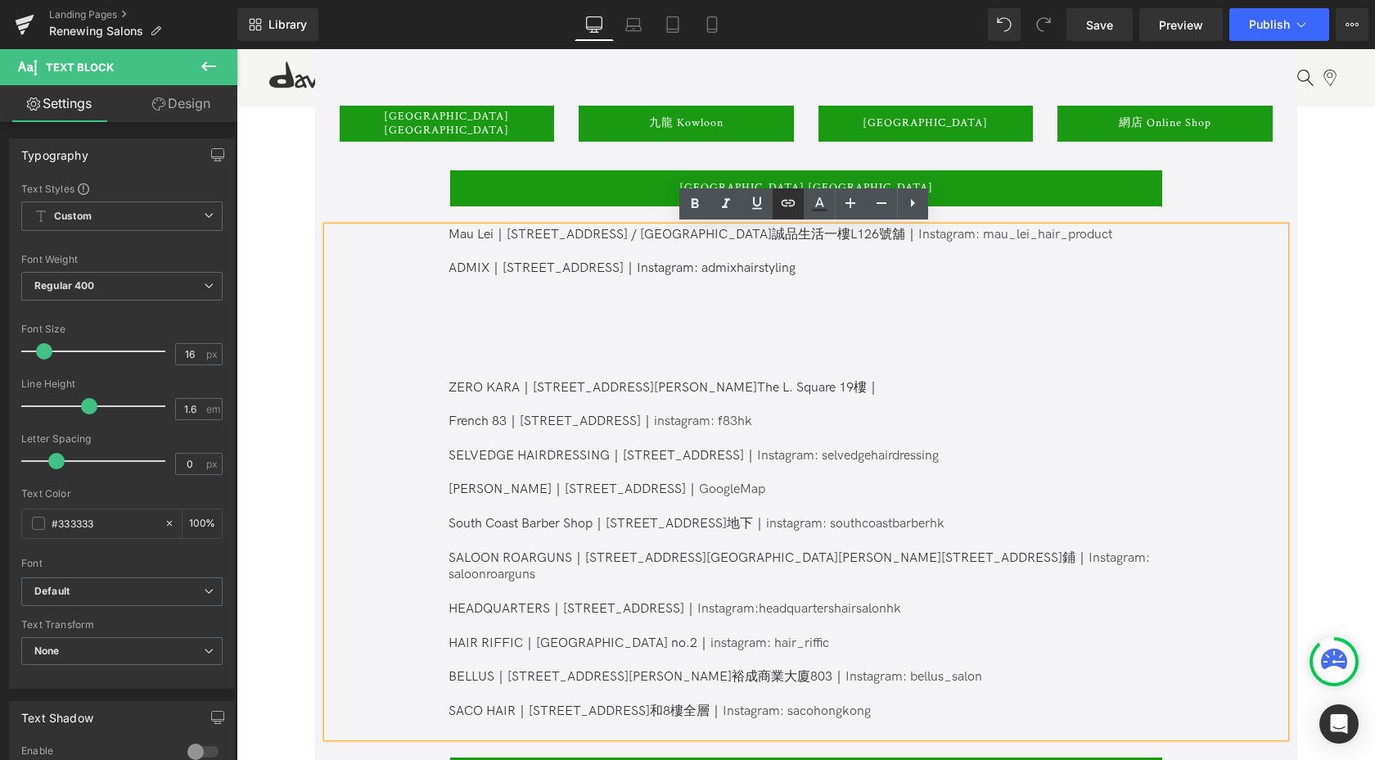
click at [791, 209] on icon at bounding box center [788, 203] width 20 height 20
click at [782, 302] on input "text" at bounding box center [837, 303] width 252 height 41
paste input "[URL][DOMAIN_NAME]"
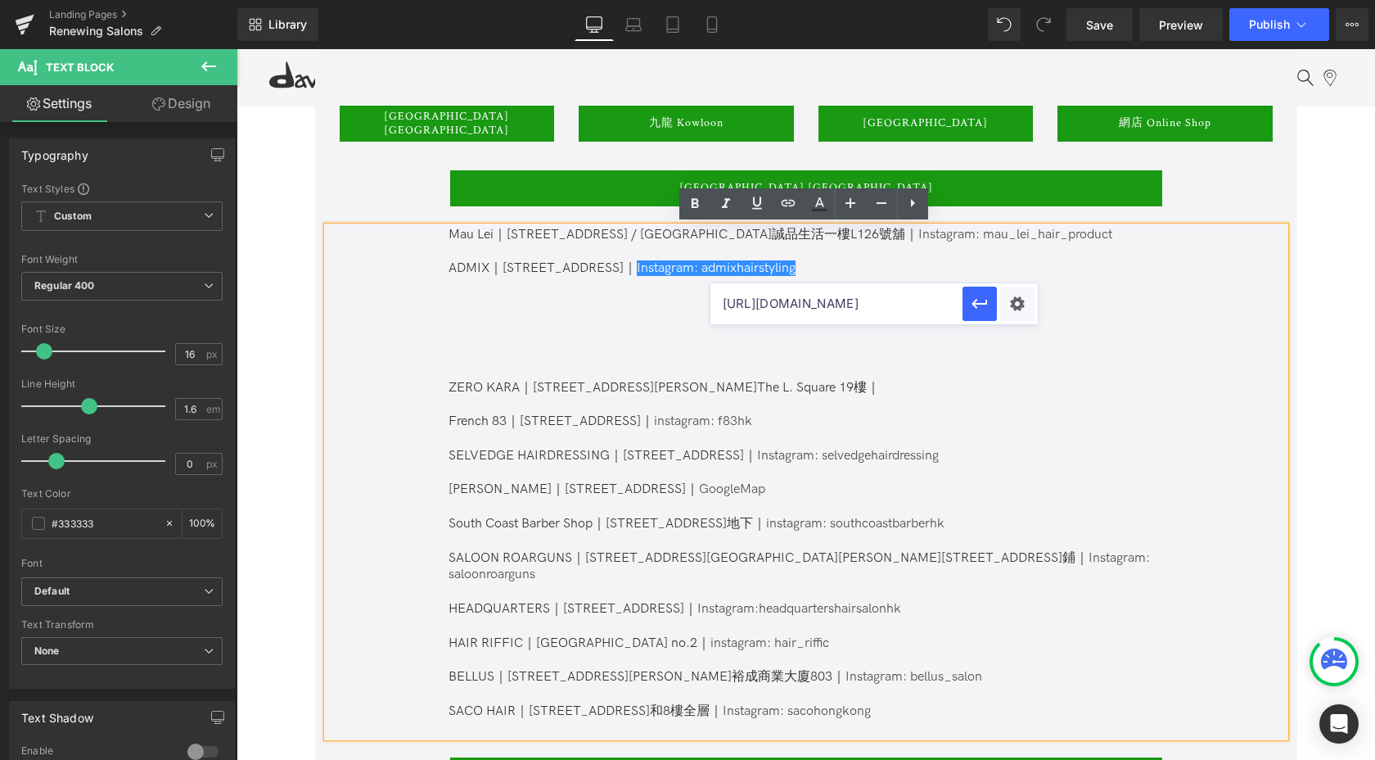
scroll to position [0, 48]
type input "[URL][DOMAIN_NAME]"
click at [983, 300] on icon "button" at bounding box center [980, 304] width 20 height 20
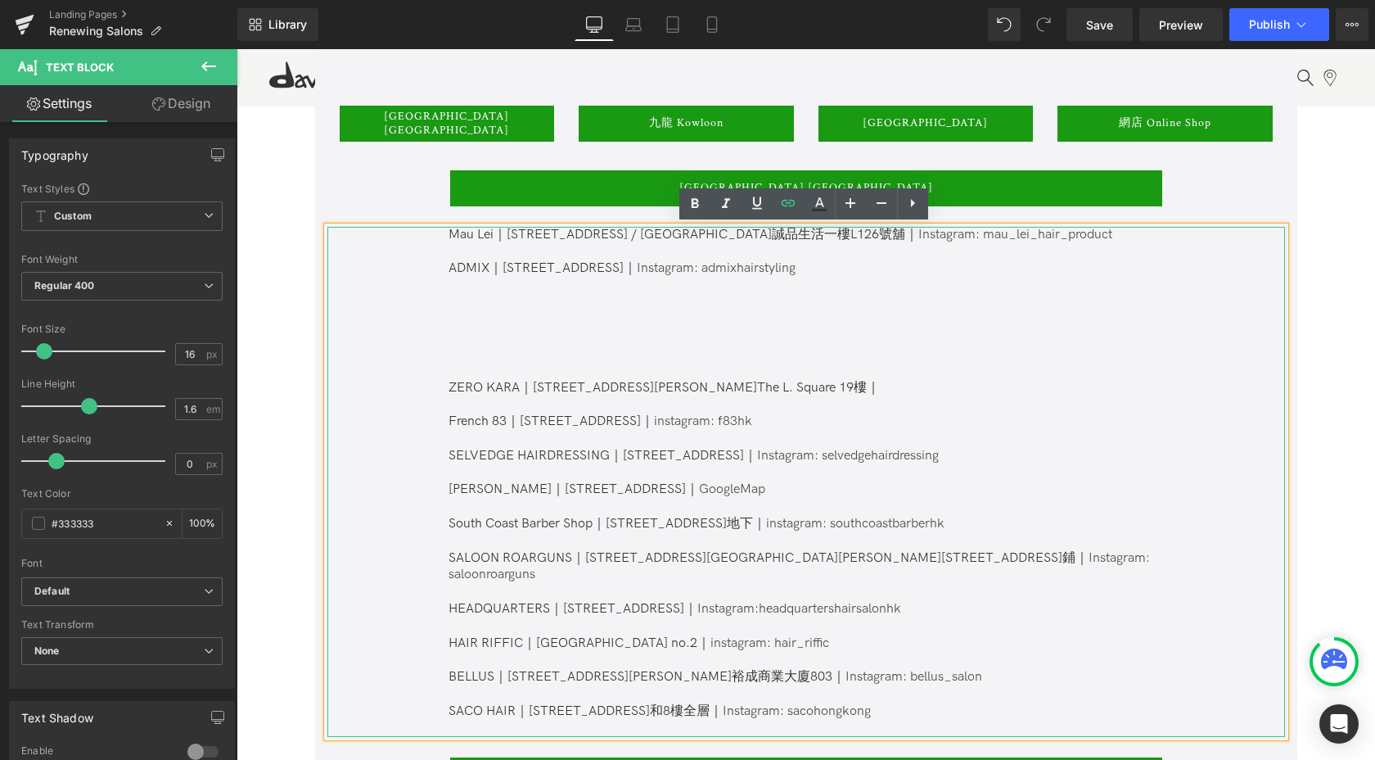
click at [720, 297] on p at bounding box center [805, 303] width 713 height 17
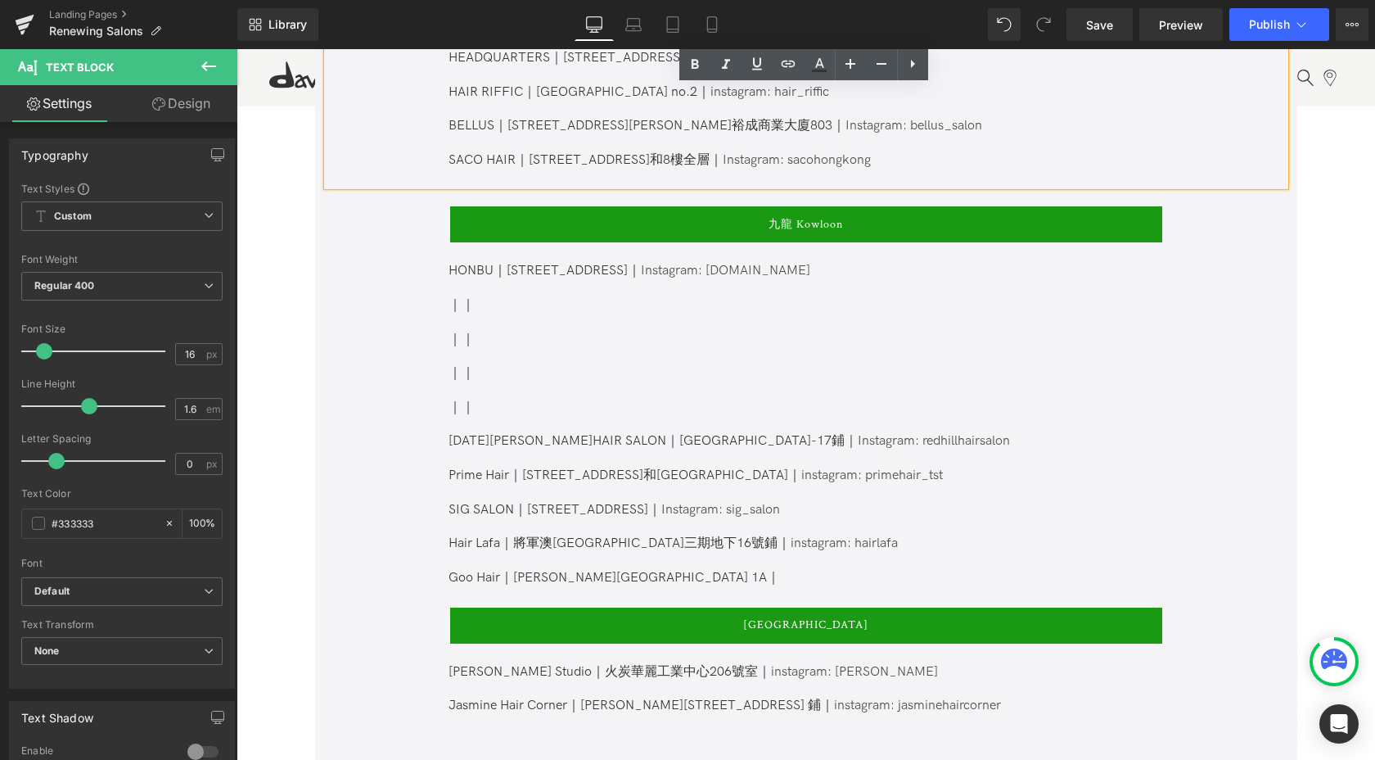
scroll to position [1514, 0]
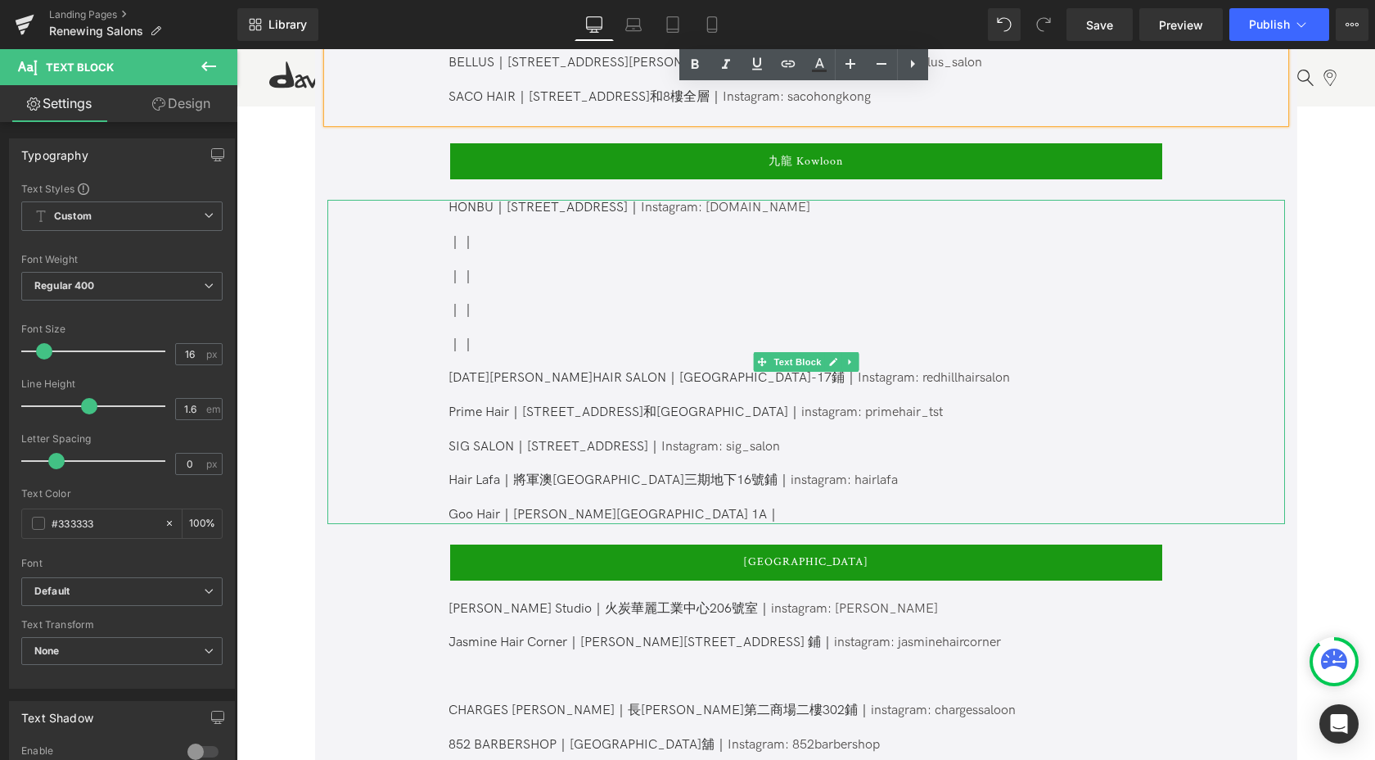
click at [457, 234] on p "｜｜" at bounding box center [805, 242] width 713 height 17
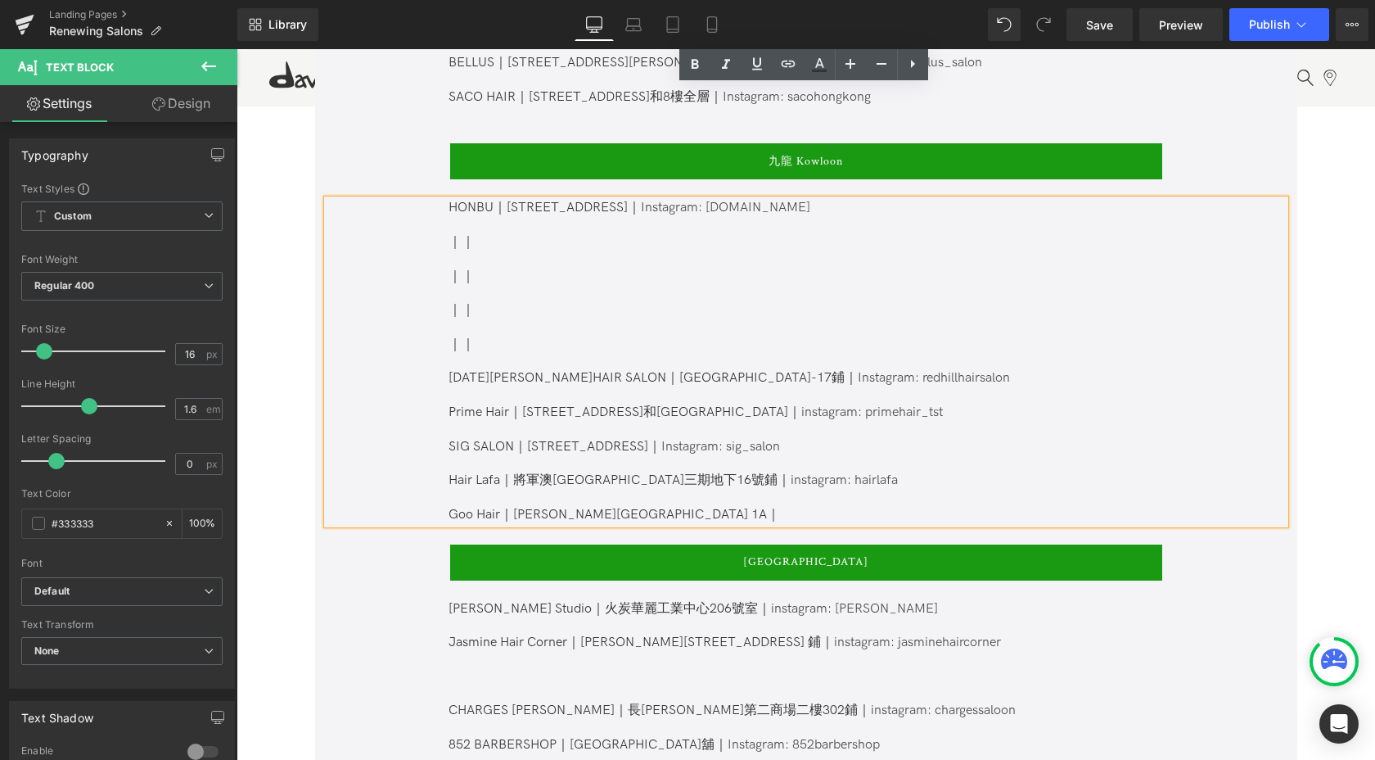
click at [459, 234] on p "｜｜" at bounding box center [805, 242] width 713 height 17
